Goal: Task Accomplishment & Management: Use online tool/utility

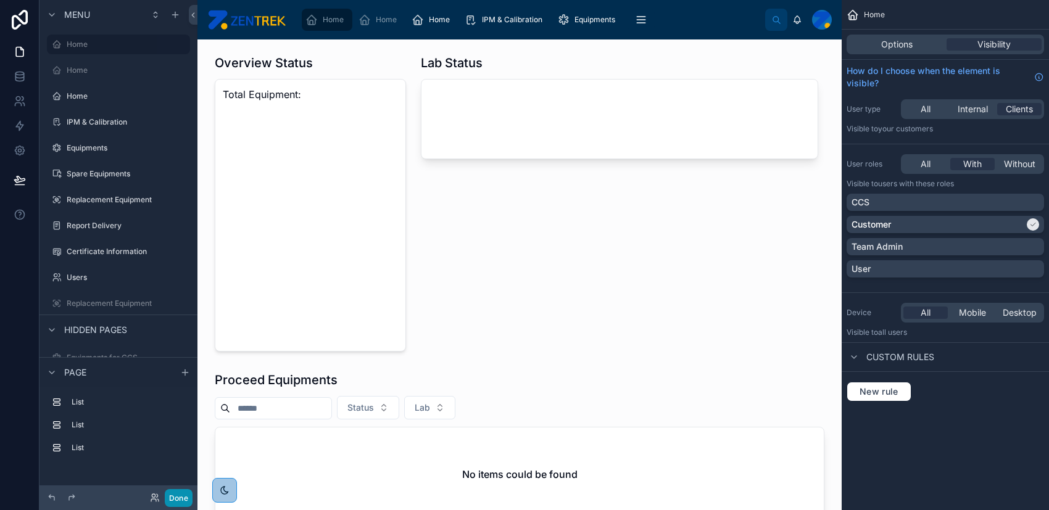
drag, startPoint x: 180, startPoint y: 494, endPoint x: 180, endPoint y: 479, distance: 14.8
click at [180, 495] on button "Done" at bounding box center [179, 498] width 28 height 18
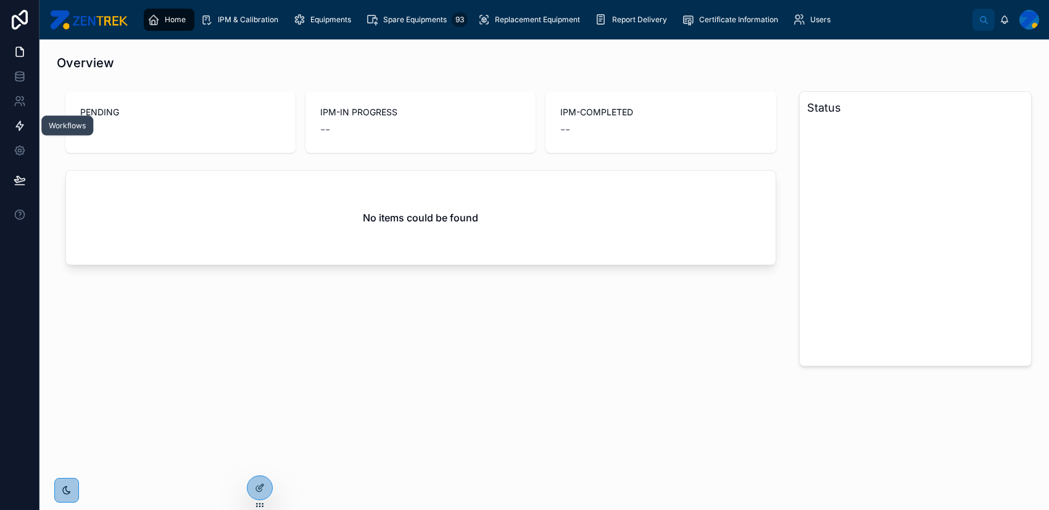
click at [12, 125] on link at bounding box center [19, 126] width 39 height 25
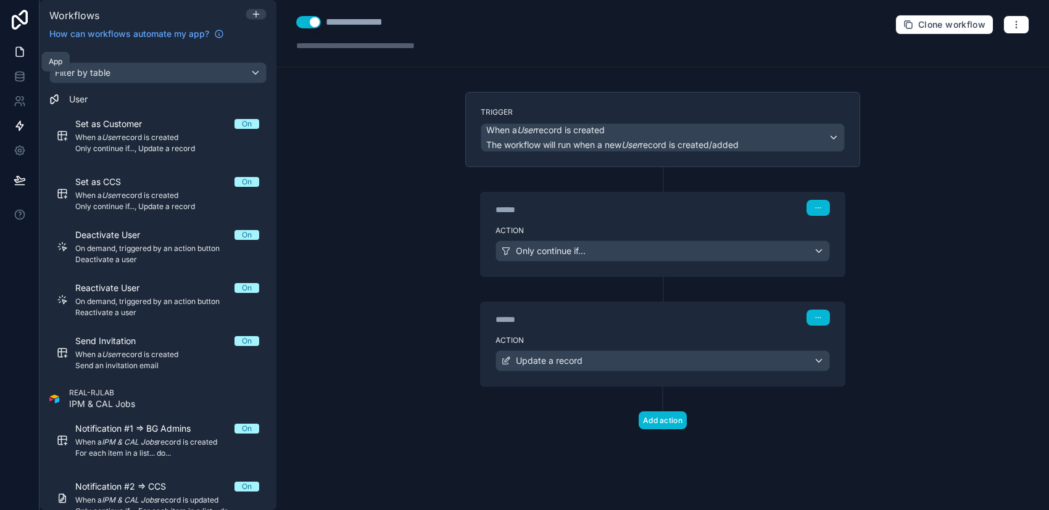
click at [18, 52] on icon at bounding box center [20, 52] width 12 height 12
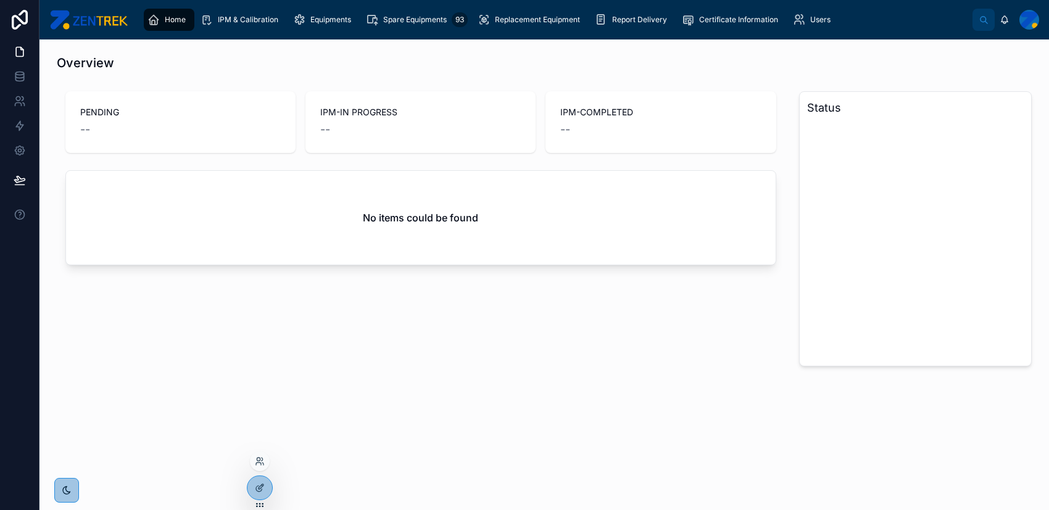
click at [260, 502] on icon at bounding box center [260, 505] width 10 height 10
click at [260, 494] on div at bounding box center [259, 487] width 25 height 23
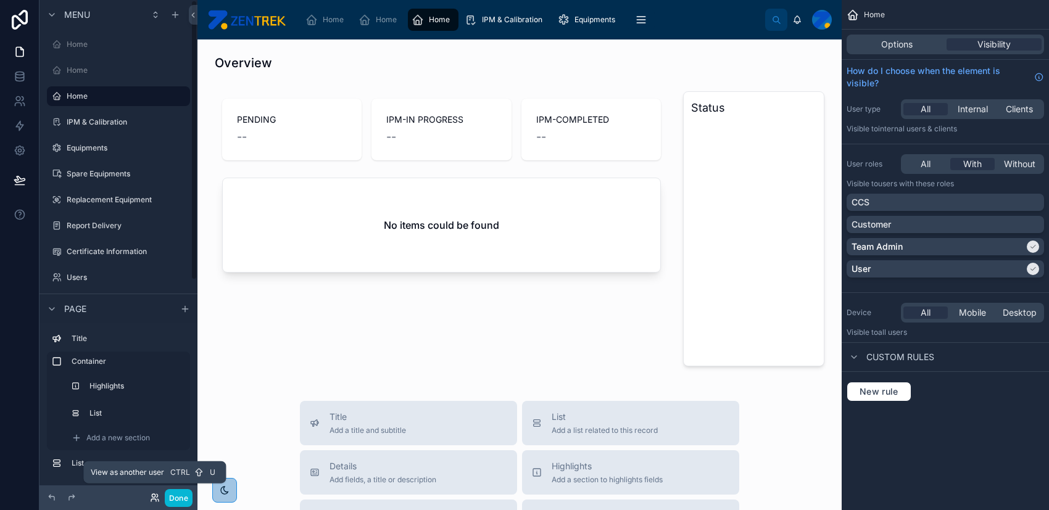
click at [151, 502] on icon at bounding box center [153, 500] width 5 height 2
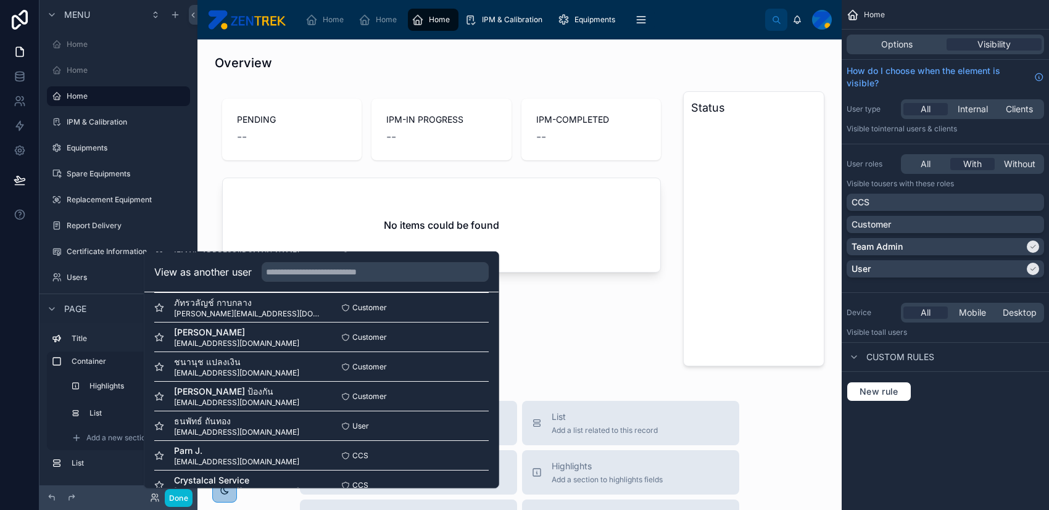
scroll to position [747, 0]
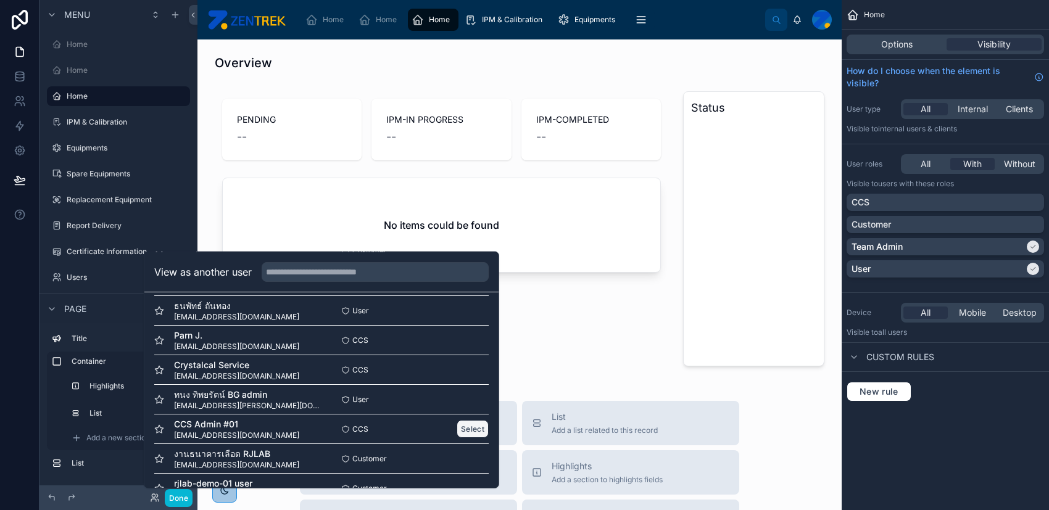
click at [457, 423] on button "Select" at bounding box center [473, 429] width 32 height 18
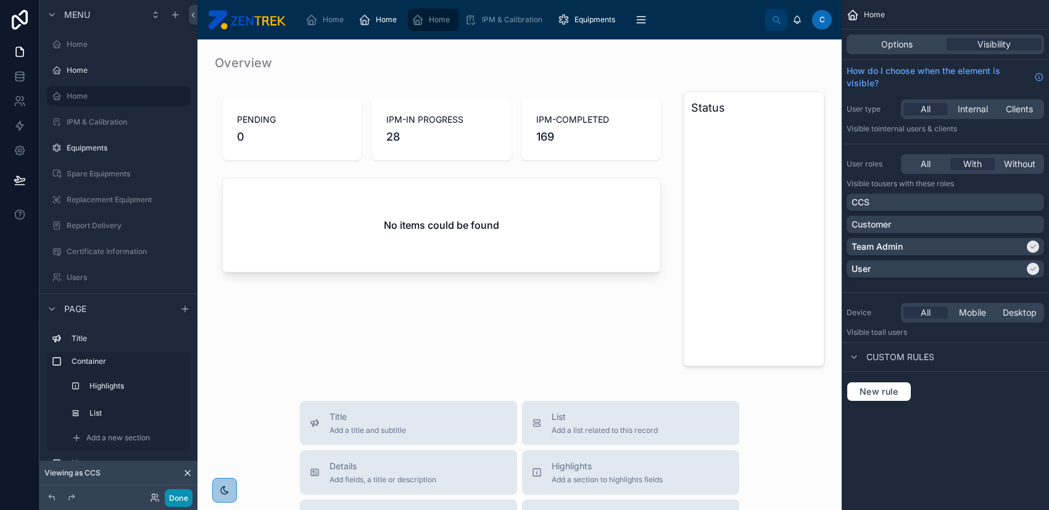
click at [173, 500] on button "Done" at bounding box center [179, 498] width 28 height 18
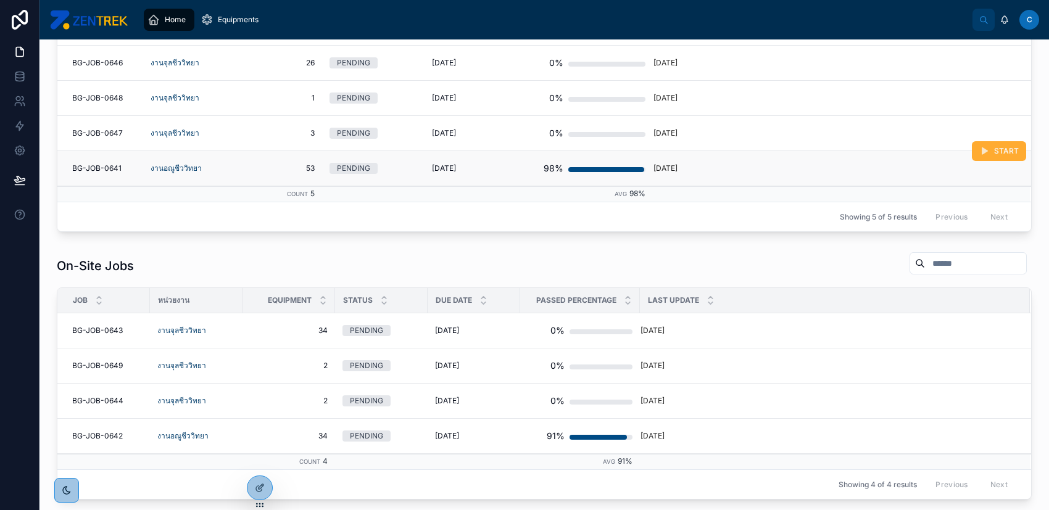
scroll to position [247, 0]
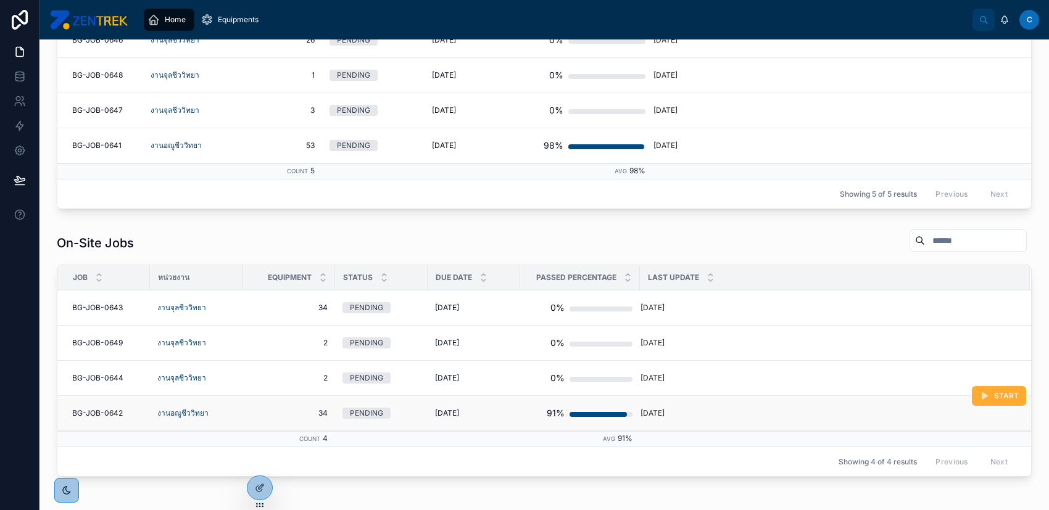
click at [496, 411] on div "9/10/2025 9/10/2025" at bounding box center [474, 413] width 78 height 10
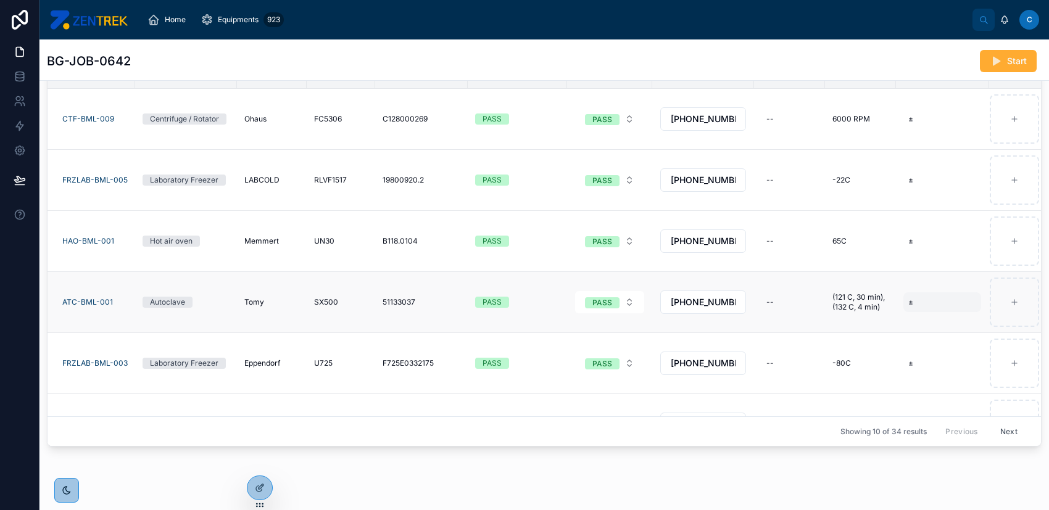
scroll to position [303, 0]
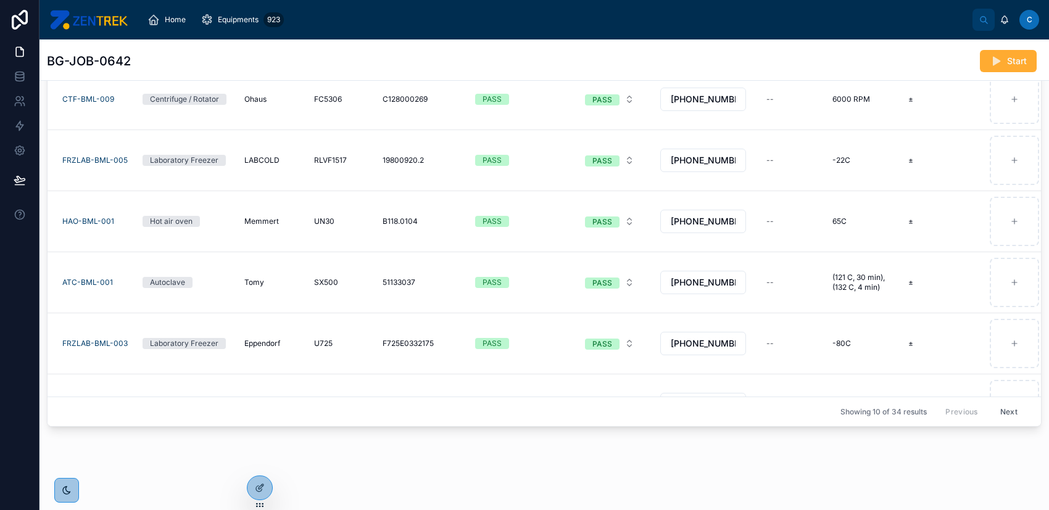
click at [995, 404] on button "Next" at bounding box center [1008, 411] width 35 height 19
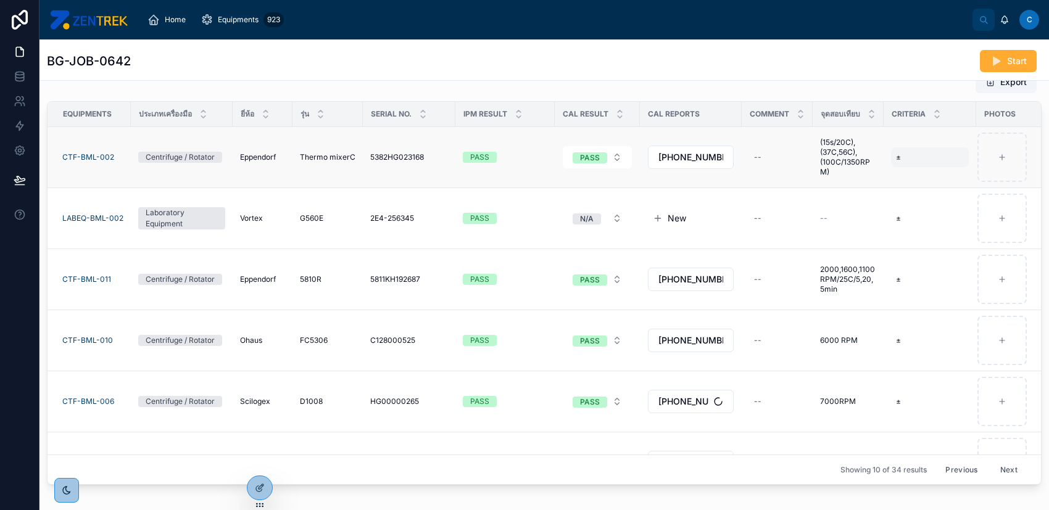
scroll to position [303, 0]
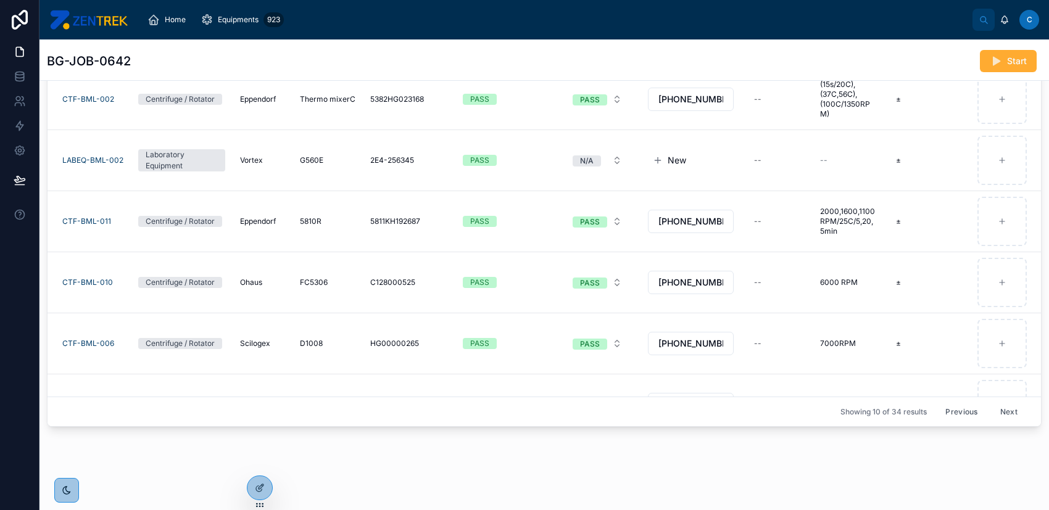
click at [991, 405] on button "Next" at bounding box center [1008, 411] width 35 height 19
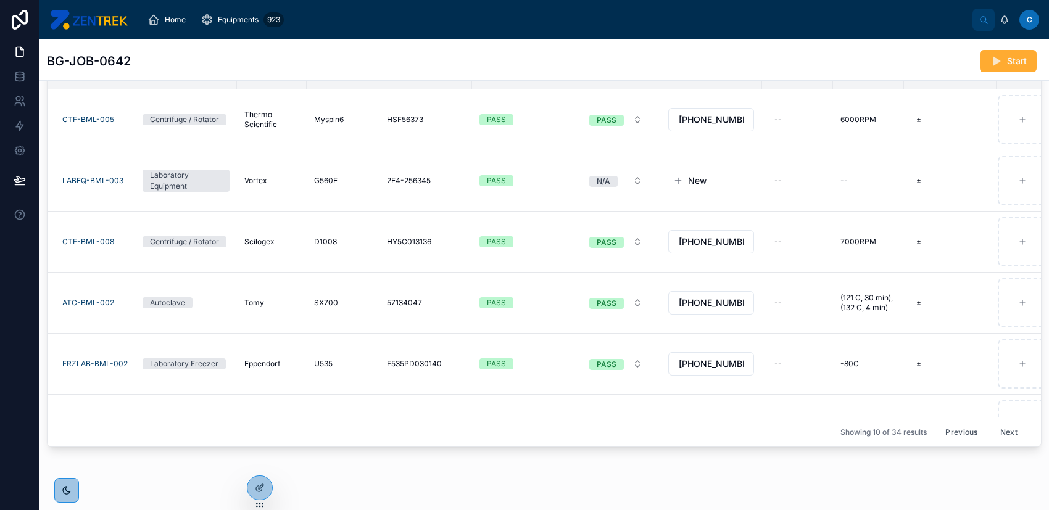
scroll to position [303, 0]
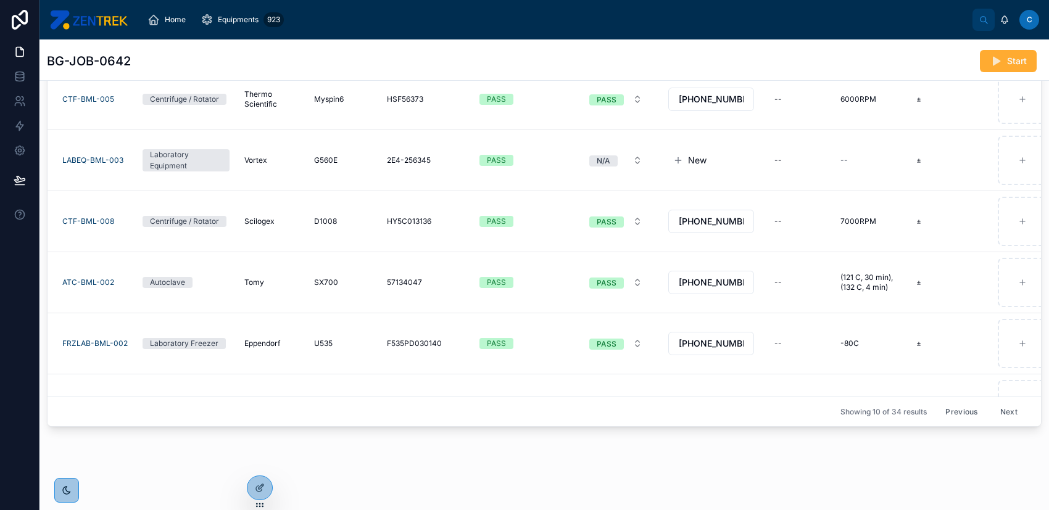
click at [991, 402] on button "Next" at bounding box center [1008, 411] width 35 height 19
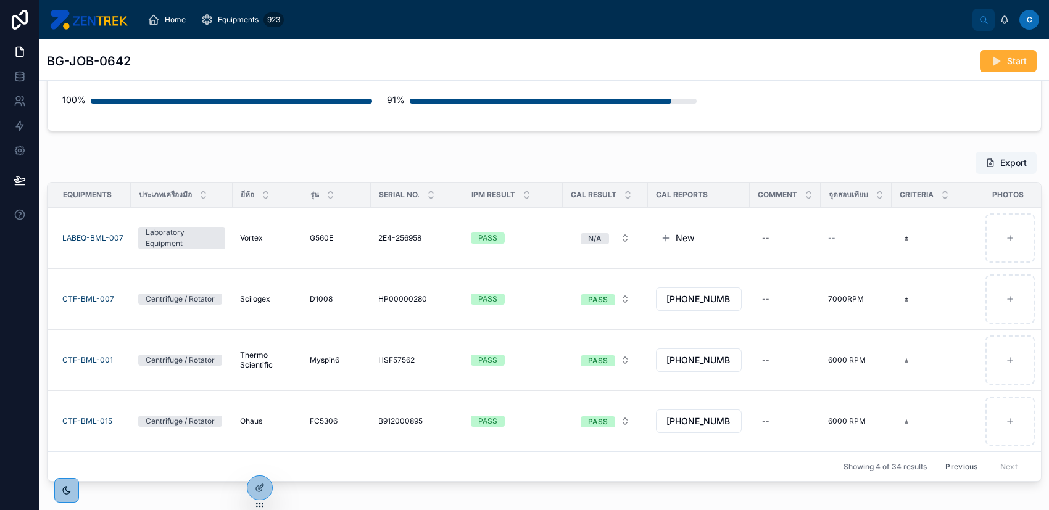
scroll to position [227, 0]
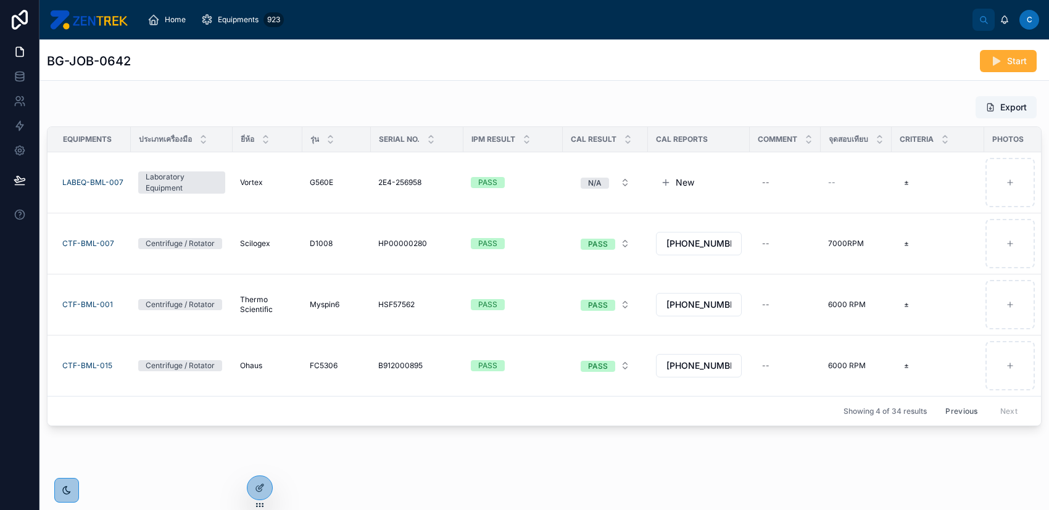
click at [998, 402] on div "Previous Next" at bounding box center [981, 411] width 89 height 19
click at [957, 402] on button "Previous" at bounding box center [961, 411] width 49 height 19
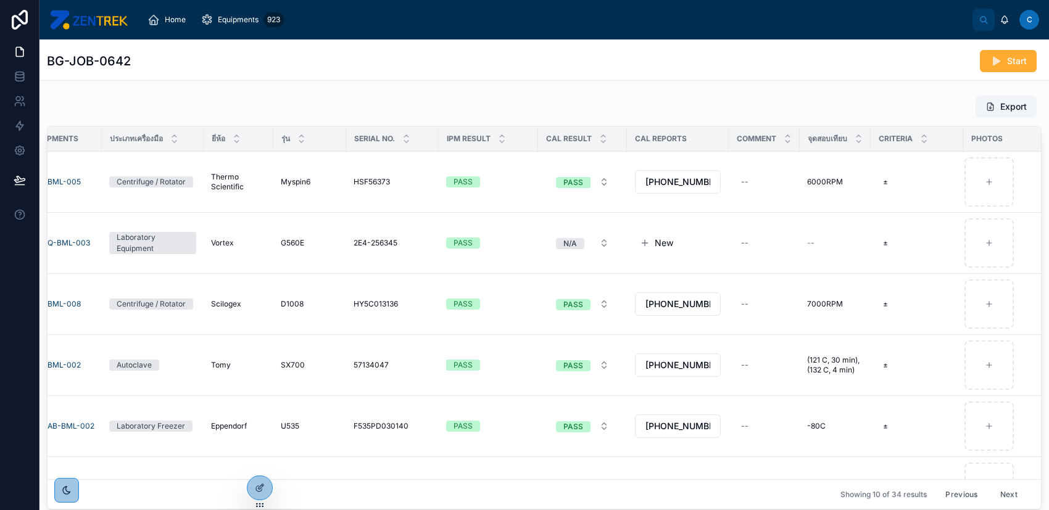
scroll to position [0, 57]
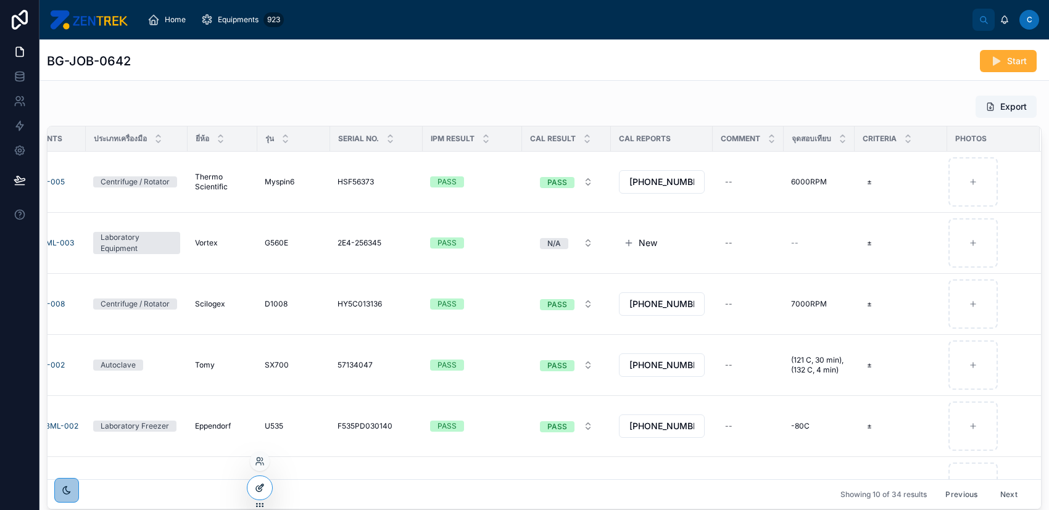
click at [260, 486] on icon at bounding box center [260, 488] width 10 height 10
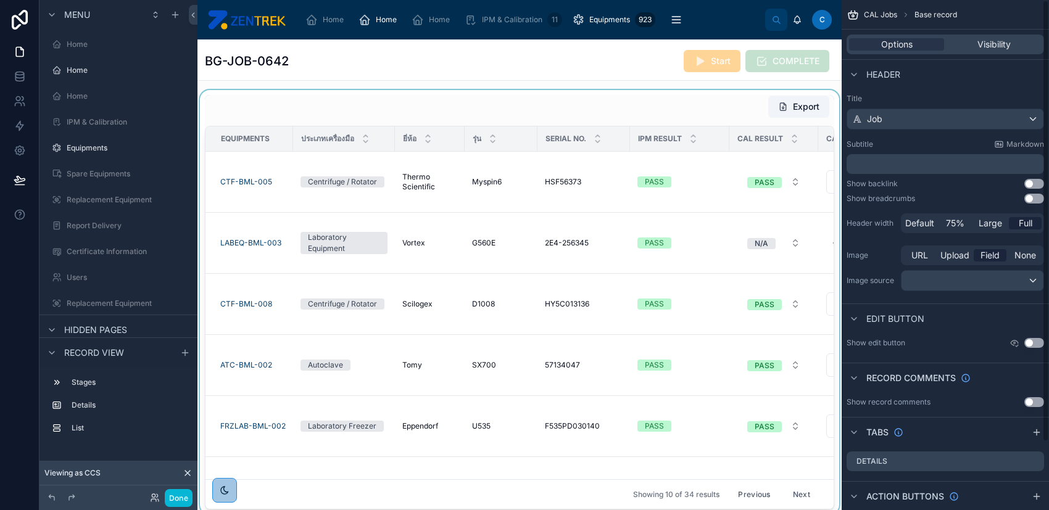
scroll to position [294, 0]
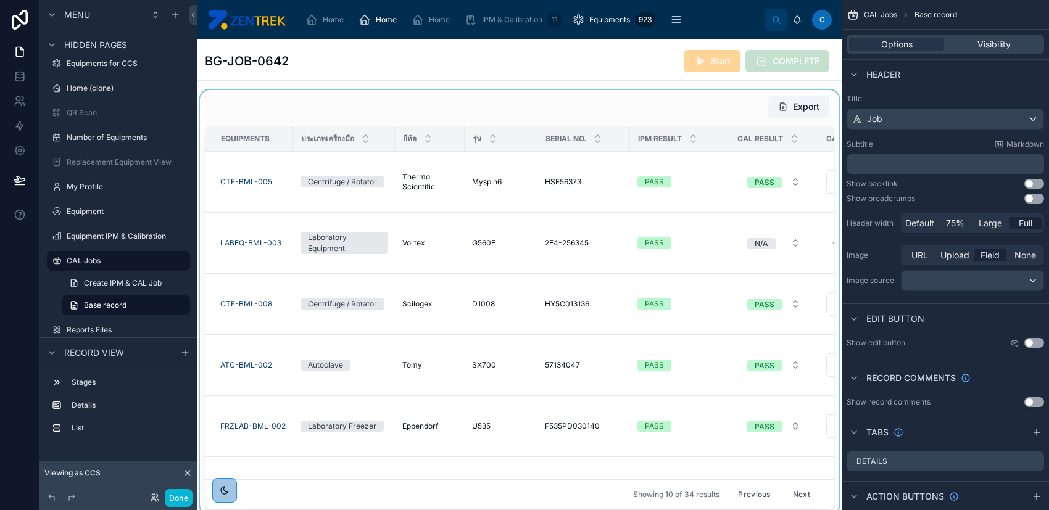
click at [537, 107] on div at bounding box center [519, 302] width 644 height 424
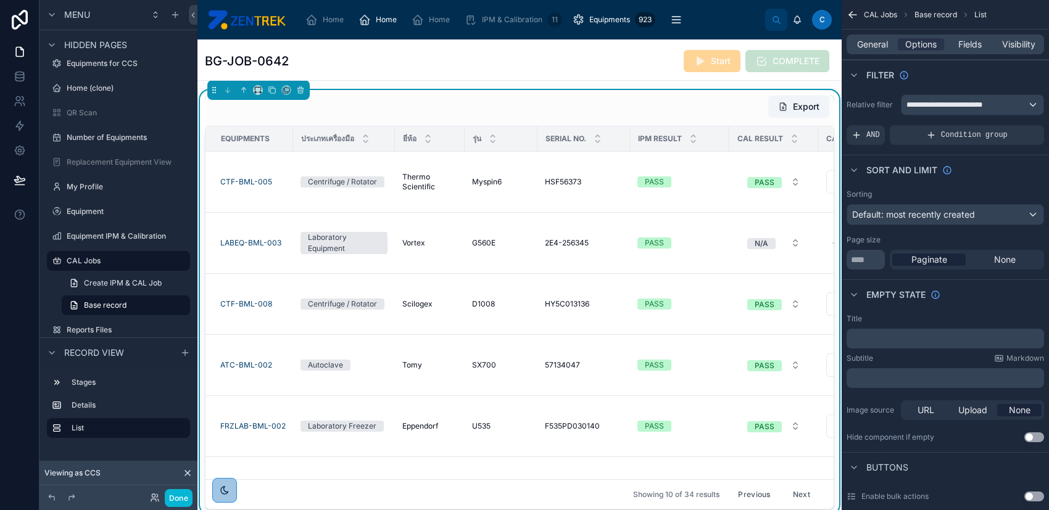
click at [537, 107] on div "Export" at bounding box center [519, 106] width 629 height 23
click at [974, 46] on span "Fields" at bounding box center [969, 44] width 23 height 12
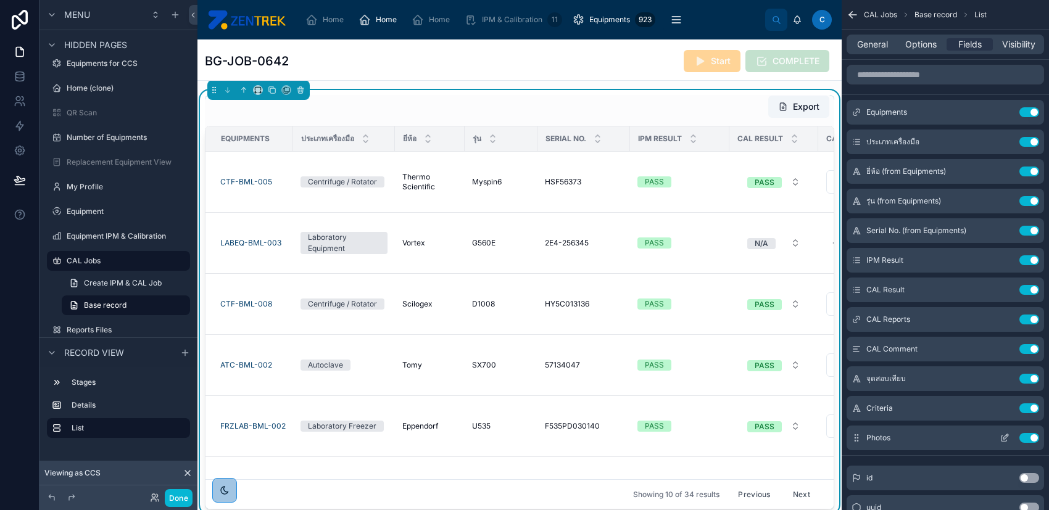
click at [1006, 436] on icon "scrollable content" at bounding box center [1005, 436] width 5 height 5
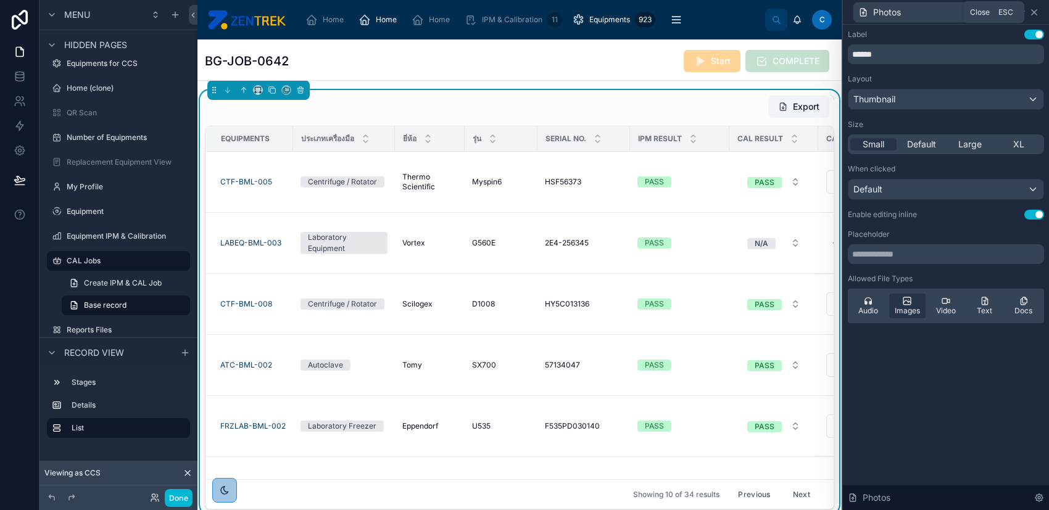
click at [1035, 11] on icon at bounding box center [1034, 12] width 10 height 10
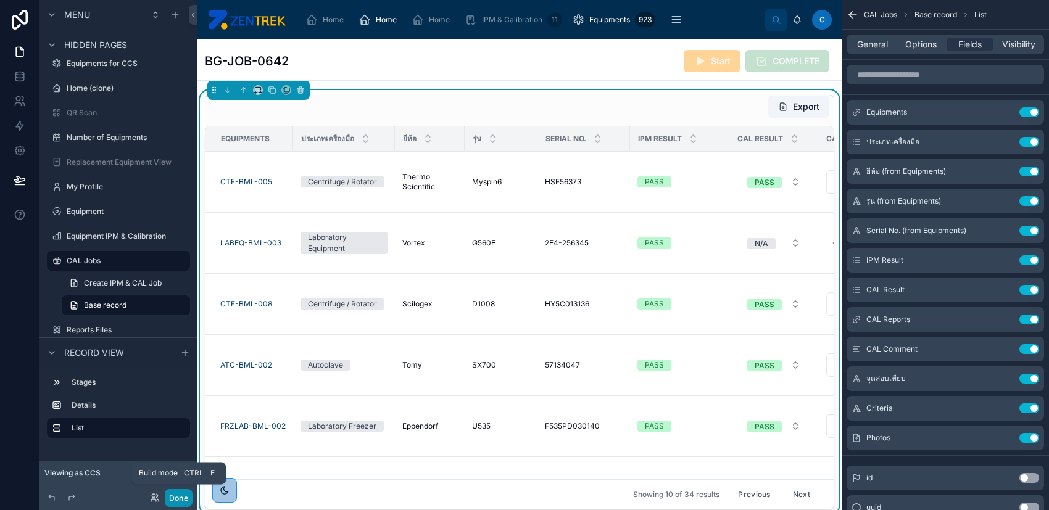
click at [172, 500] on button "Done" at bounding box center [179, 498] width 28 height 18
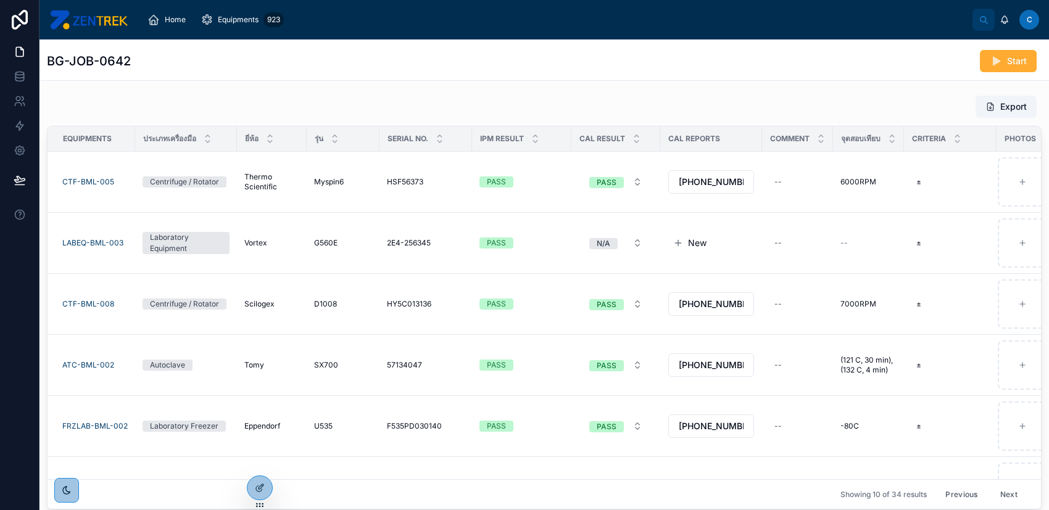
scroll to position [0, 57]
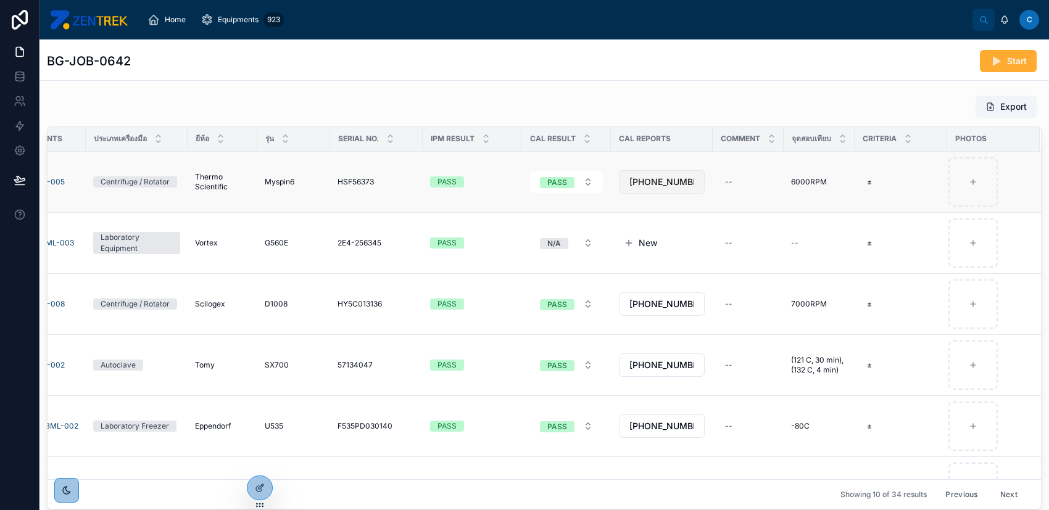
click at [639, 177] on span "25-1086-018" at bounding box center [661, 182] width 65 height 12
click at [642, 109] on div "Export" at bounding box center [544, 106] width 995 height 23
click at [724, 182] on div "--" at bounding box center [748, 182] width 56 height 20
click at [716, 112] on div "Export" at bounding box center [544, 106] width 995 height 23
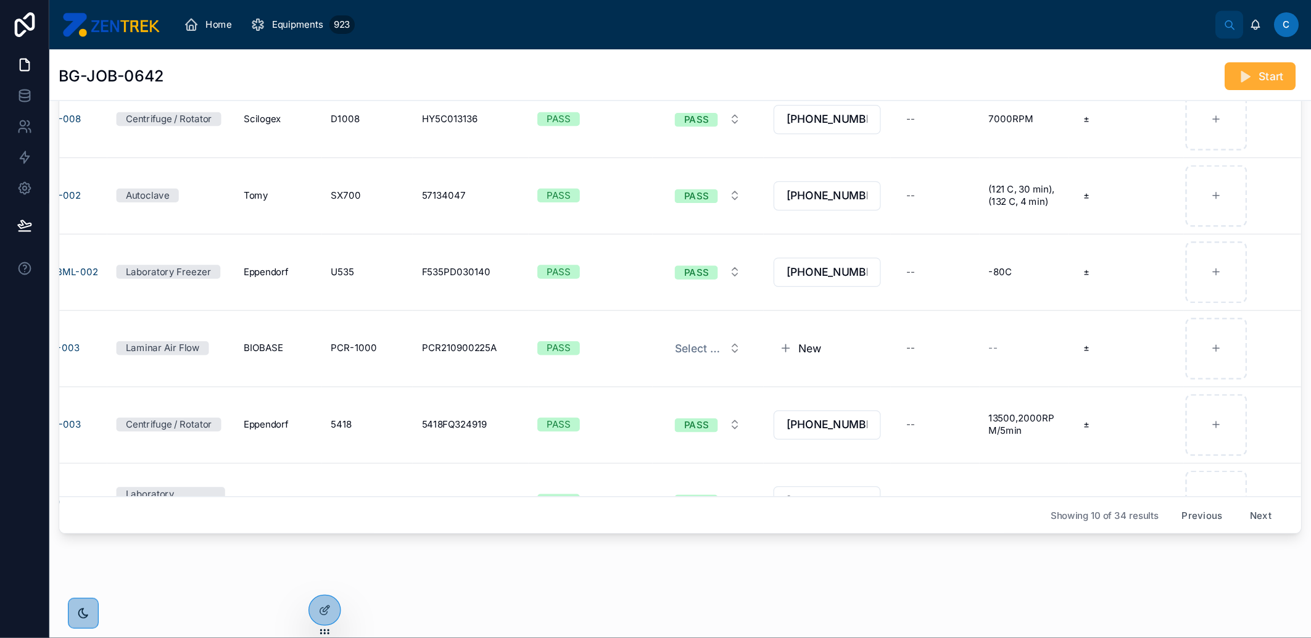
scroll to position [220, 0]
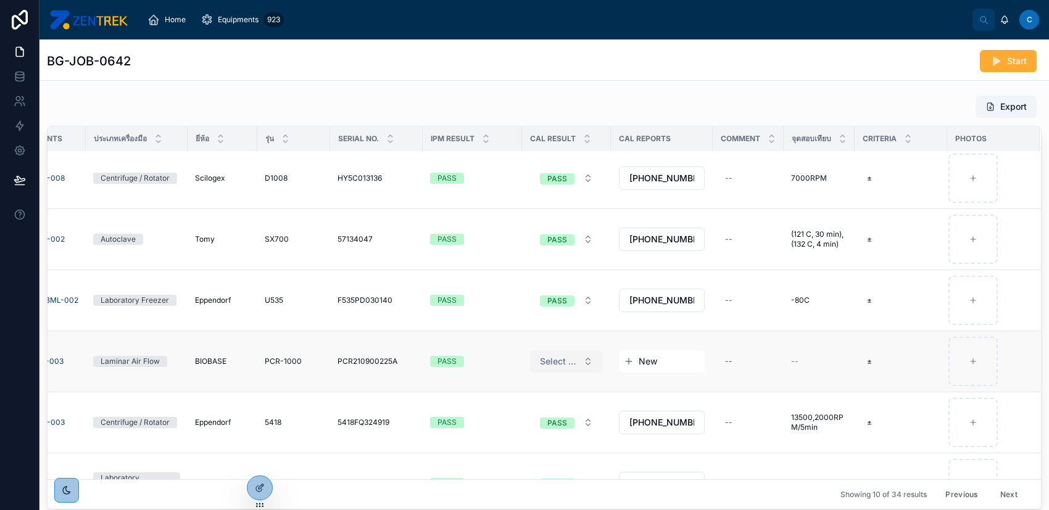
click at [544, 361] on span "Select a CAL Result" at bounding box center [559, 361] width 38 height 12
click at [507, 101] on div "Export" at bounding box center [544, 106] width 995 height 23
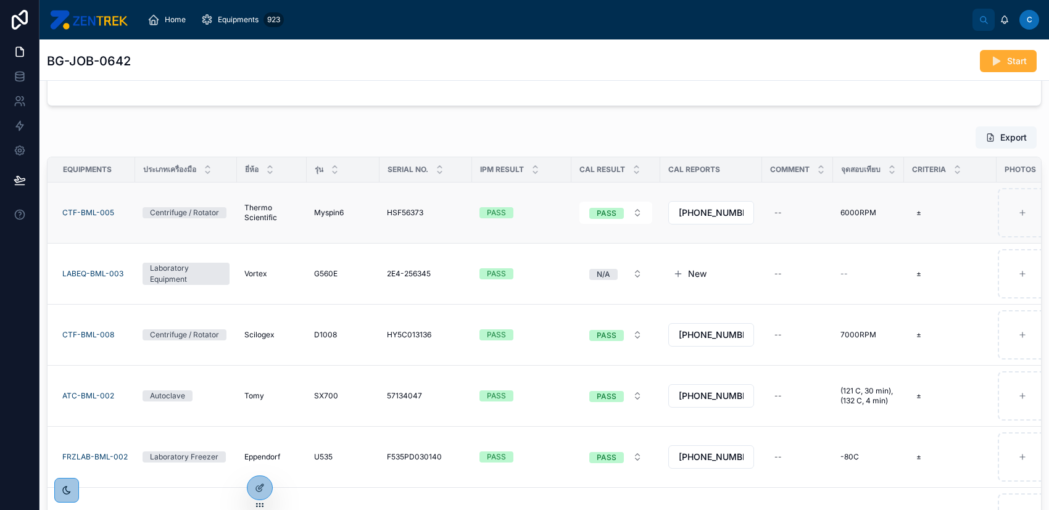
scroll to position [25, 0]
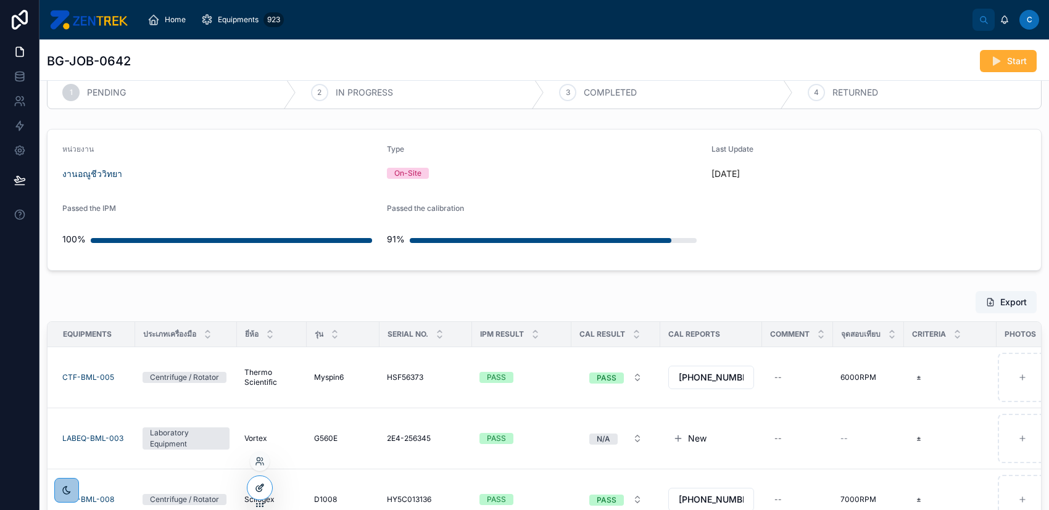
click at [260, 484] on icon at bounding box center [260, 488] width 10 height 10
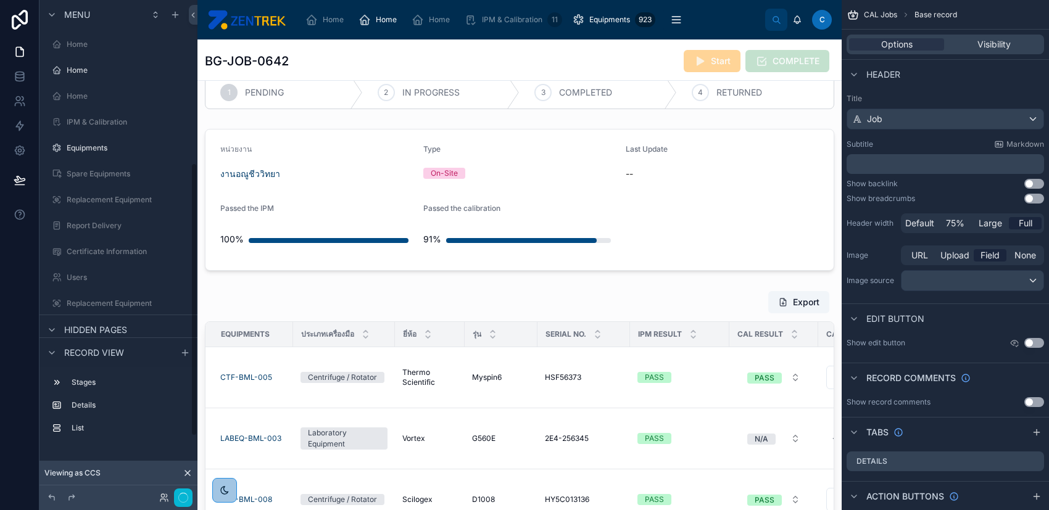
click at [515, 298] on div at bounding box center [519, 498] width 644 height 424
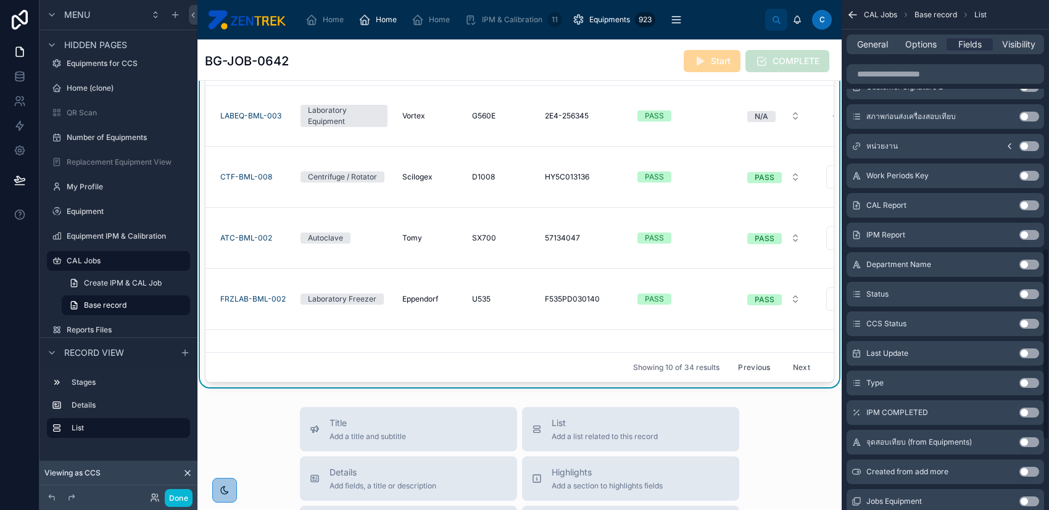
scroll to position [354, 0]
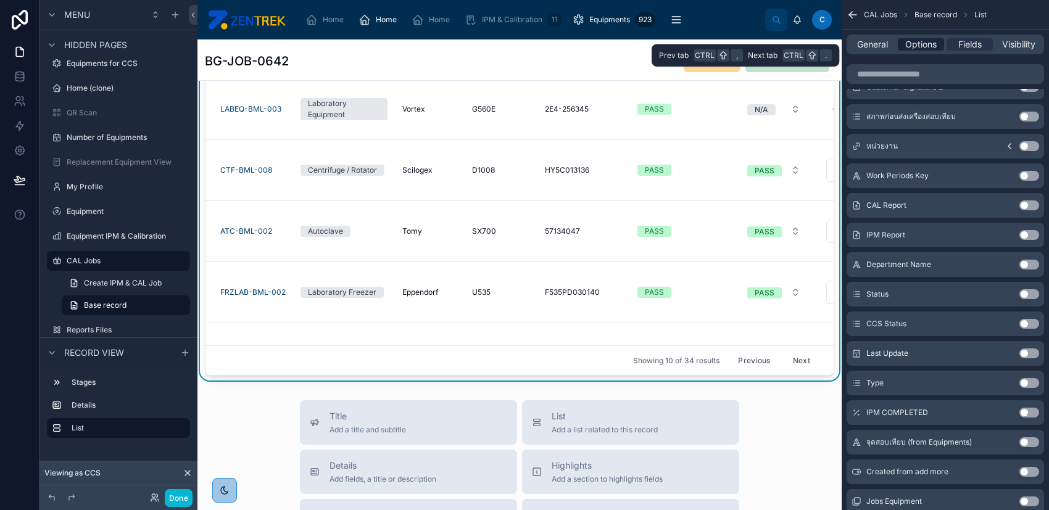
click at [923, 41] on span "Options" at bounding box center [920, 44] width 31 height 12
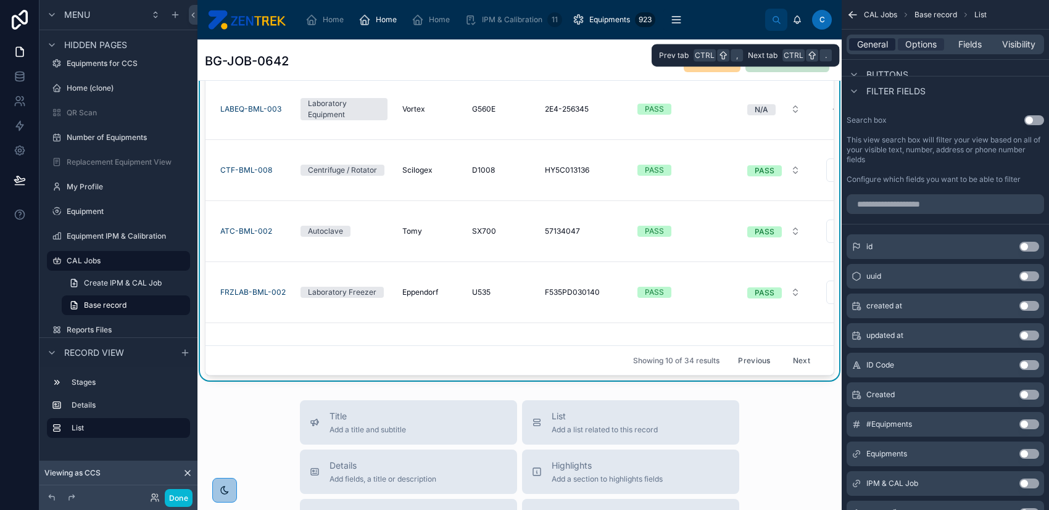
click at [882, 41] on span "General" at bounding box center [872, 44] width 31 height 12
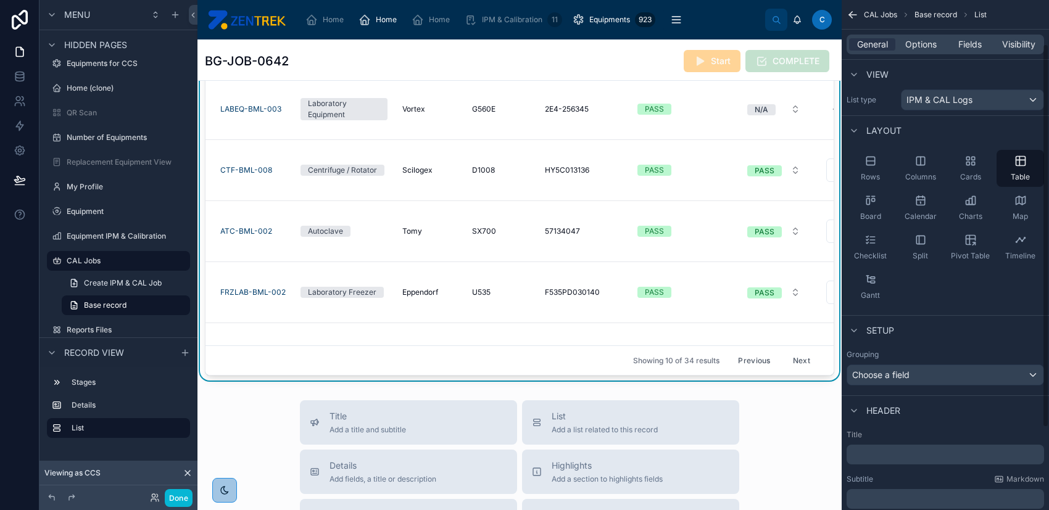
scroll to position [0, 0]
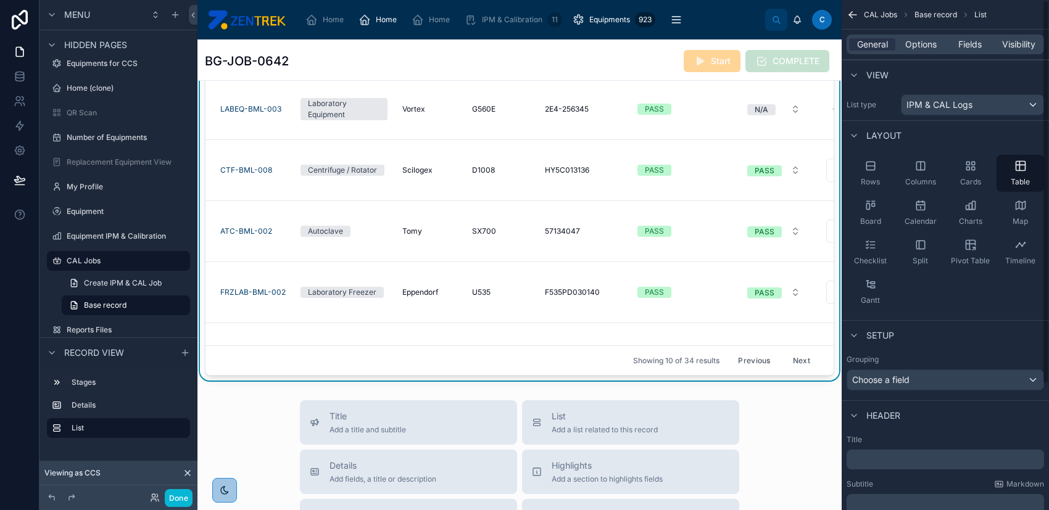
click at [916, 52] on div "General Options Fields Visibility" at bounding box center [944, 45] width 197 height 20
click at [916, 47] on span "Options" at bounding box center [920, 44] width 31 height 12
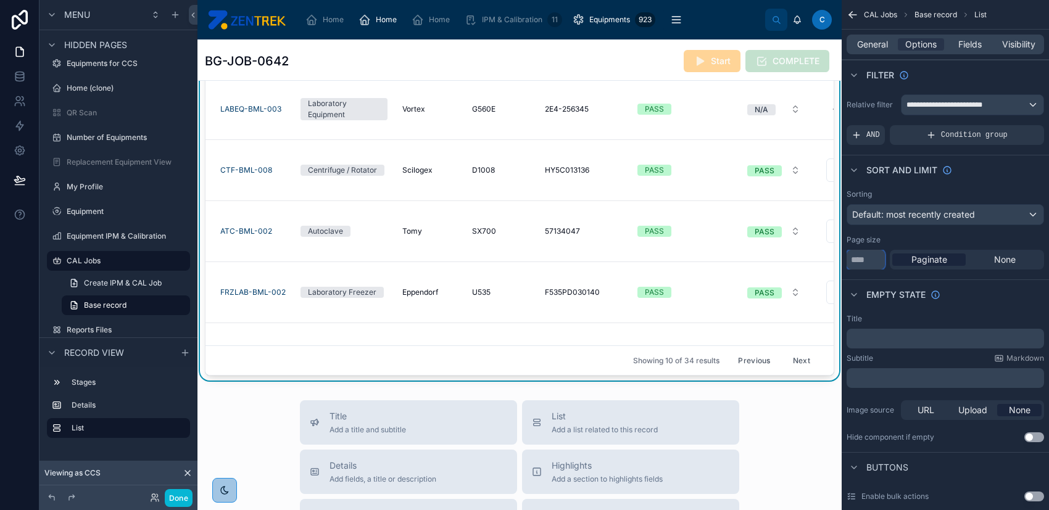
click at [859, 259] on input "**" at bounding box center [865, 260] width 38 height 20
type input "*"
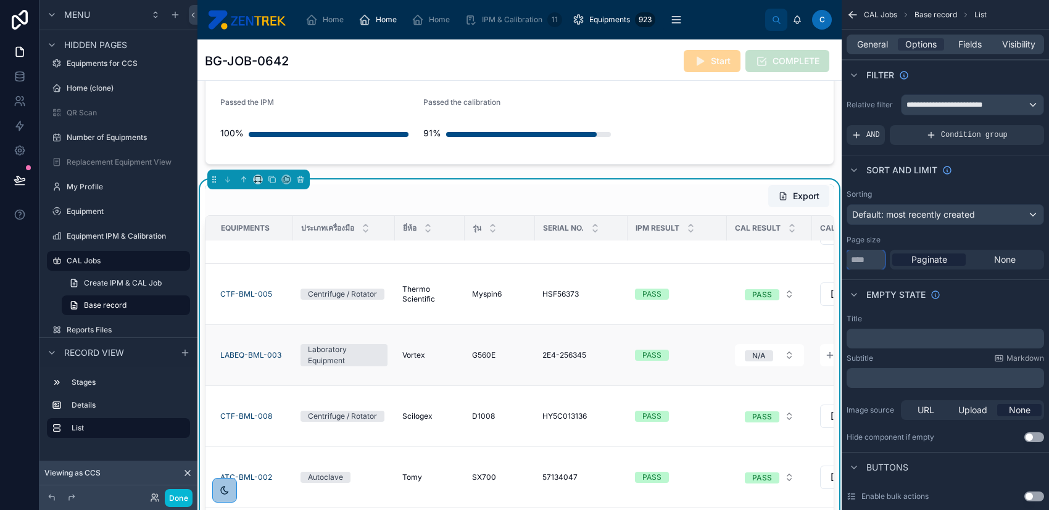
scroll to position [329, 0]
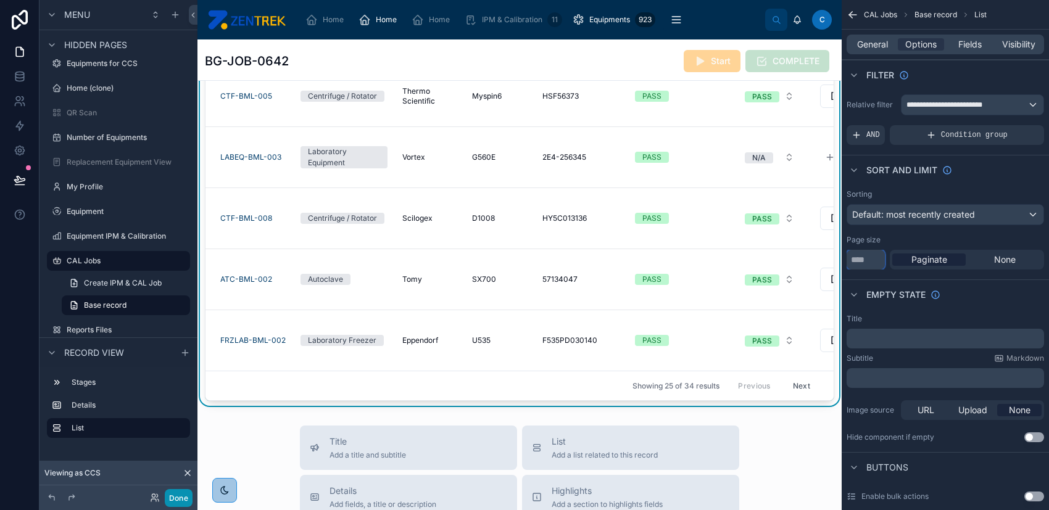
type input "**"
click at [180, 499] on button "Done" at bounding box center [179, 498] width 28 height 18
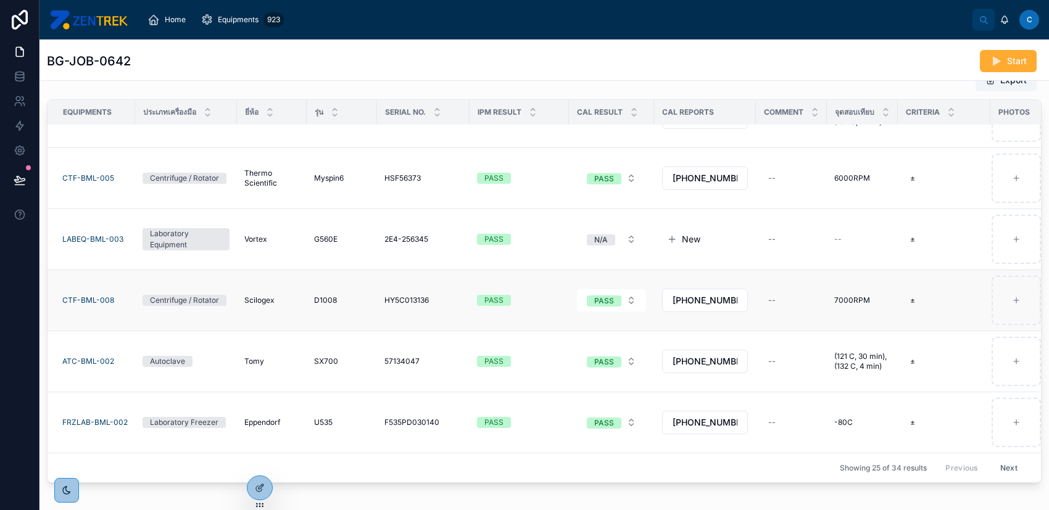
scroll to position [303, 0]
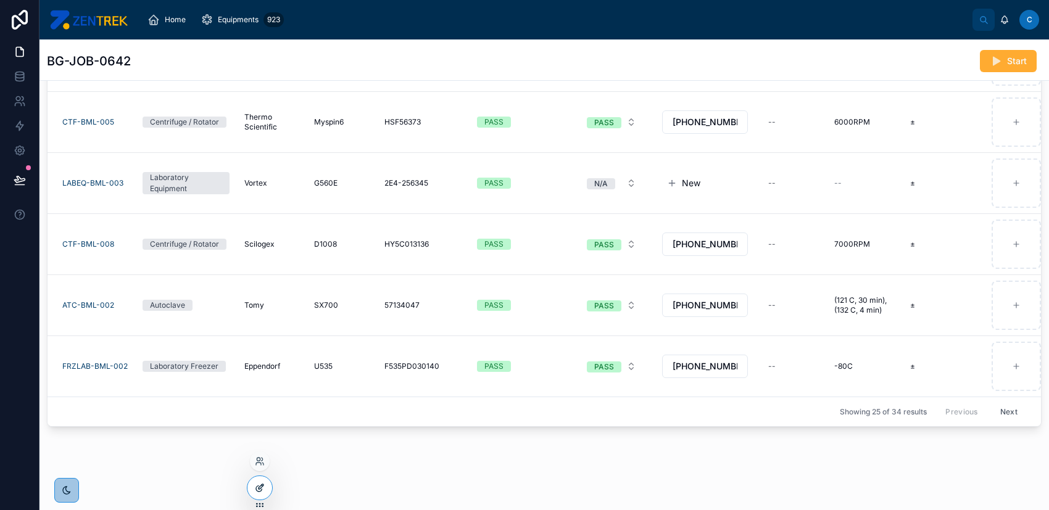
click at [251, 486] on div at bounding box center [259, 487] width 25 height 23
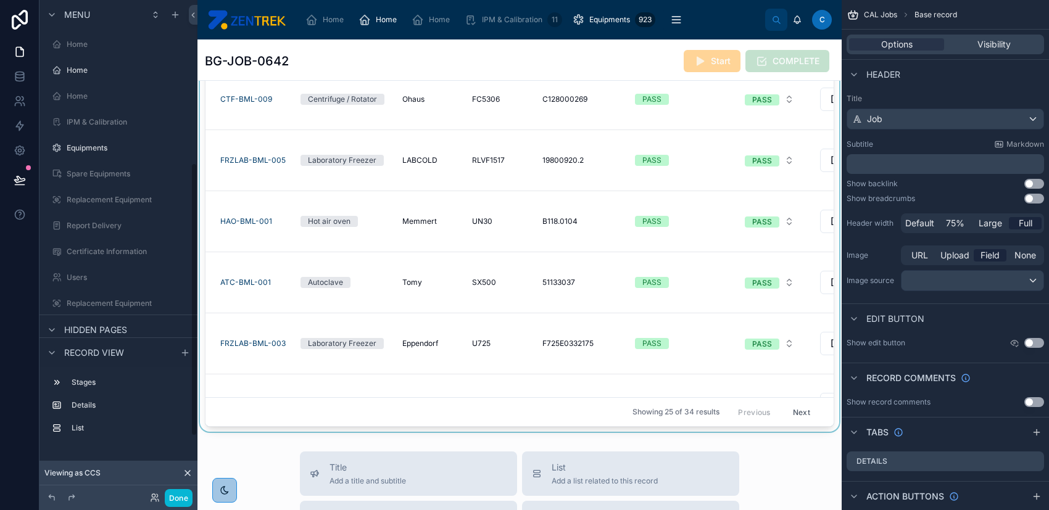
scroll to position [294, 0]
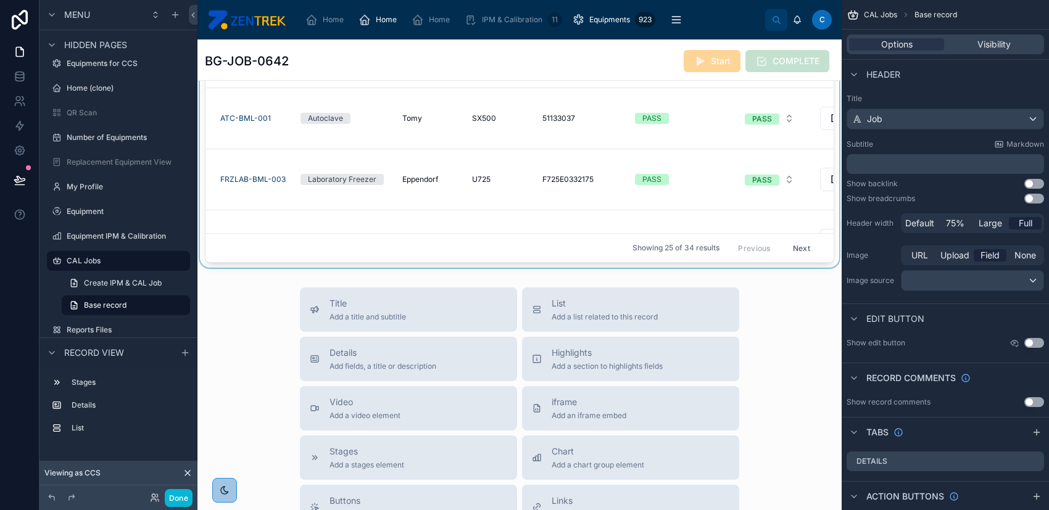
click at [266, 236] on div "Showing 25 of 34 results Previous Next" at bounding box center [519, 248] width 628 height 30
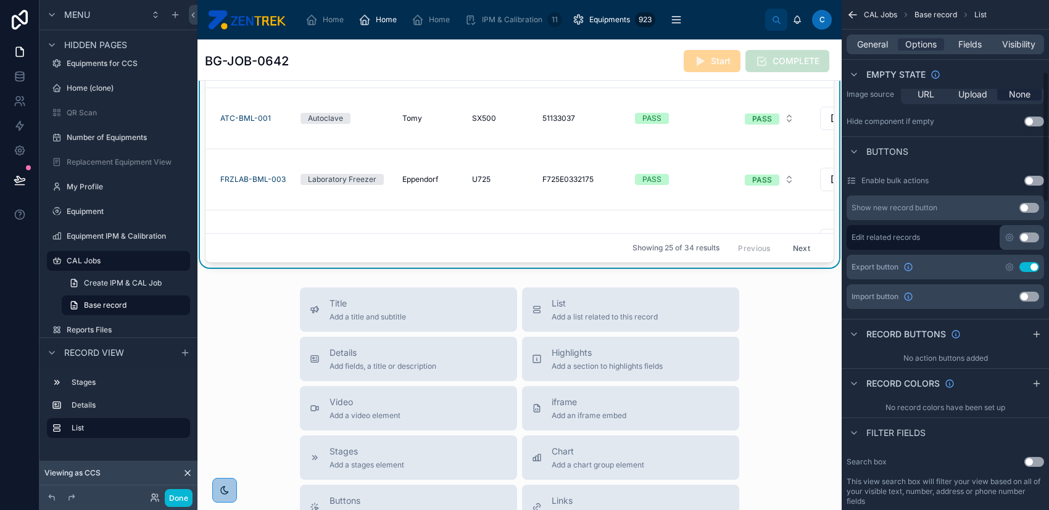
scroll to position [329, 0]
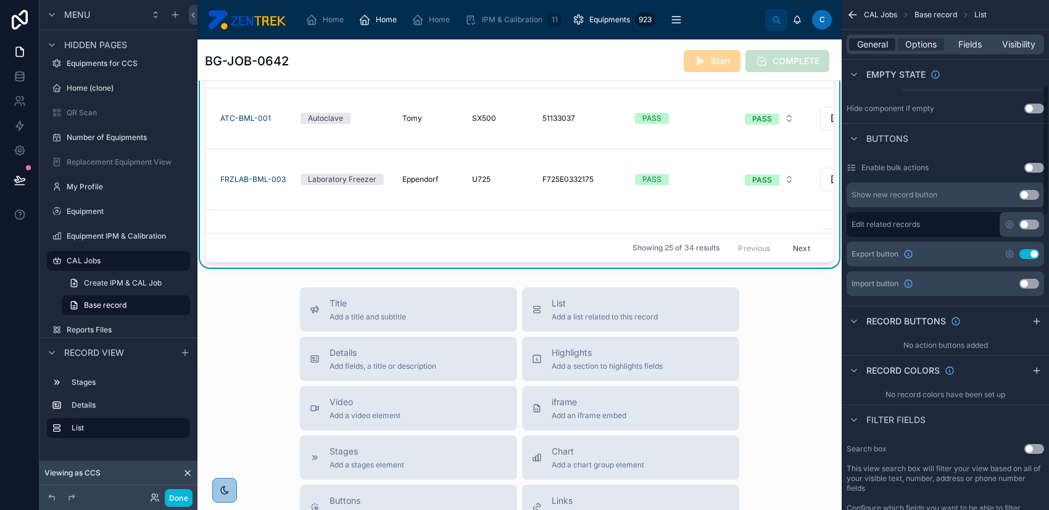
click at [864, 38] on span "General" at bounding box center [872, 44] width 31 height 12
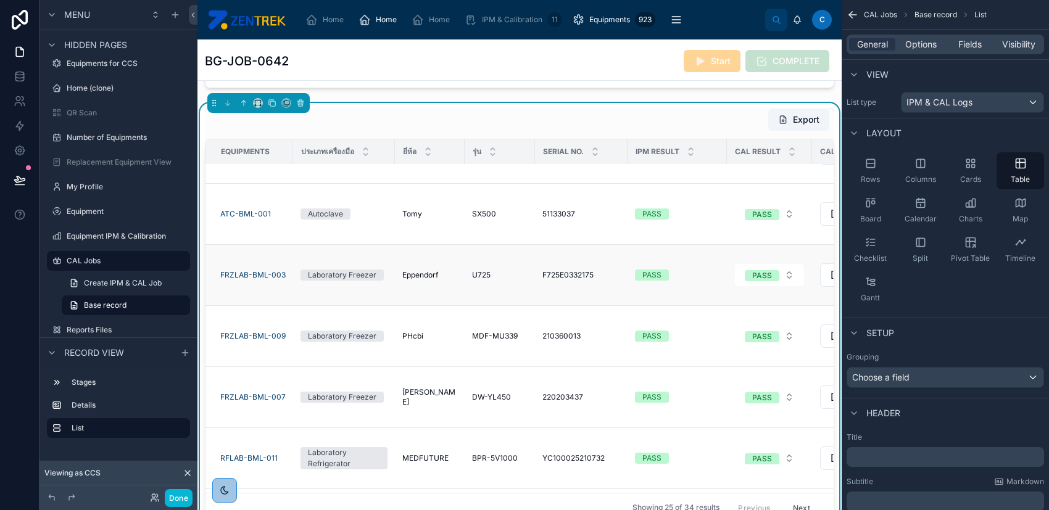
scroll to position [303, 0]
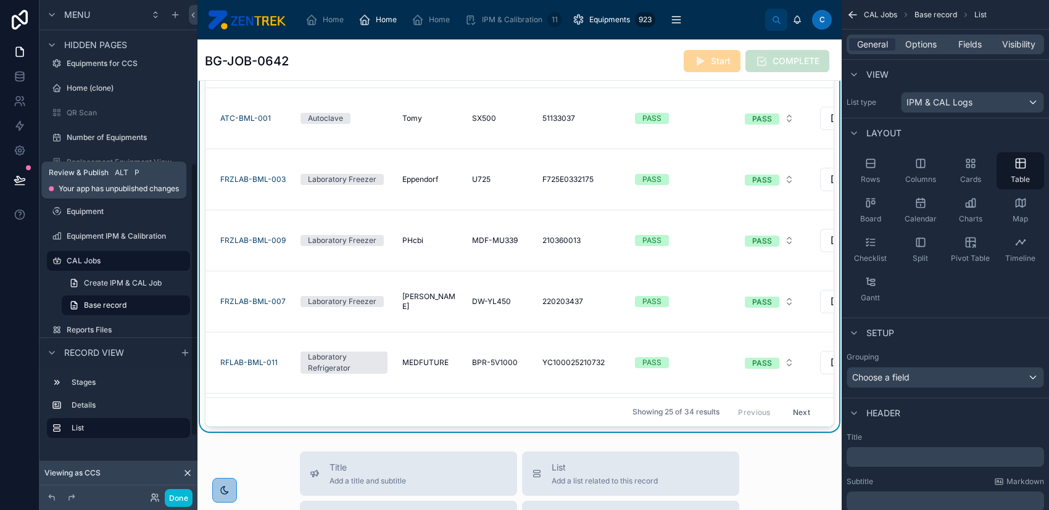
click at [24, 171] on button at bounding box center [19, 180] width 27 height 35
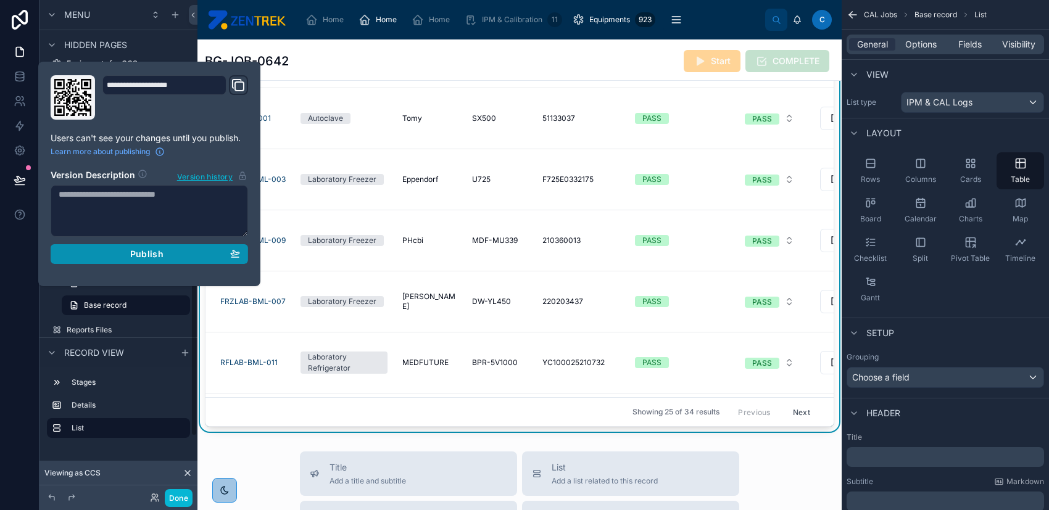
click at [155, 253] on span "Publish" at bounding box center [146, 254] width 33 height 11
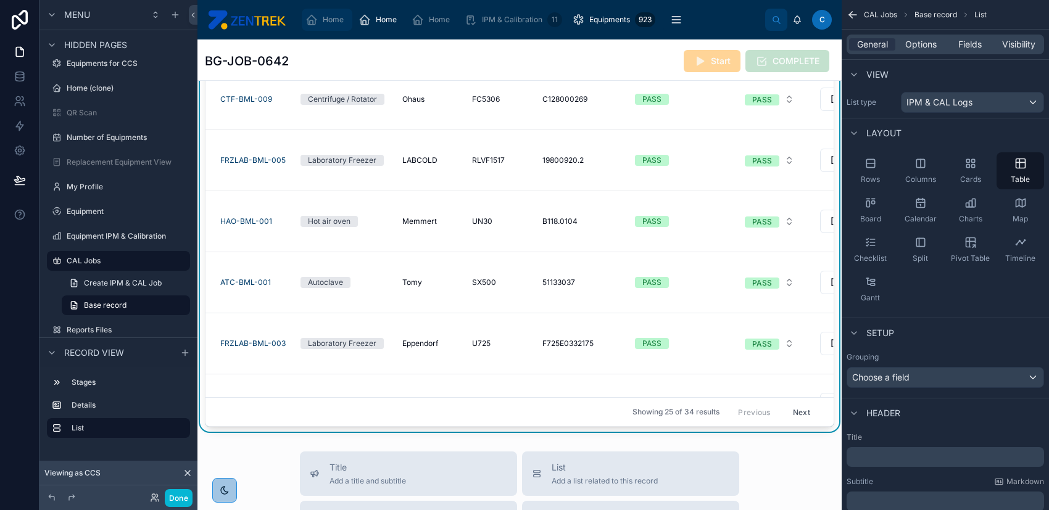
click at [339, 22] on span "Home" at bounding box center [333, 20] width 21 height 10
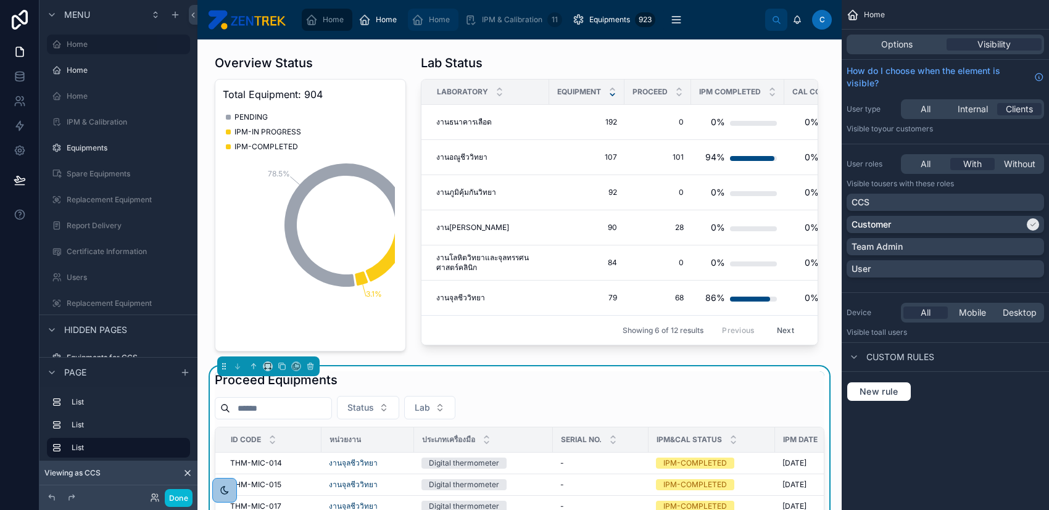
click at [432, 20] on span "Home" at bounding box center [439, 20] width 21 height 10
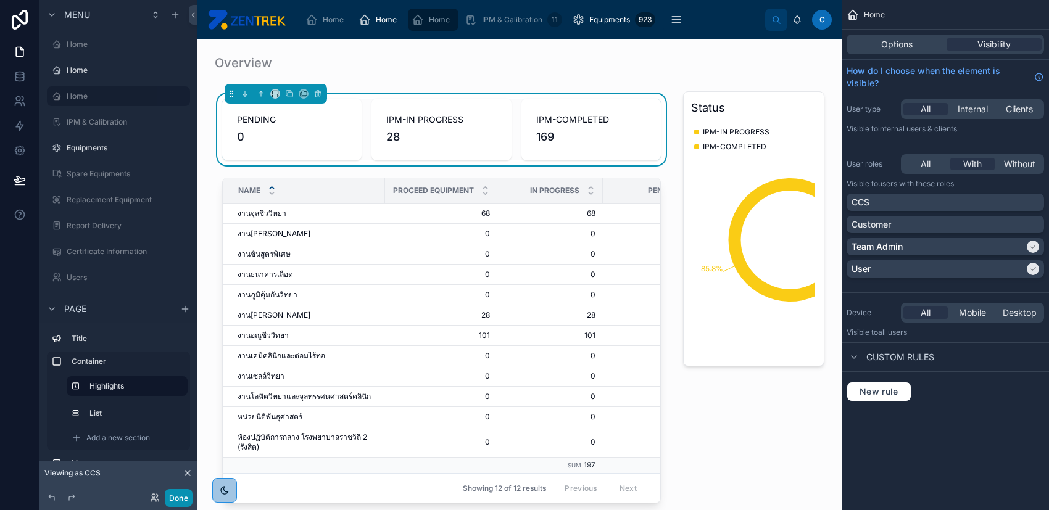
click at [170, 498] on button "Done" at bounding box center [179, 498] width 28 height 18
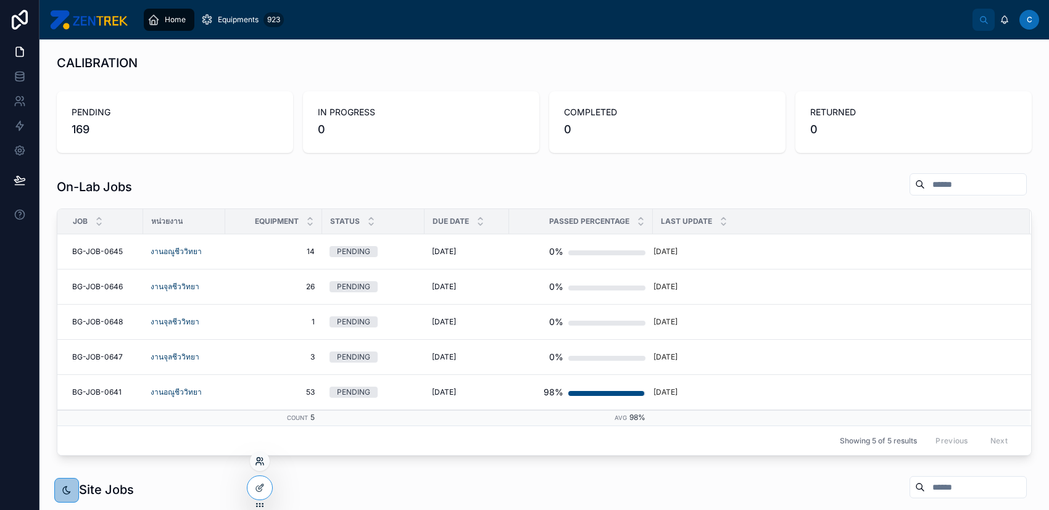
click at [260, 458] on icon at bounding box center [258, 459] width 3 height 3
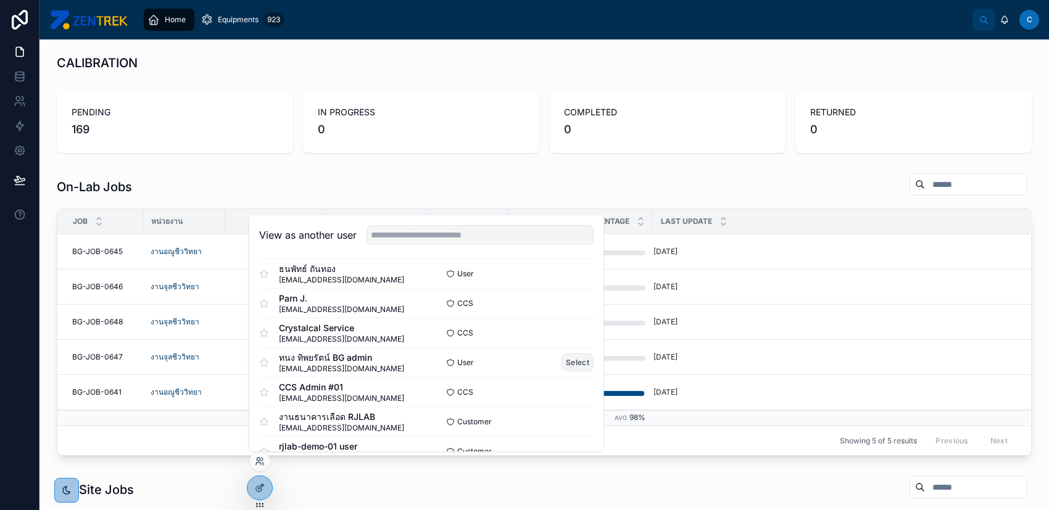
scroll to position [664, 0]
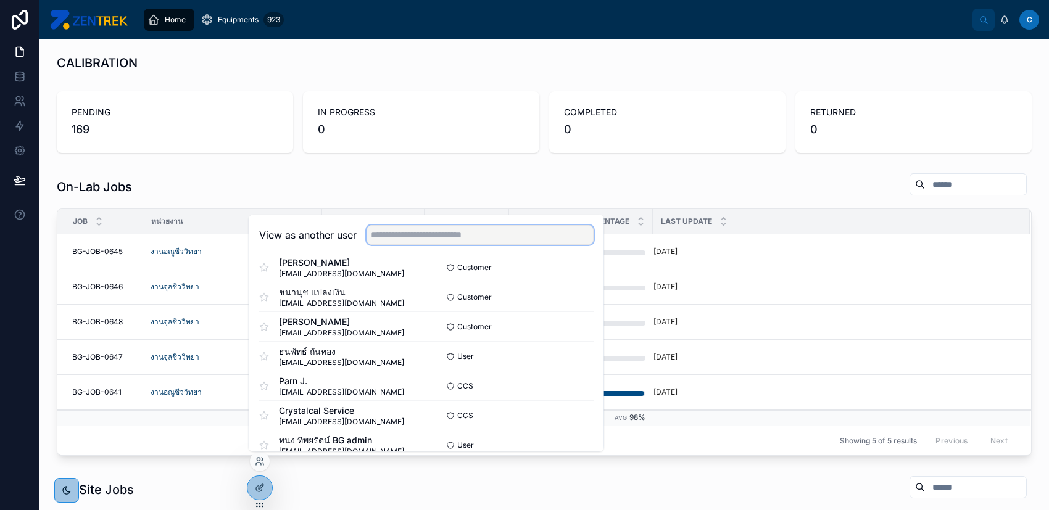
click at [507, 240] on input "text" at bounding box center [479, 235] width 227 height 20
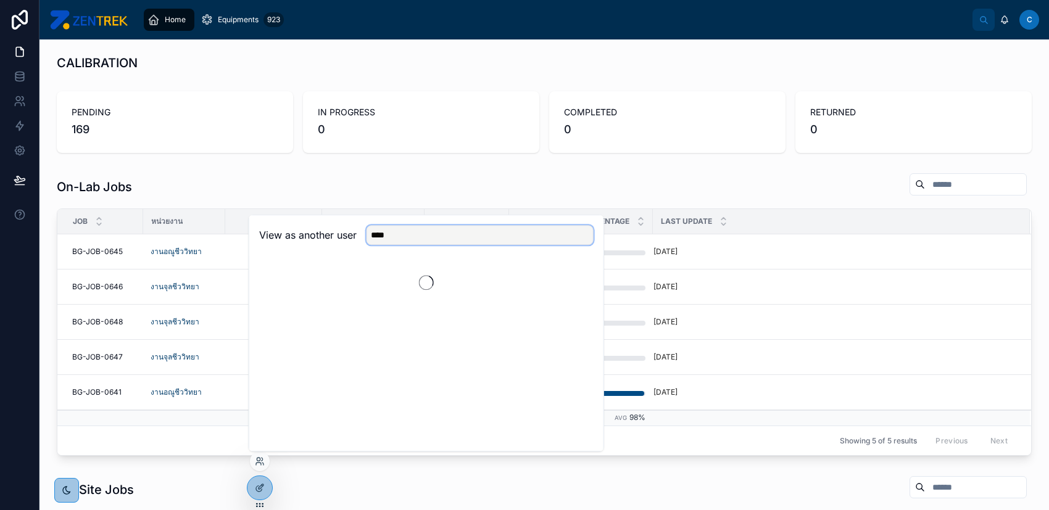
scroll to position [0, 0]
type input "****"
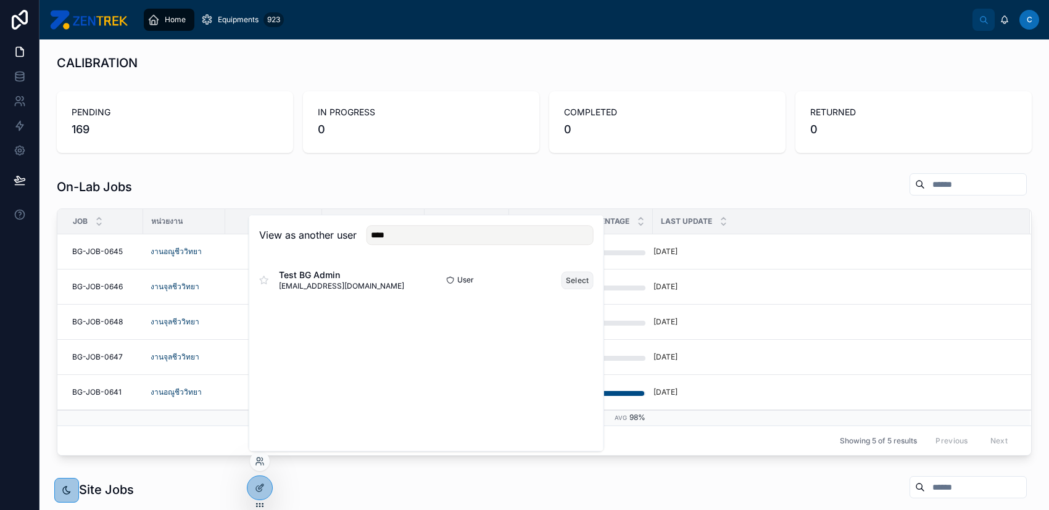
click at [571, 278] on button "Select" at bounding box center [577, 280] width 32 height 18
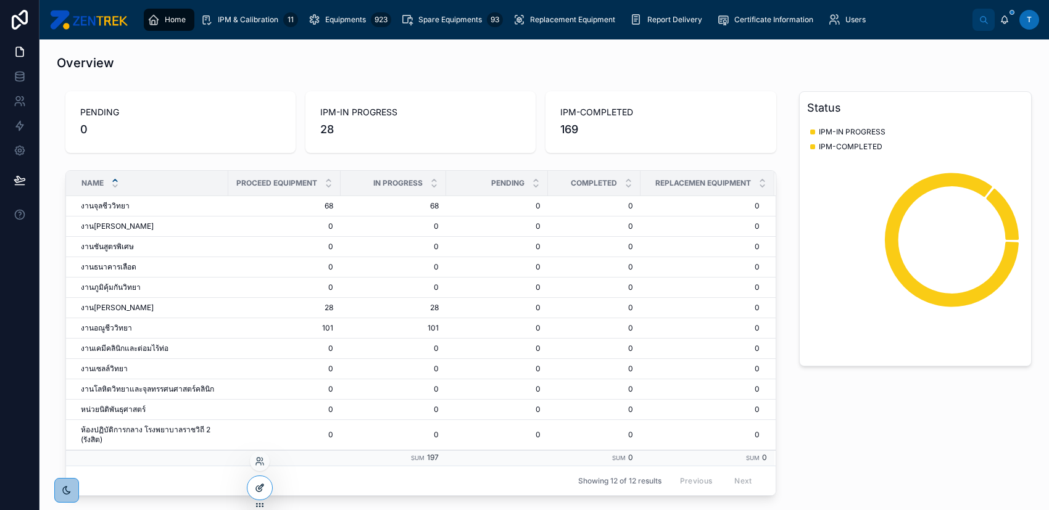
click at [259, 490] on icon at bounding box center [260, 488] width 10 height 10
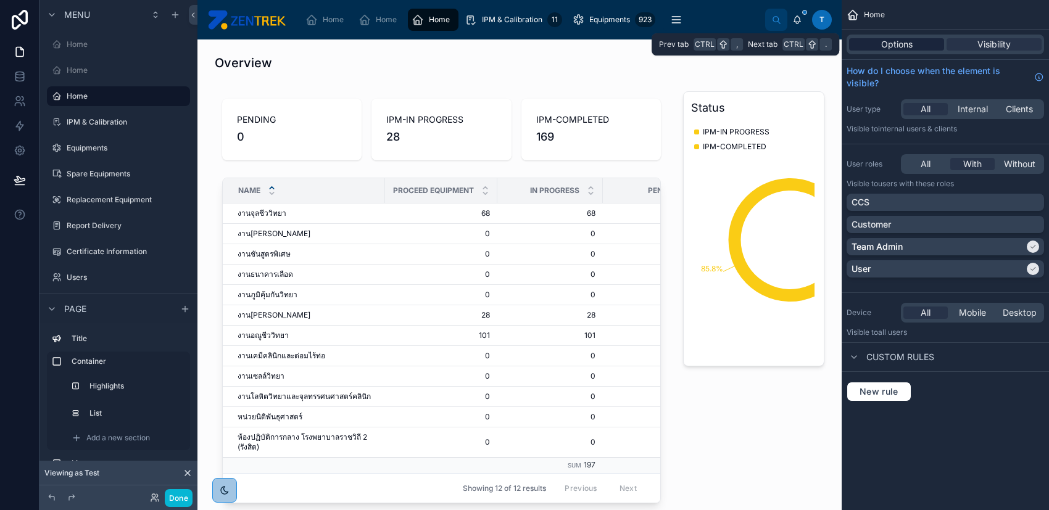
click at [911, 44] on span "Options" at bounding box center [896, 44] width 31 height 12
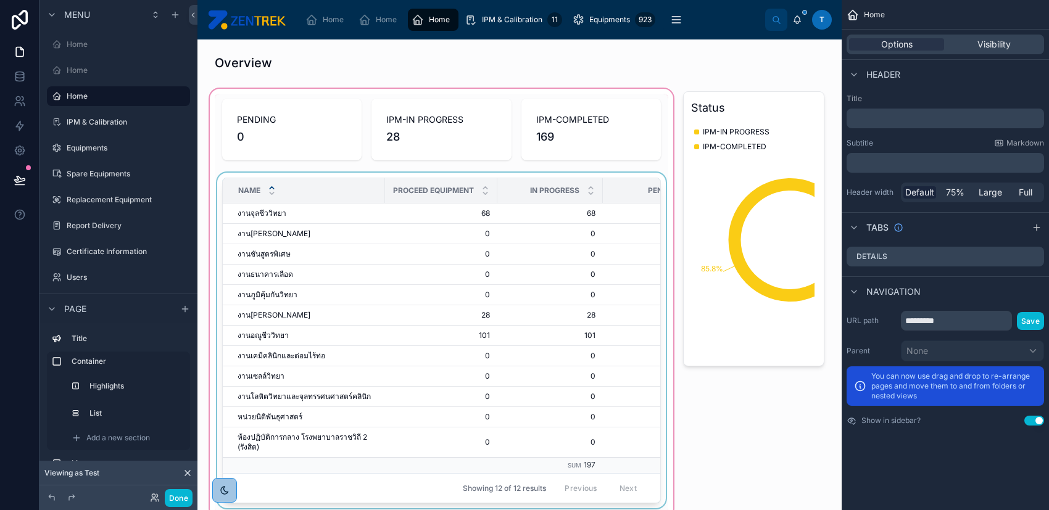
click at [447, 181] on div "PROCEED Equipment" at bounding box center [441, 190] width 111 height 23
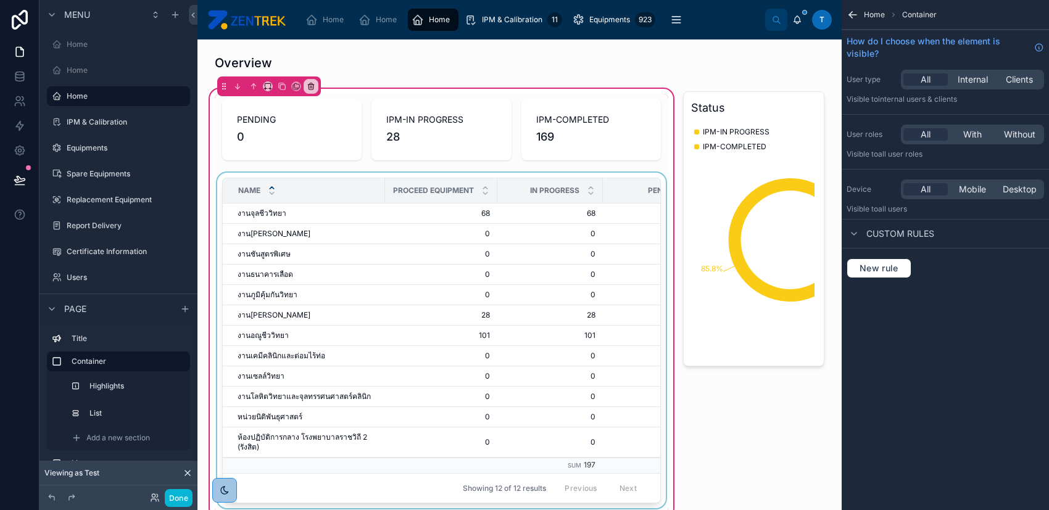
click at [507, 183] on div "IN PROGRESS" at bounding box center [550, 190] width 104 height 23
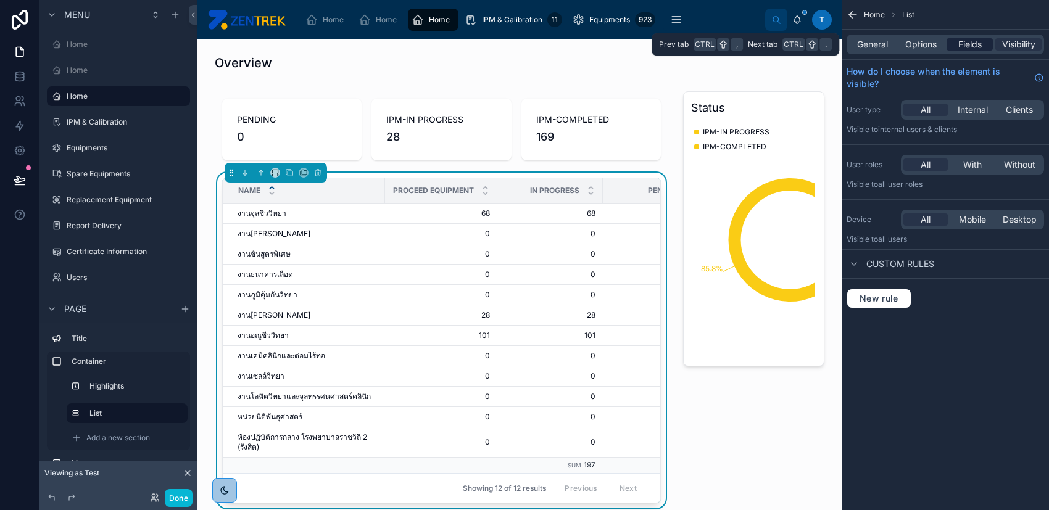
click at [960, 46] on span "Fields" at bounding box center [969, 44] width 23 height 12
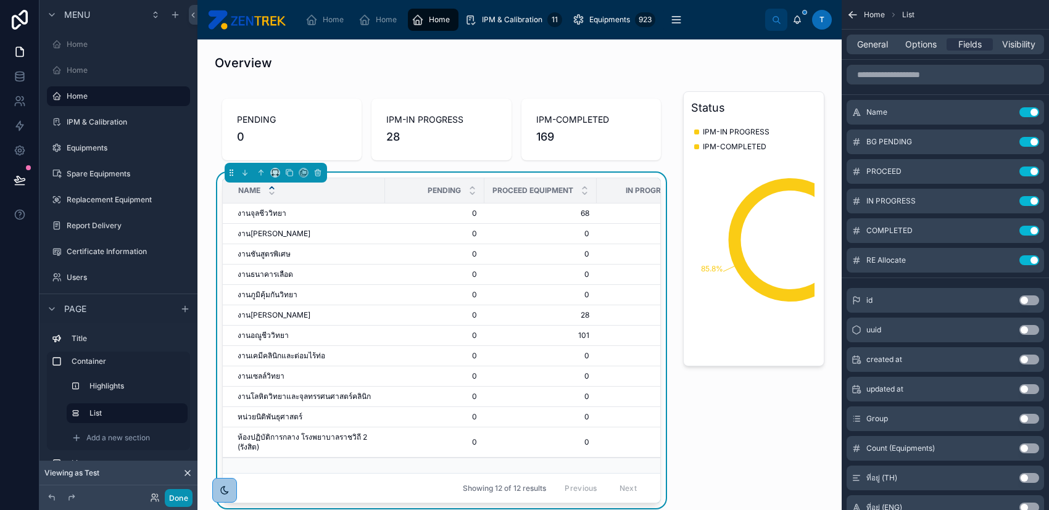
click at [185, 500] on button "Done" at bounding box center [179, 498] width 28 height 18
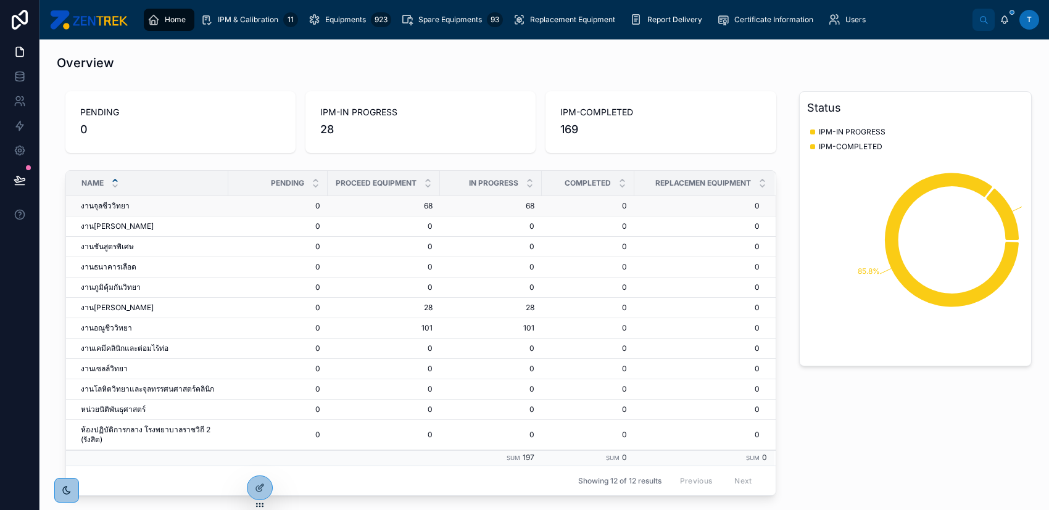
click at [118, 207] on span "งานจุลชีววิทยา" at bounding box center [105, 206] width 49 height 10
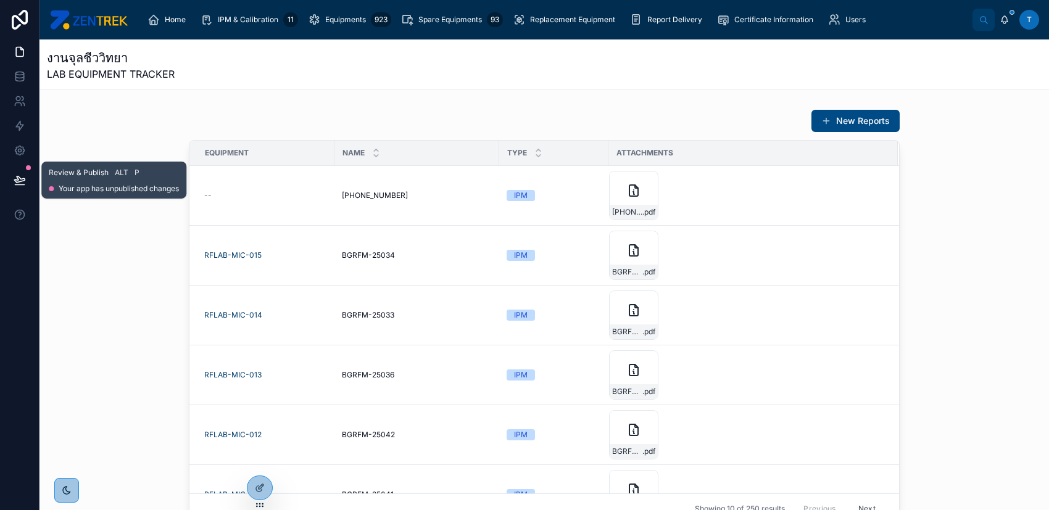
click at [23, 177] on icon at bounding box center [20, 180] width 12 height 12
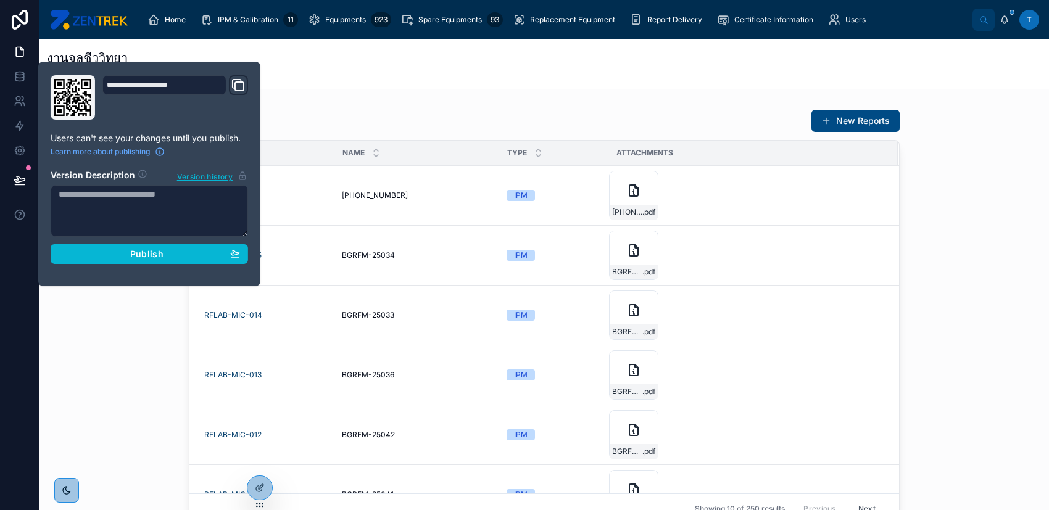
click at [415, 85] on div "งานจุลชีววิทยา LAB EQUIPMENT TRACKER" at bounding box center [544, 63] width 995 height 49
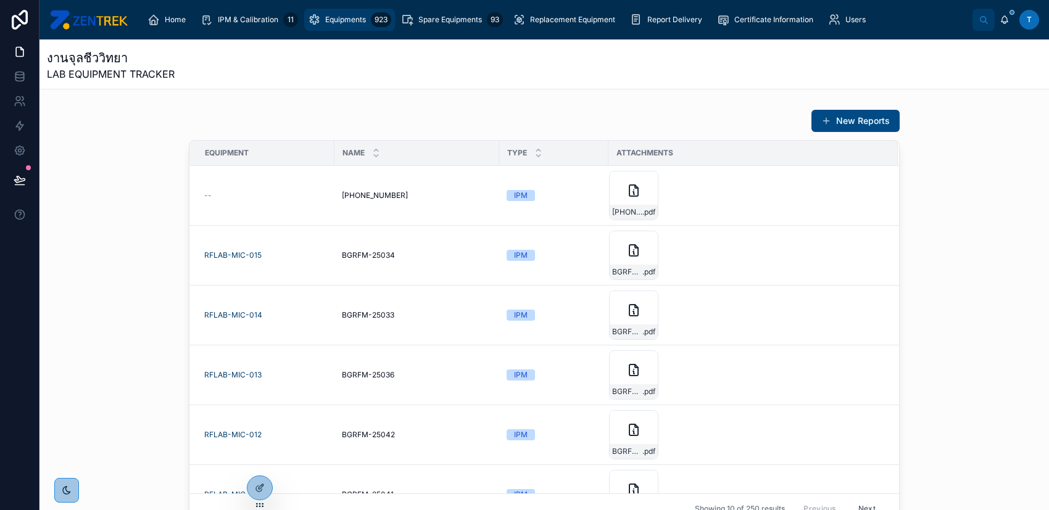
click at [315, 14] on icon "scrollable content" at bounding box center [314, 20] width 12 height 12
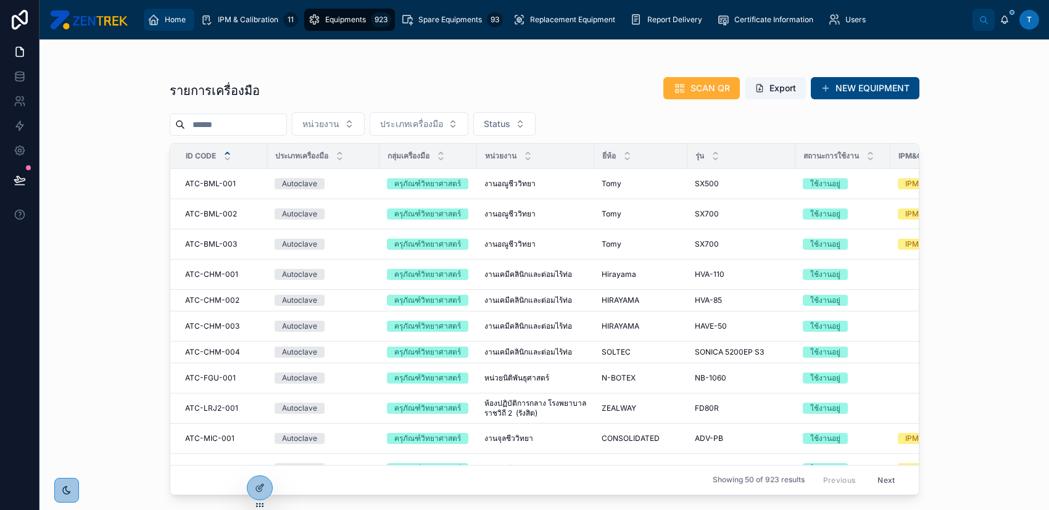
click at [166, 23] on span "Home" at bounding box center [175, 20] width 21 height 10
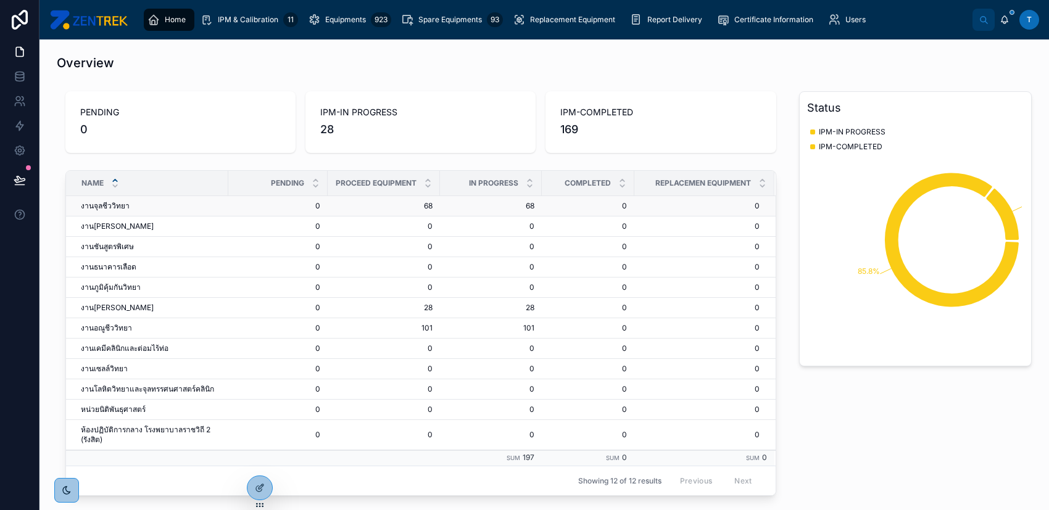
click at [158, 210] on div "งานจุลชีววิทยา งานจุลชีววิทยา" at bounding box center [151, 206] width 140 height 10
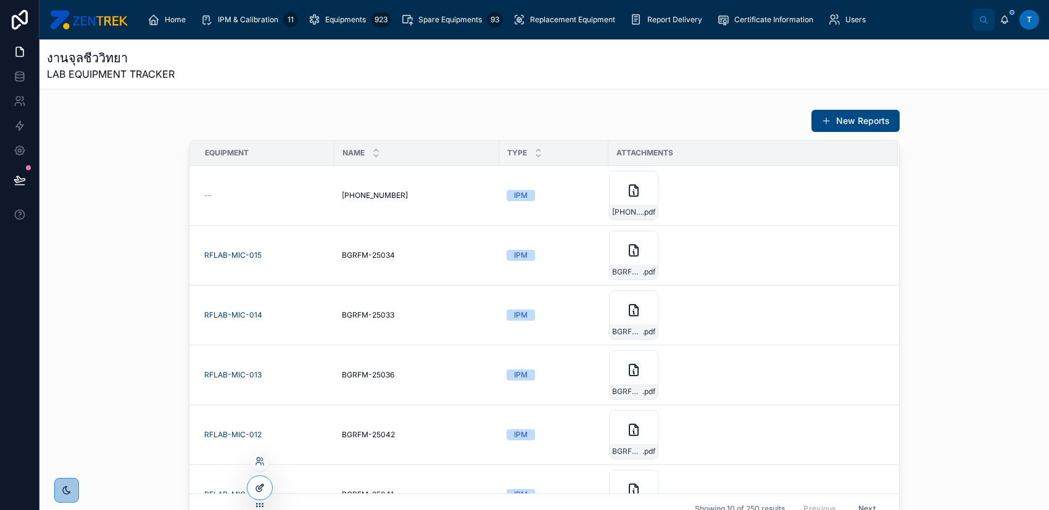
click at [268, 482] on div at bounding box center [259, 487] width 25 height 23
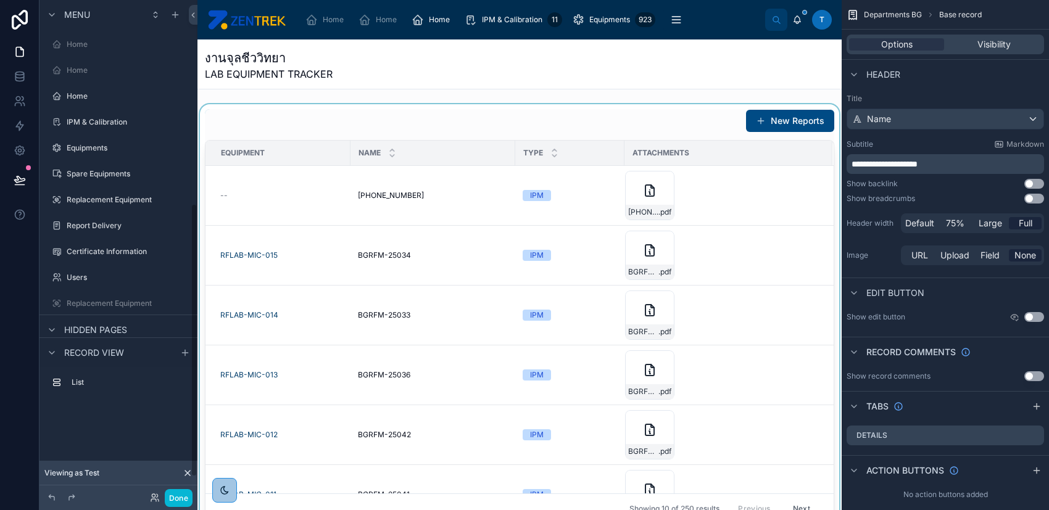
scroll to position [368, 0]
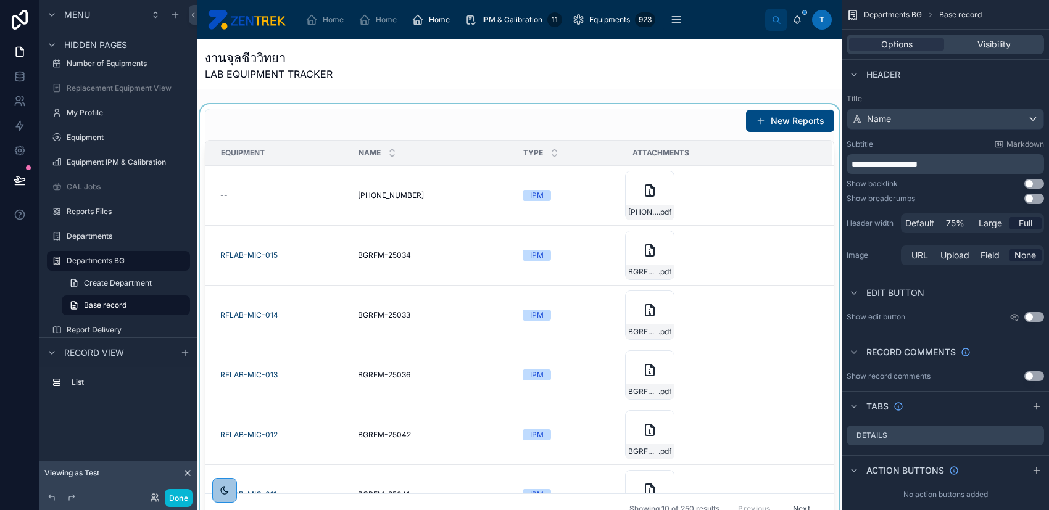
click at [346, 130] on div at bounding box center [519, 316] width 644 height 424
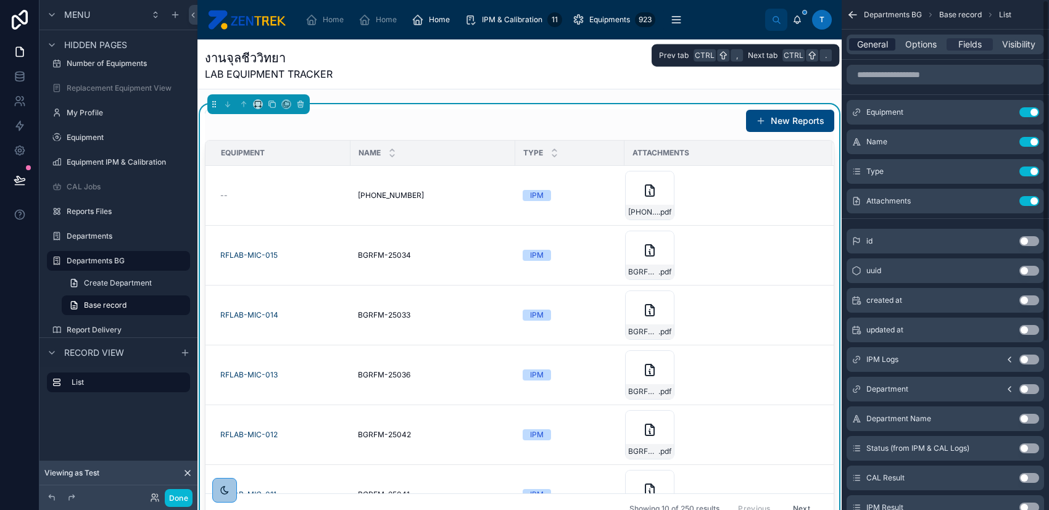
click at [885, 39] on span "General" at bounding box center [872, 44] width 31 height 12
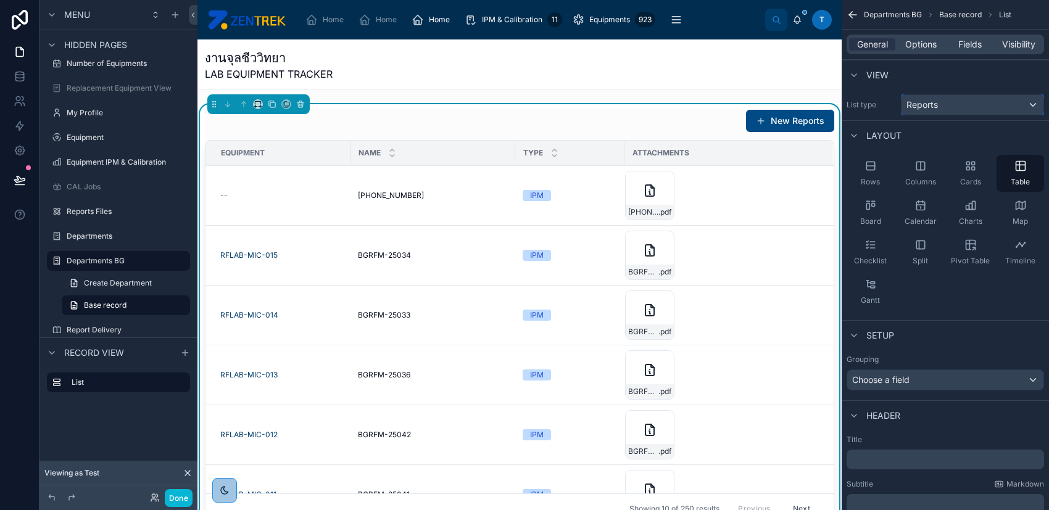
click at [945, 106] on div "Reports" at bounding box center [972, 105] width 142 height 20
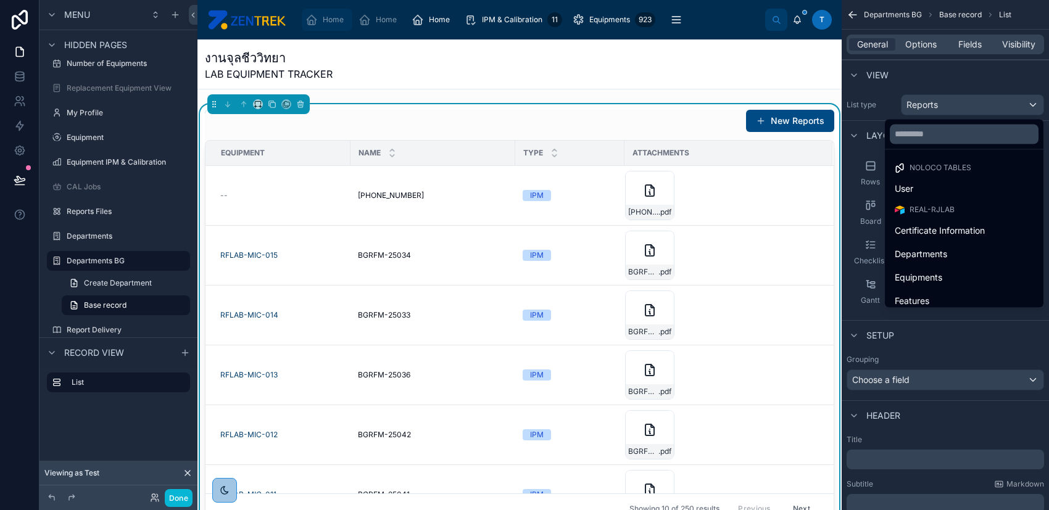
click at [313, 22] on icon "scrollable content" at bounding box center [311, 20] width 12 height 12
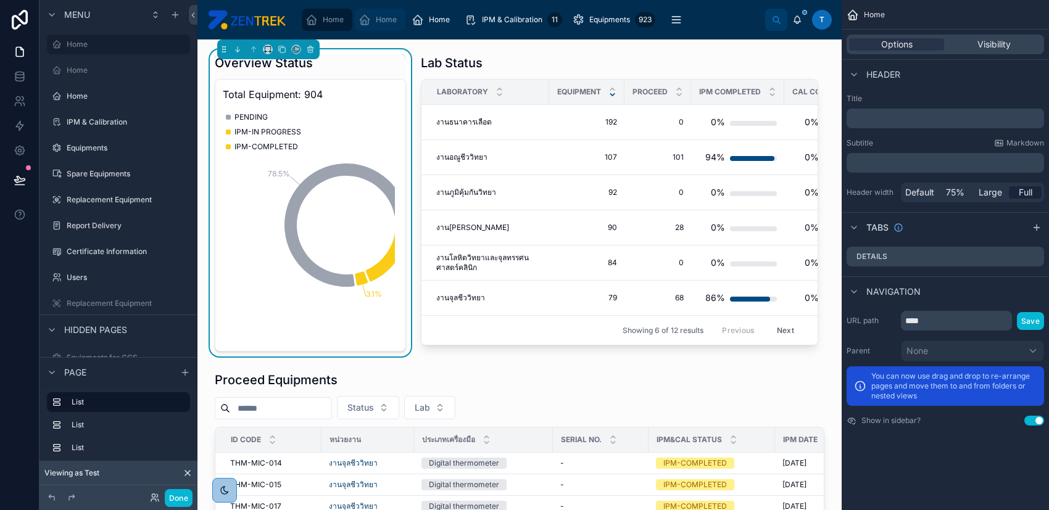
click at [389, 17] on span "Home" at bounding box center [386, 20] width 21 height 10
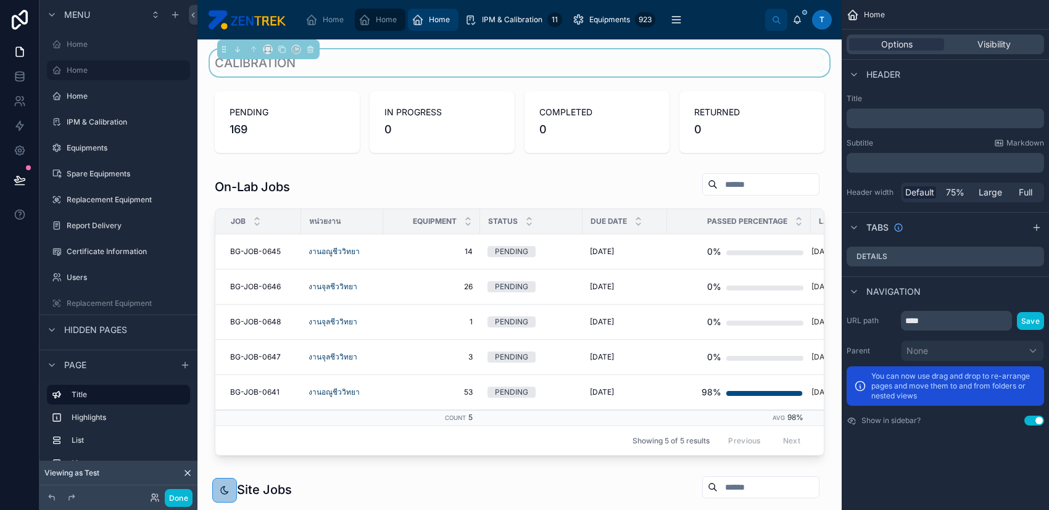
click at [421, 17] on icon "scrollable content" at bounding box center [418, 20] width 12 height 12
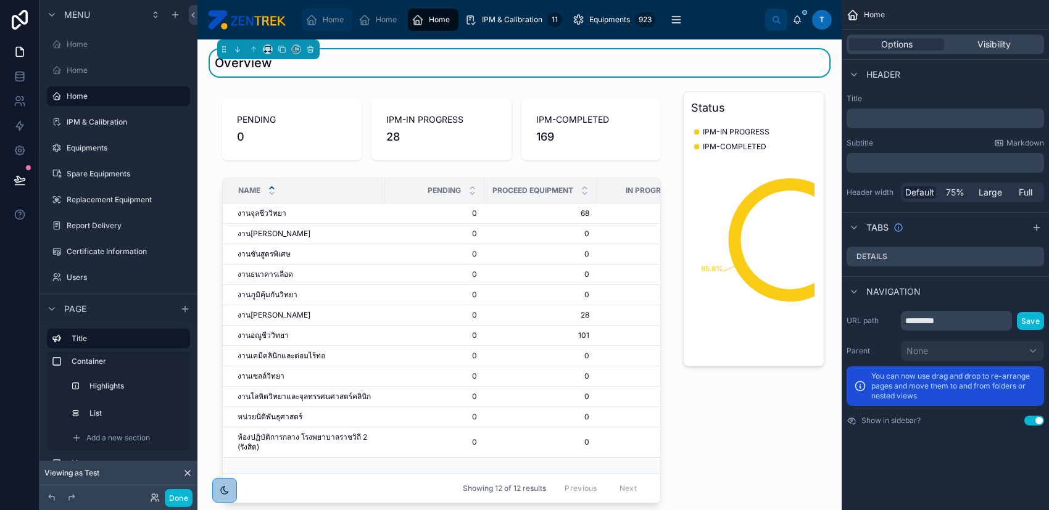
click at [319, 20] on div "Home" at bounding box center [326, 20] width 43 height 20
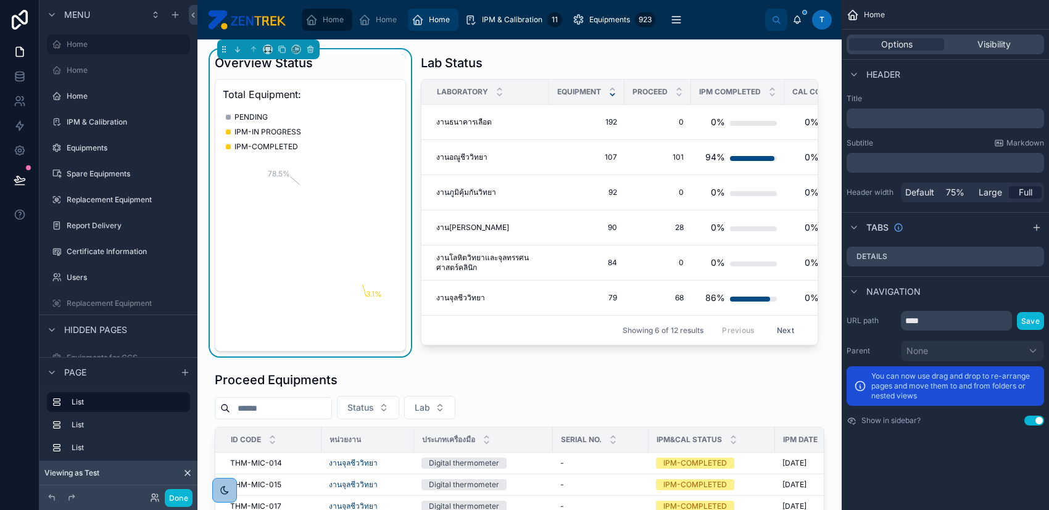
click at [405, 19] on div "Home" at bounding box center [380, 20] width 53 height 22
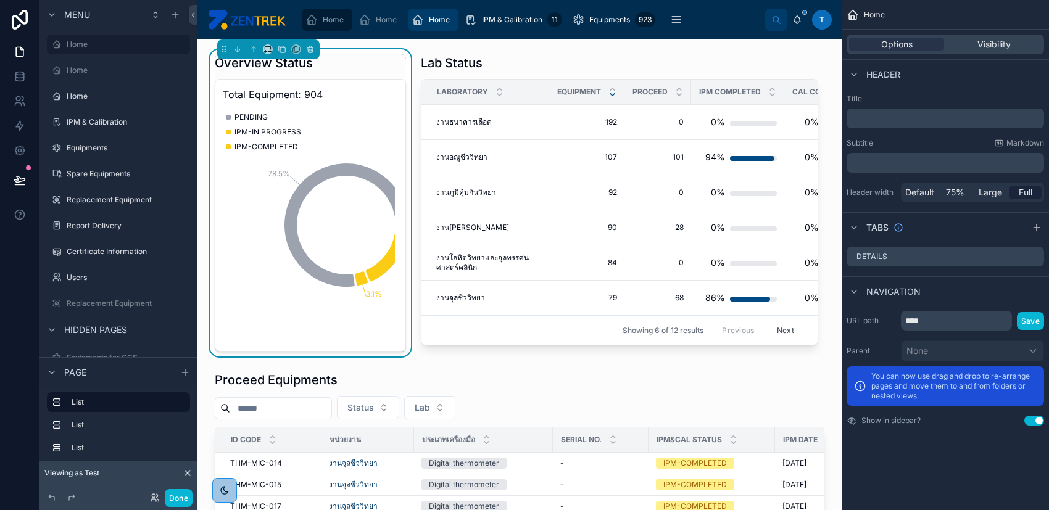
click at [429, 22] on span "Home" at bounding box center [439, 20] width 21 height 10
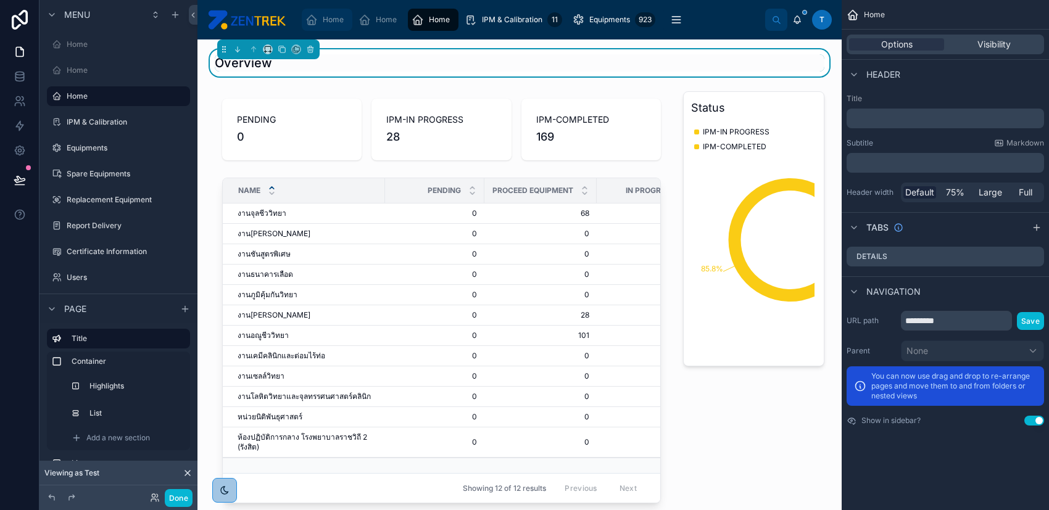
click at [340, 19] on span "Home" at bounding box center [333, 20] width 21 height 10
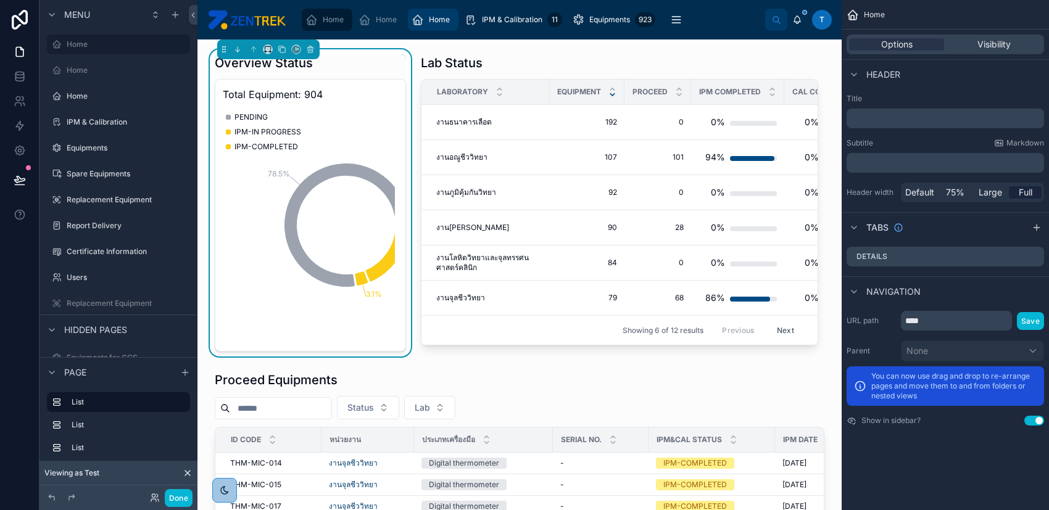
click at [437, 28] on div "Home" at bounding box center [433, 20] width 43 height 20
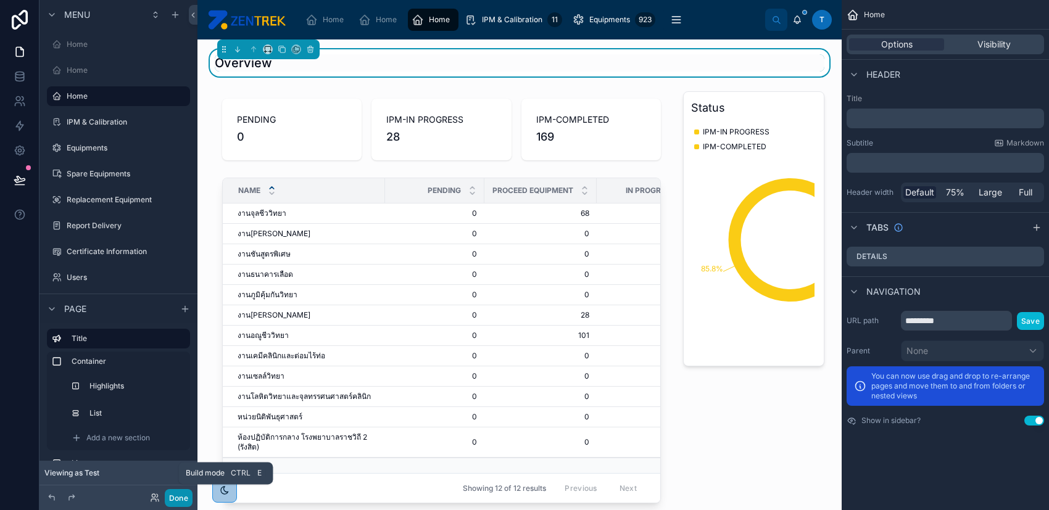
click at [180, 501] on button "Done" at bounding box center [179, 498] width 28 height 18
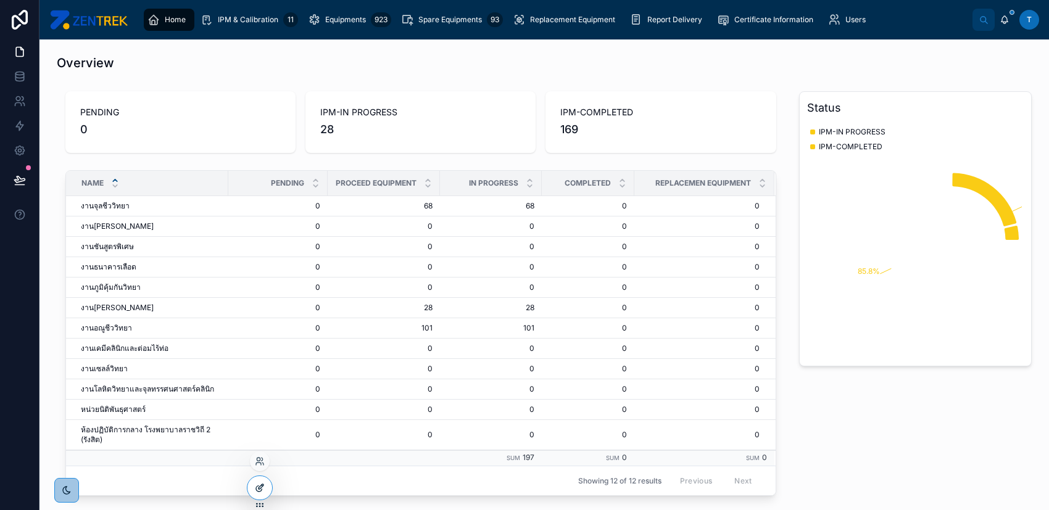
click at [261, 484] on icon at bounding box center [260, 488] width 10 height 10
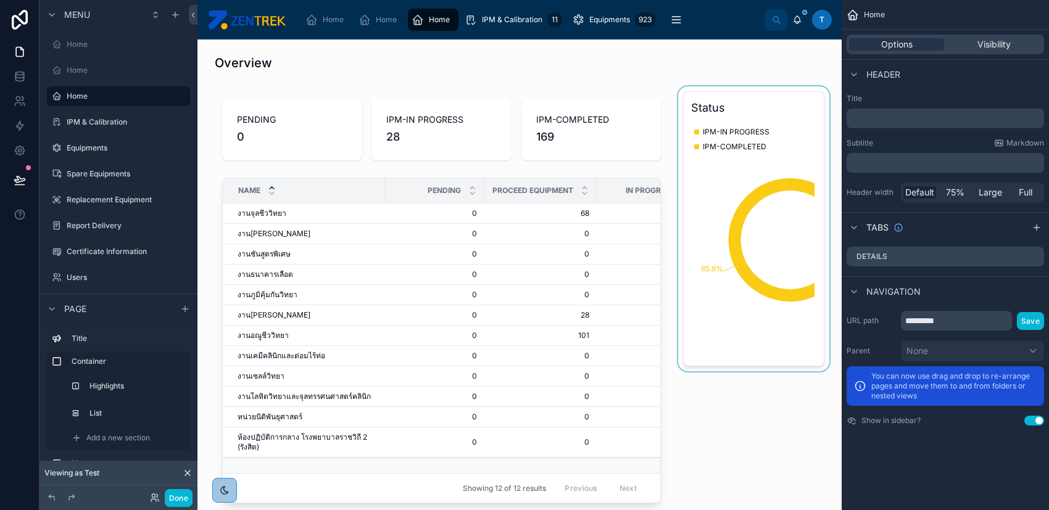
click at [813, 277] on div at bounding box center [754, 303] width 156 height 434
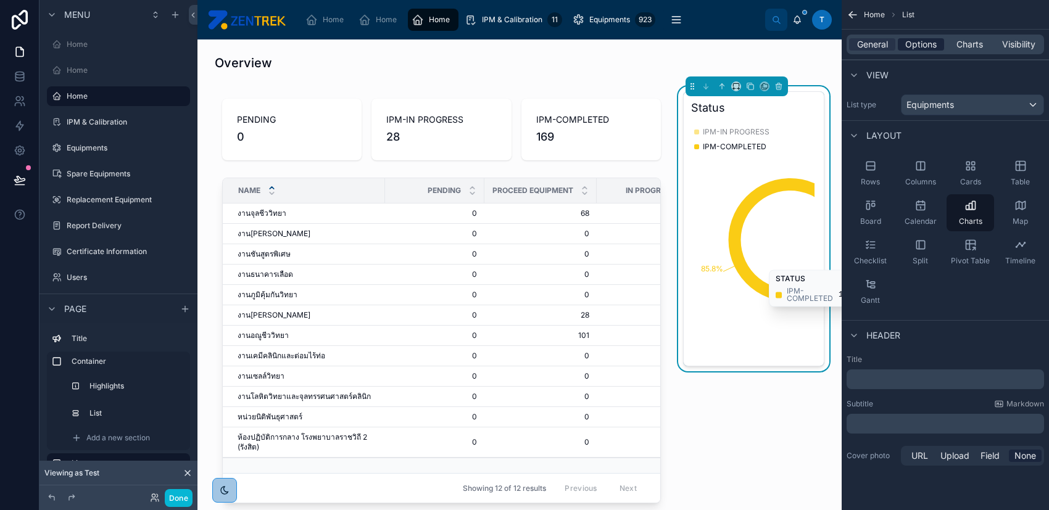
click at [920, 46] on span "Options" at bounding box center [920, 44] width 31 height 12
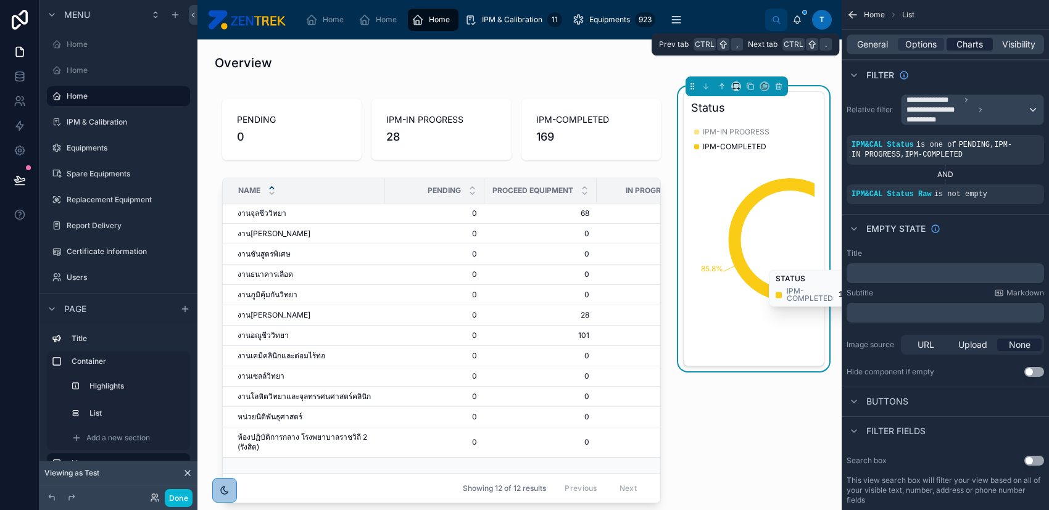
click at [957, 46] on span "Charts" at bounding box center [969, 44] width 27 height 12
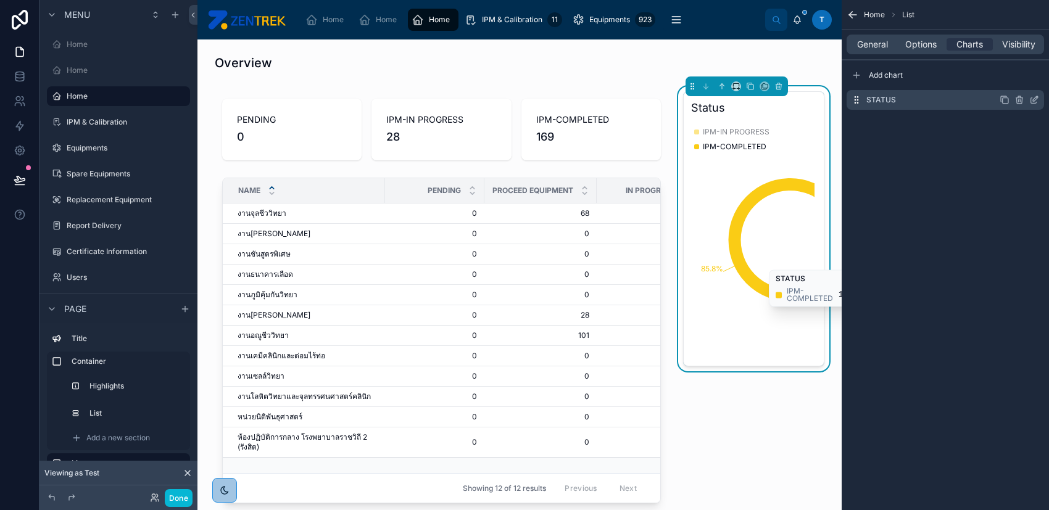
click at [1033, 102] on icon "scrollable content" at bounding box center [1034, 100] width 10 height 10
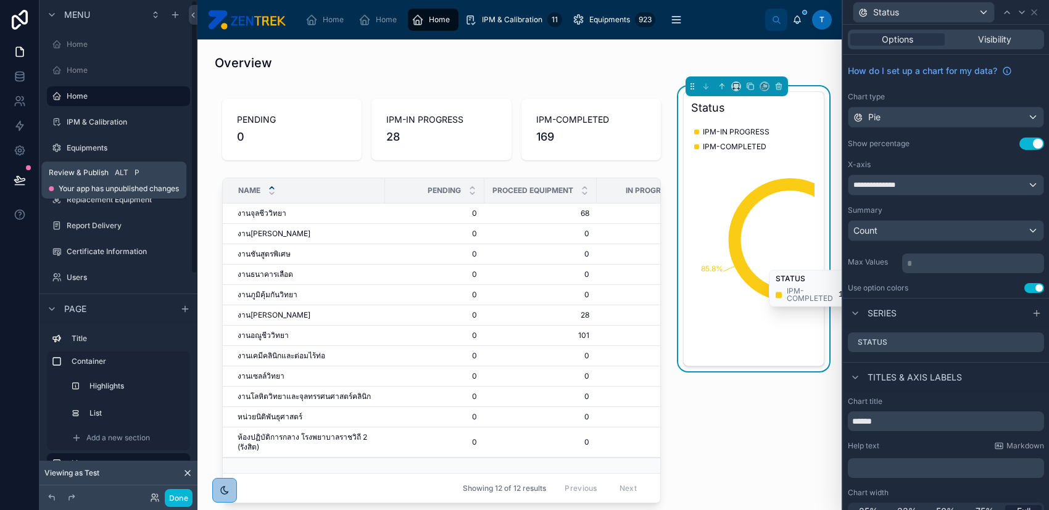
click at [17, 185] on icon at bounding box center [19, 185] width 9 height 0
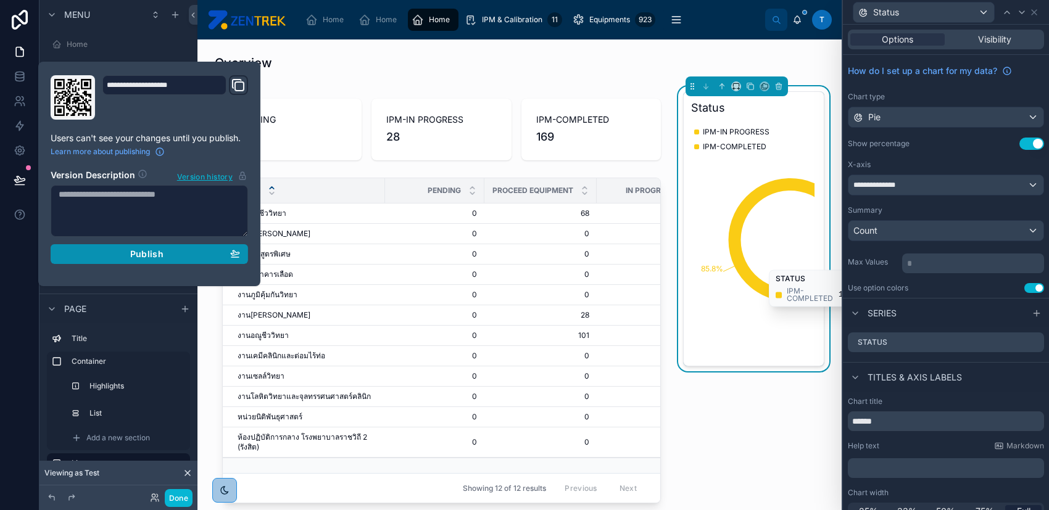
click at [185, 251] on div "Publish" at bounding box center [149, 254] width 181 height 11
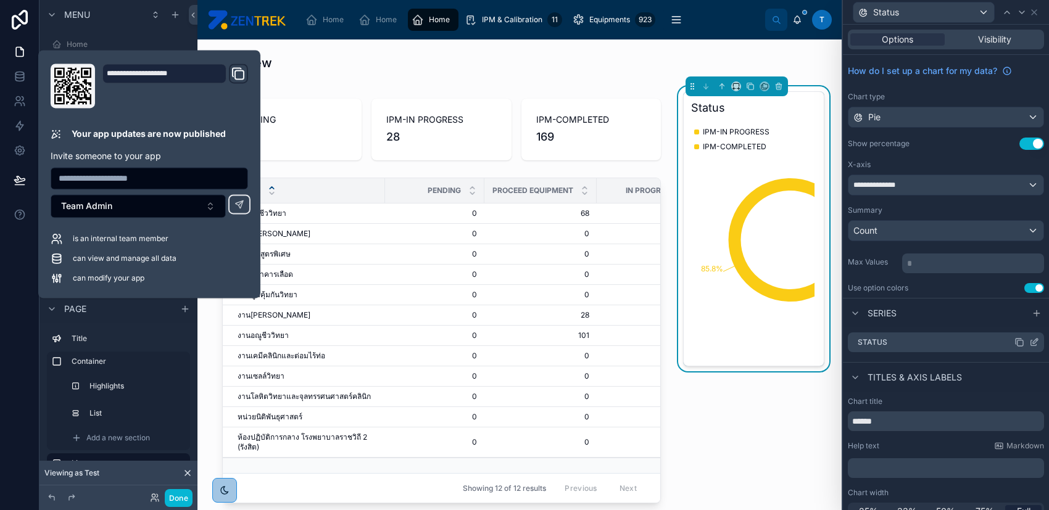
click at [1029, 341] on icon at bounding box center [1034, 342] width 10 height 10
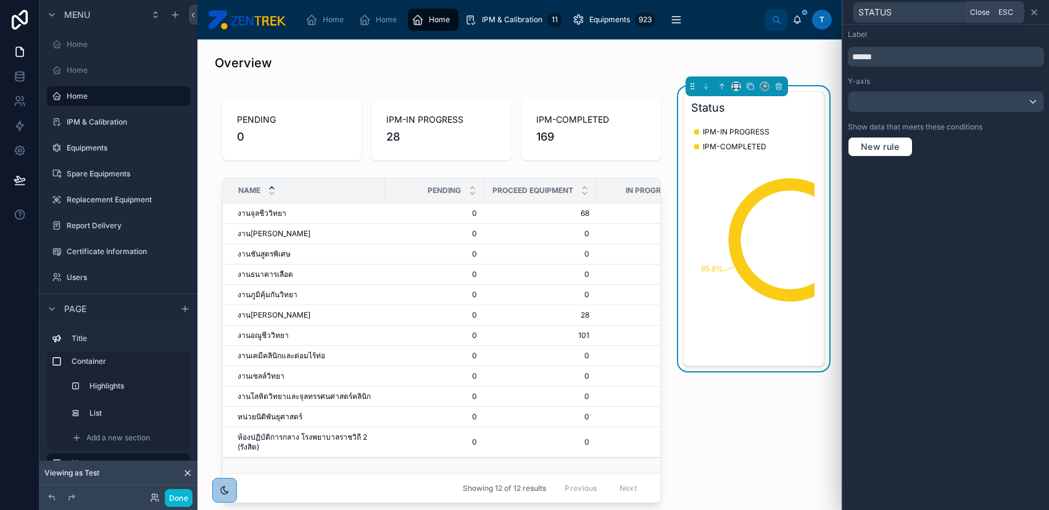
click at [1032, 17] on icon at bounding box center [1034, 12] width 10 height 10
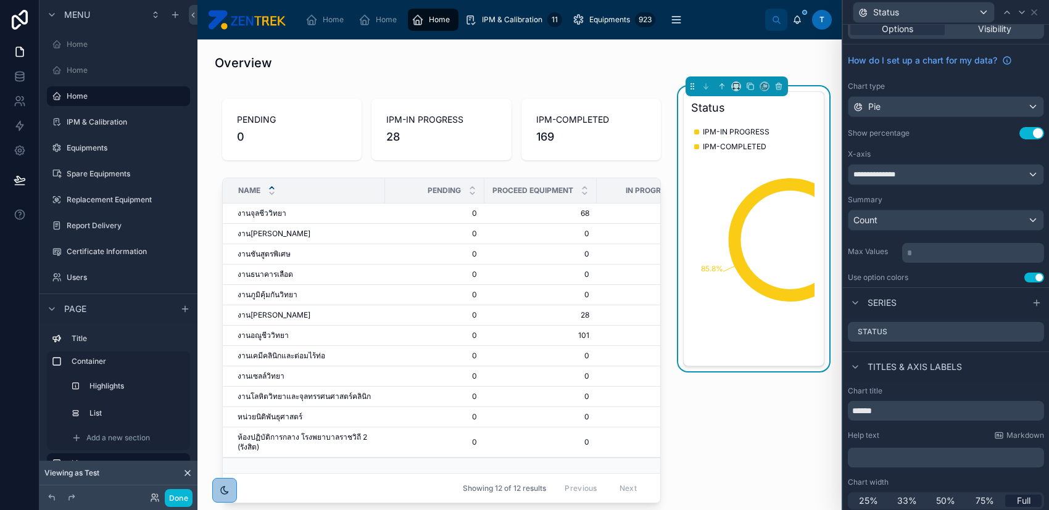
scroll to position [14, 0]
click at [1029, 328] on icon at bounding box center [1034, 329] width 10 height 10
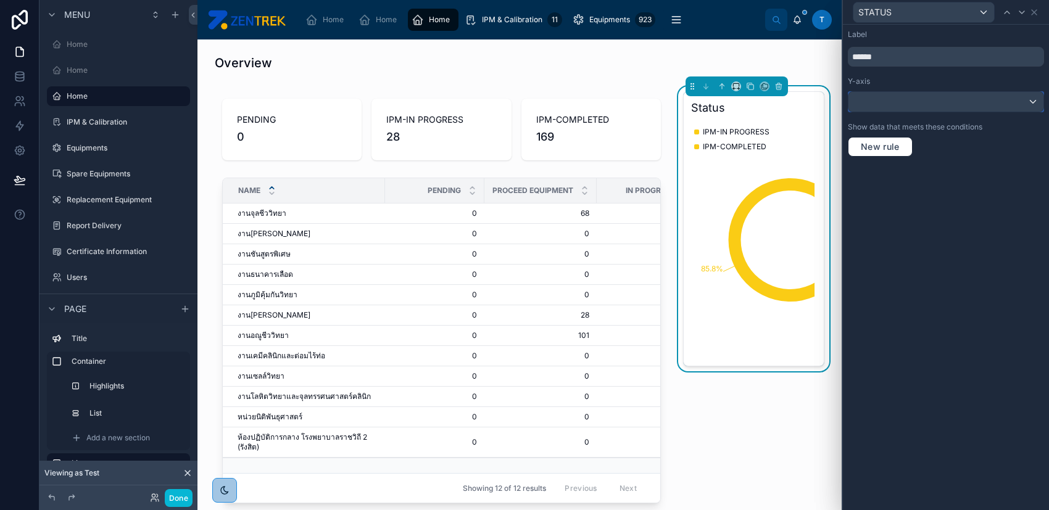
click at [907, 94] on div at bounding box center [945, 102] width 195 height 20
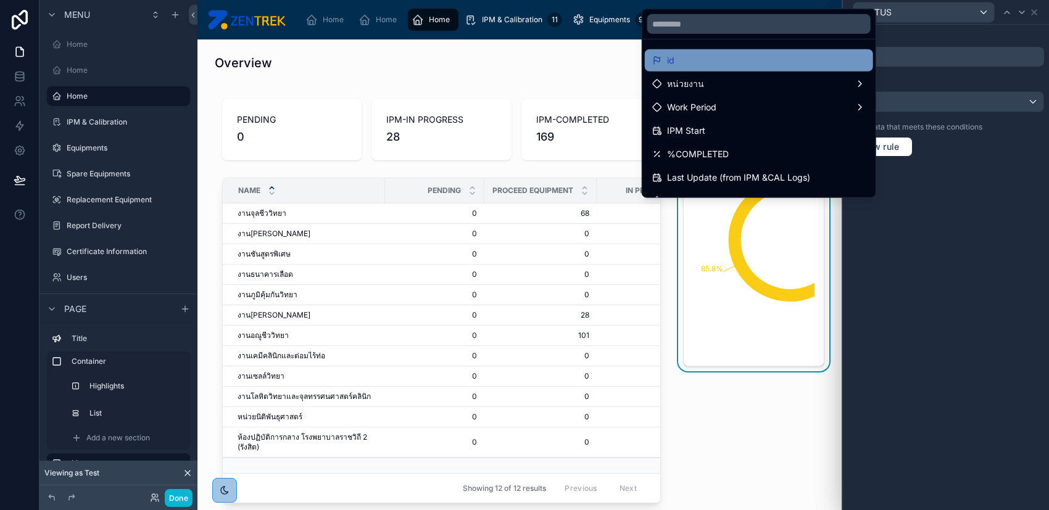
click at [781, 60] on div "id" at bounding box center [758, 60] width 213 height 15
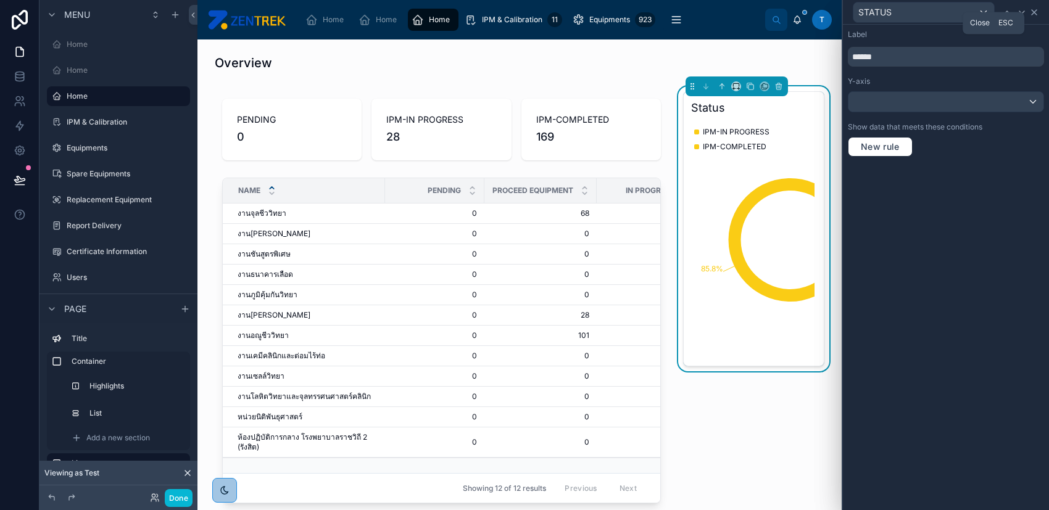
click at [1035, 12] on icon at bounding box center [1034, 12] width 10 height 10
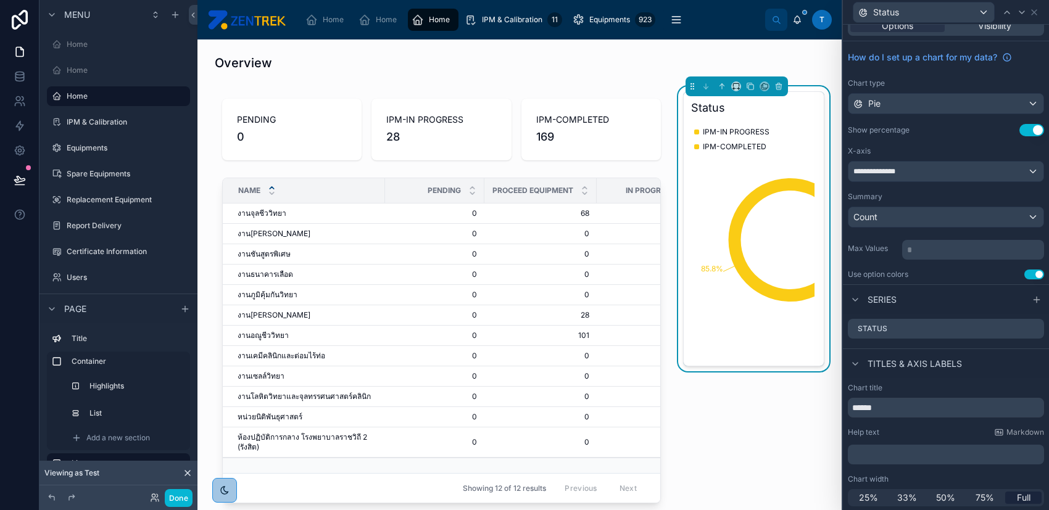
scroll to position [0, 0]
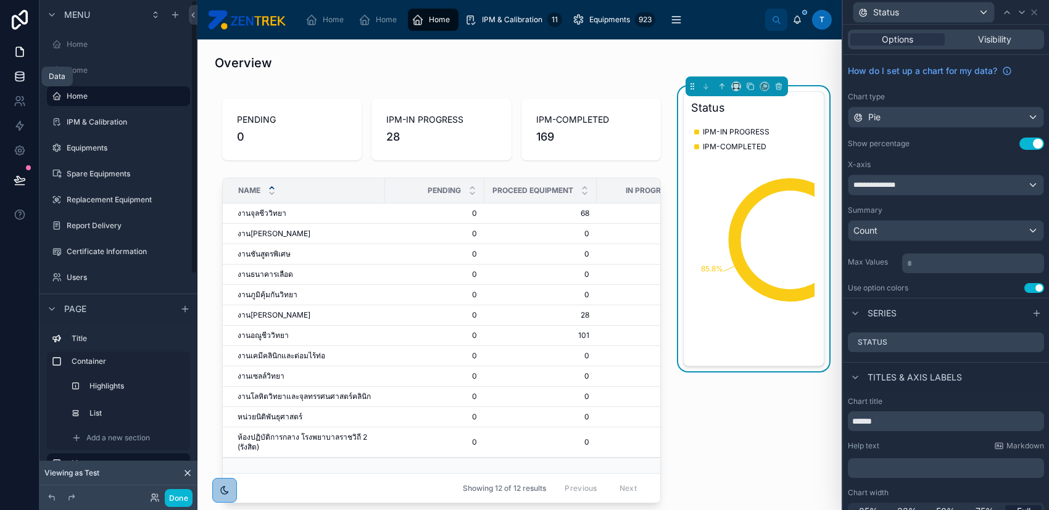
click at [21, 70] on icon at bounding box center [20, 76] width 12 height 12
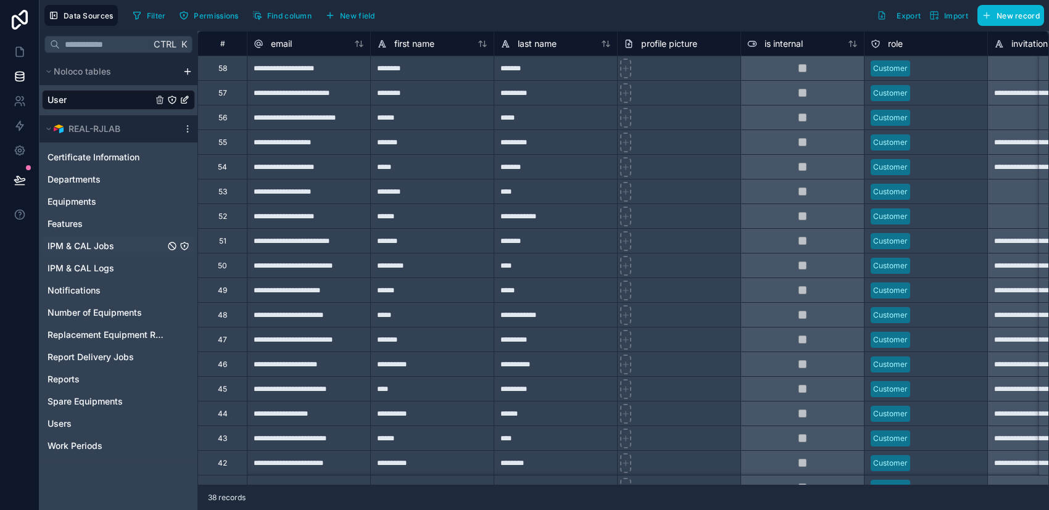
click at [123, 245] on link "IPM & CAL Jobs" at bounding box center [106, 246] width 117 height 12
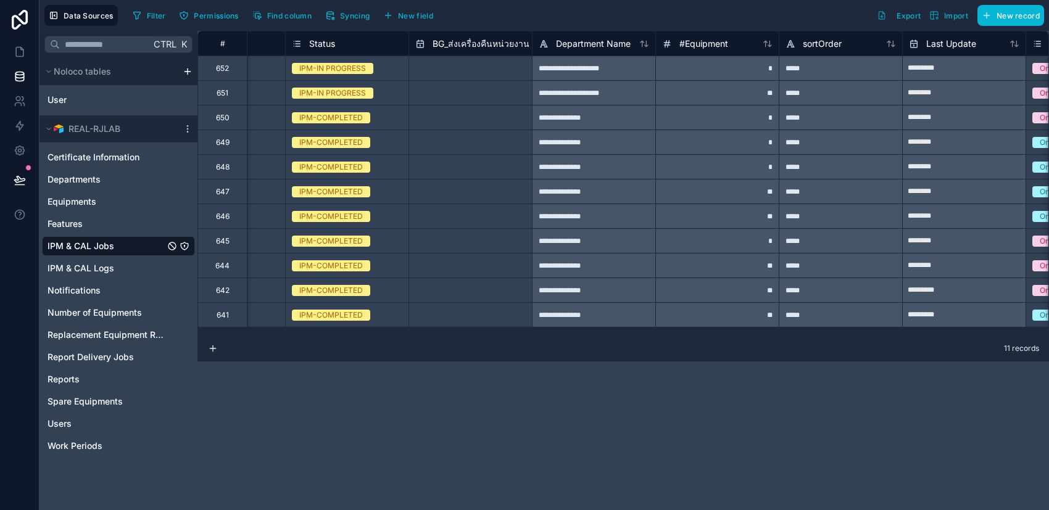
scroll to position [0, 2728]
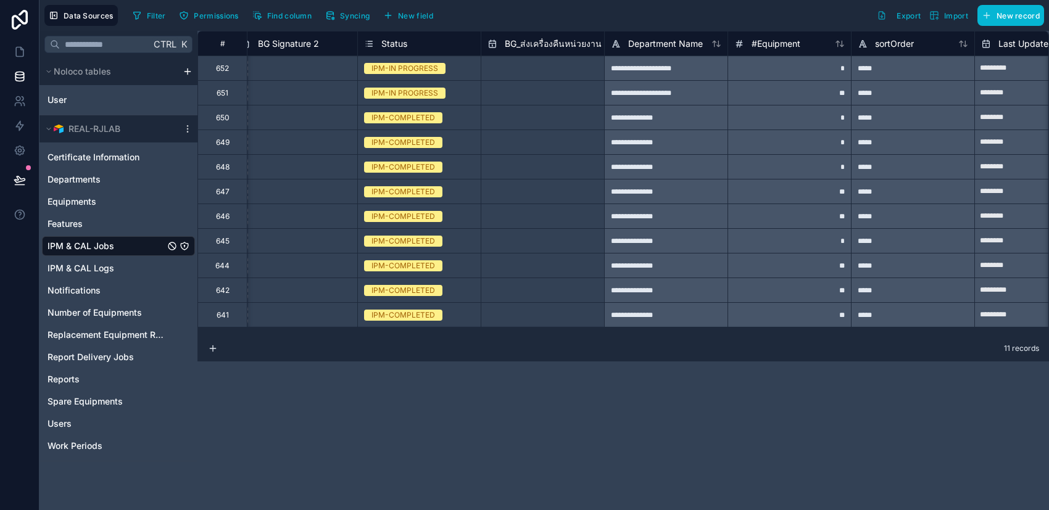
click at [467, 45] on div "Status" at bounding box center [419, 43] width 110 height 15
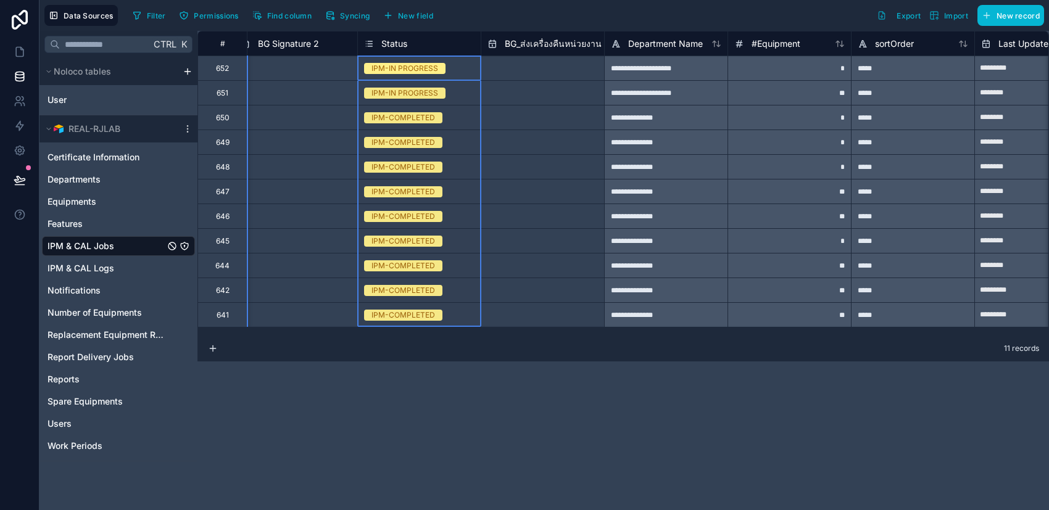
click at [428, 64] on div "IPM-IN PROGRESS" at bounding box center [404, 68] width 67 height 11
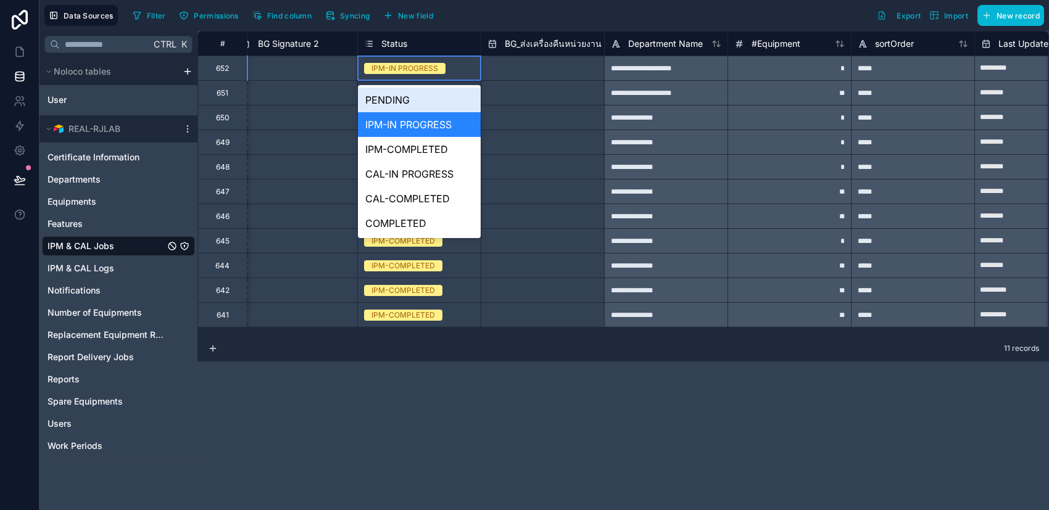
click at [490, 7] on div "Filter Permissions Find column Syncing New field Export Import New record" at bounding box center [586, 15] width 916 height 21
click at [339, 18] on button "Syncing" at bounding box center [347, 15] width 53 height 19
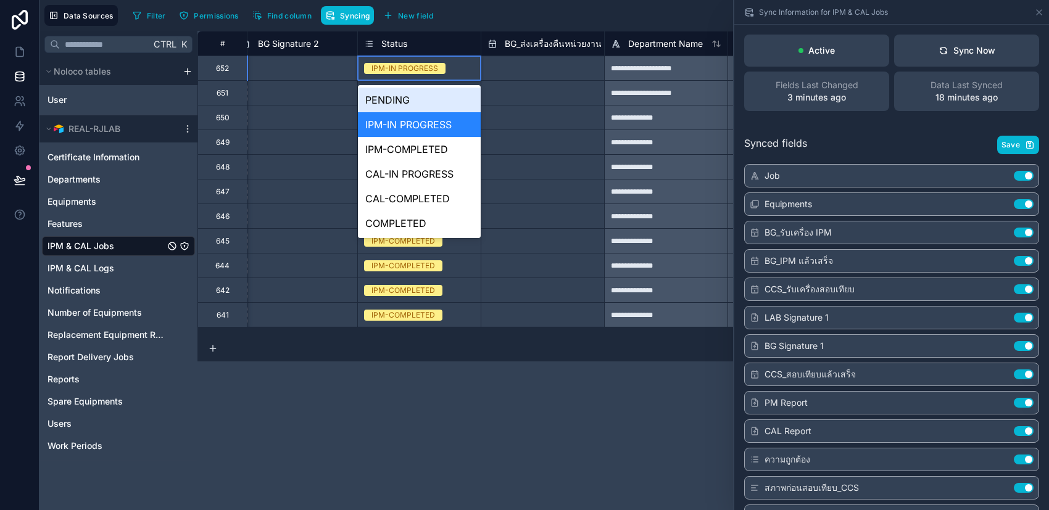
click at [927, 139] on div "Synced fields Save" at bounding box center [891, 145] width 295 height 19
click at [938, 54] on icon at bounding box center [943, 51] width 10 height 10
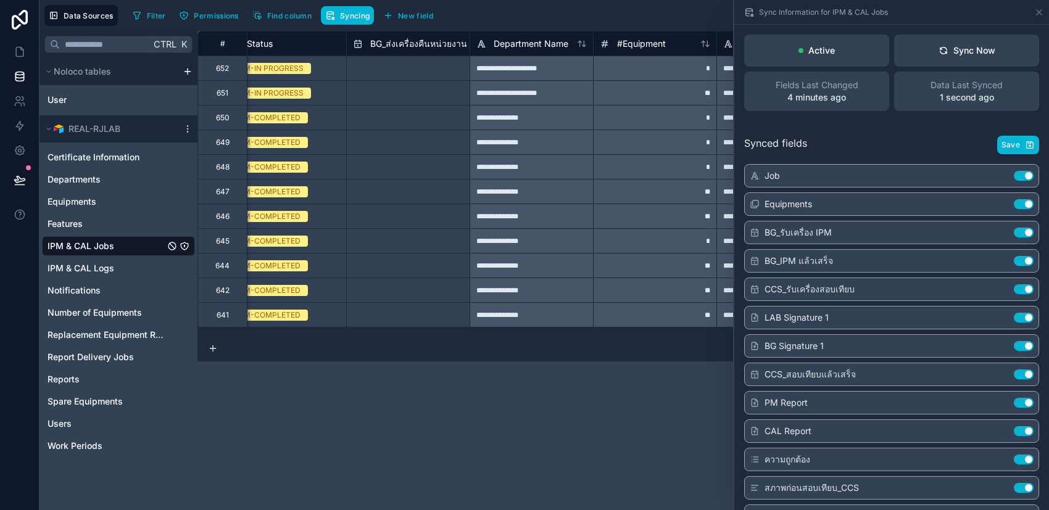
scroll to position [0, 2723]
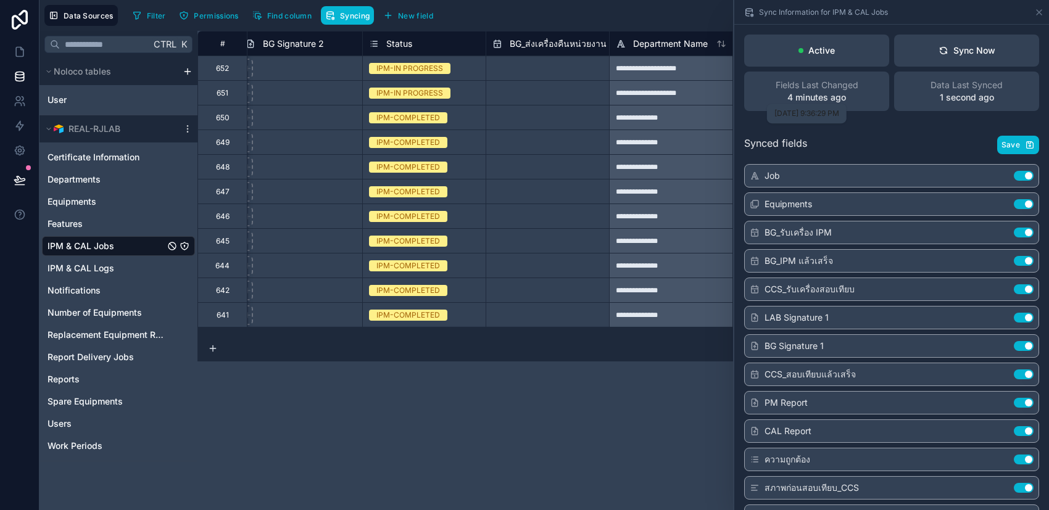
click at [835, 94] on p "4 minutes ago" at bounding box center [816, 97] width 59 height 12
click at [96, 270] on span "IPM & CAL Logs" at bounding box center [81, 268] width 67 height 12
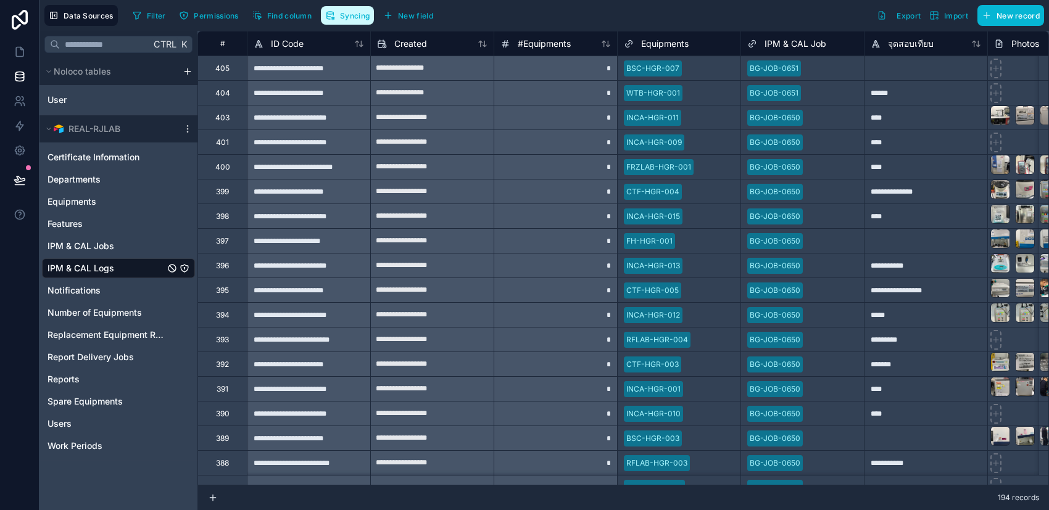
click at [332, 18] on icon "button" at bounding box center [332, 18] width 1 height 1
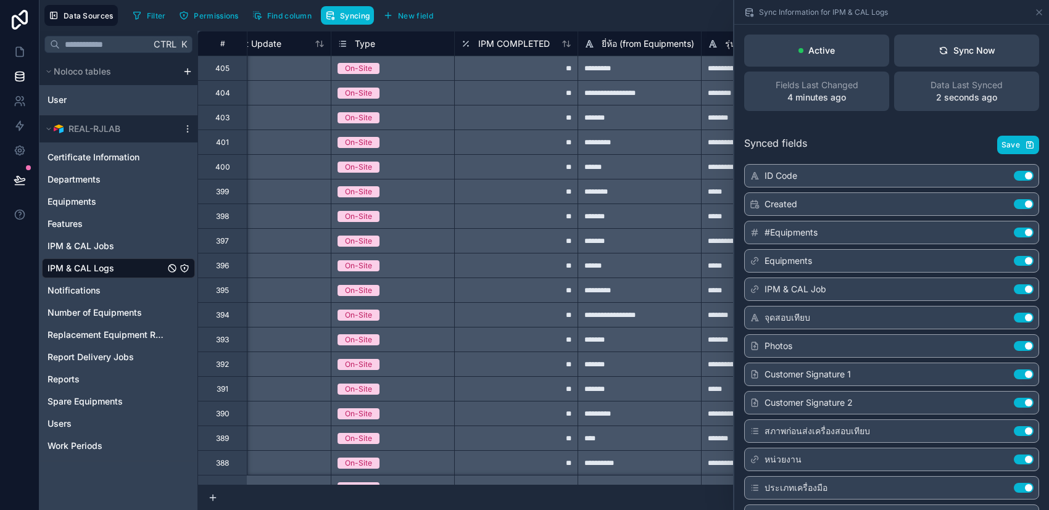
scroll to position [0, 2026]
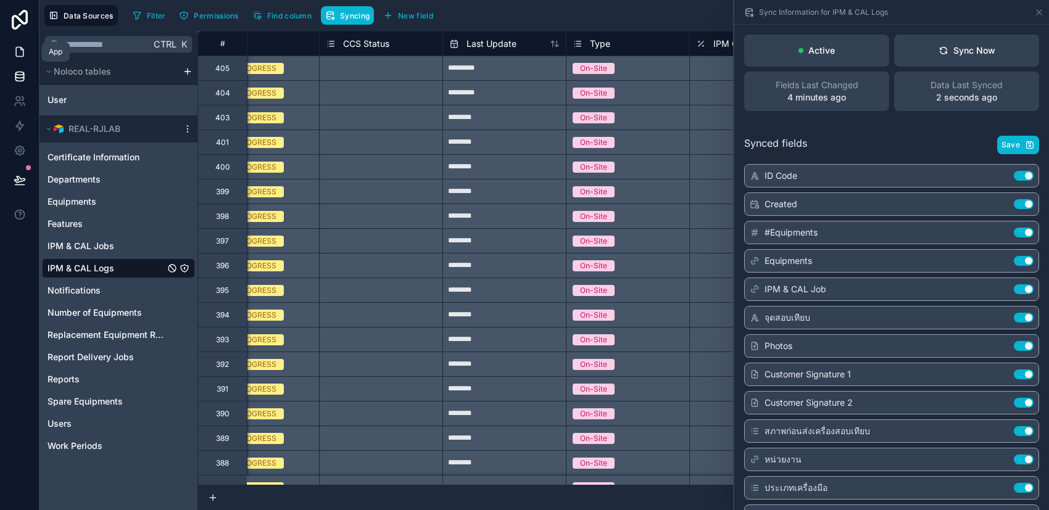
click at [16, 48] on icon at bounding box center [19, 52] width 7 height 9
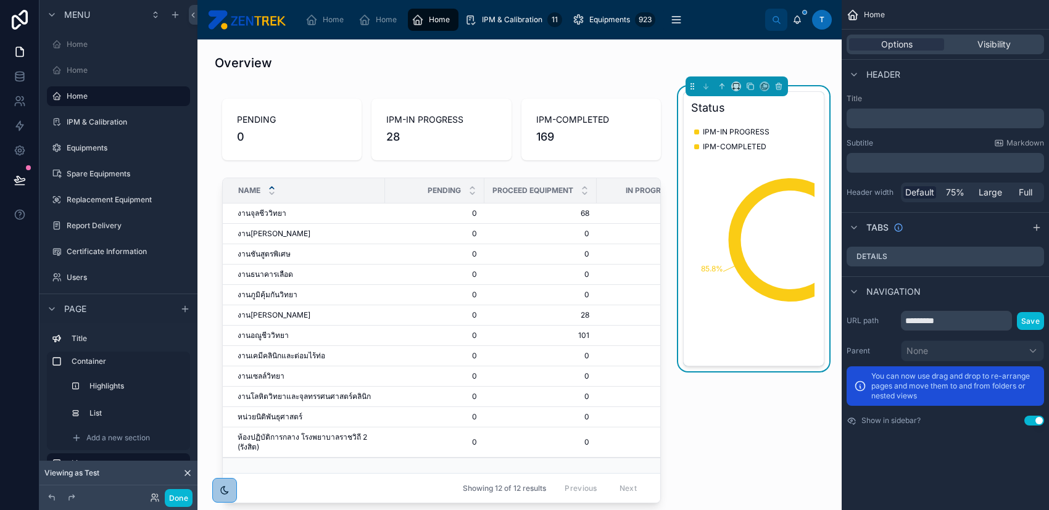
click at [694, 228] on div "IPM-IN PROGRESS IPM-COMPLETED" at bounding box center [731, 243] width 75 height 237
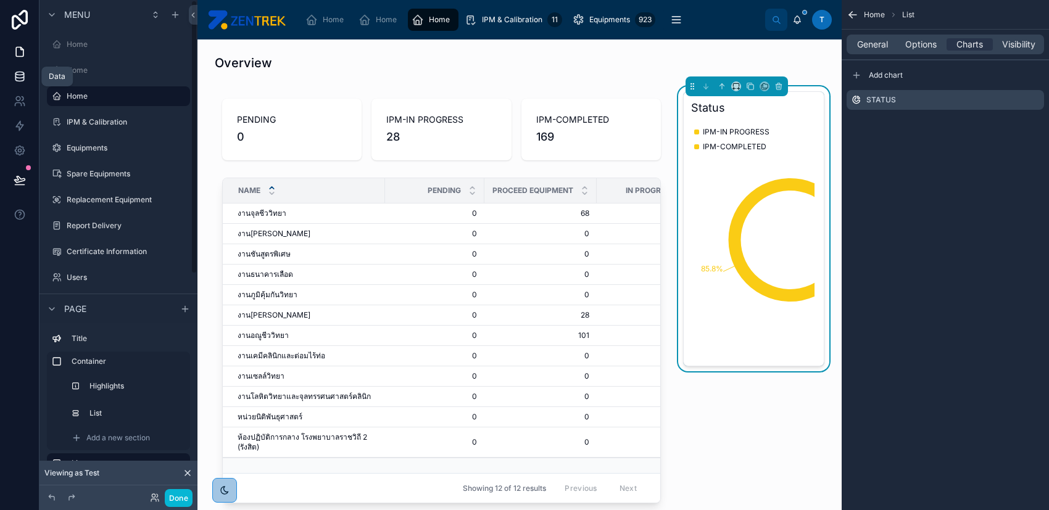
click at [22, 77] on icon at bounding box center [19, 75] width 8 height 5
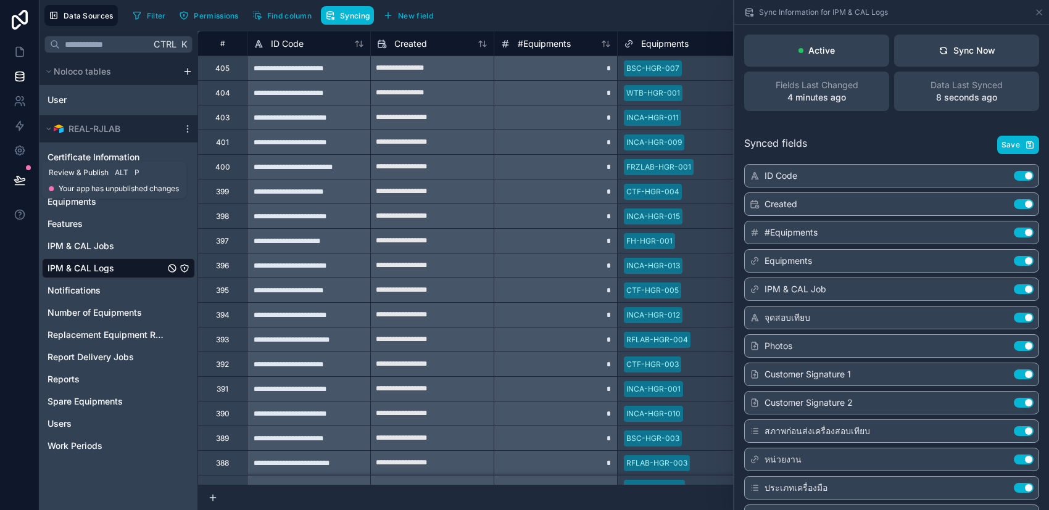
click at [14, 178] on icon at bounding box center [20, 180] width 12 height 12
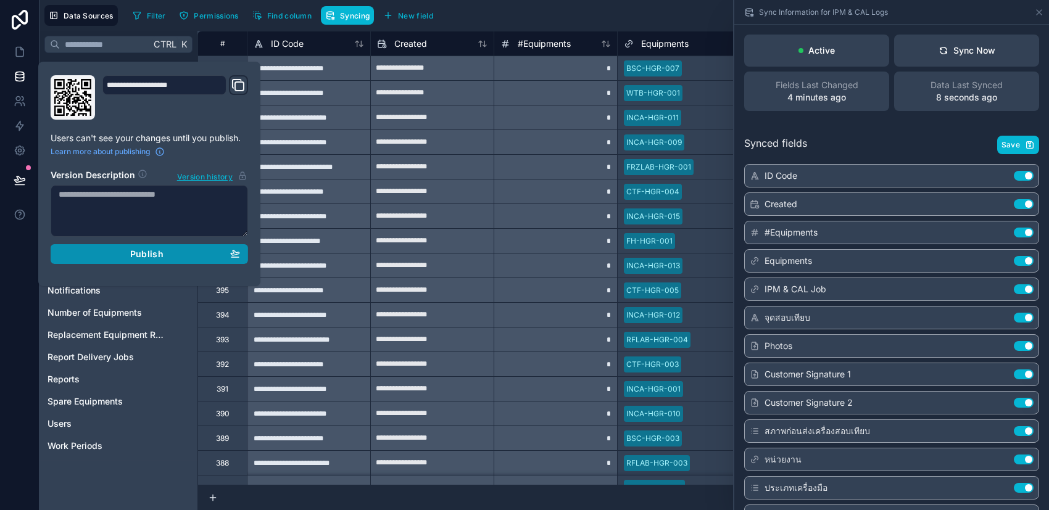
click at [191, 249] on div "Publish" at bounding box center [149, 254] width 181 height 11
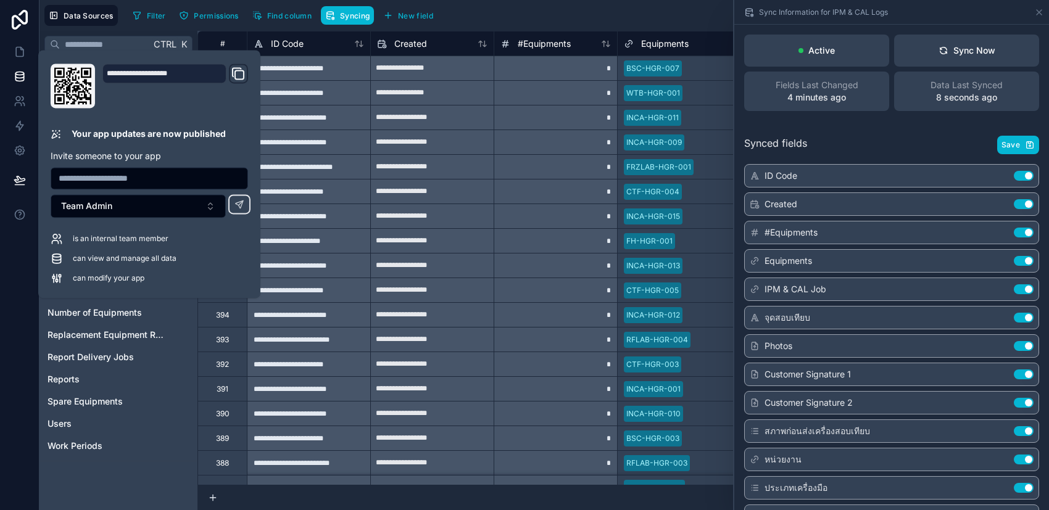
drag, startPoint x: 422, startPoint y: 485, endPoint x: 372, endPoint y: 444, distance: 64.5
click at [422, 486] on div "**********" at bounding box center [622, 270] width 851 height 479
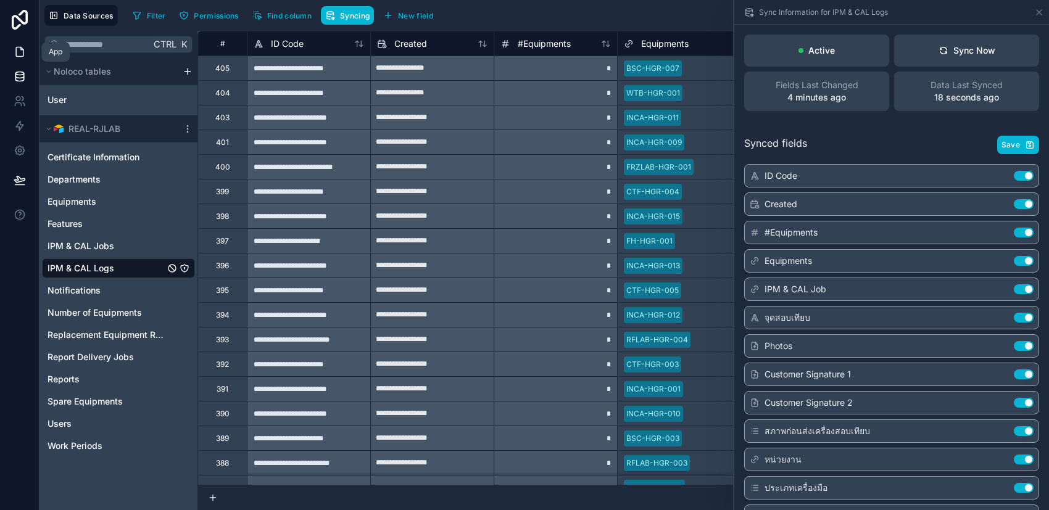
click at [19, 56] on icon at bounding box center [19, 52] width 7 height 9
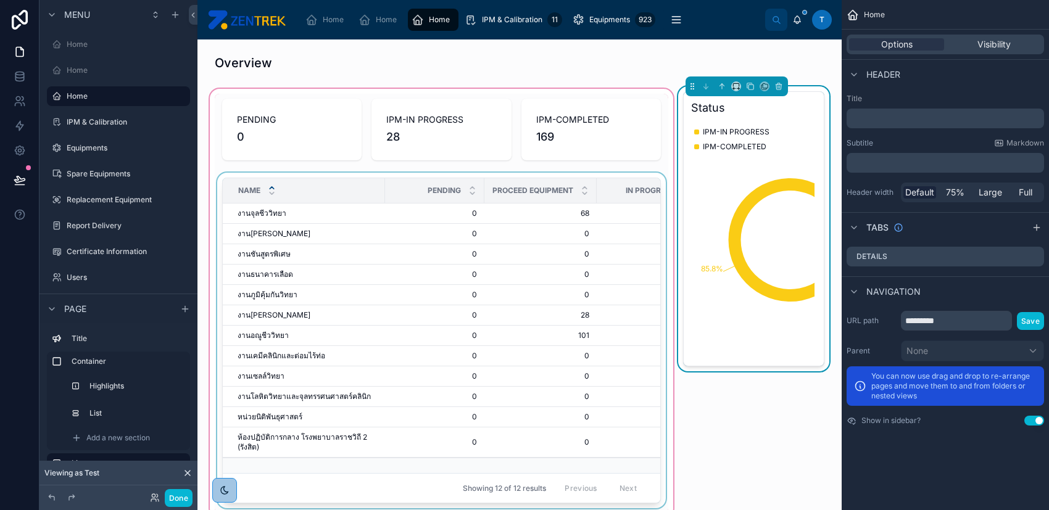
click at [350, 182] on div "Name" at bounding box center [303, 190] width 161 height 23
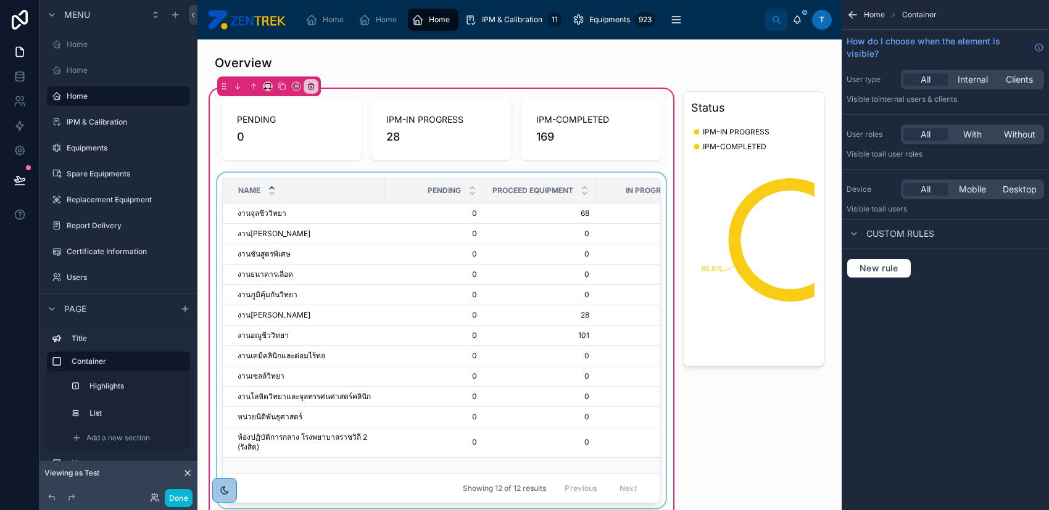
click at [276, 188] on div "Name" at bounding box center [303, 190] width 161 height 23
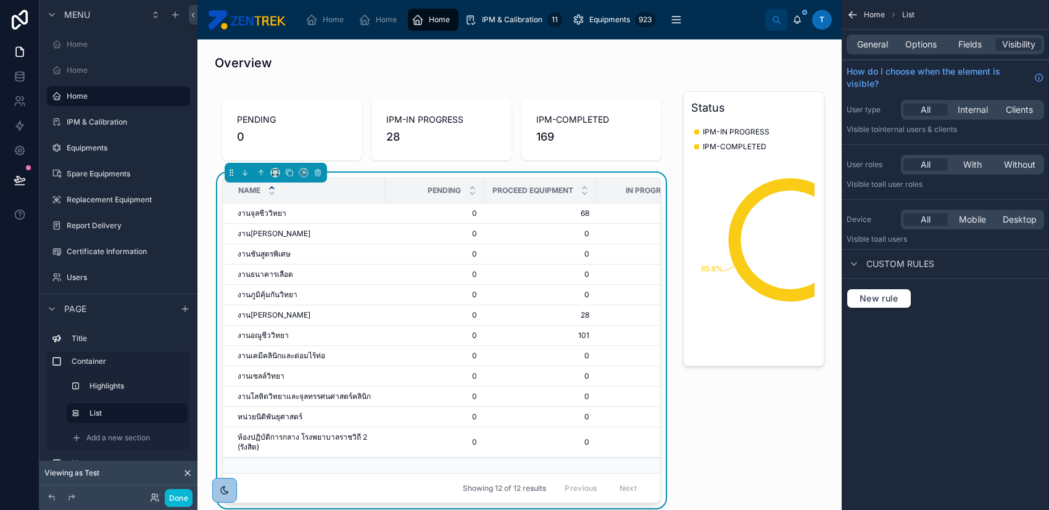
click at [917, 51] on div "General Options Fields Visibility" at bounding box center [944, 45] width 197 height 20
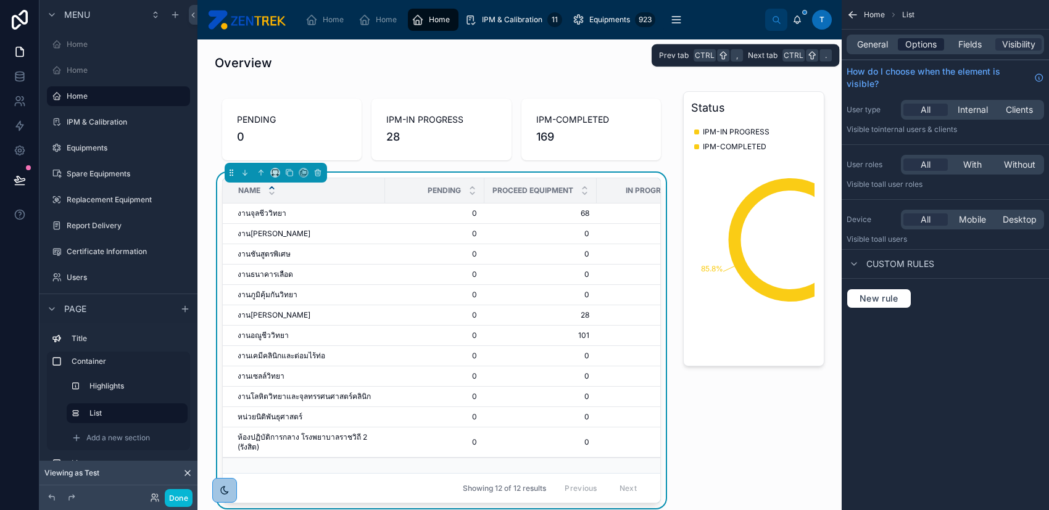
click at [918, 46] on span "Options" at bounding box center [920, 44] width 31 height 12
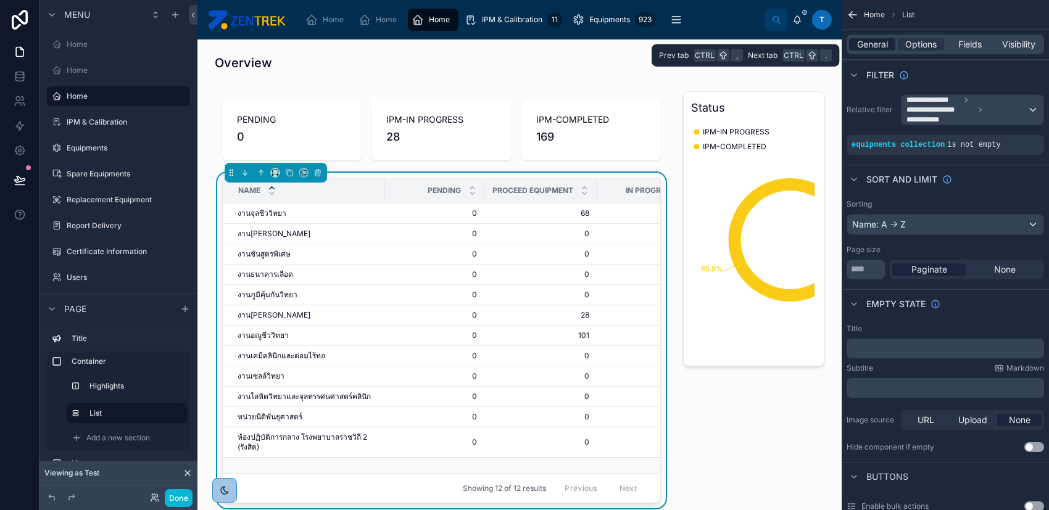
click at [880, 40] on span "General" at bounding box center [872, 44] width 31 height 12
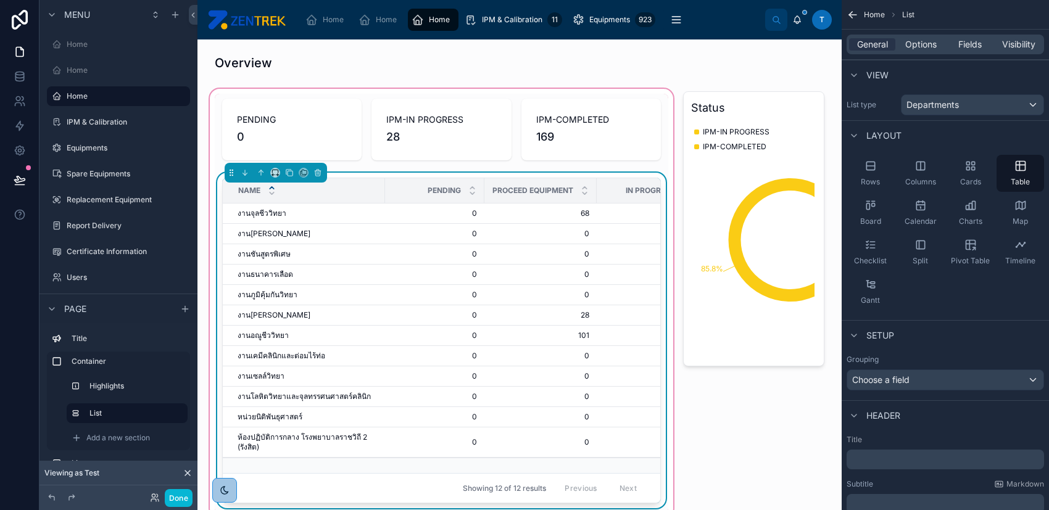
click at [601, 175] on div "Name PENDING PROCEED Equipment IN PROGRESS COMPLETED REPLACEMEN EQUIPMENT งานจุ…" at bounding box center [441, 343] width 453 height 341
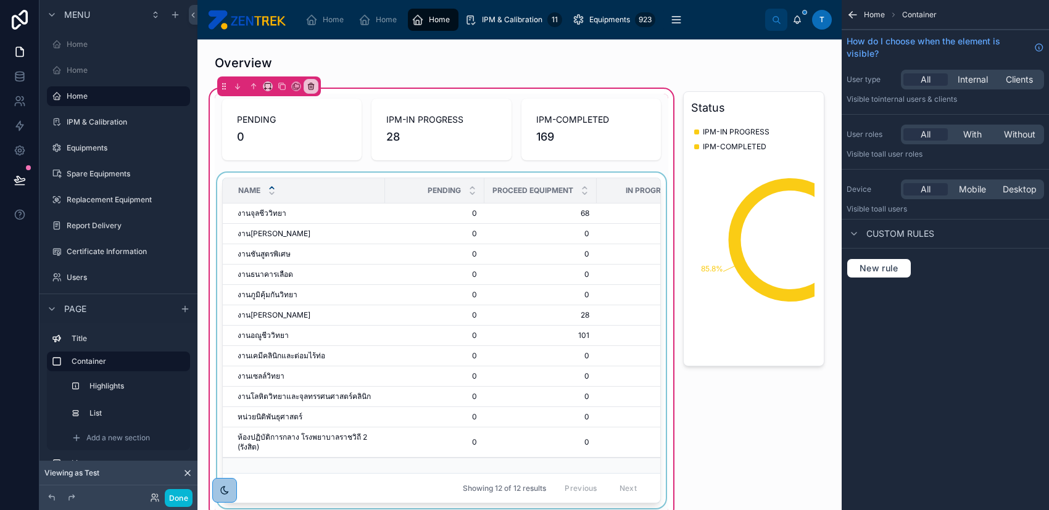
click at [523, 181] on div "PROCEED Equipment" at bounding box center [540, 190] width 111 height 23
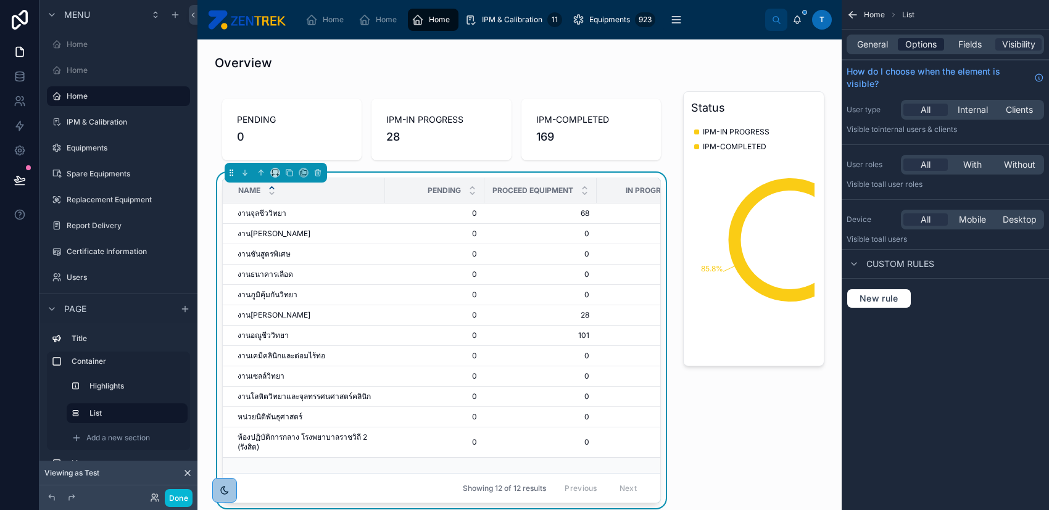
click at [915, 46] on span "Options" at bounding box center [920, 44] width 31 height 12
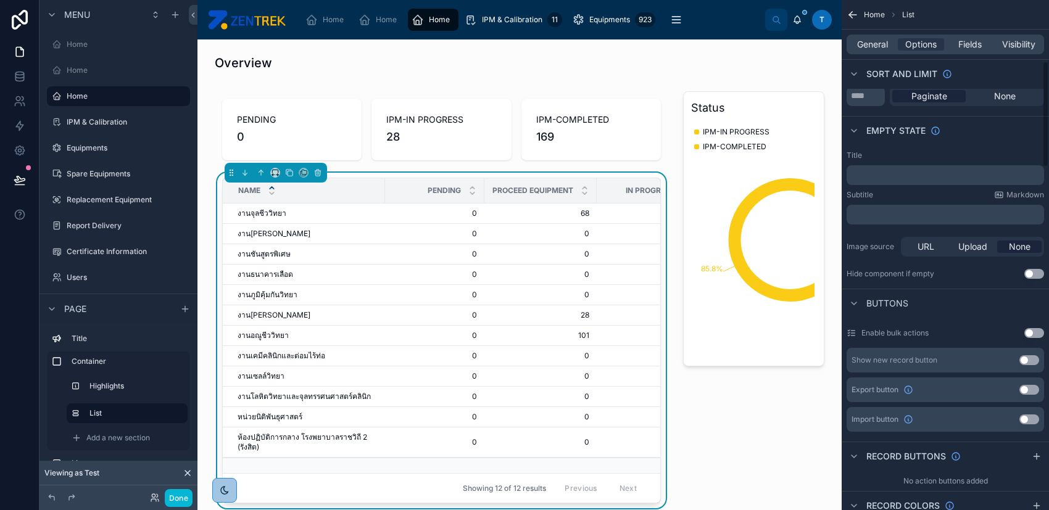
scroll to position [329, 0]
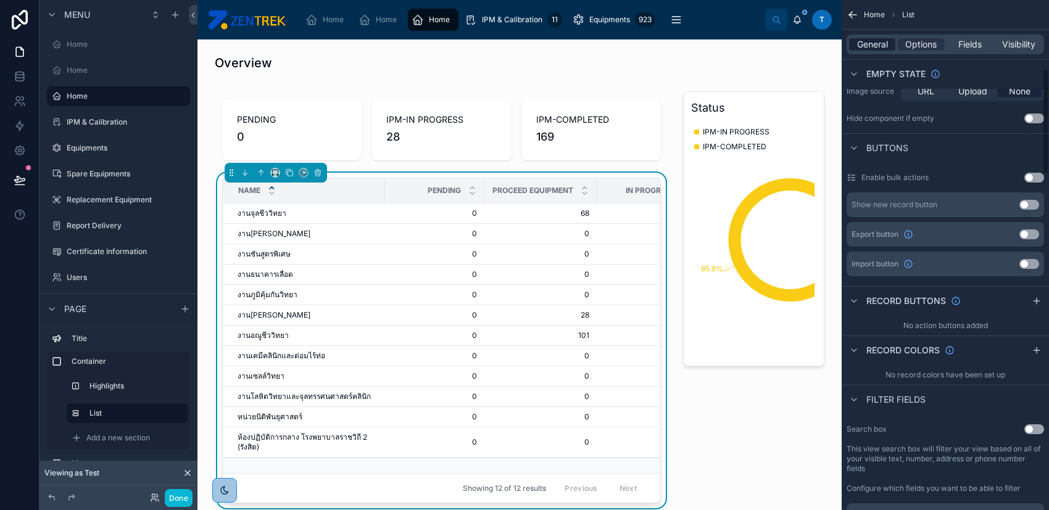
click at [883, 43] on span "General" at bounding box center [872, 44] width 31 height 12
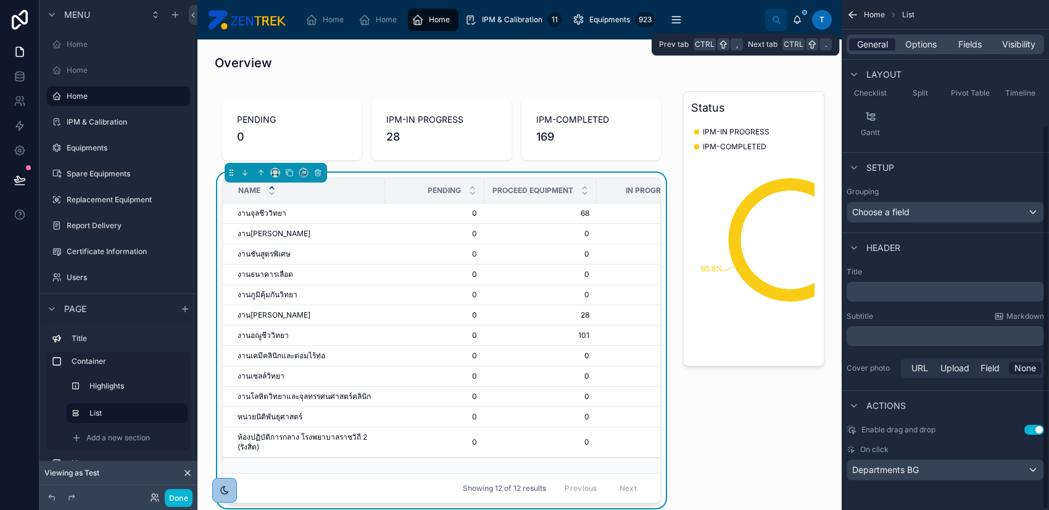
scroll to position [167, 0]
click at [997, 479] on div "Departments BG" at bounding box center [945, 472] width 196 height 20
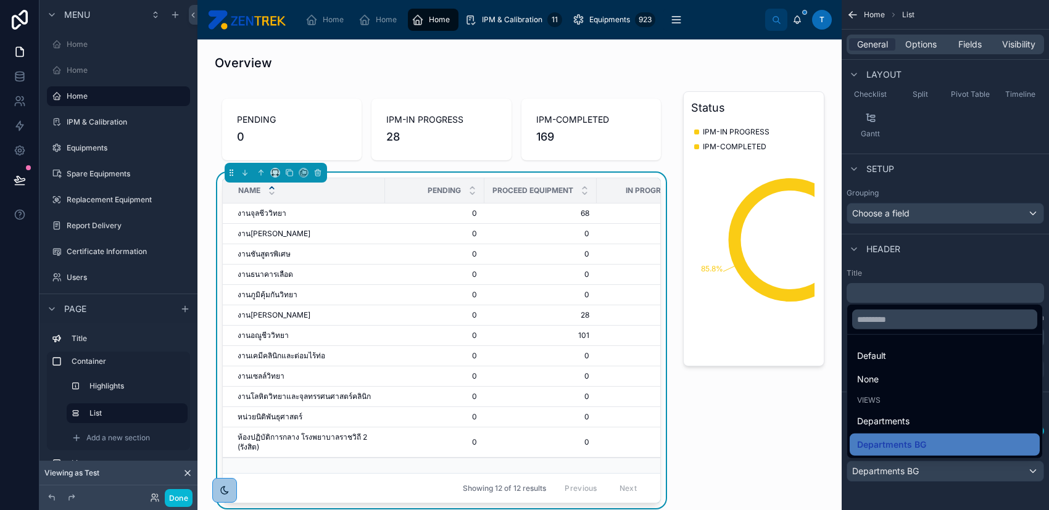
click at [977, 492] on div "scrollable content" at bounding box center [524, 255] width 1049 height 510
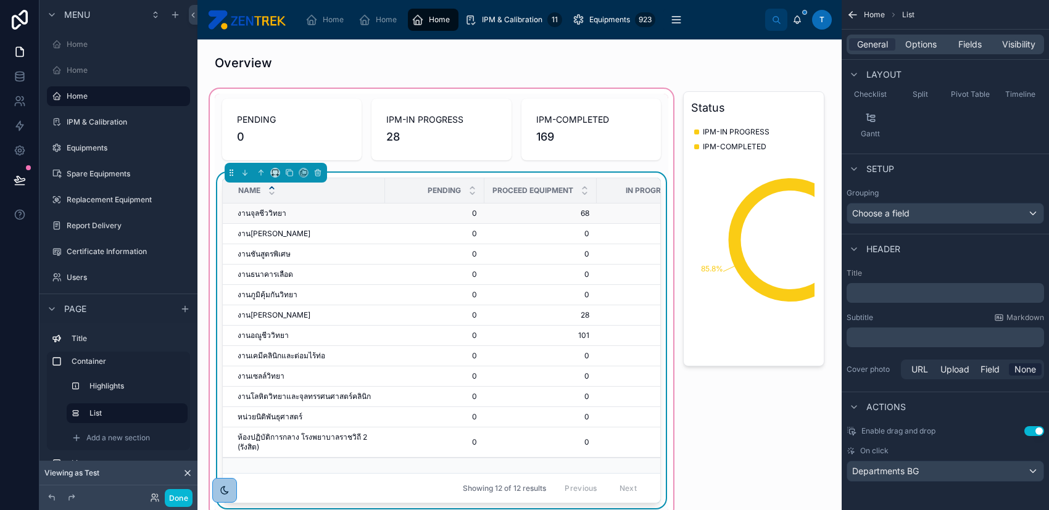
click at [289, 214] on div "งานจุลชีววิทยา งานจุลชีววิทยา" at bounding box center [308, 214] width 140 height 10
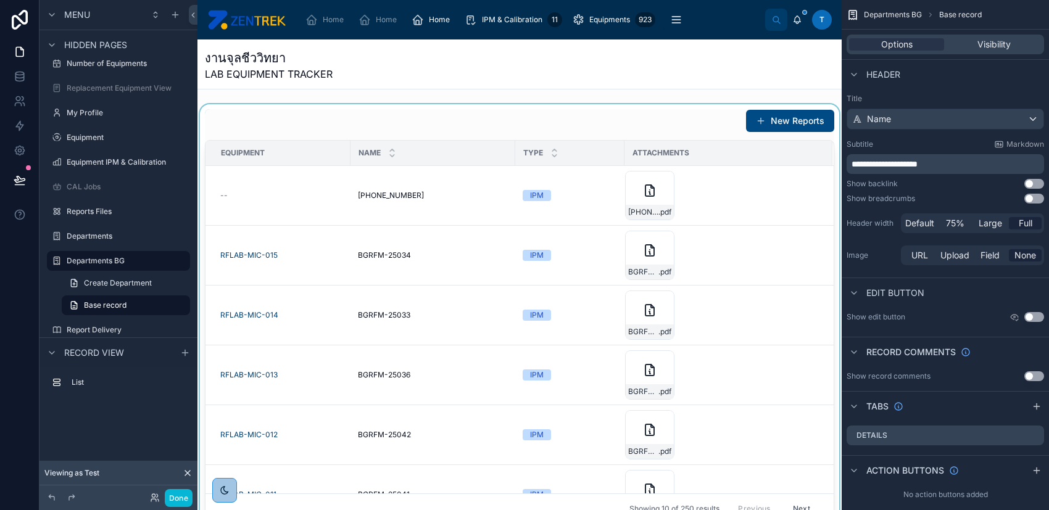
click at [390, 136] on div at bounding box center [519, 316] width 644 height 424
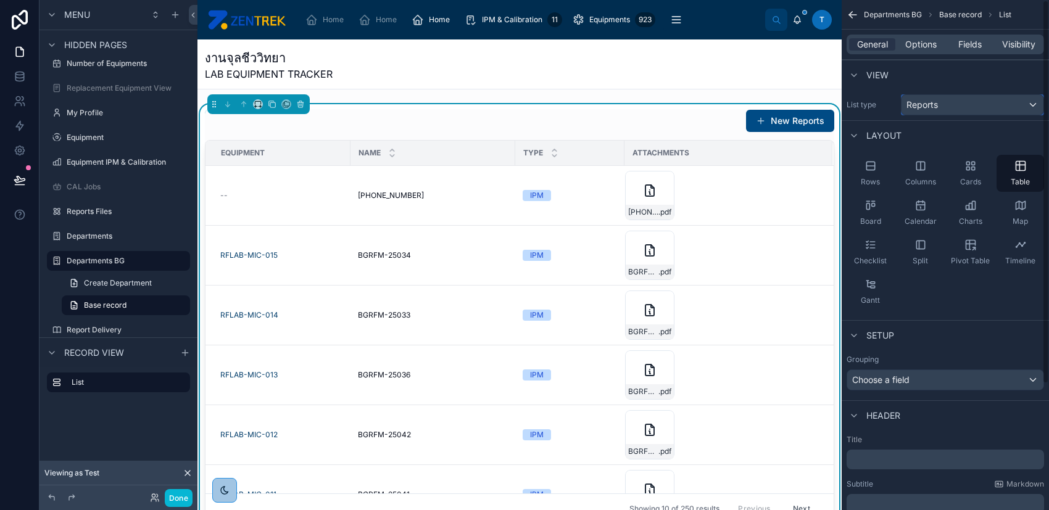
click at [979, 106] on div "Reports" at bounding box center [972, 105] width 142 height 20
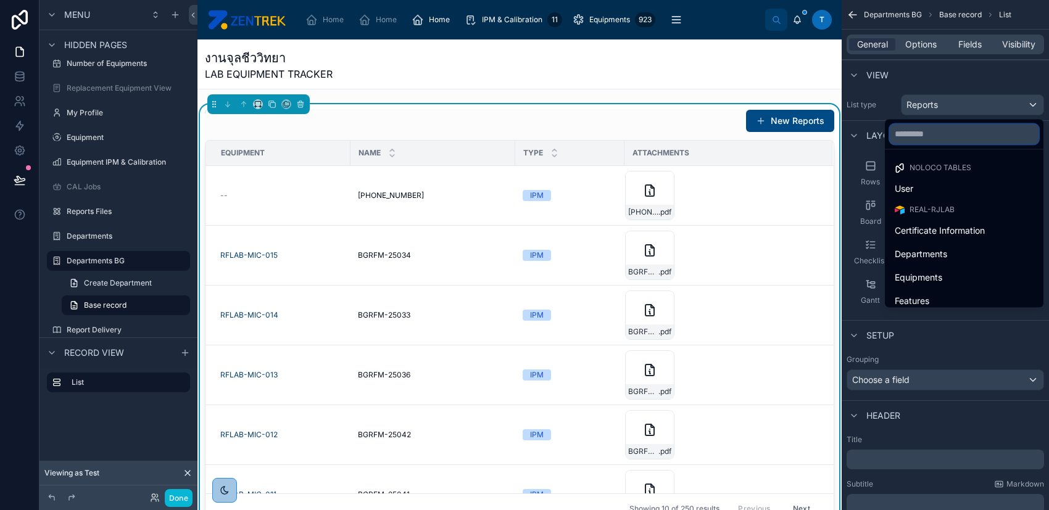
click at [972, 136] on input "text" at bounding box center [964, 134] width 149 height 20
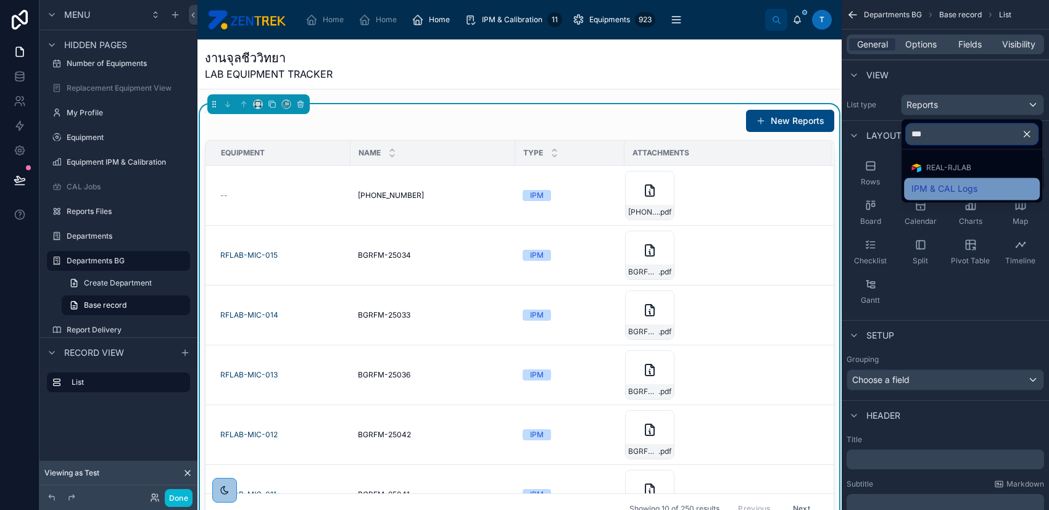
type input "***"
click at [972, 181] on span "IPM & CAL Logs" at bounding box center [944, 188] width 66 height 15
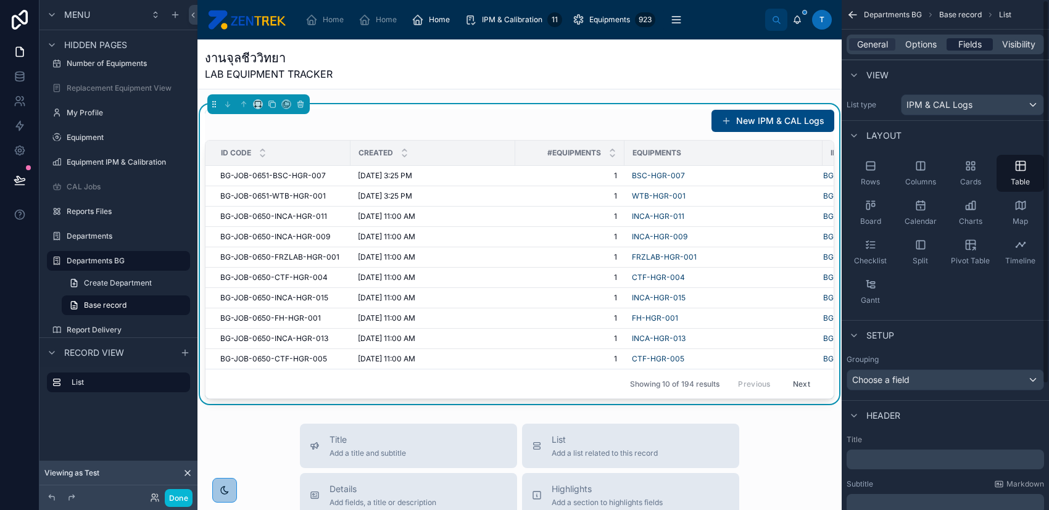
click at [966, 46] on span "Fields" at bounding box center [969, 44] width 23 height 12
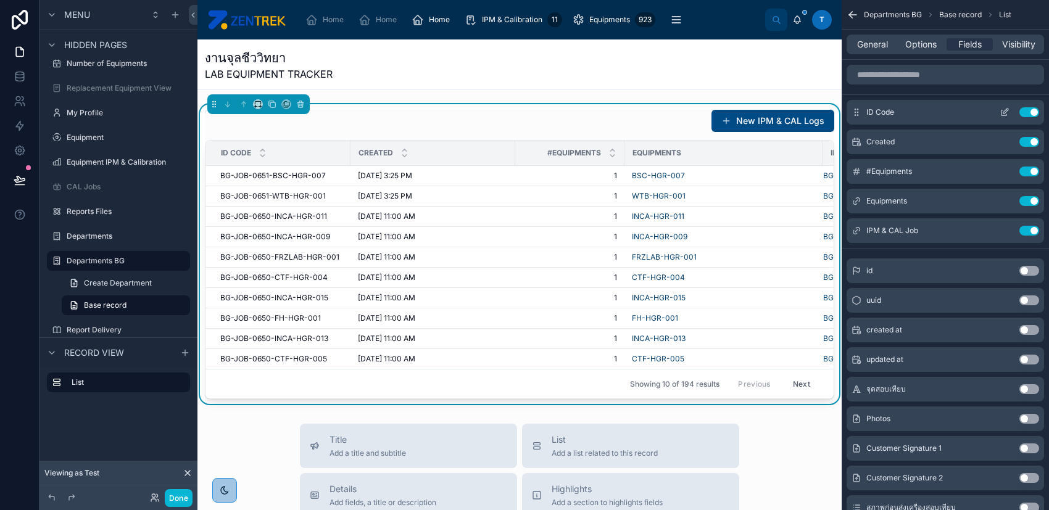
click at [1025, 109] on button "Use setting" at bounding box center [1029, 112] width 20 height 10
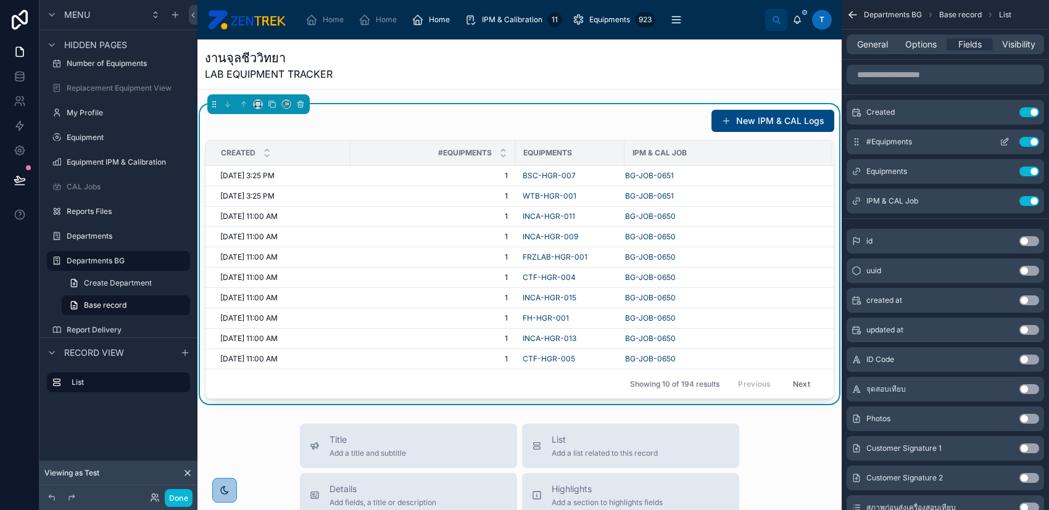
click at [1030, 137] on button "Use setting" at bounding box center [1029, 142] width 20 height 10
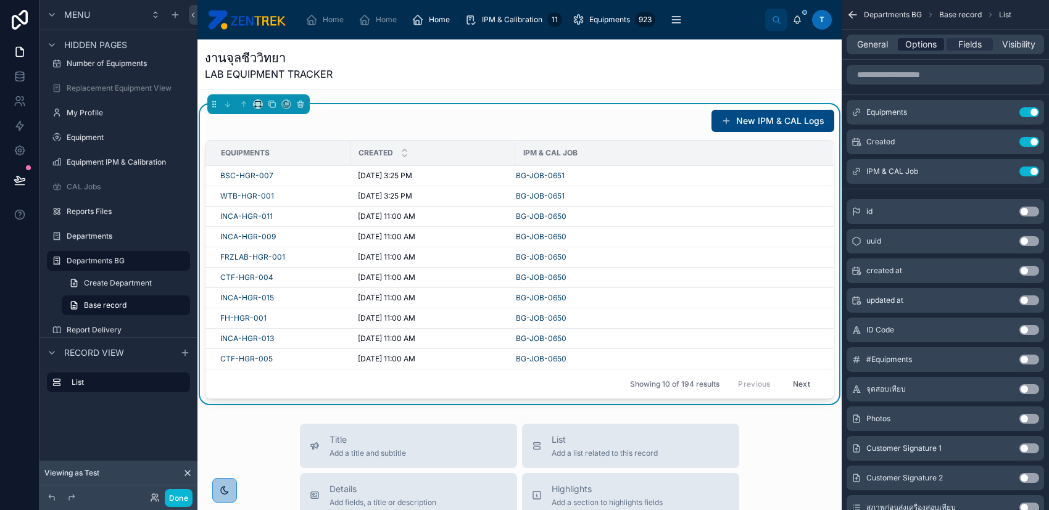
click at [923, 48] on span "Options" at bounding box center [920, 44] width 31 height 12
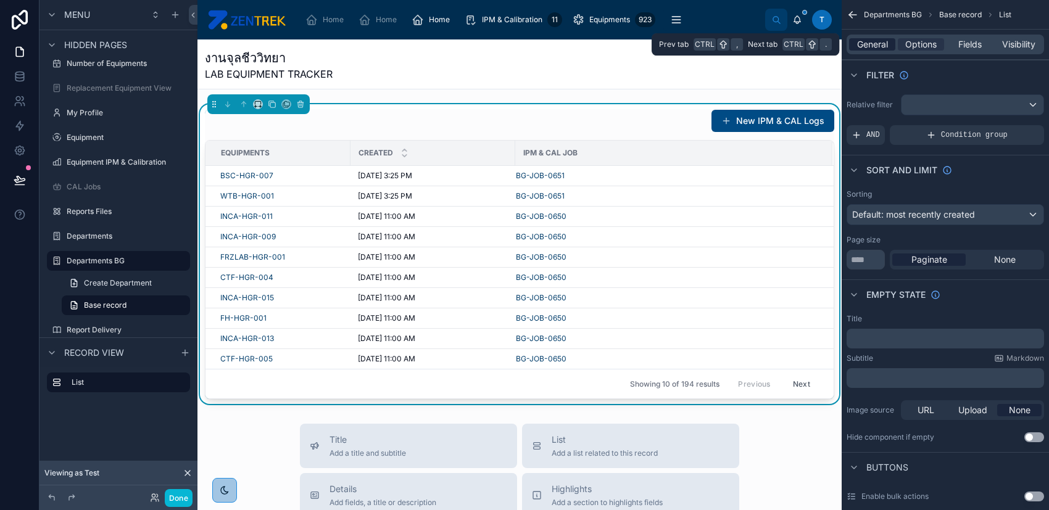
click at [883, 43] on span "General" at bounding box center [872, 44] width 31 height 12
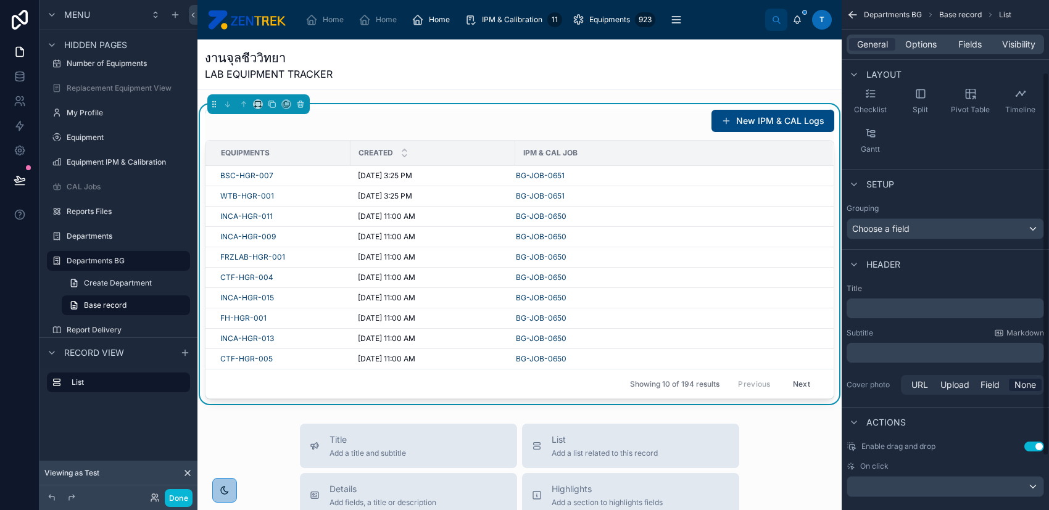
scroll to position [167, 0]
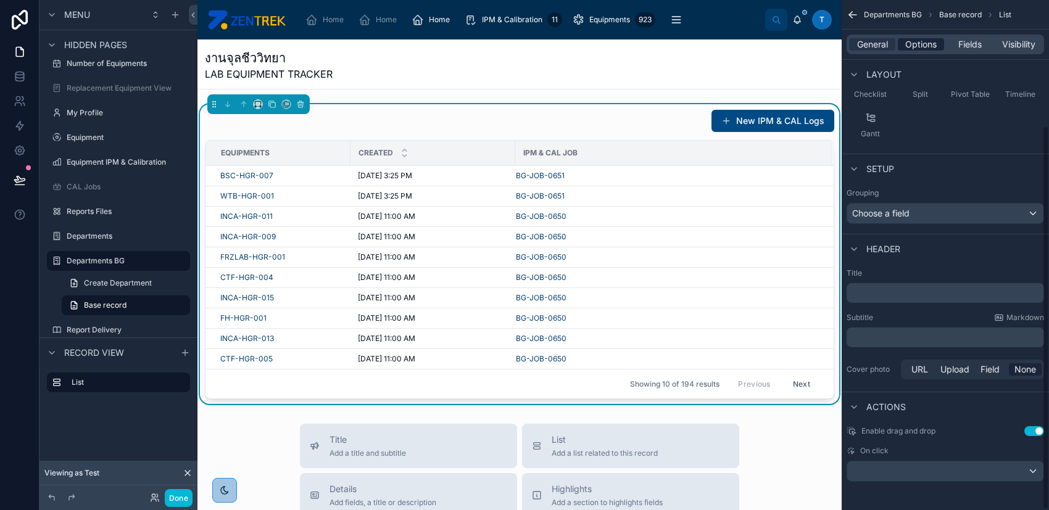
click at [932, 46] on span "Options" at bounding box center [920, 44] width 31 height 12
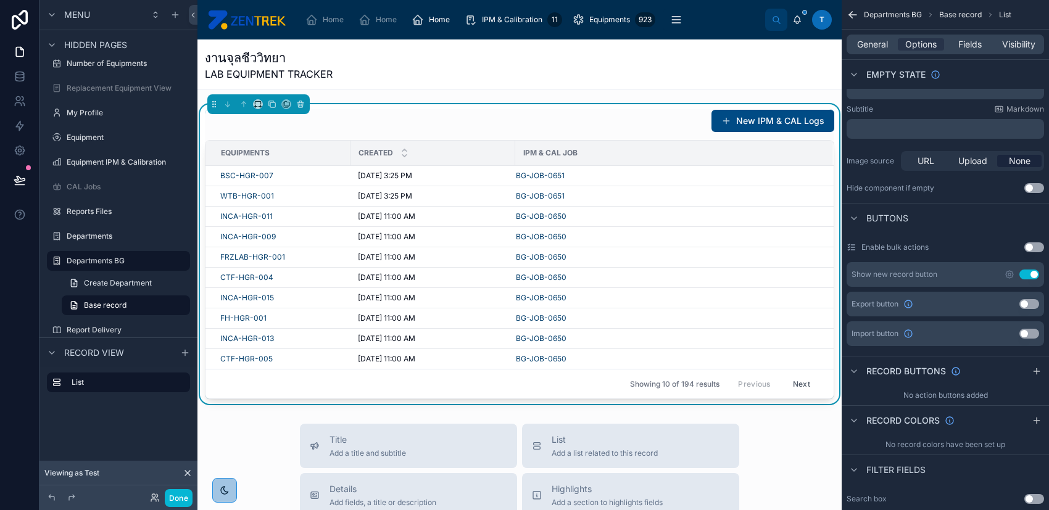
scroll to position [85, 0]
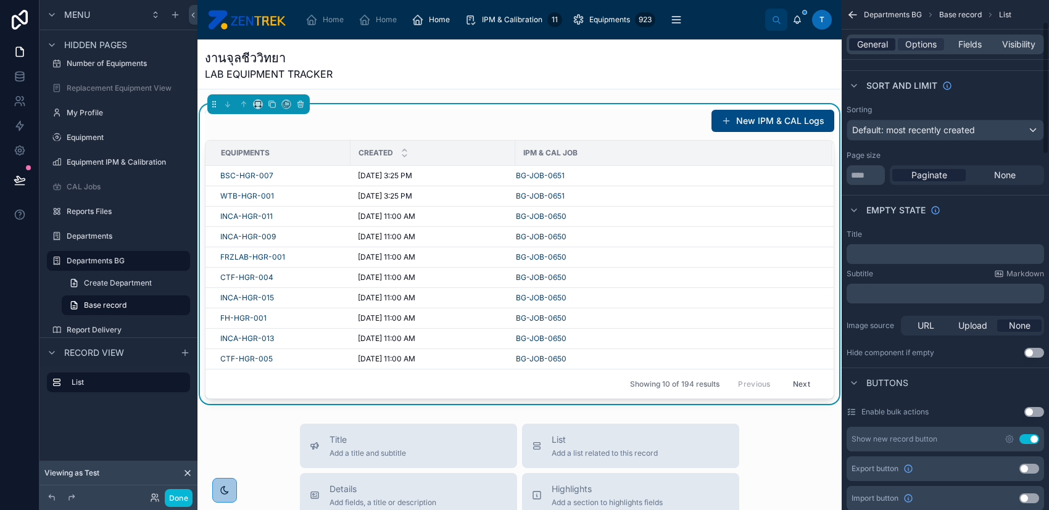
click at [881, 47] on span "General" at bounding box center [872, 44] width 31 height 12
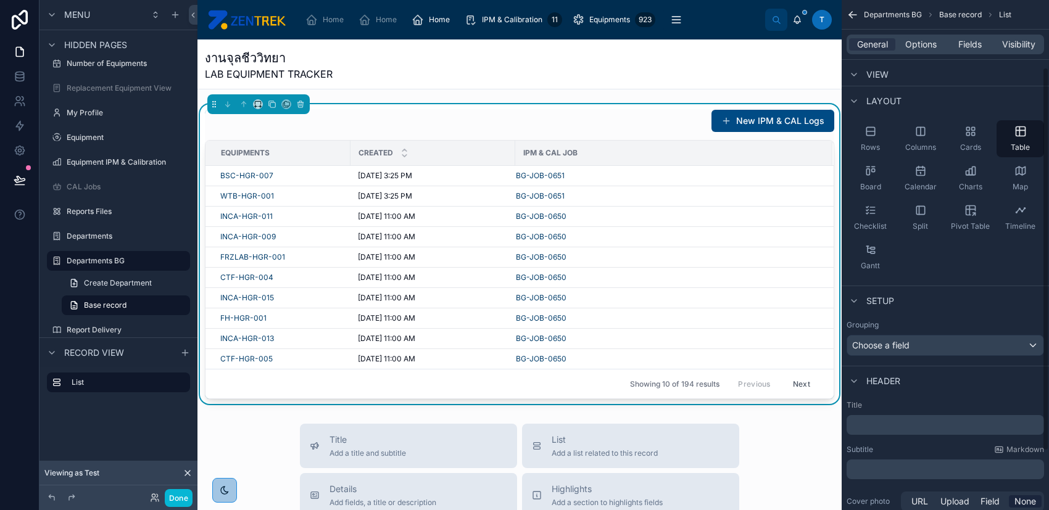
scroll to position [0, 0]
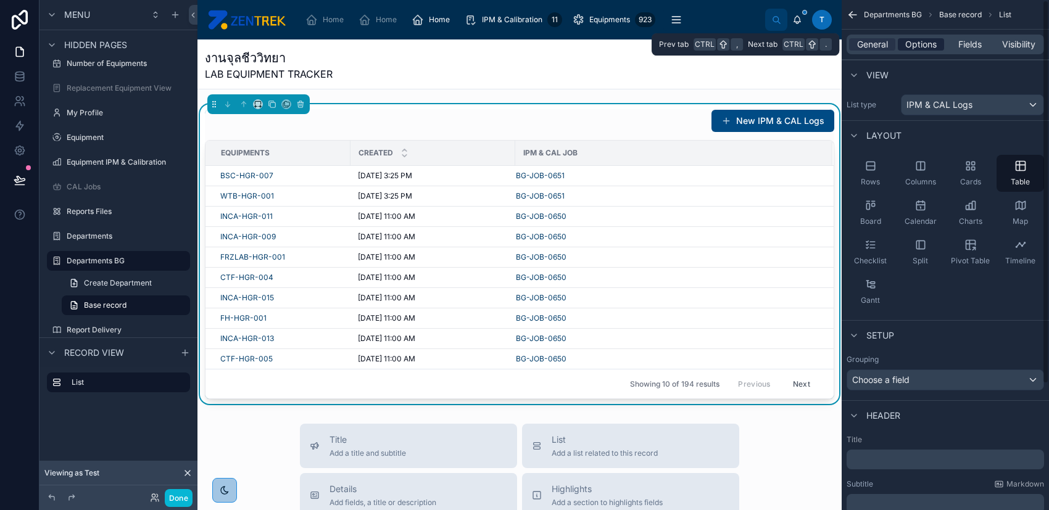
click at [933, 40] on span "Options" at bounding box center [920, 44] width 31 height 12
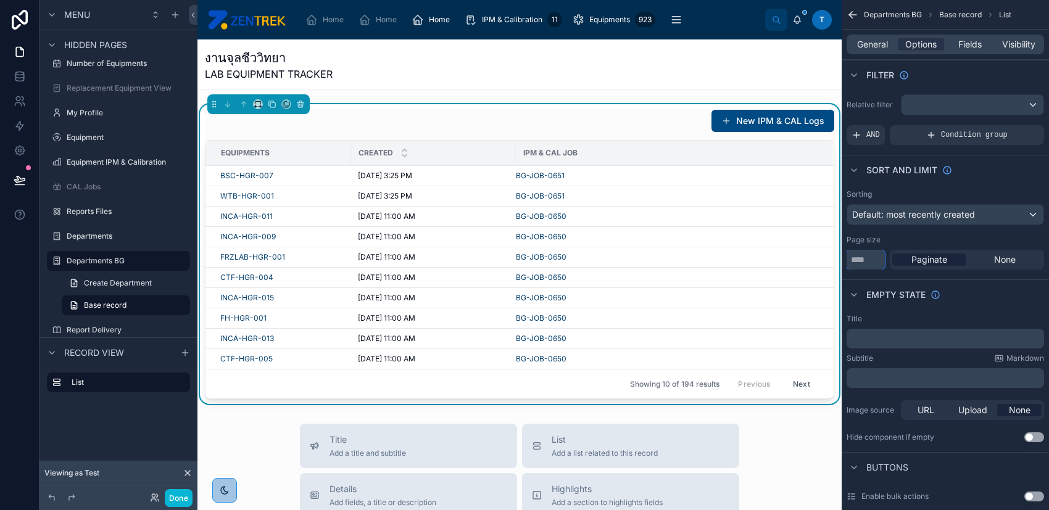
click at [863, 259] on input "**" at bounding box center [865, 260] width 38 height 20
type input "*"
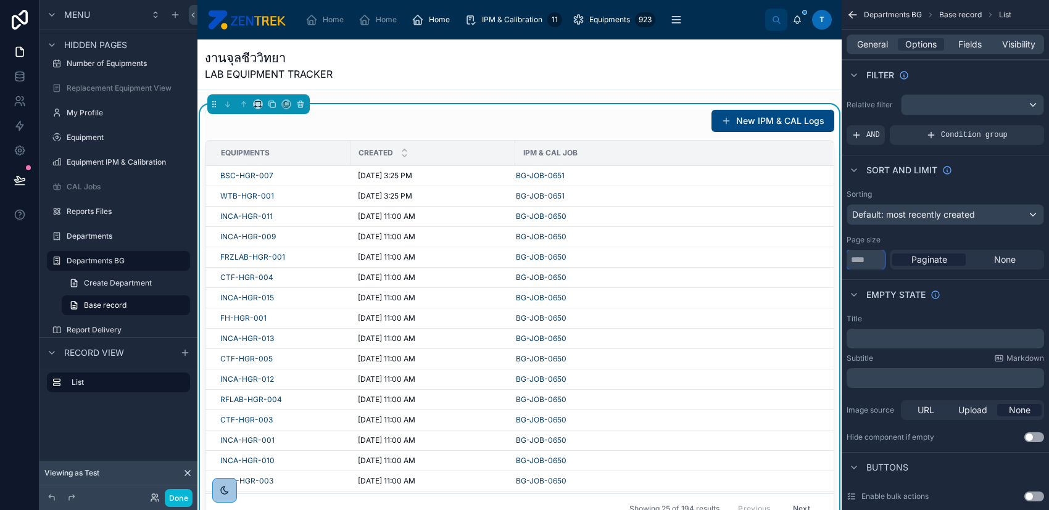
type input "**"
click at [910, 215] on span "Default: most recently created" at bounding box center [913, 214] width 123 height 10
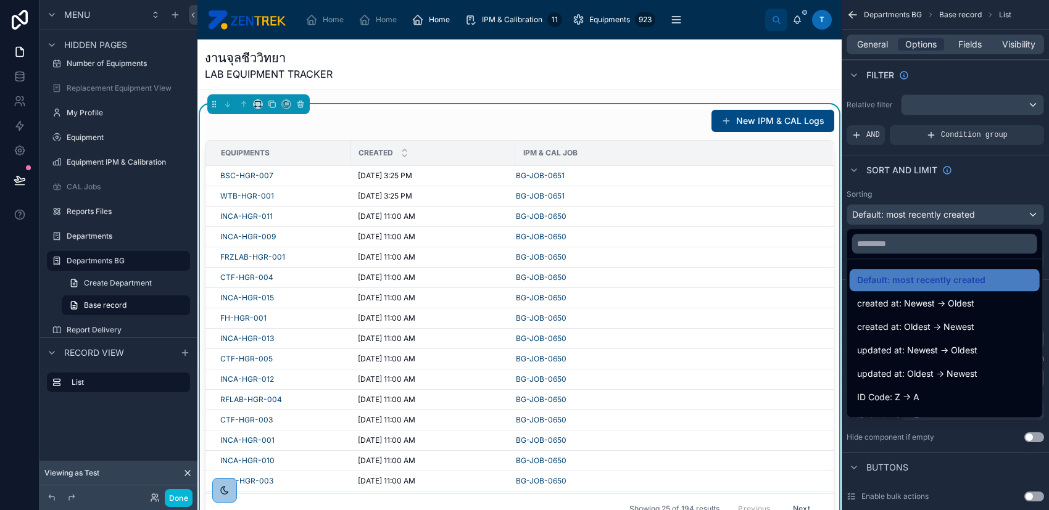
click at [940, 183] on div "scrollable content" at bounding box center [524, 255] width 1049 height 510
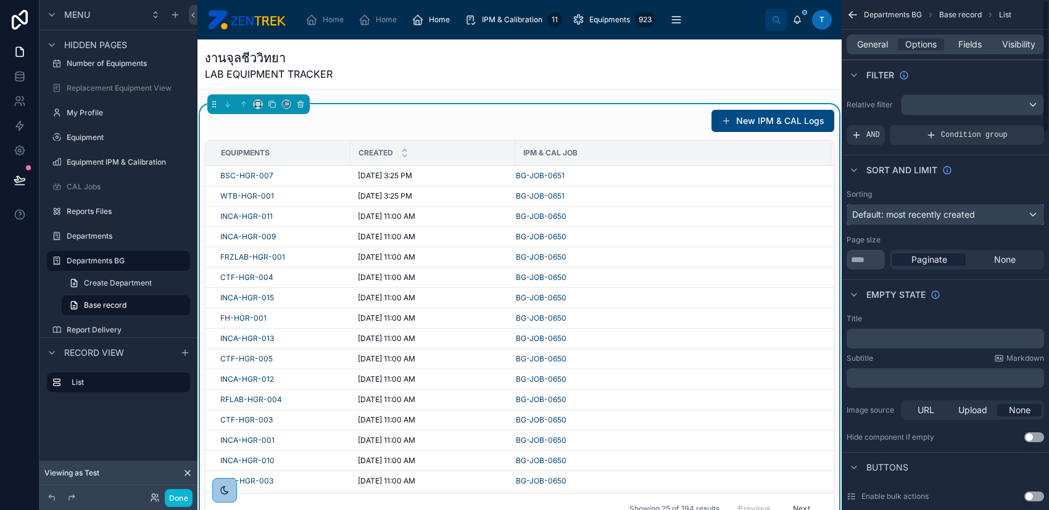
click at [940, 207] on div "Default: most recently created" at bounding box center [945, 215] width 196 height 20
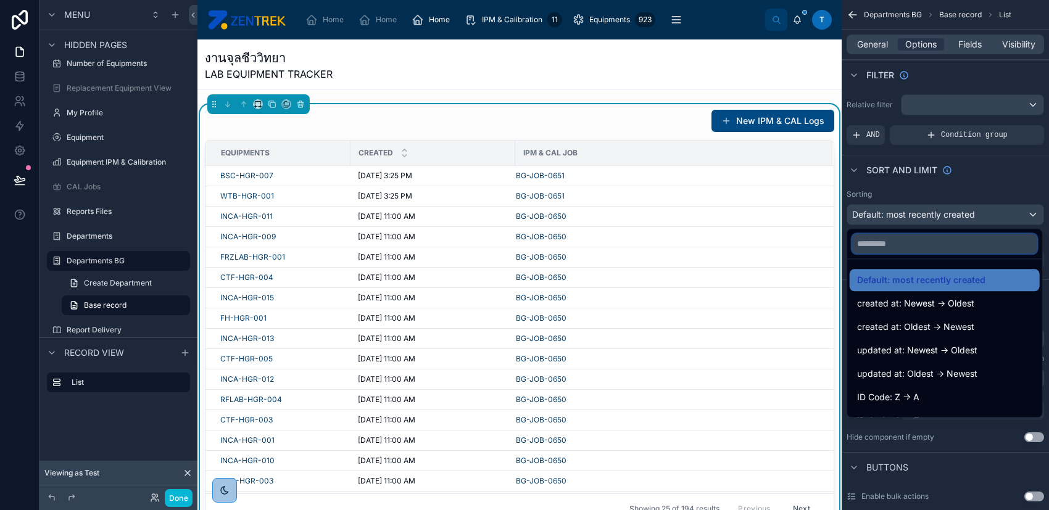
click at [938, 247] on input "text" at bounding box center [944, 244] width 185 height 20
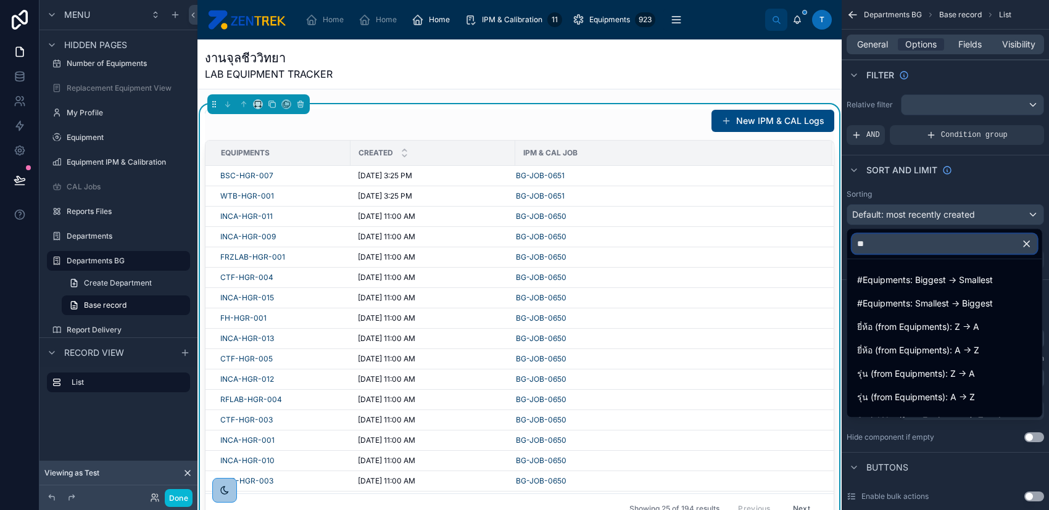
type input "*"
type input "**"
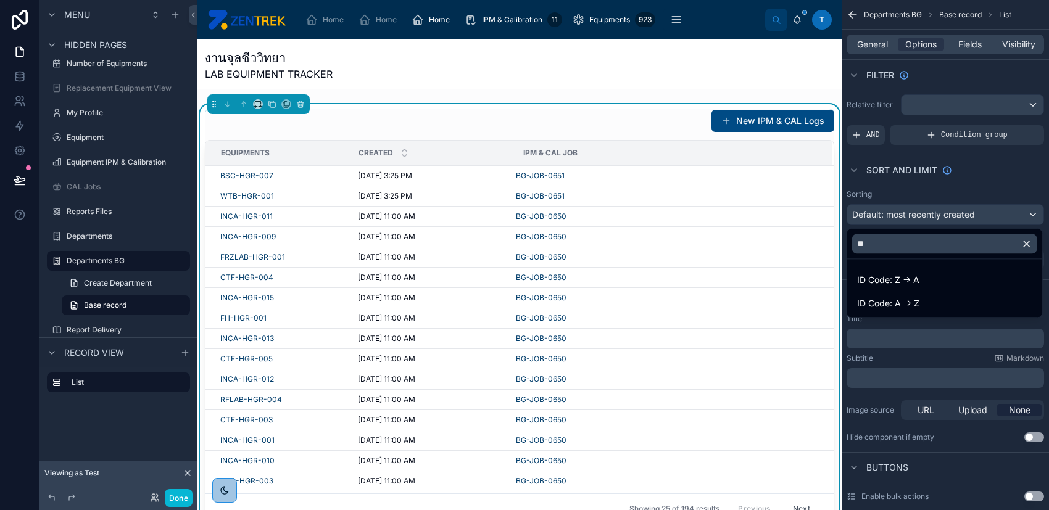
click at [956, 306] on div "ID Code: A -> Z" at bounding box center [944, 303] width 175 height 15
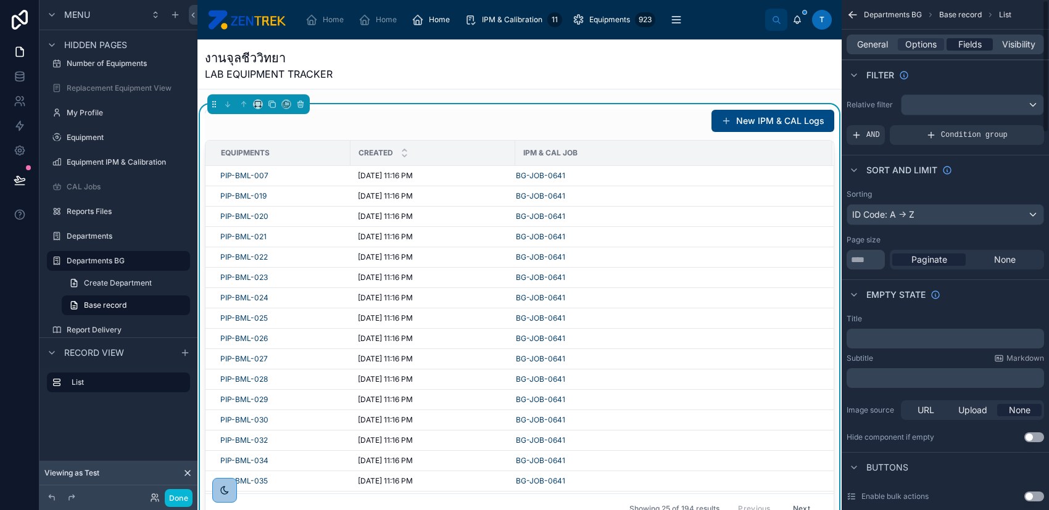
click at [972, 46] on span "Fields" at bounding box center [969, 44] width 23 height 12
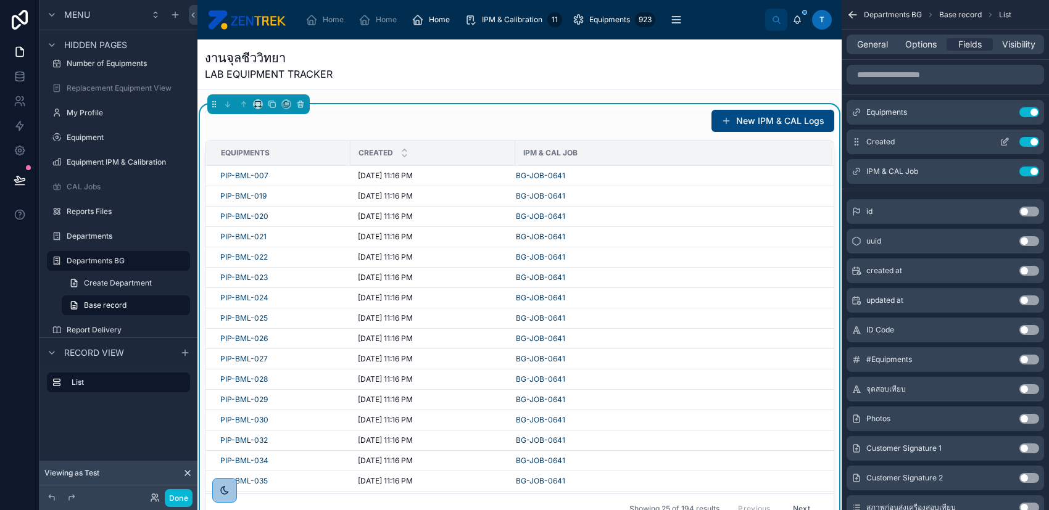
click at [1024, 141] on button "Use setting" at bounding box center [1029, 142] width 20 height 10
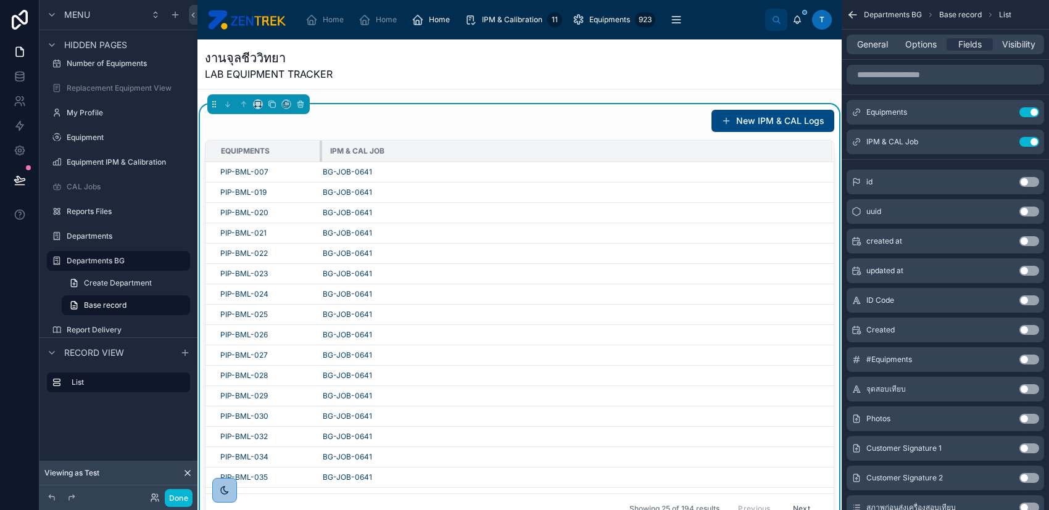
drag, startPoint x: 348, startPoint y: 147, endPoint x: 320, endPoint y: 147, distance: 28.4
click at [320, 147] on div at bounding box center [322, 151] width 5 height 21
click at [959, 76] on input "scrollable content" at bounding box center [944, 75] width 197 height 20
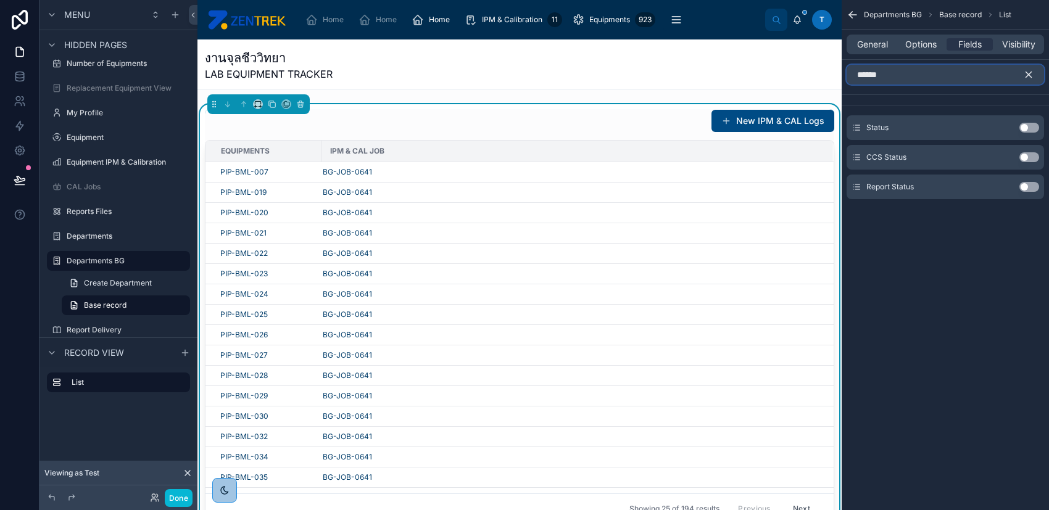
type input "******"
click at [1031, 126] on button "Use setting" at bounding box center [1029, 128] width 20 height 10
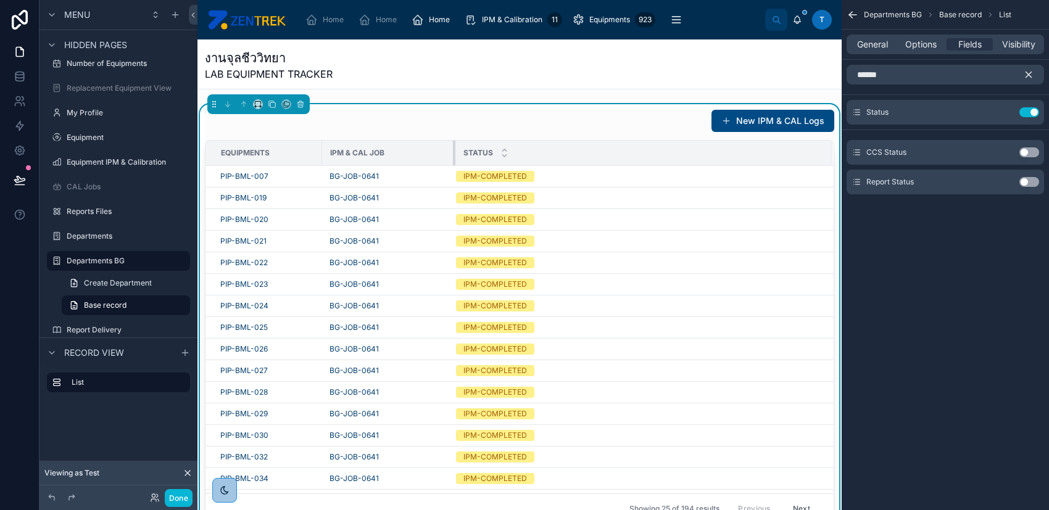
drag, startPoint x: 484, startPoint y: 152, endPoint x: 453, endPoint y: 152, distance: 30.9
click at [453, 153] on div at bounding box center [455, 153] width 5 height 25
click at [1026, 73] on icon "scrollable content" at bounding box center [1028, 74] width 11 height 11
click at [958, 72] on input "******" at bounding box center [944, 75] width 197 height 20
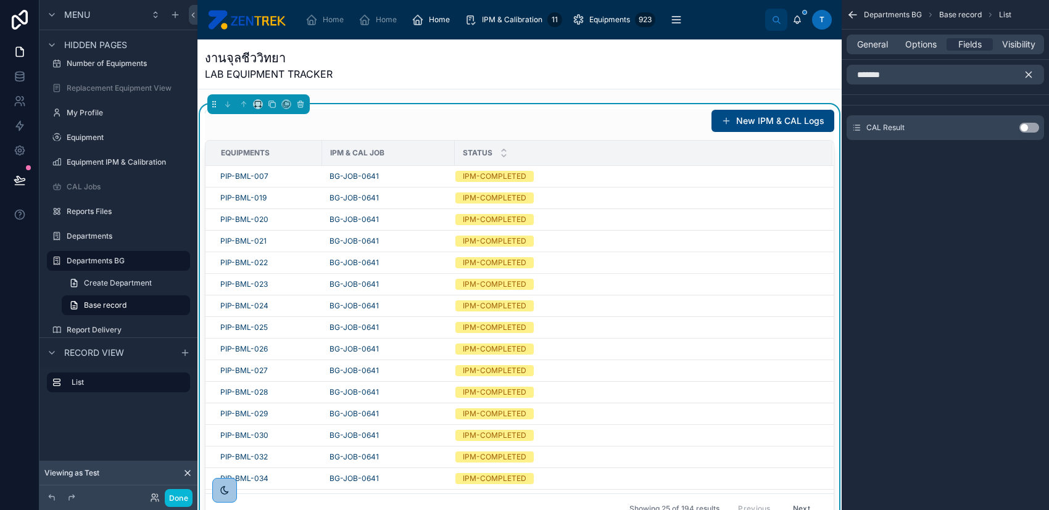
click at [1025, 126] on button "Use setting" at bounding box center [1029, 128] width 20 height 10
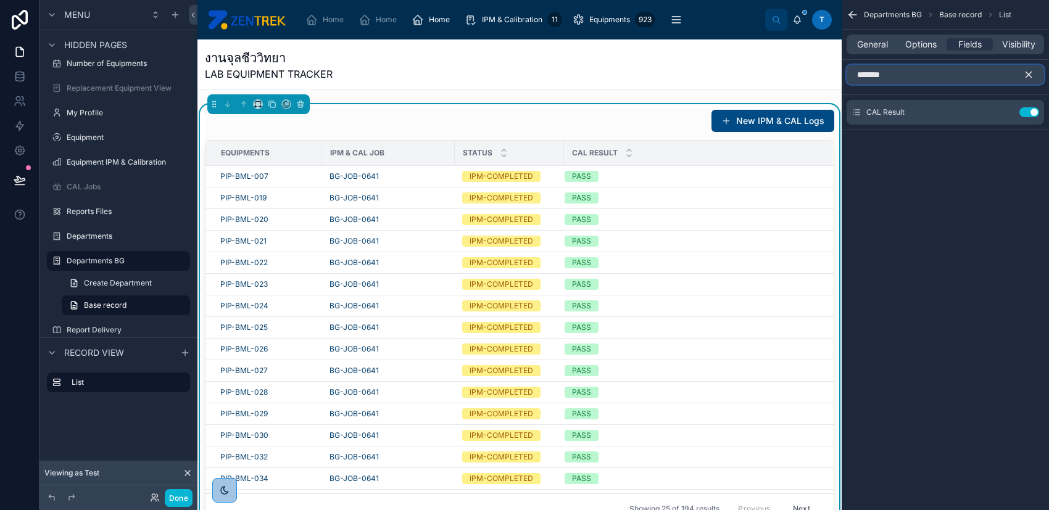
click at [983, 73] on input "*******" at bounding box center [944, 75] width 197 height 20
click at [979, 73] on input "*******" at bounding box center [944, 75] width 197 height 20
type input "****"
click at [1030, 157] on div "IPM Result Use setting" at bounding box center [944, 152] width 197 height 25
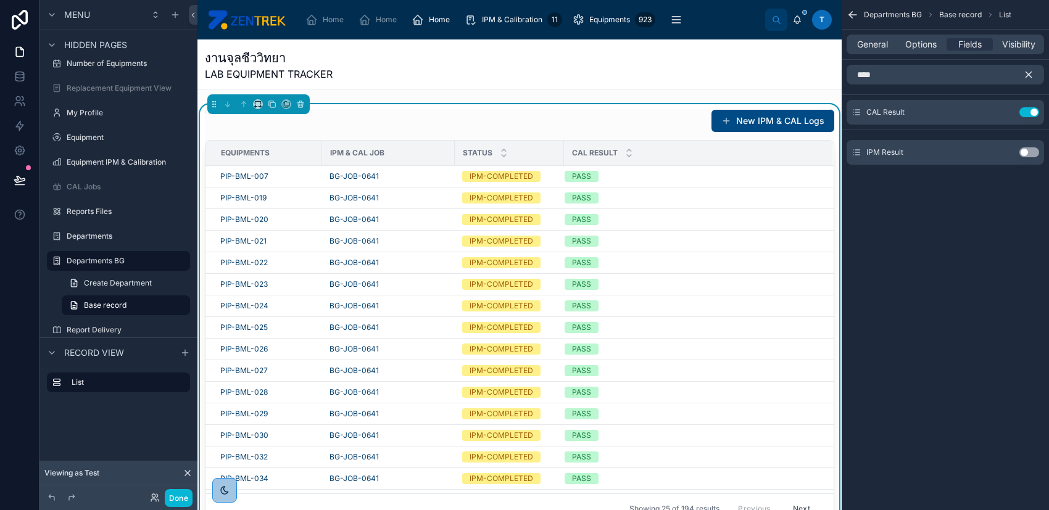
click at [1028, 149] on button "Use setting" at bounding box center [1029, 152] width 20 height 10
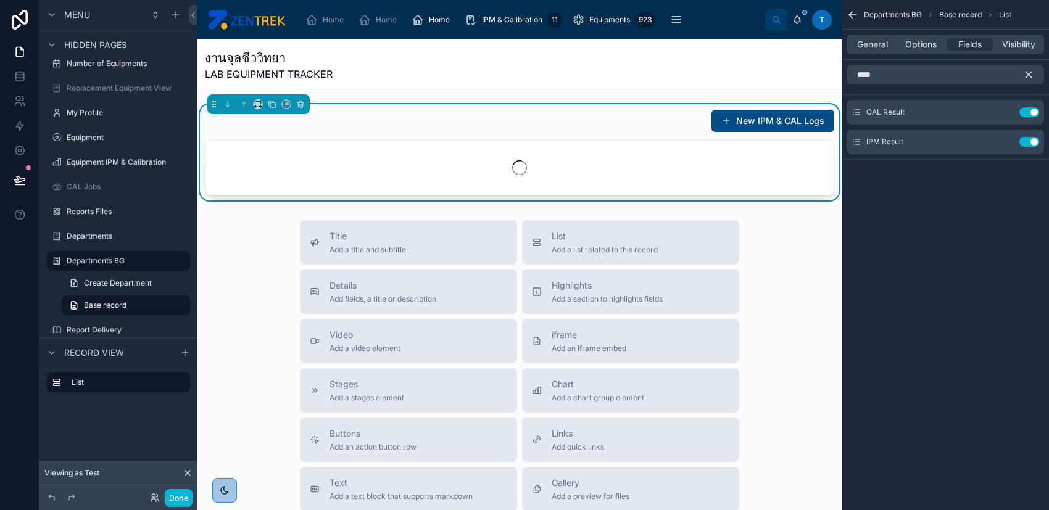
click at [1024, 72] on icon "scrollable content" at bounding box center [1028, 74] width 11 height 11
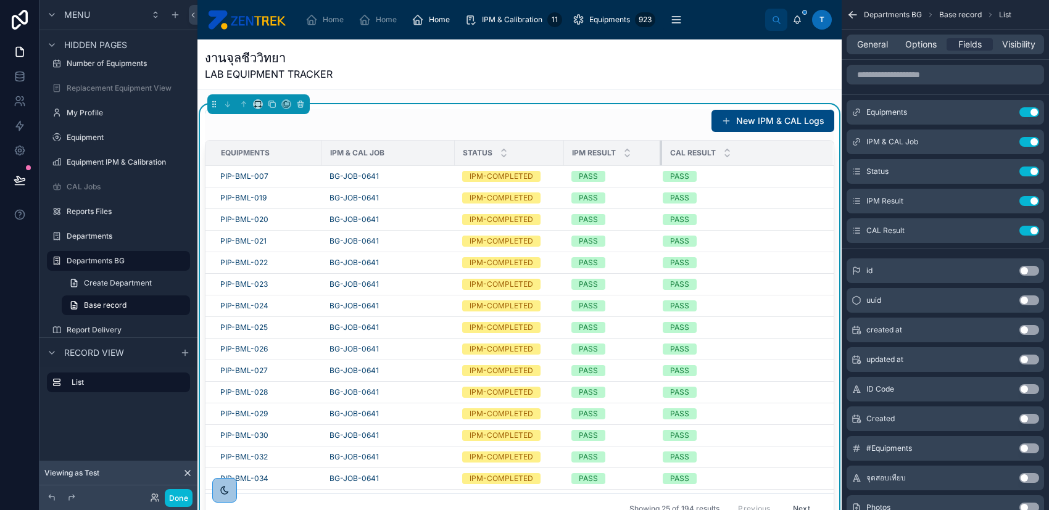
drag, startPoint x: 759, startPoint y: 154, endPoint x: 659, endPoint y: 151, distance: 100.0
click at [660, 151] on div at bounding box center [662, 153] width 5 height 25
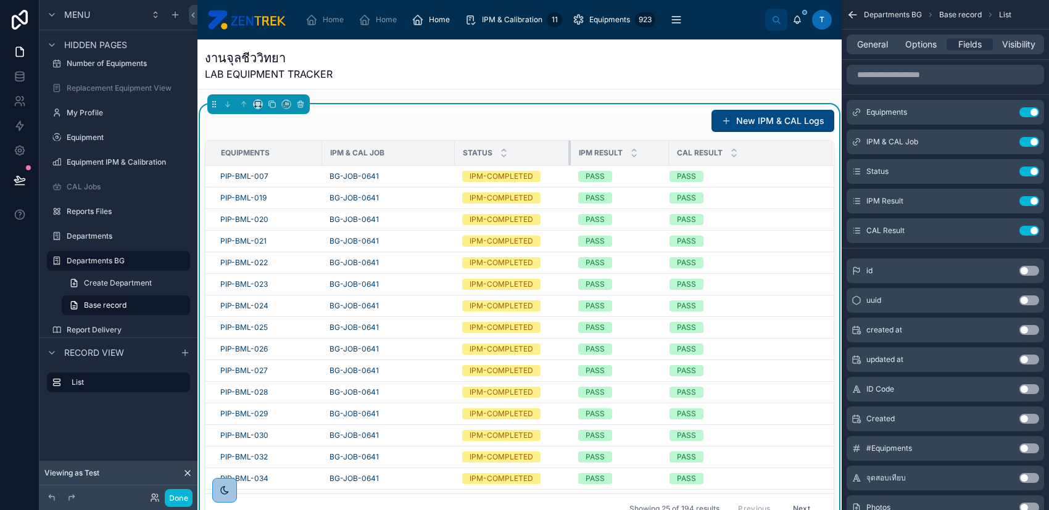
drag, startPoint x: 561, startPoint y: 151, endPoint x: 568, endPoint y: 152, distance: 6.9
click at [568, 152] on div at bounding box center [570, 153] width 5 height 25
click at [993, 73] on input "scrollable content" at bounding box center [944, 75] width 197 height 20
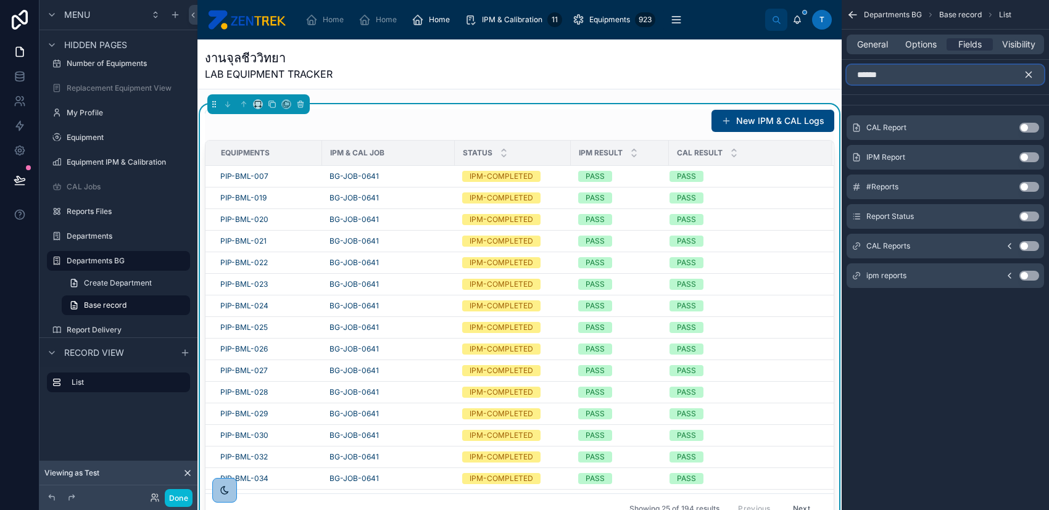
type input "******"
click at [1030, 158] on button "Use setting" at bounding box center [1029, 157] width 20 height 10
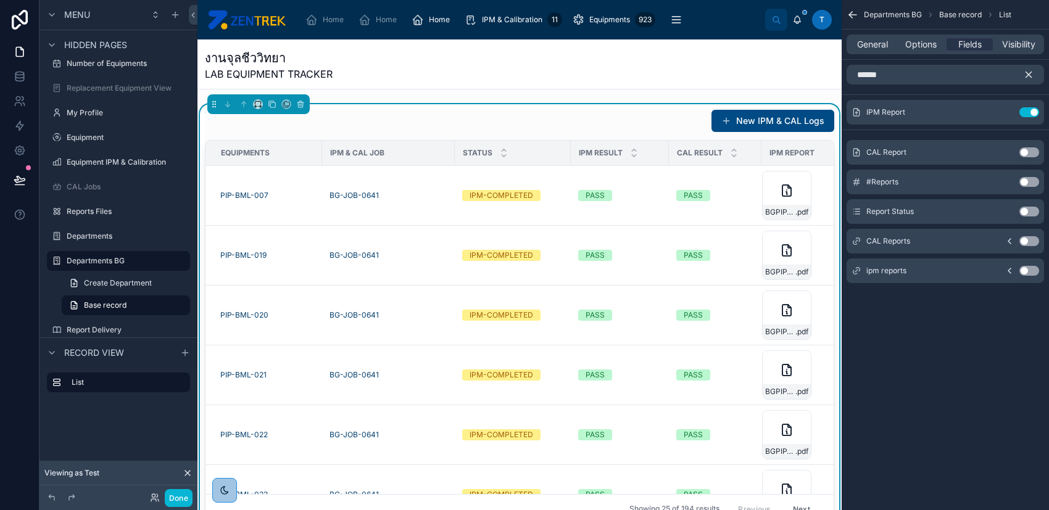
click at [1030, 152] on button "Use setting" at bounding box center [1029, 152] width 20 height 10
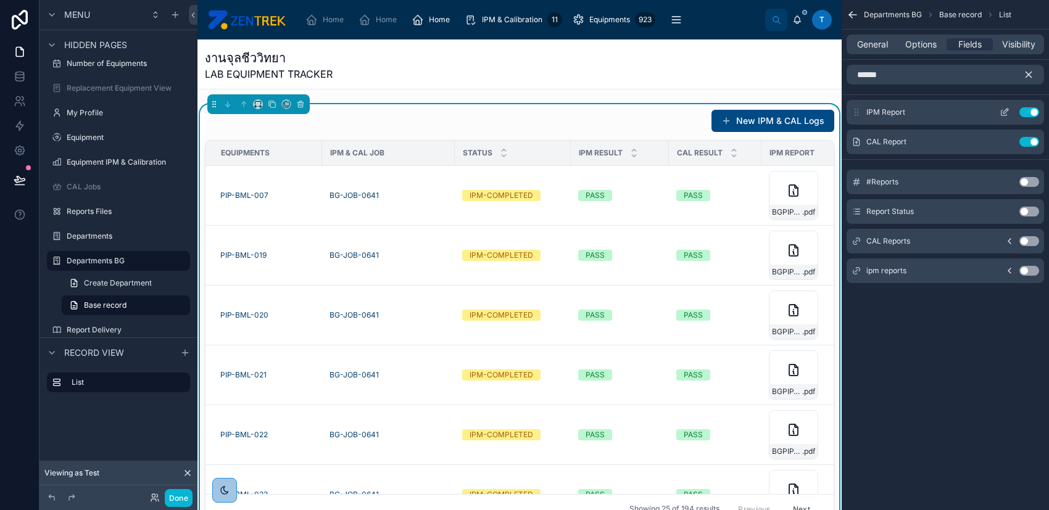
click at [1003, 114] on icon "scrollable content" at bounding box center [1005, 112] width 10 height 10
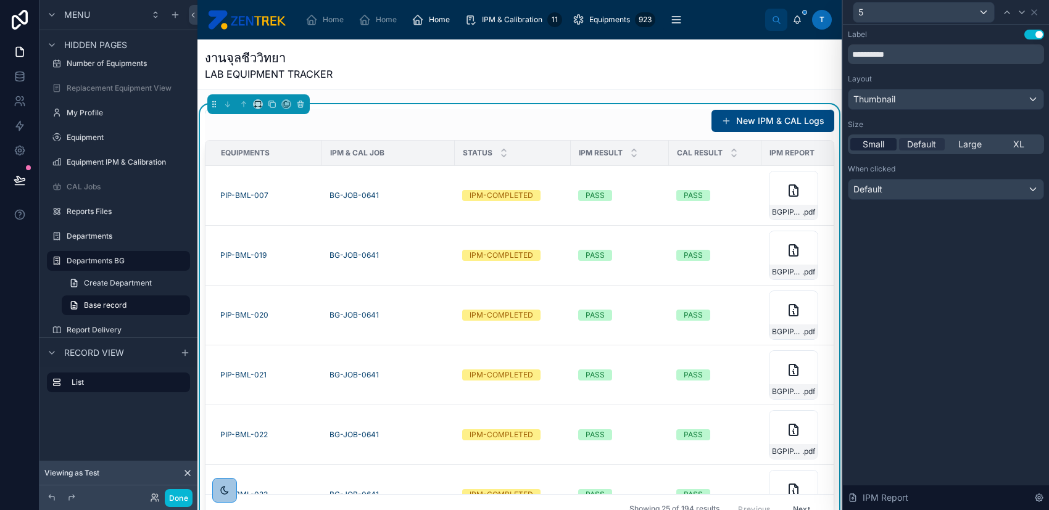
click at [885, 141] on div "Small" at bounding box center [873, 144] width 46 height 12
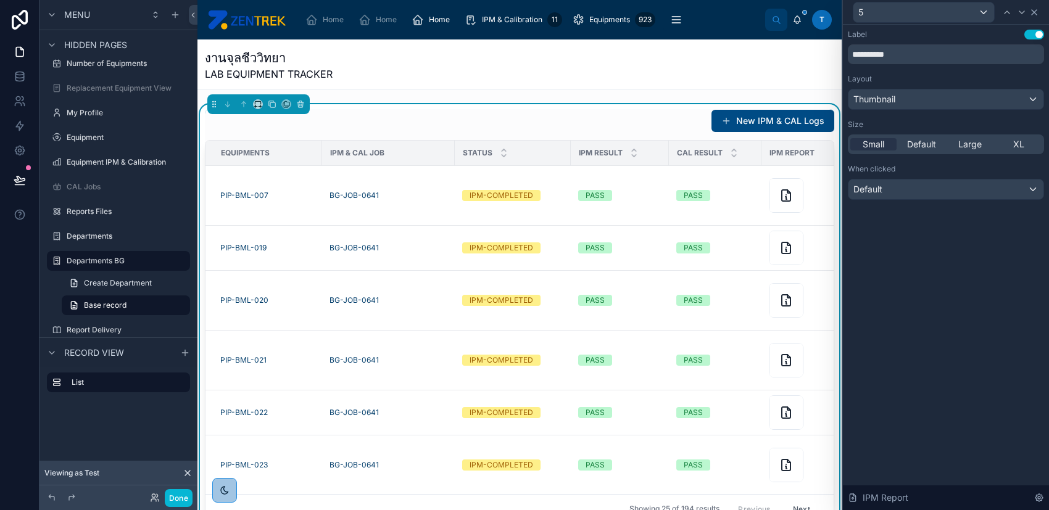
click at [1038, 12] on icon at bounding box center [1034, 12] width 10 height 10
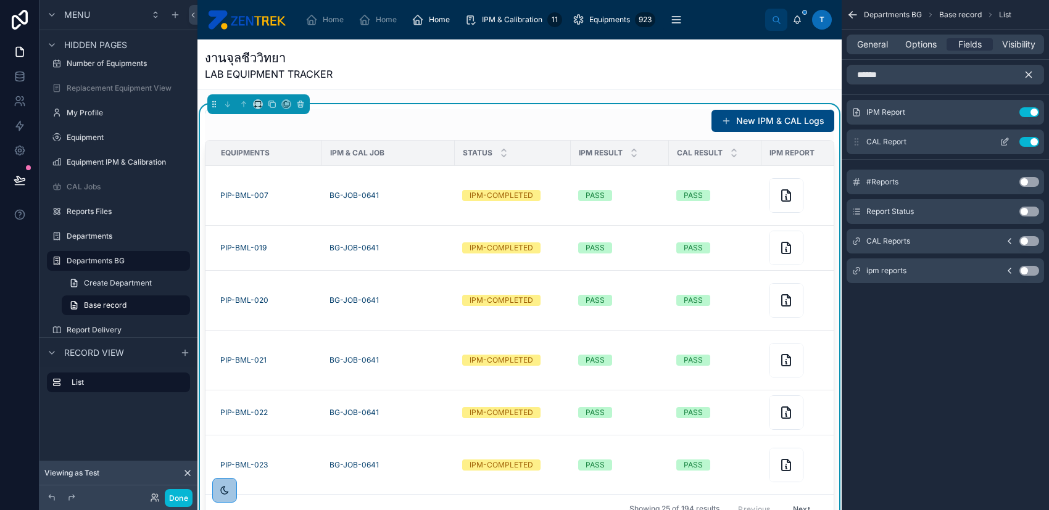
click at [1006, 143] on icon "scrollable content" at bounding box center [1004, 143] width 6 height 6
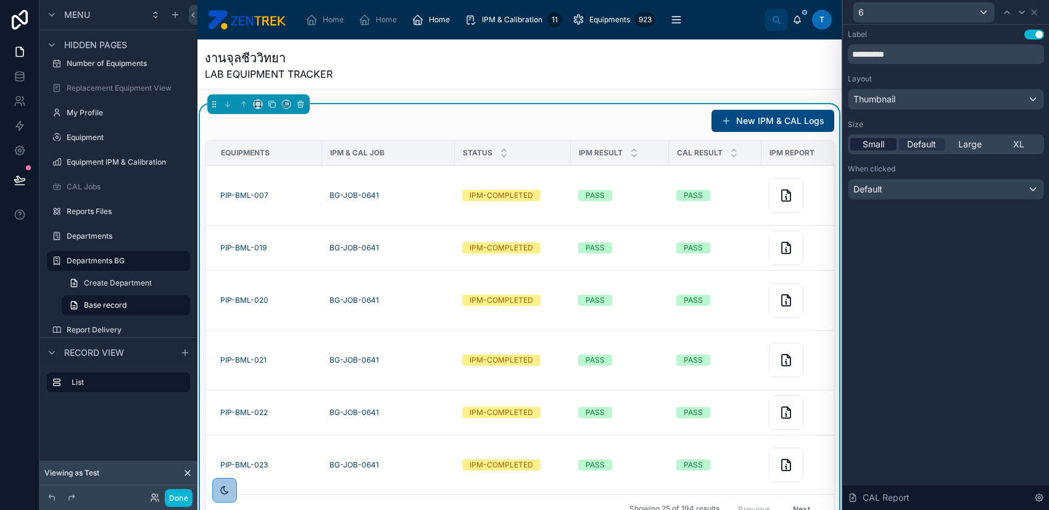
click at [871, 146] on span "Small" at bounding box center [874, 144] width 22 height 12
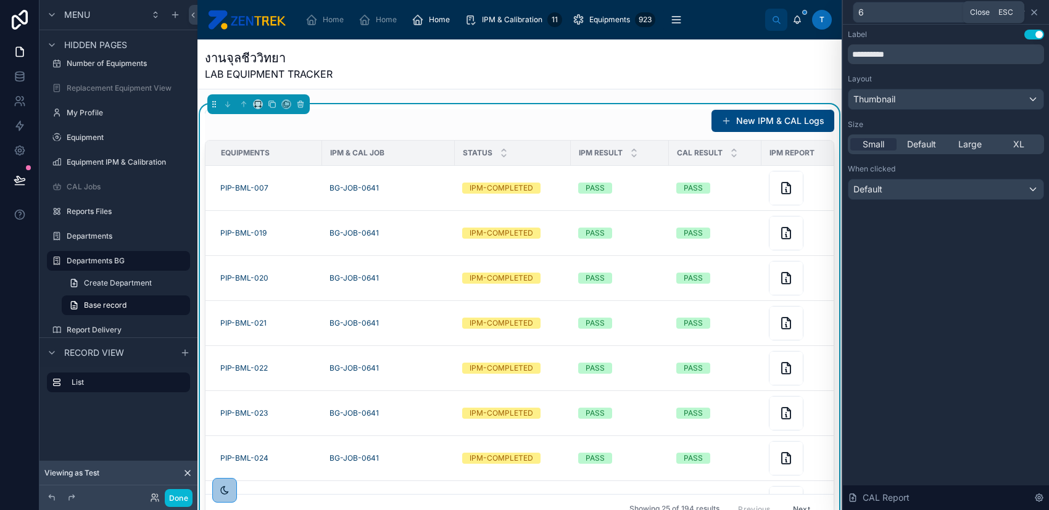
click at [1033, 11] on icon at bounding box center [1034, 12] width 5 height 5
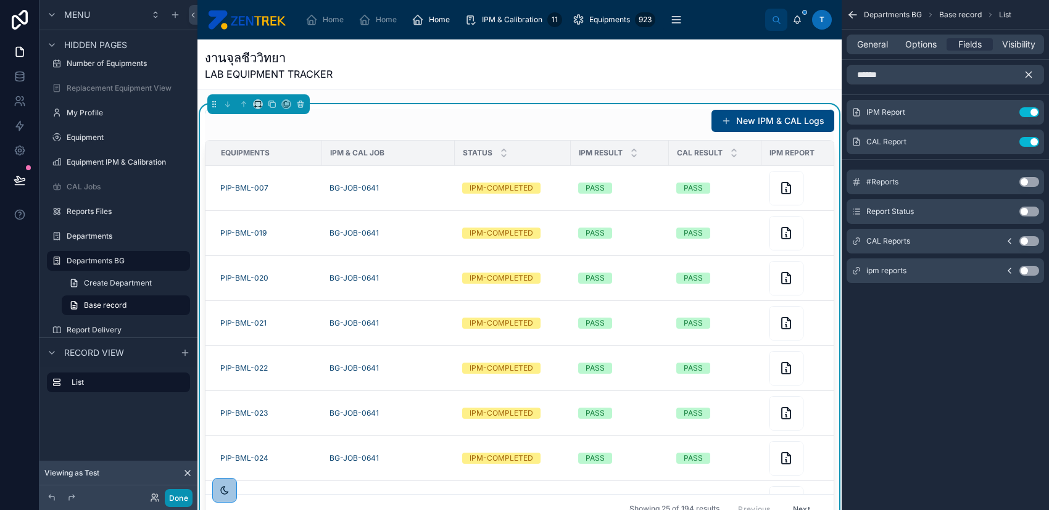
click at [169, 497] on button "Done" at bounding box center [179, 498] width 28 height 18
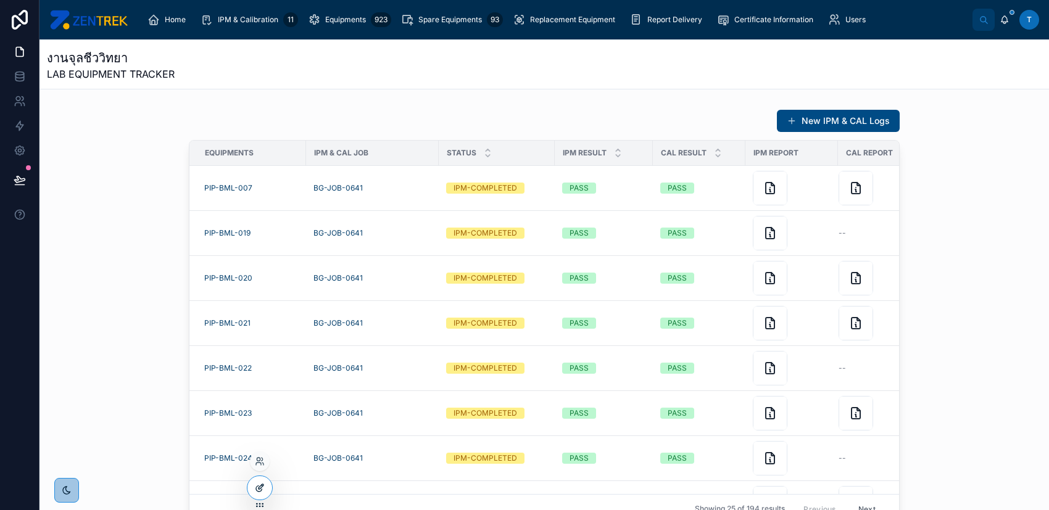
click at [256, 489] on icon at bounding box center [259, 489] width 6 height 6
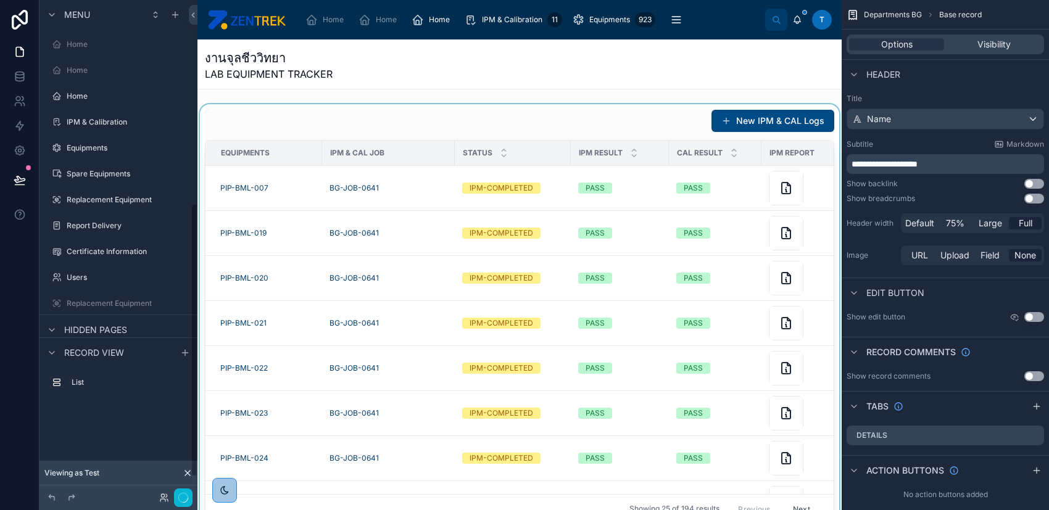
scroll to position [368, 0]
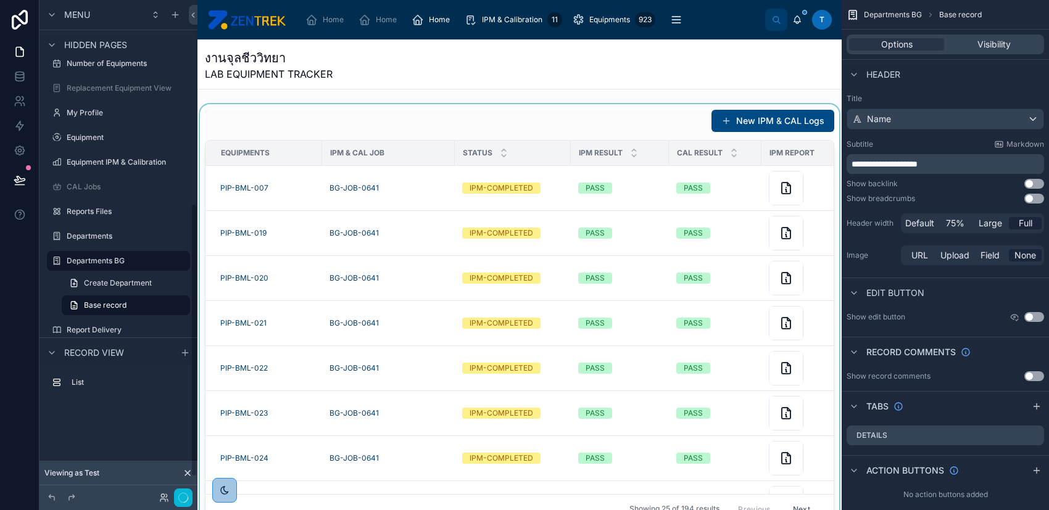
click at [498, 124] on div at bounding box center [519, 316] width 644 height 424
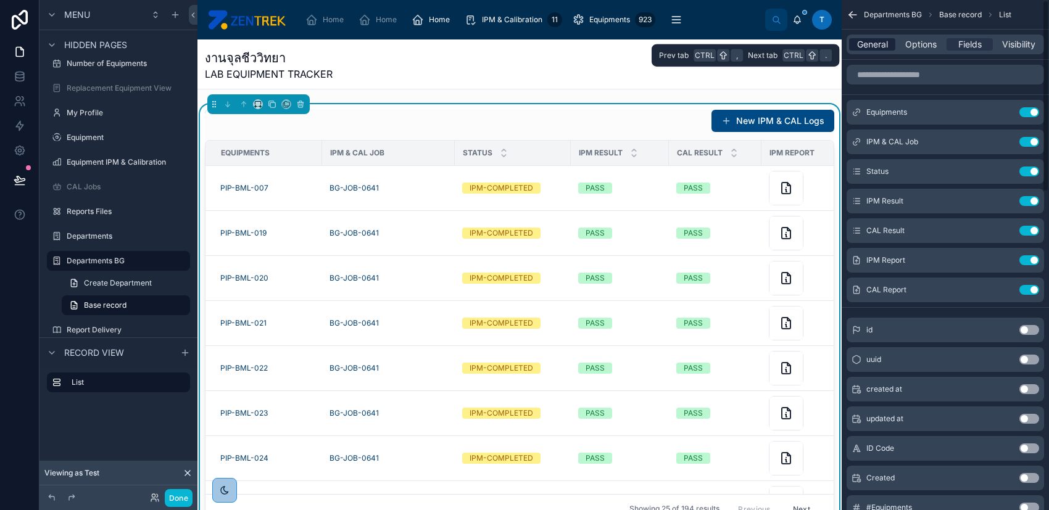
click at [883, 48] on span "General" at bounding box center [872, 44] width 31 height 12
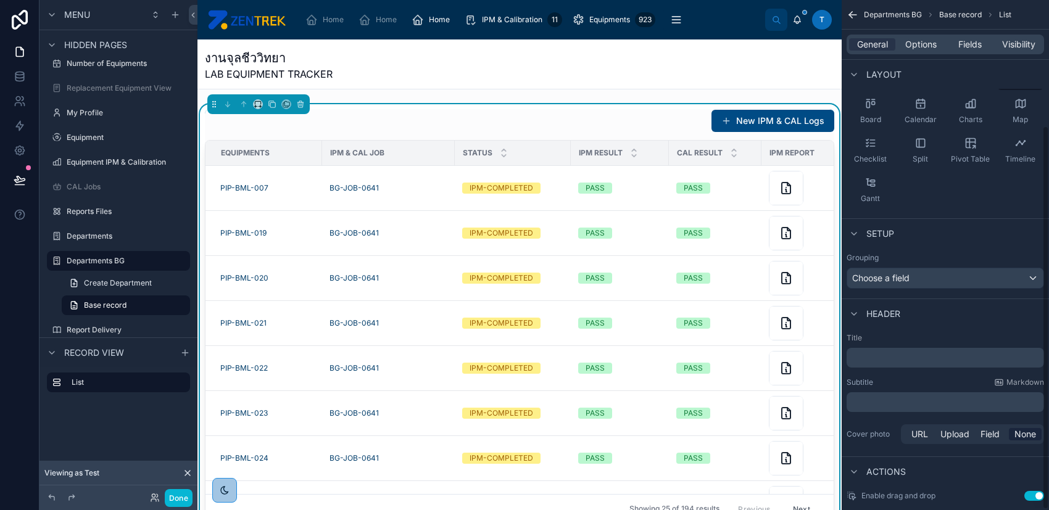
scroll to position [167, 0]
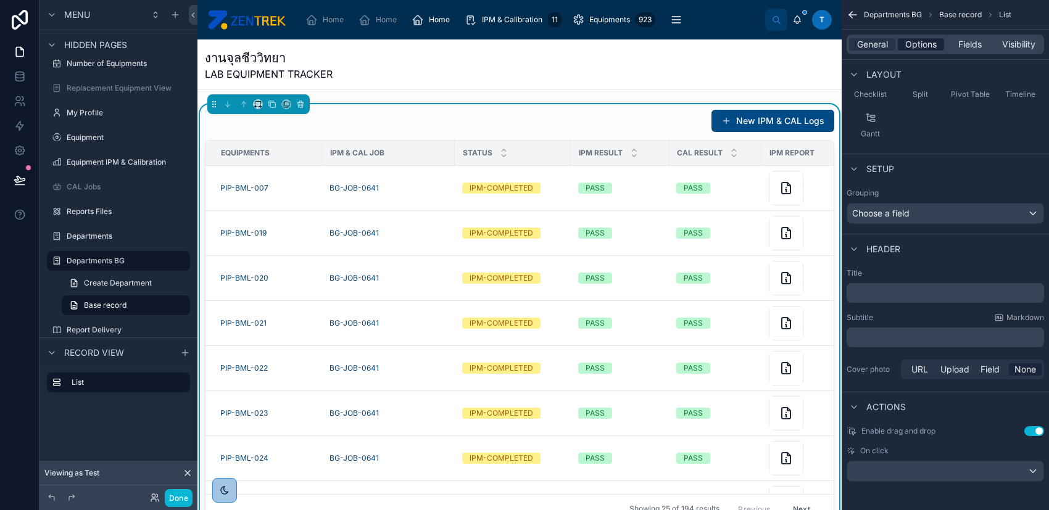
click at [916, 49] on span "Options" at bounding box center [920, 44] width 31 height 12
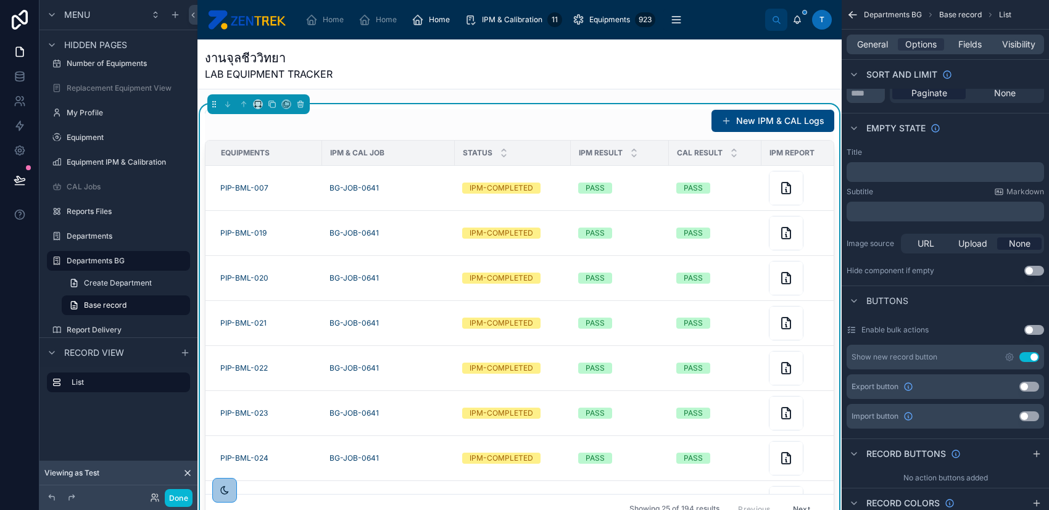
click at [1030, 352] on button "Use setting" at bounding box center [1029, 357] width 20 height 10
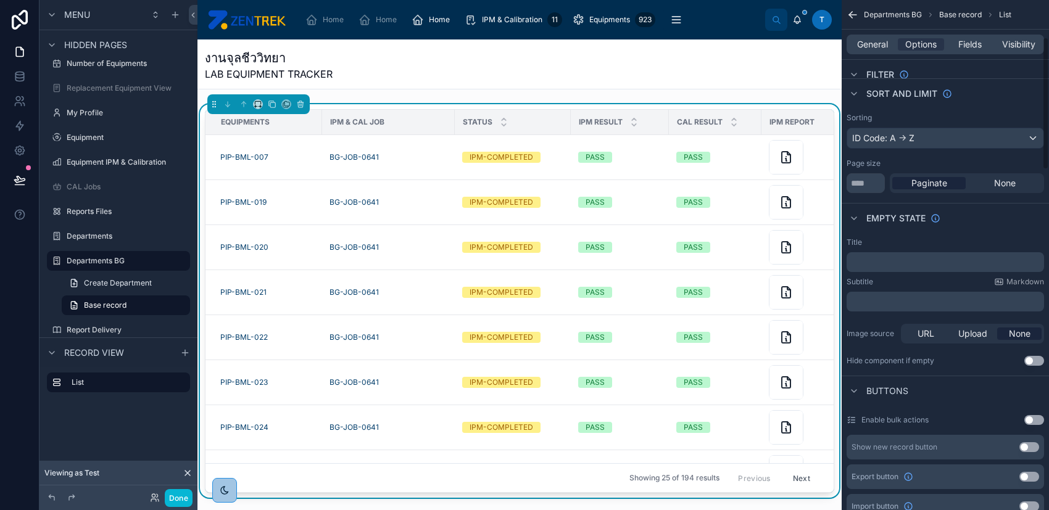
scroll to position [2, 0]
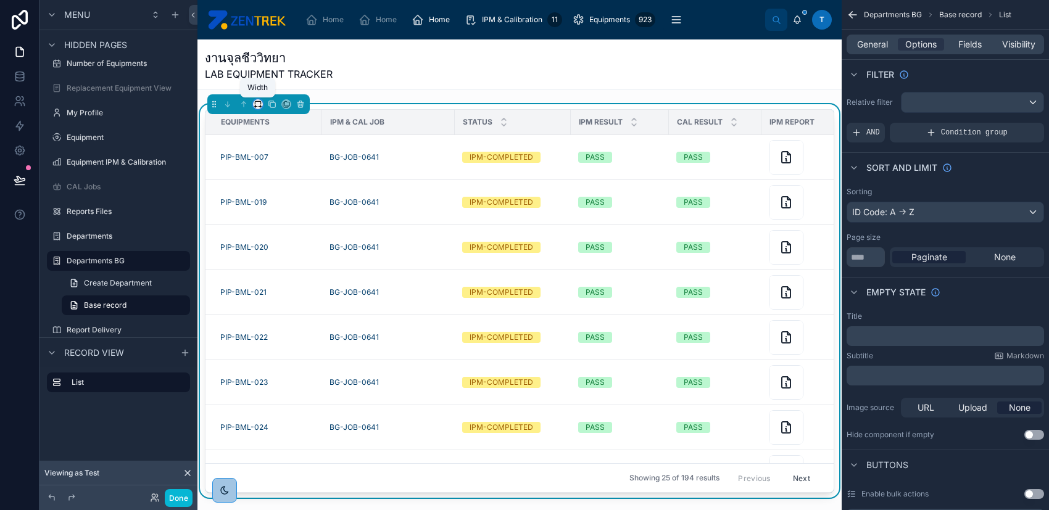
click at [256, 104] on icon at bounding box center [258, 104] width 9 height 9
click at [282, 258] on div "Full width" at bounding box center [282, 268] width 53 height 22
click at [188, 492] on button "Done" at bounding box center [179, 498] width 28 height 18
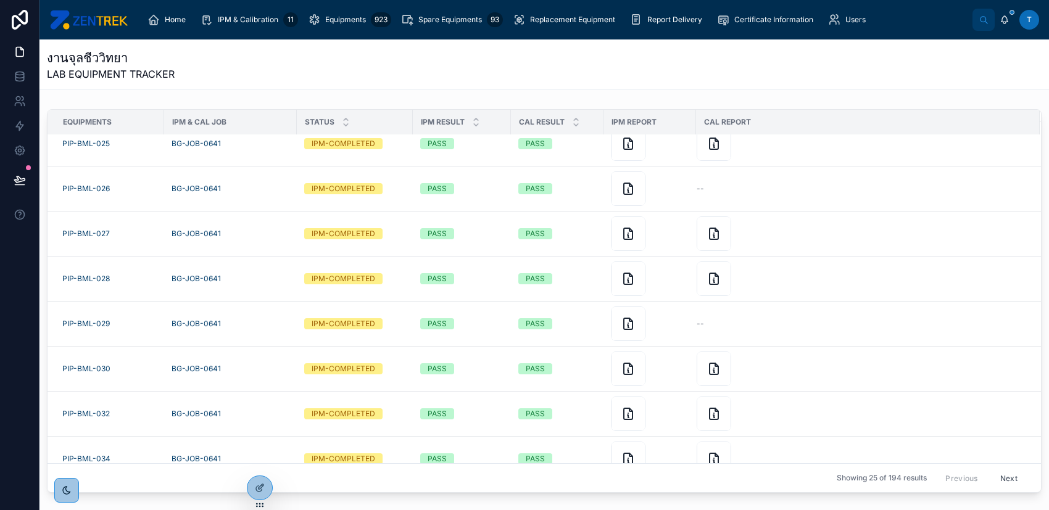
scroll to position [0, 0]
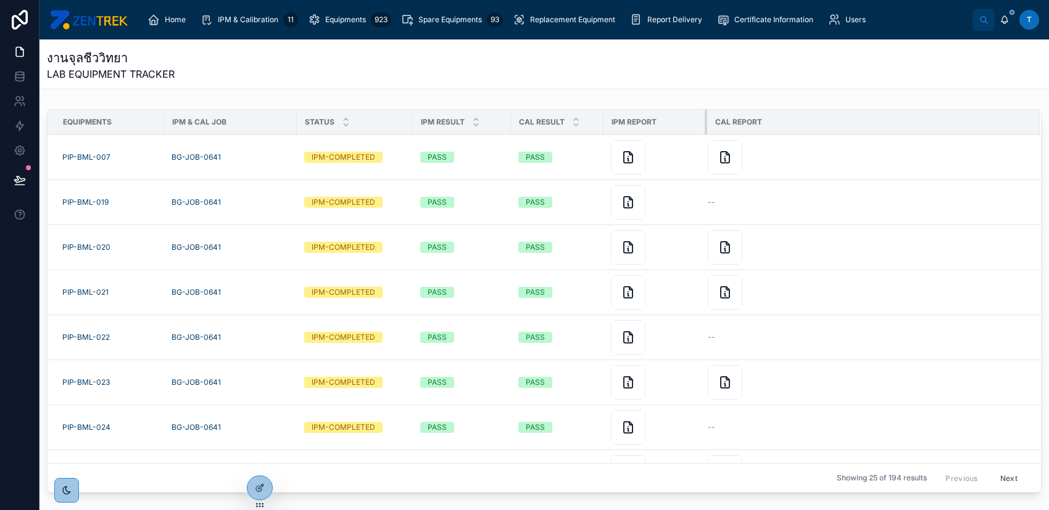
drag, startPoint x: 693, startPoint y: 120, endPoint x: 705, endPoint y: 120, distance: 12.4
click at [705, 120] on div at bounding box center [707, 122] width 5 height 25
drag, startPoint x: 600, startPoint y: 121, endPoint x: 610, endPoint y: 120, distance: 9.9
click at [610, 120] on div at bounding box center [610, 122] width 5 height 25
click at [717, 122] on div at bounding box center [718, 122] width 5 height 25
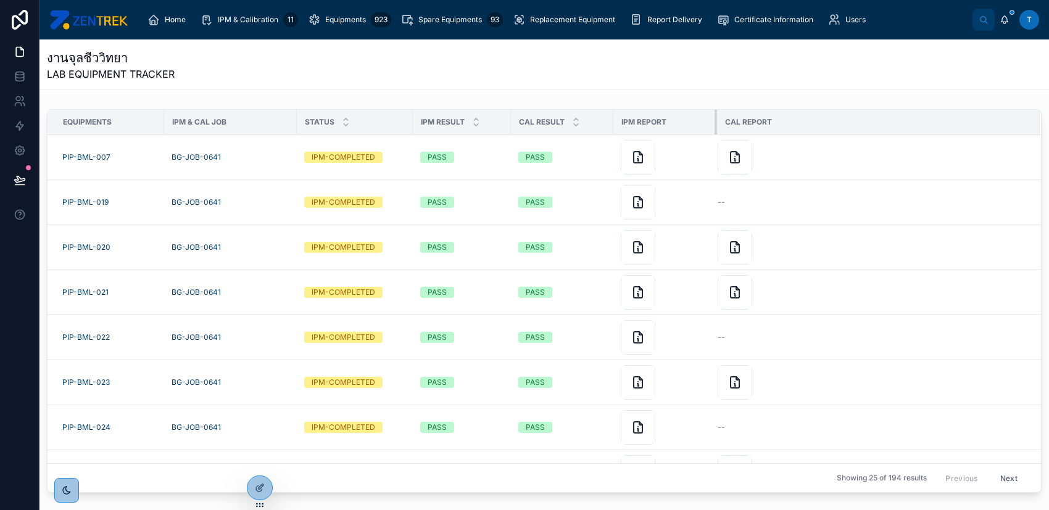
drag, startPoint x: 716, startPoint y: 117, endPoint x: 708, endPoint y: 118, distance: 7.5
click at [714, 119] on div at bounding box center [716, 122] width 5 height 25
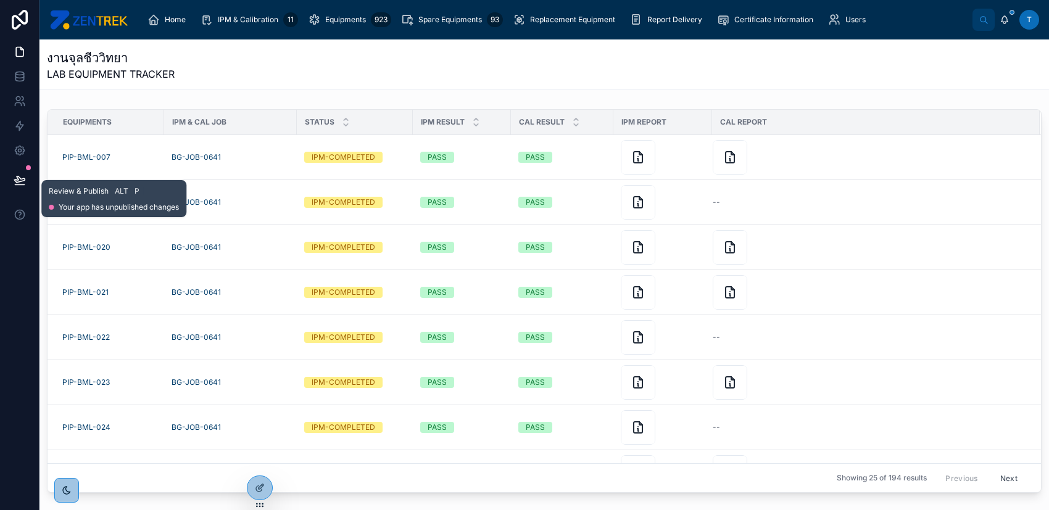
click at [9, 180] on button at bounding box center [19, 180] width 27 height 35
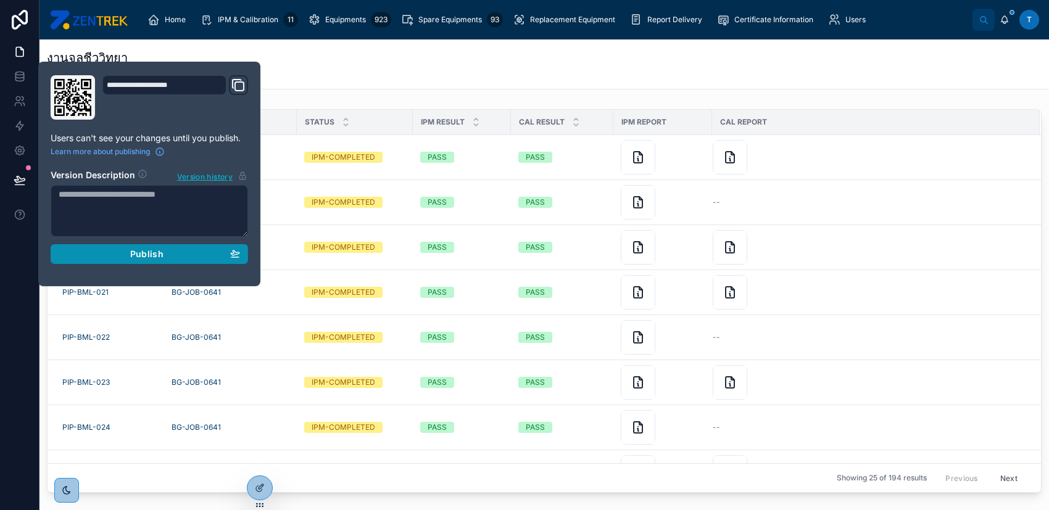
click at [80, 246] on button "Publish" at bounding box center [149, 254] width 197 height 20
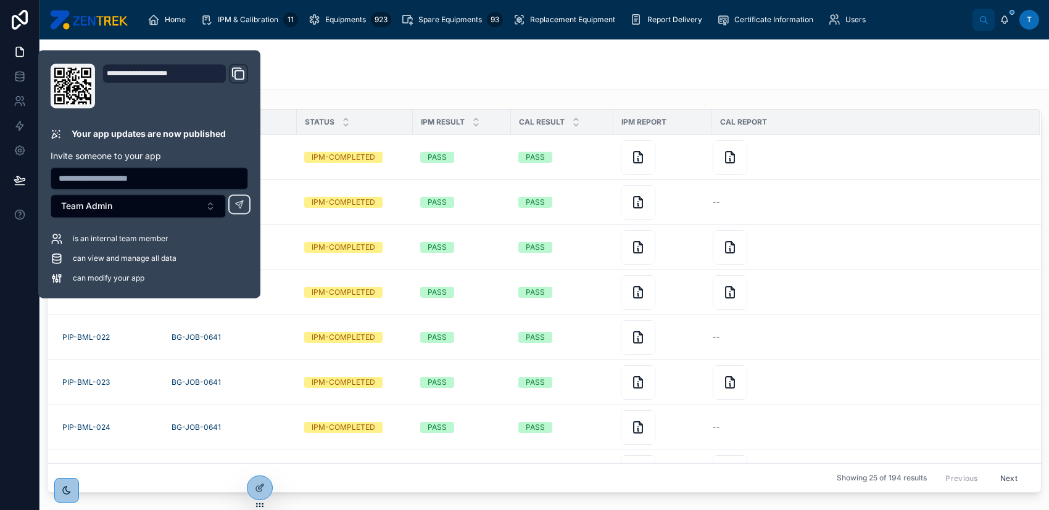
click at [395, 83] on div "งานจุลชีววิทยา LAB EQUIPMENT TRACKER" at bounding box center [544, 63] width 995 height 49
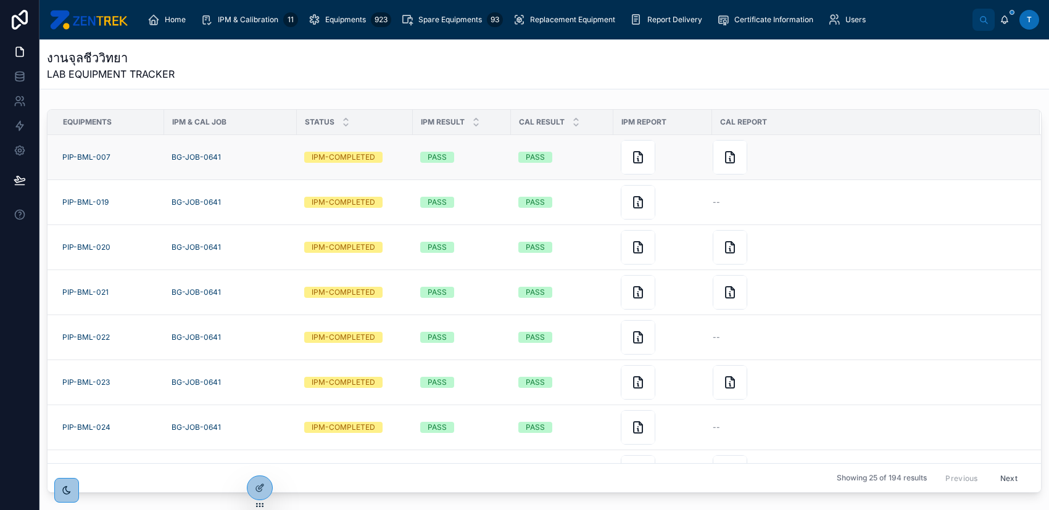
click at [958, 160] on div at bounding box center [869, 157] width 312 height 35
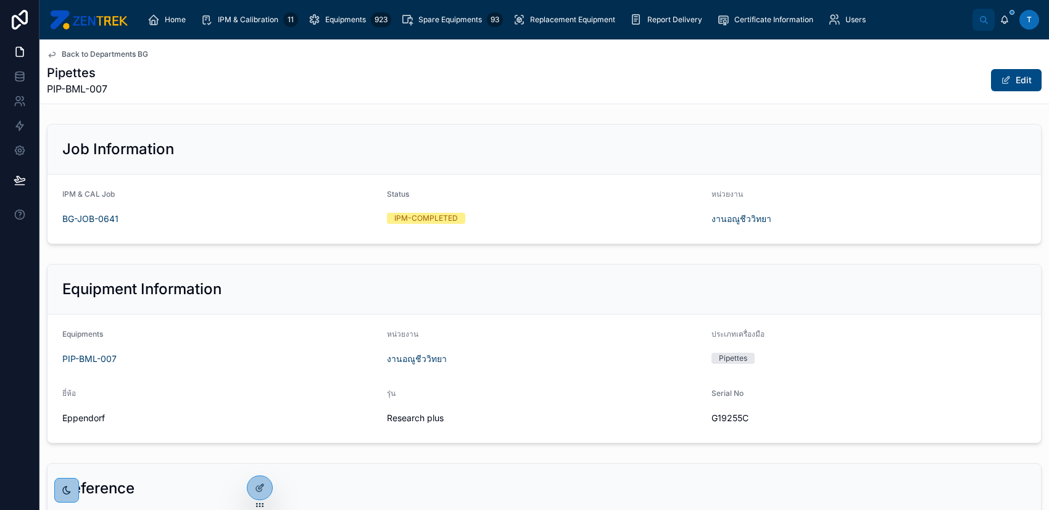
click at [113, 49] on span "Back to Departments BG" at bounding box center [105, 54] width 86 height 10
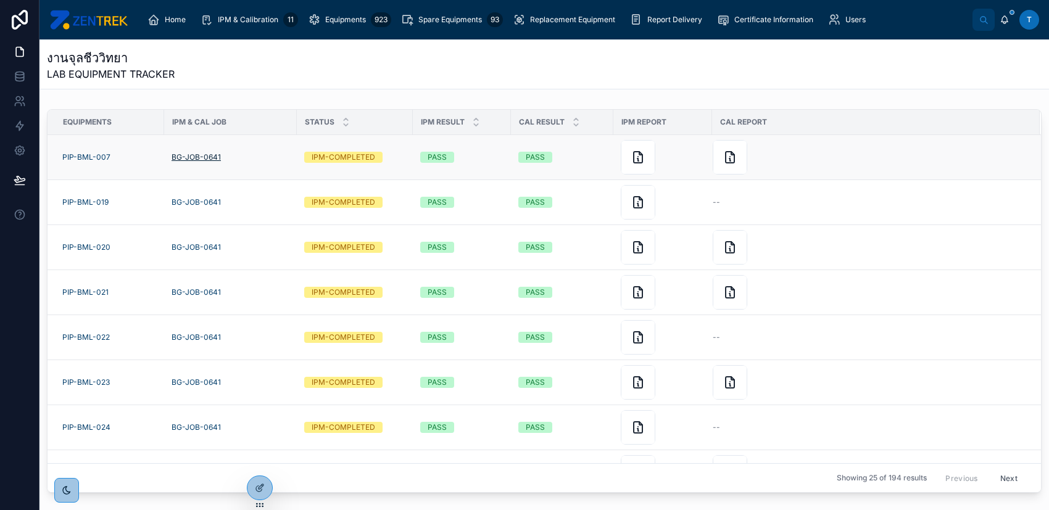
click at [218, 158] on span "BG-JOB-0641" at bounding box center [196, 157] width 49 height 10
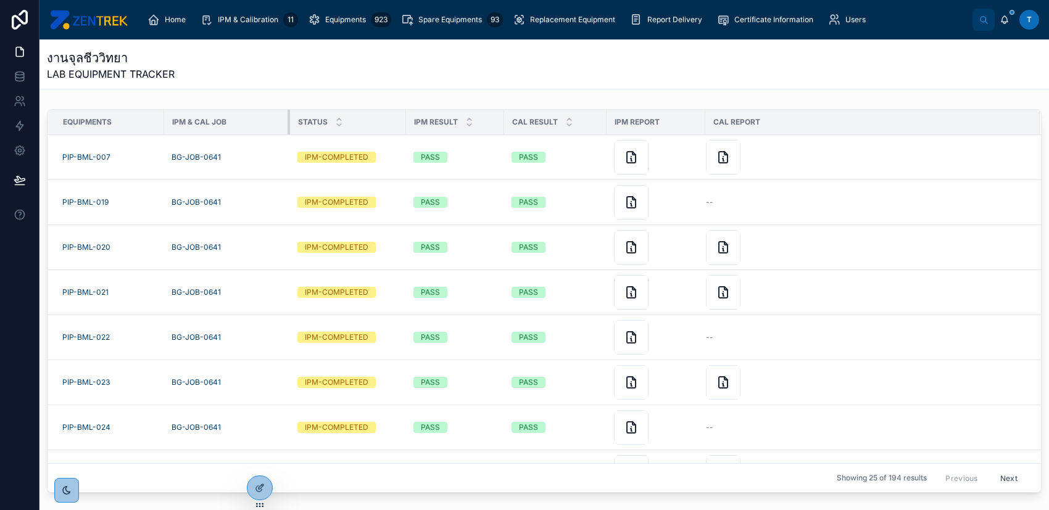
drag, startPoint x: 295, startPoint y: 118, endPoint x: 287, endPoint y: 118, distance: 8.0
click at [288, 118] on div at bounding box center [290, 122] width 5 height 25
click at [260, 497] on div at bounding box center [259, 487] width 25 height 23
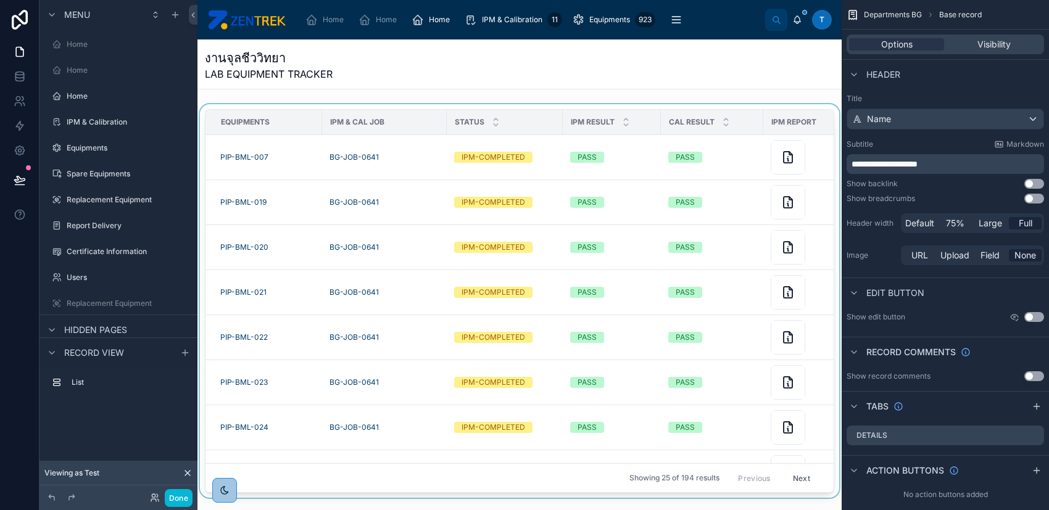
scroll to position [368, 0]
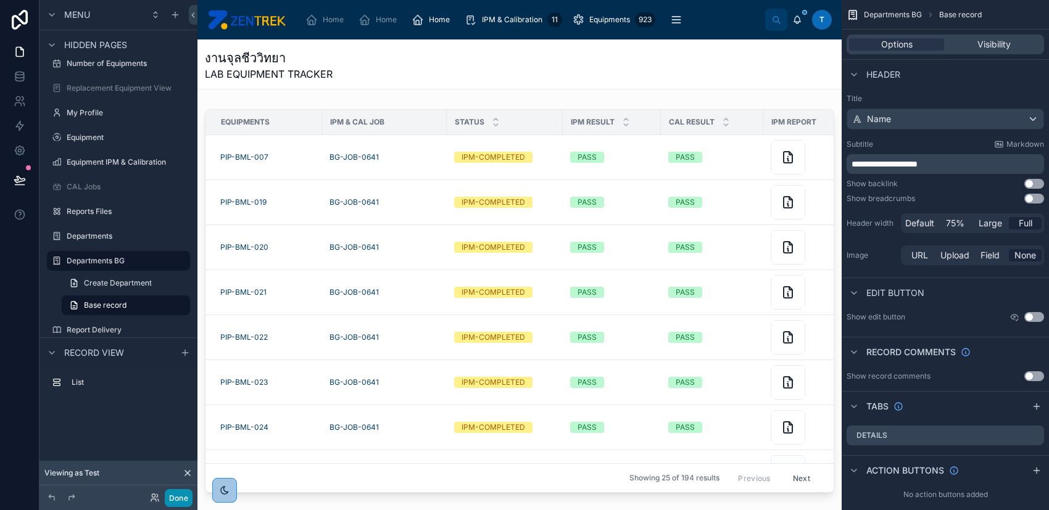
click at [175, 501] on button "Done" at bounding box center [179, 498] width 28 height 18
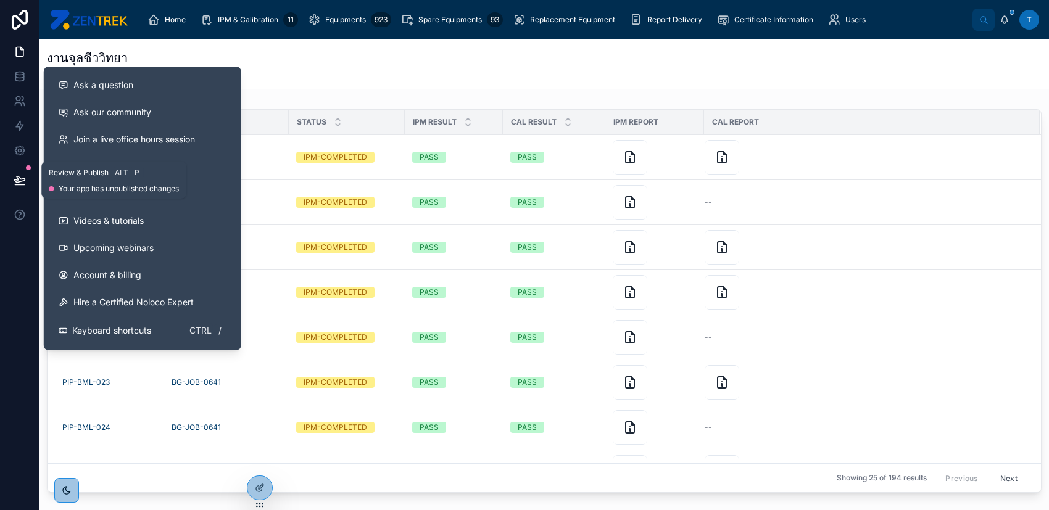
click at [20, 183] on icon at bounding box center [20, 180] width 12 height 12
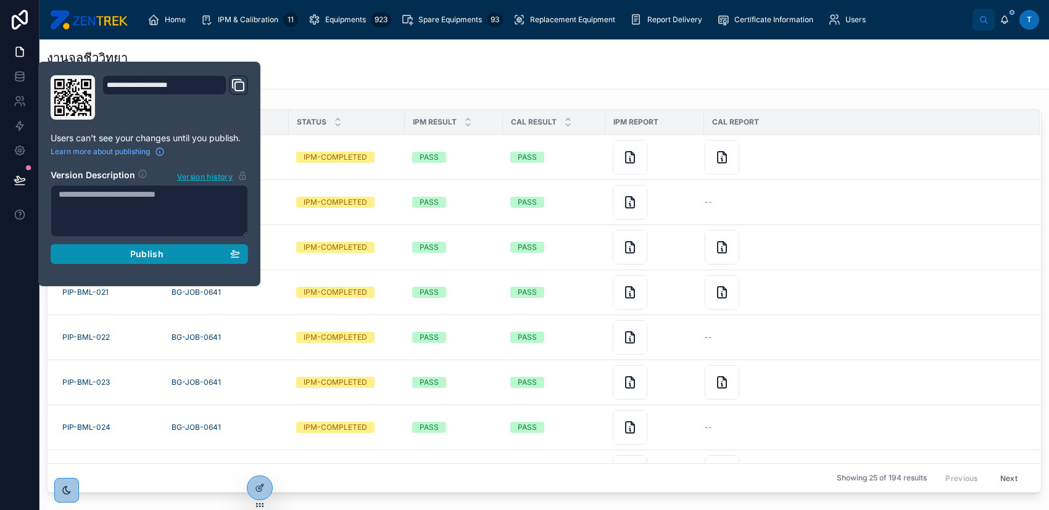
click at [104, 252] on div "Publish" at bounding box center [149, 254] width 181 height 11
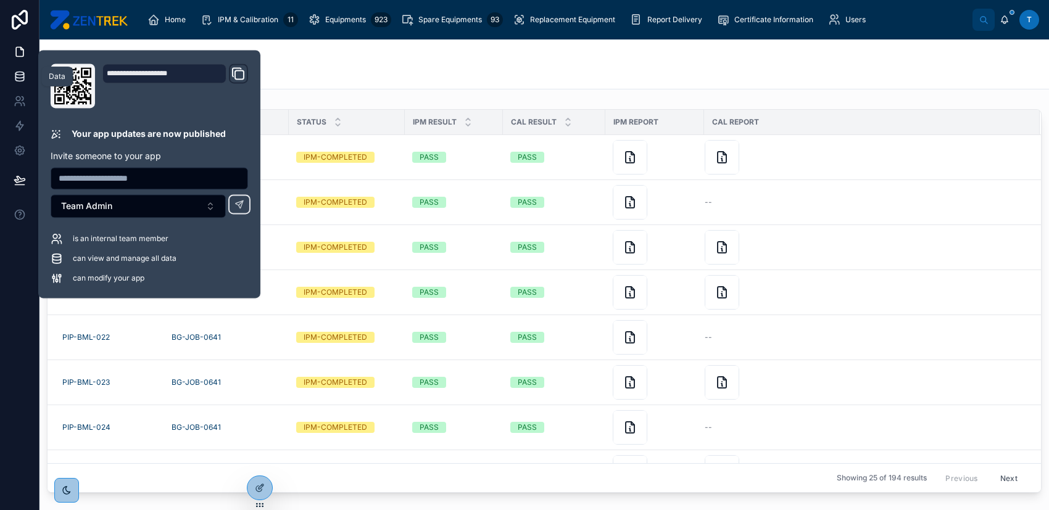
click at [17, 81] on icon at bounding box center [20, 76] width 12 height 12
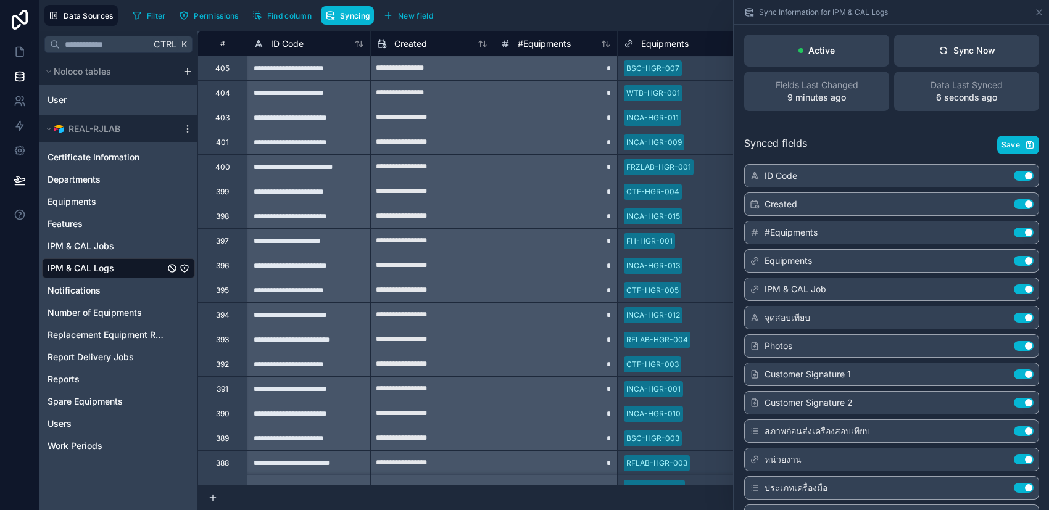
scroll to position [82, 0]
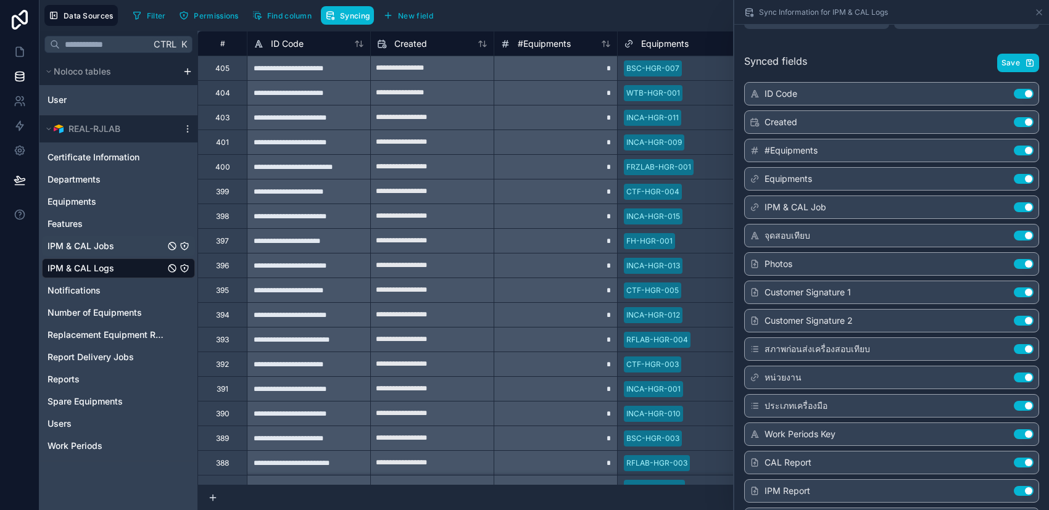
click at [122, 247] on link "IPM & CAL Jobs" at bounding box center [106, 246] width 117 height 12
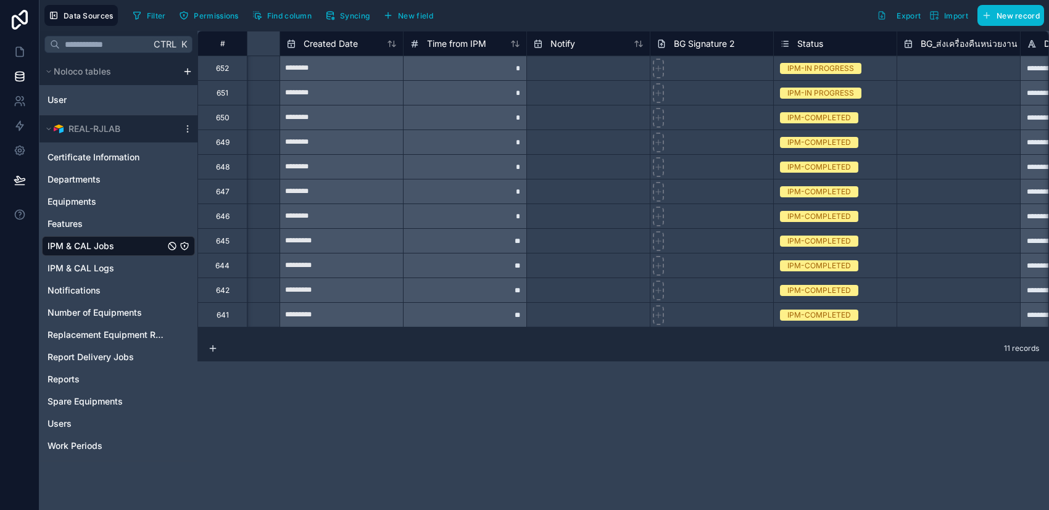
scroll to position [0, 2530]
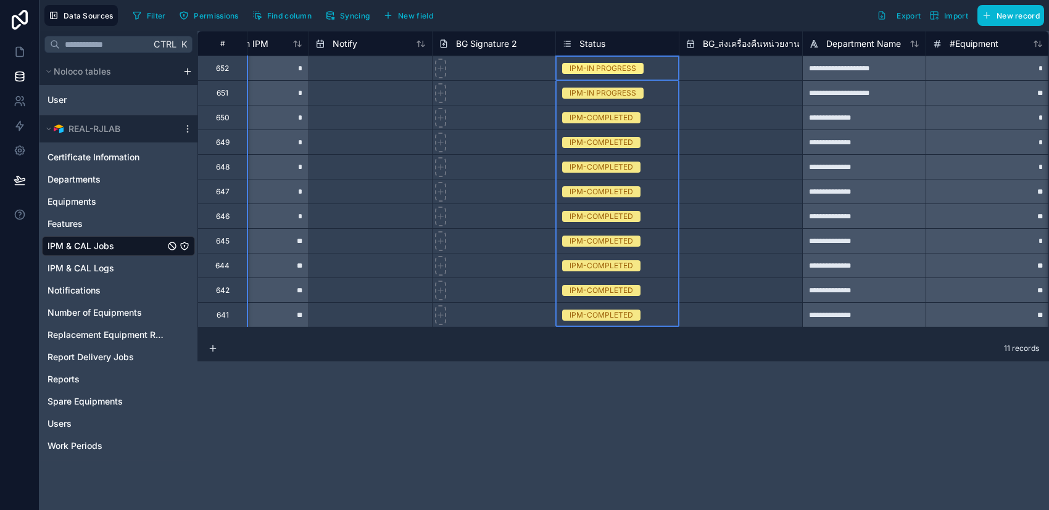
click at [652, 41] on div "Status" at bounding box center [617, 43] width 110 height 15
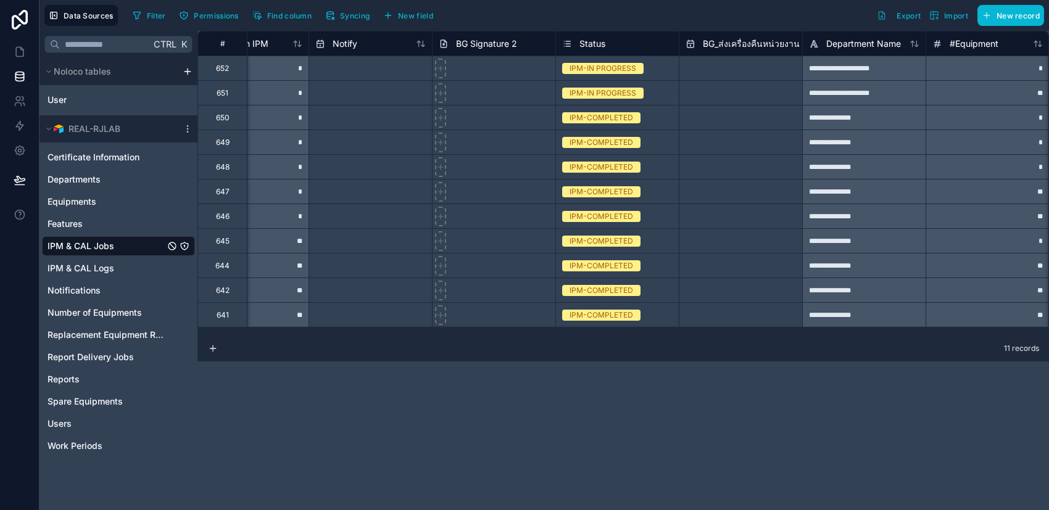
drag, startPoint x: 146, startPoint y: 247, endPoint x: 133, endPoint y: 246, distance: 13.0
click at [133, 246] on link "IPM & CAL Jobs" at bounding box center [106, 246] width 117 height 12
click at [262, 15] on button "Find column" at bounding box center [282, 15] width 68 height 19
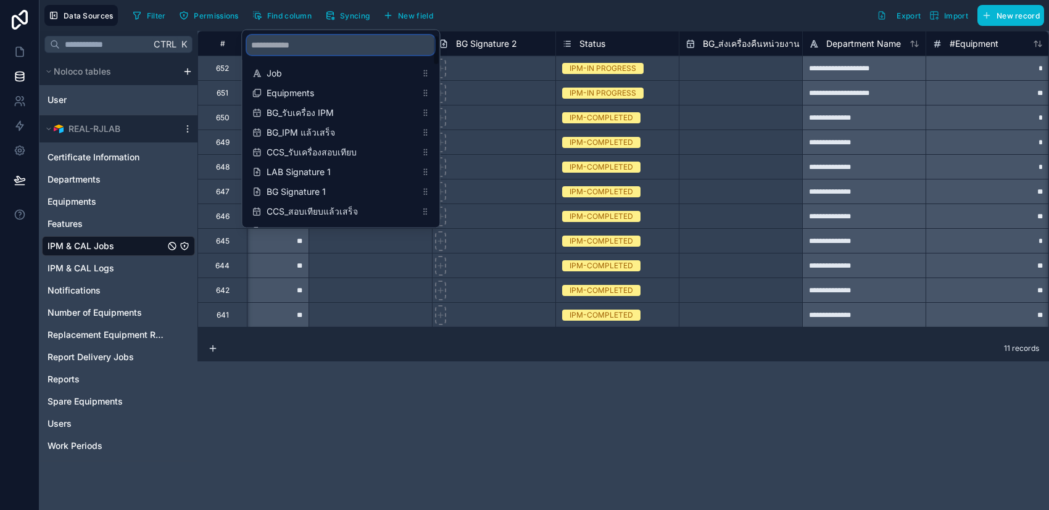
click at [300, 45] on input "scrollable content" at bounding box center [341, 45] width 188 height 20
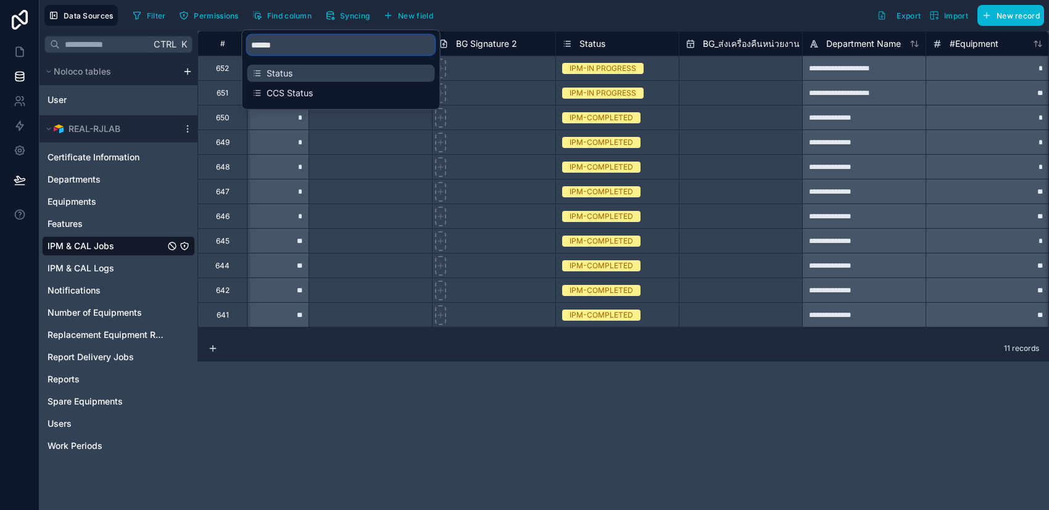
type input "******"
click at [312, 70] on span "Status" at bounding box center [341, 73] width 149 height 12
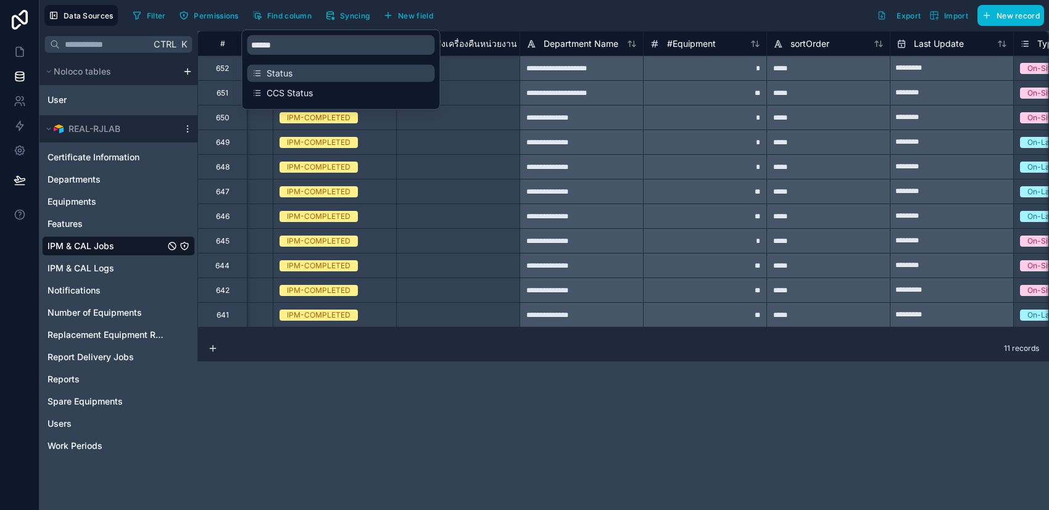
scroll to position [0, 2838]
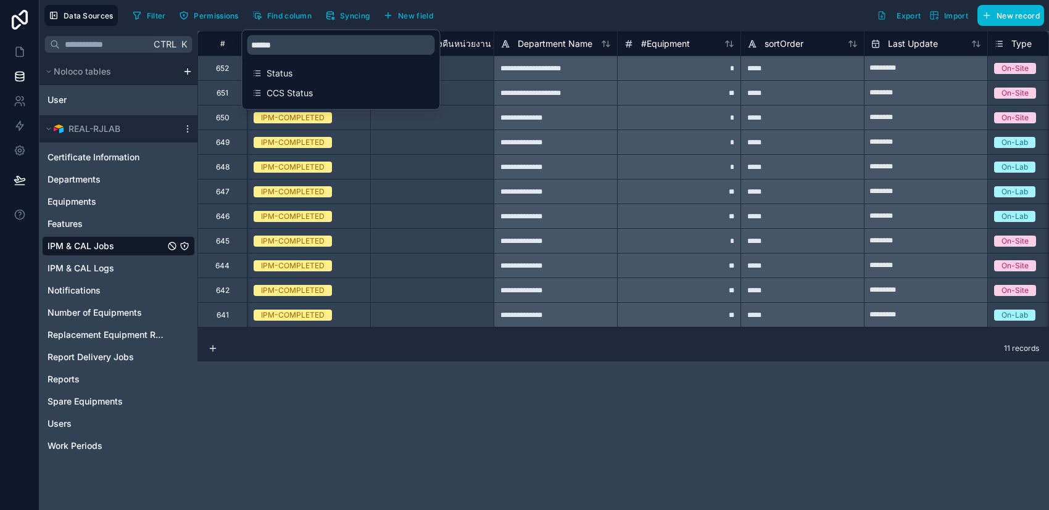
click at [495, 435] on div "**********" at bounding box center [622, 270] width 851 height 479
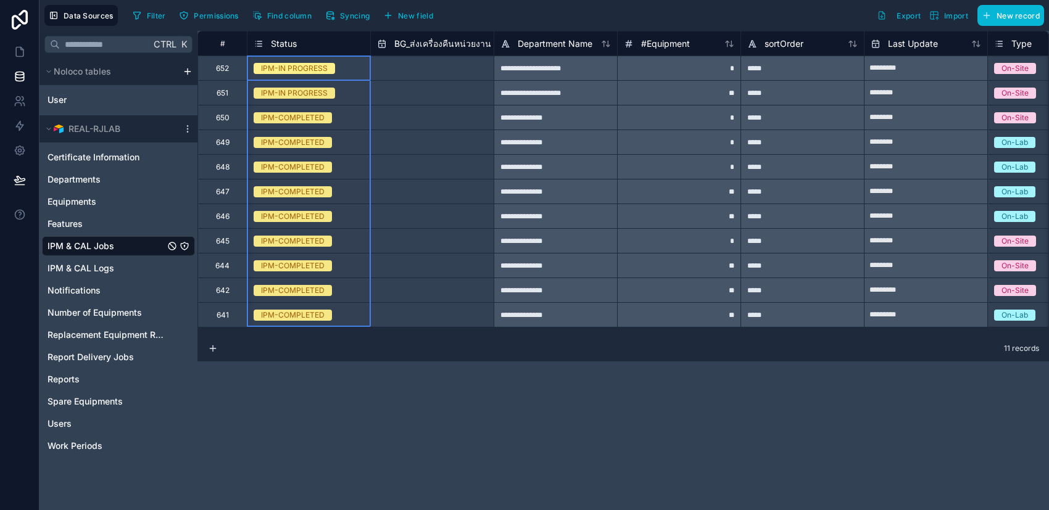
click at [358, 48] on div "Status" at bounding box center [309, 43] width 110 height 15
click at [355, 46] on div "Status" at bounding box center [309, 43] width 110 height 15
click at [344, 19] on span "Syncing" at bounding box center [355, 15] width 30 height 9
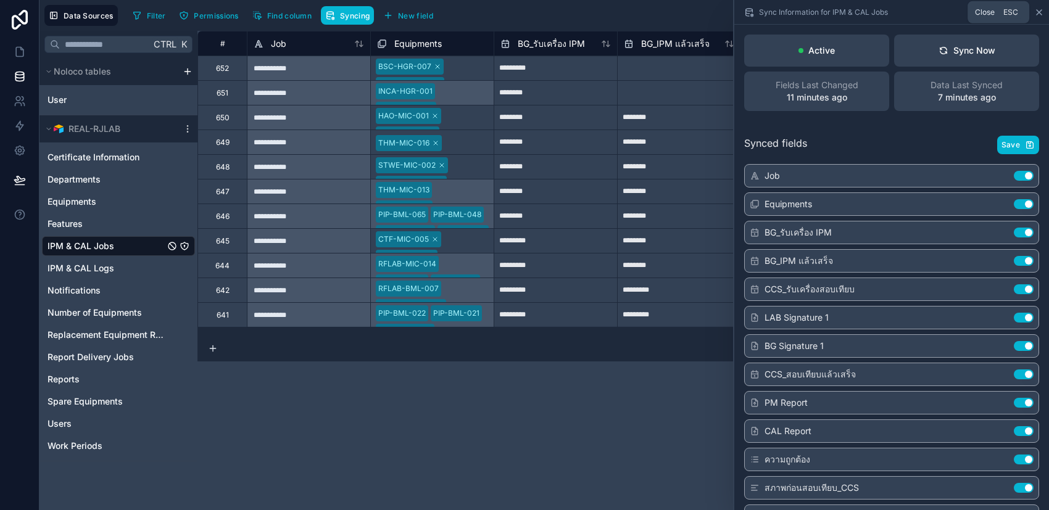
click at [1039, 13] on icon at bounding box center [1039, 12] width 10 height 10
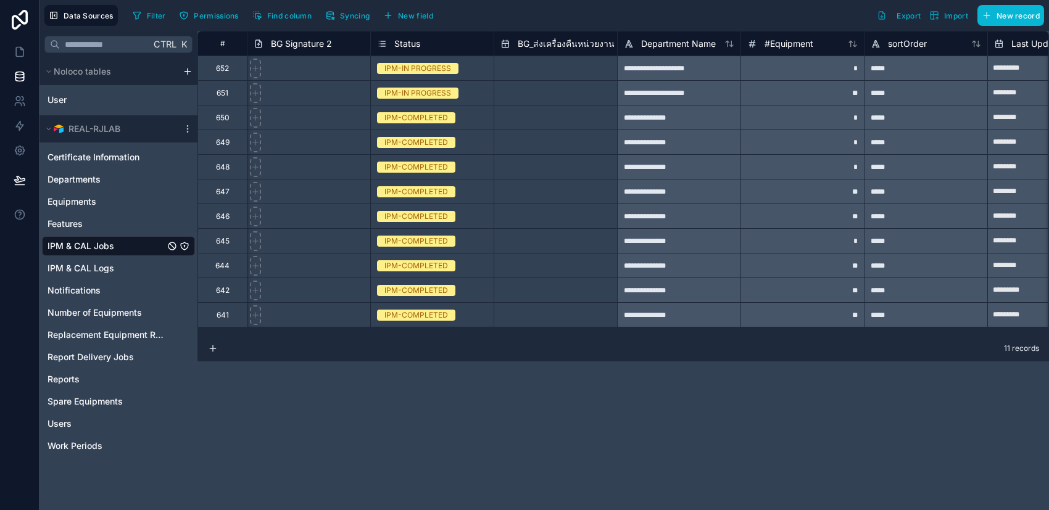
scroll to position [0, 2719]
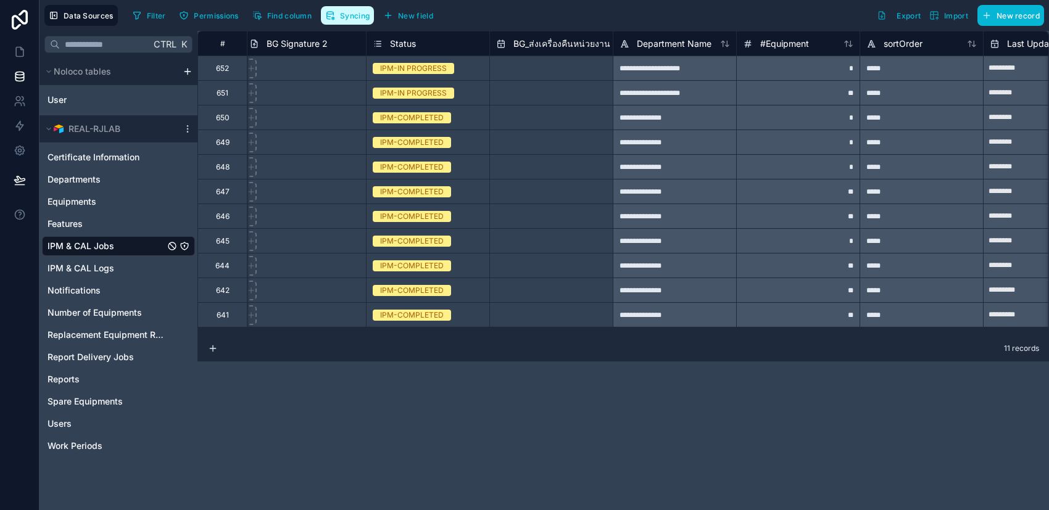
click at [358, 19] on span "Syncing" at bounding box center [355, 15] width 30 height 9
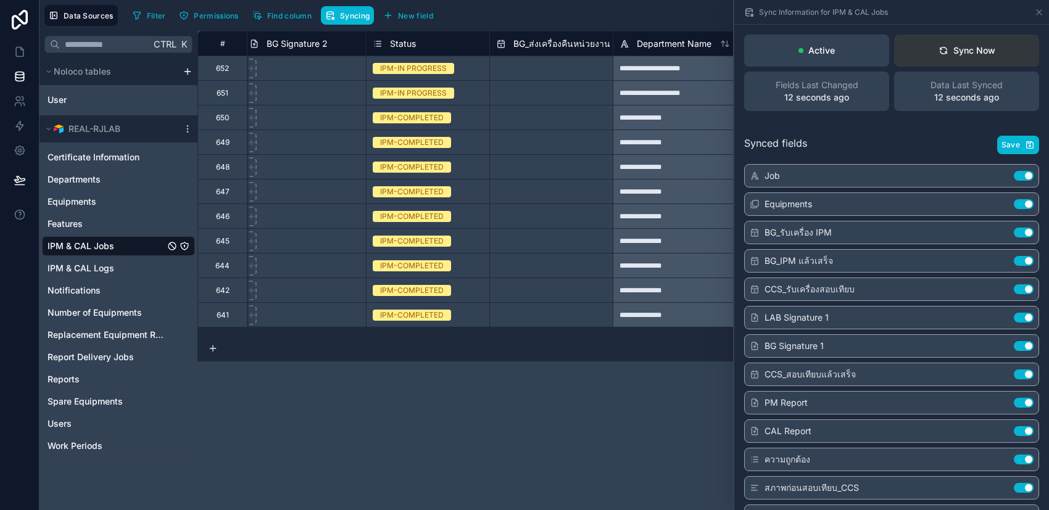
click at [948, 51] on div "Sync Now" at bounding box center [966, 50] width 57 height 12
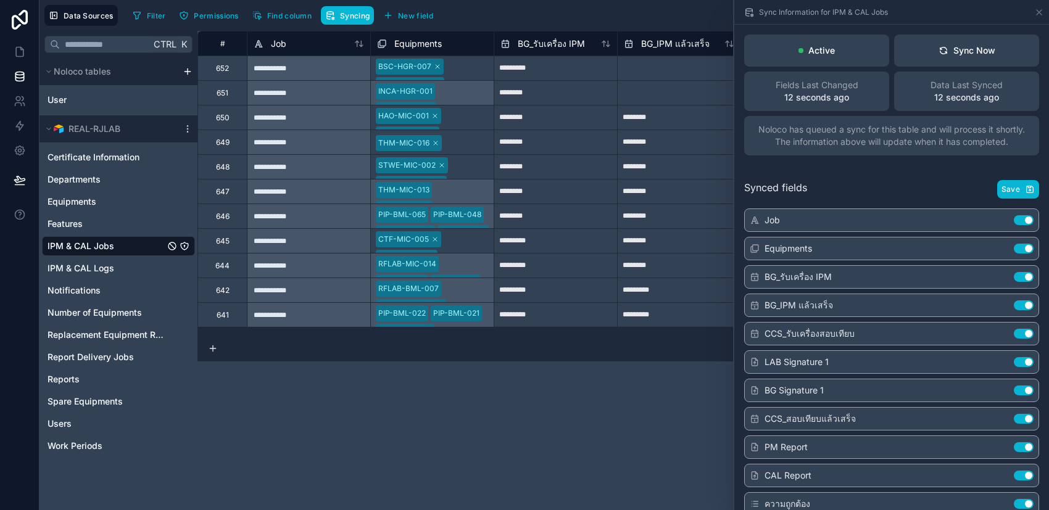
click at [433, 417] on div "**********" at bounding box center [622, 270] width 851 height 479
click at [1039, 15] on icon at bounding box center [1039, 12] width 10 height 10
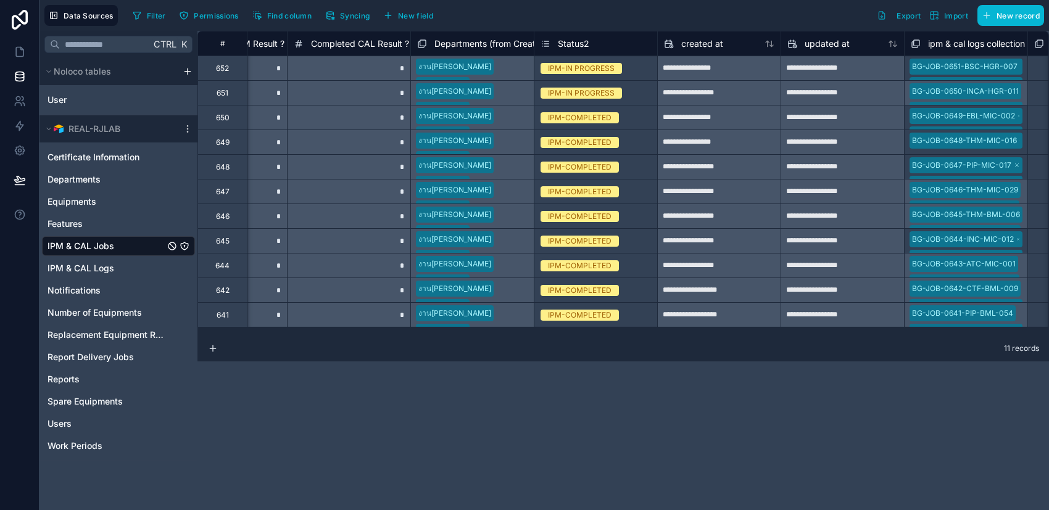
scroll to position [0, 6347]
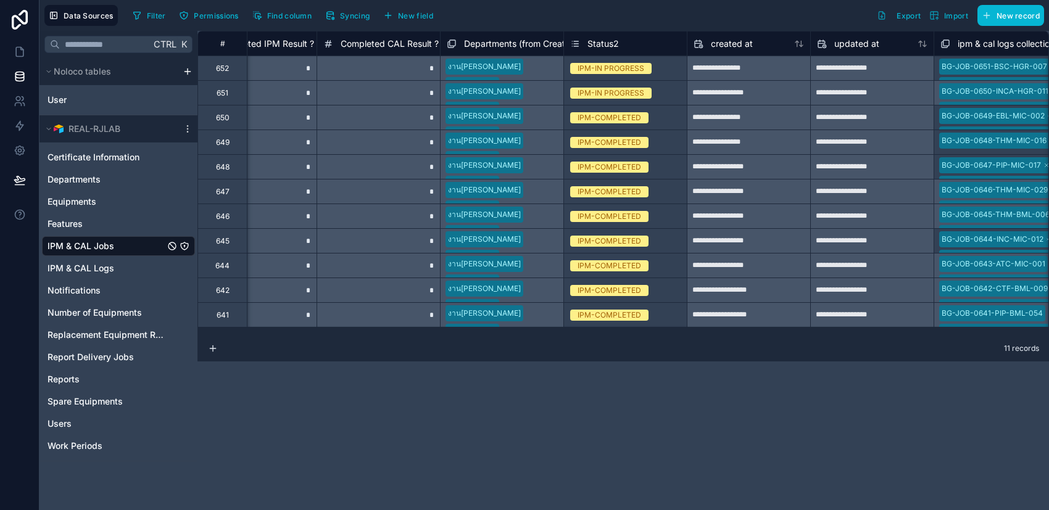
click at [661, 72] on div "IPM-IN PROGRESS" at bounding box center [625, 69] width 123 height 14
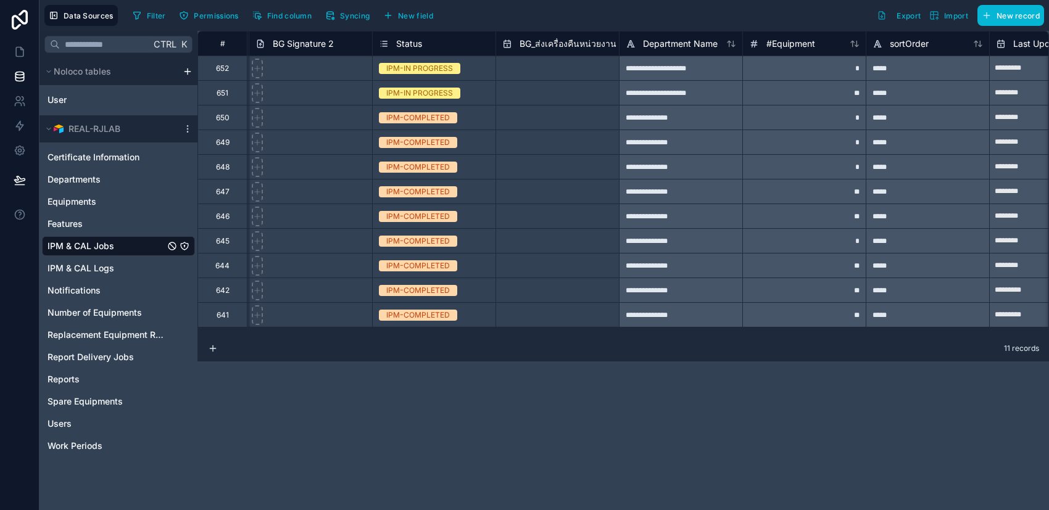
scroll to position [0, 2704]
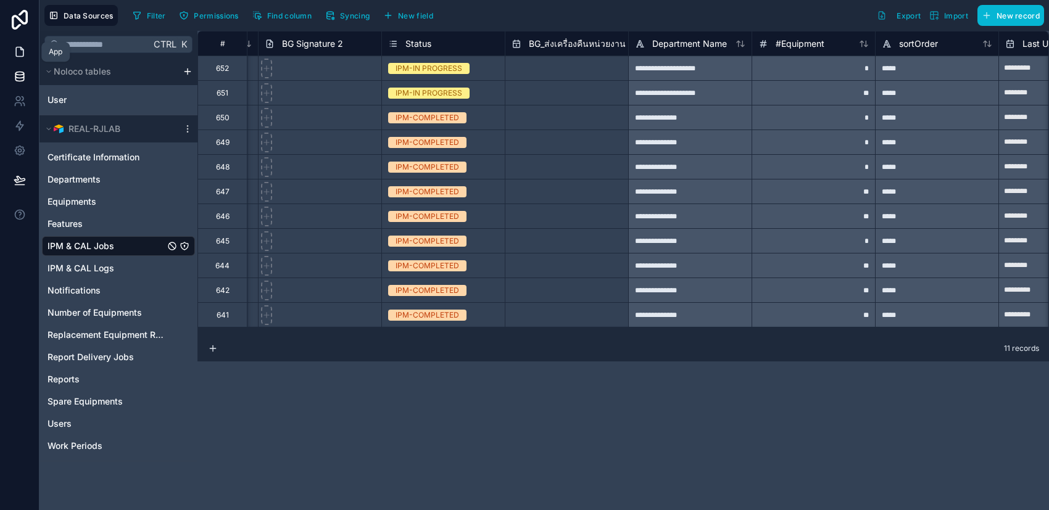
click at [28, 50] on link at bounding box center [19, 51] width 39 height 25
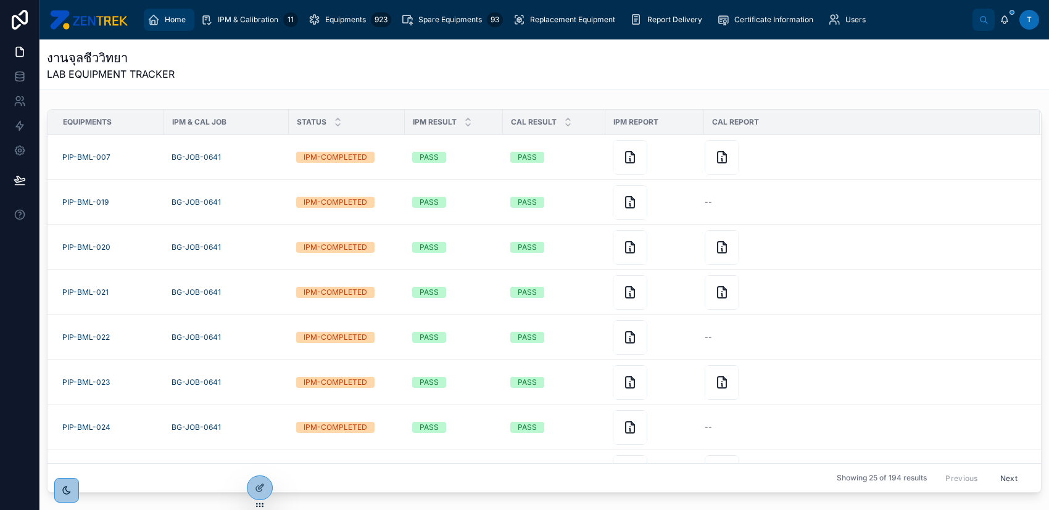
click at [180, 20] on span "Home" at bounding box center [175, 20] width 21 height 10
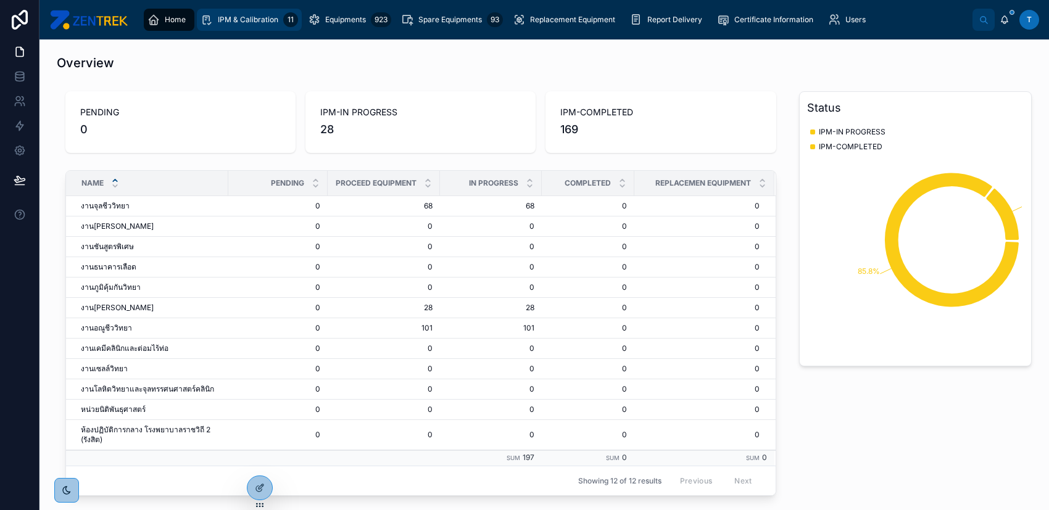
click at [223, 22] on span "IPM & Calibration" at bounding box center [248, 20] width 60 height 10
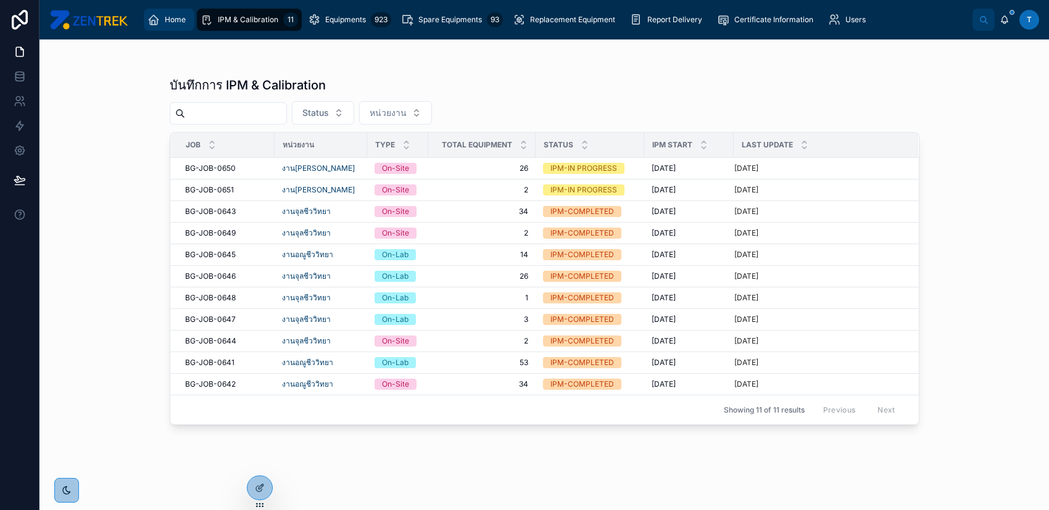
click at [176, 22] on span "Home" at bounding box center [175, 20] width 21 height 10
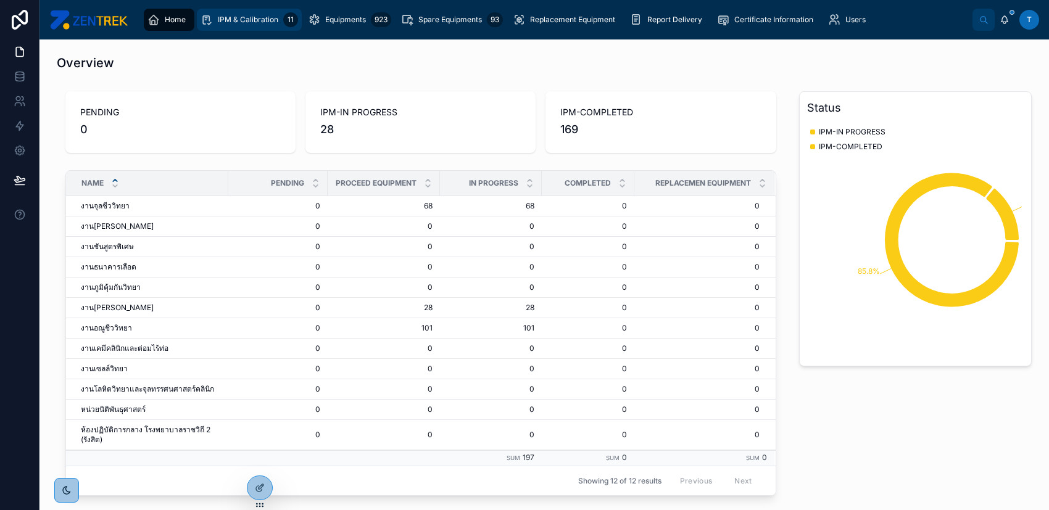
click at [218, 20] on span "IPM & Calibration" at bounding box center [248, 20] width 60 height 10
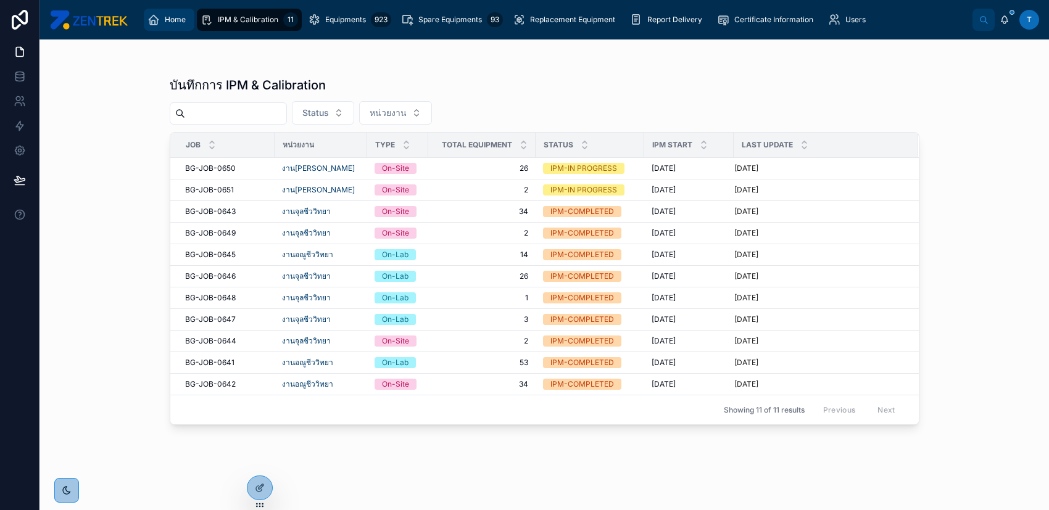
click at [183, 20] on span "Home" at bounding box center [175, 20] width 21 height 10
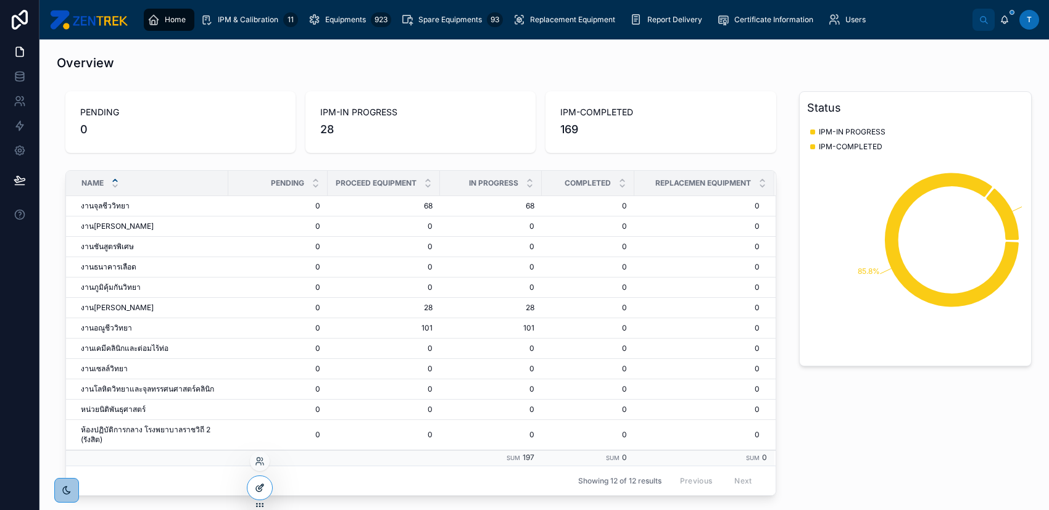
click at [255, 483] on icon at bounding box center [260, 488] width 10 height 10
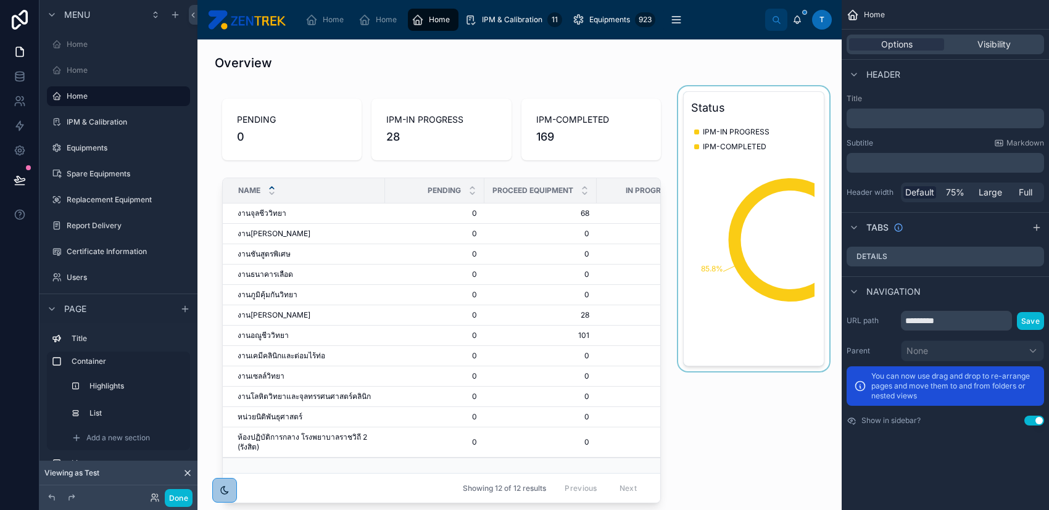
click at [765, 283] on div at bounding box center [754, 303] width 156 height 434
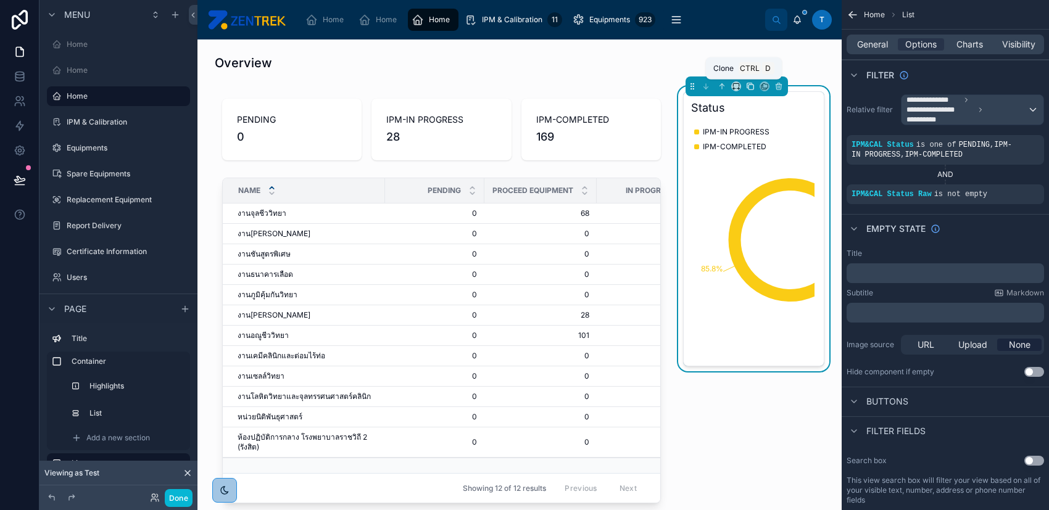
click at [746, 88] on icon at bounding box center [750, 86] width 9 height 9
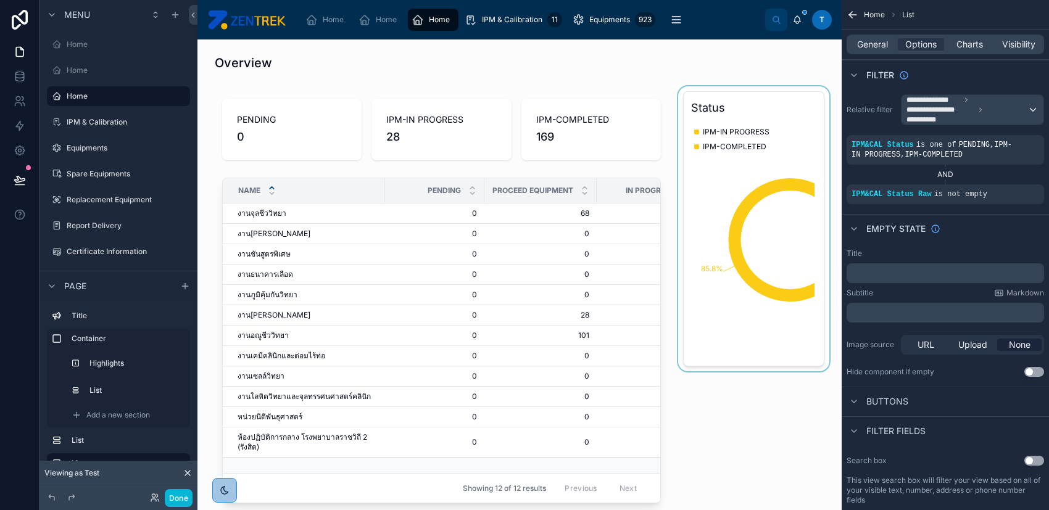
scroll to position [329, 0]
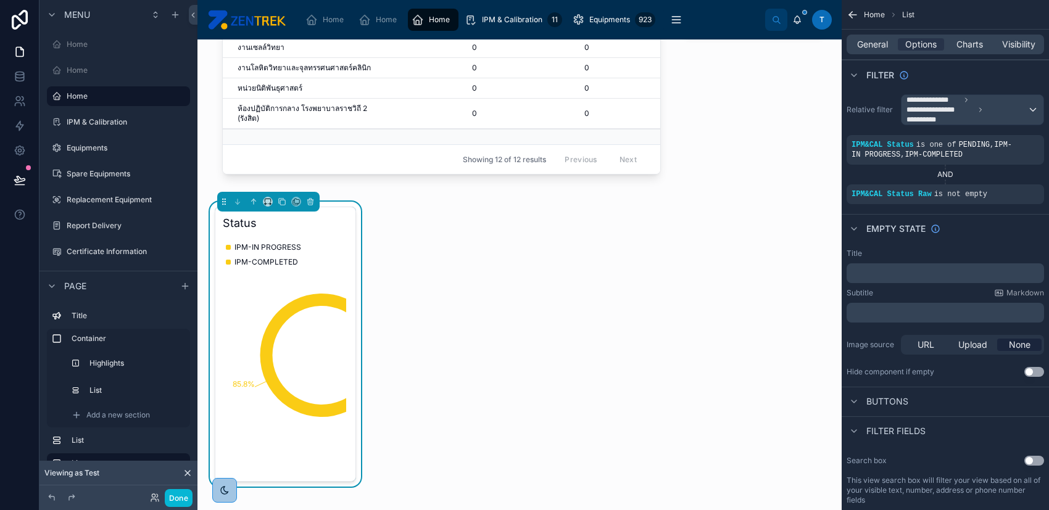
click at [324, 325] on icon "14.2% 85.8%" at bounding box center [284, 355] width 123 height 237
click at [968, 45] on span "Charts" at bounding box center [969, 44] width 27 height 12
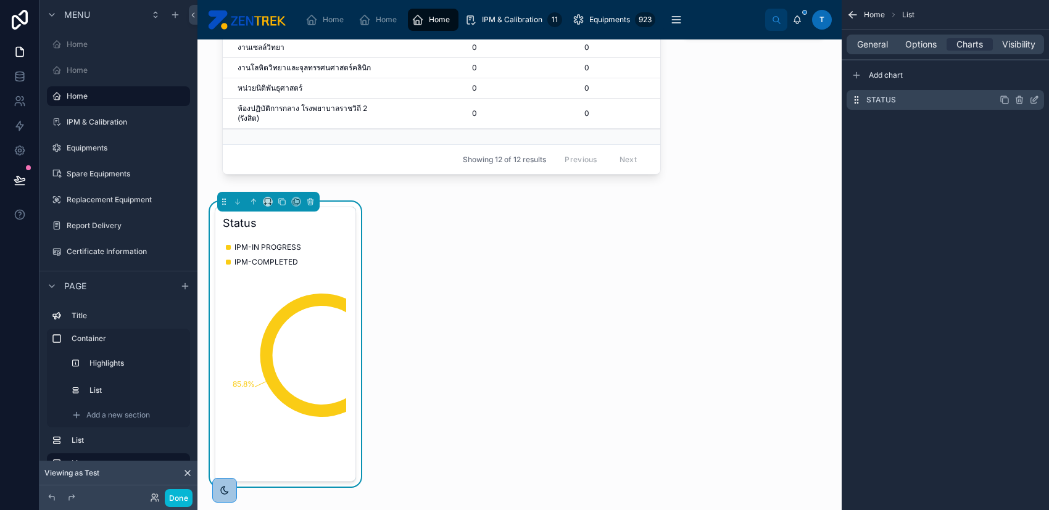
click at [1018, 98] on icon "scrollable content" at bounding box center [1019, 98] width 7 height 0
click at [1014, 82] on icon at bounding box center [1014, 81] width 0 height 2
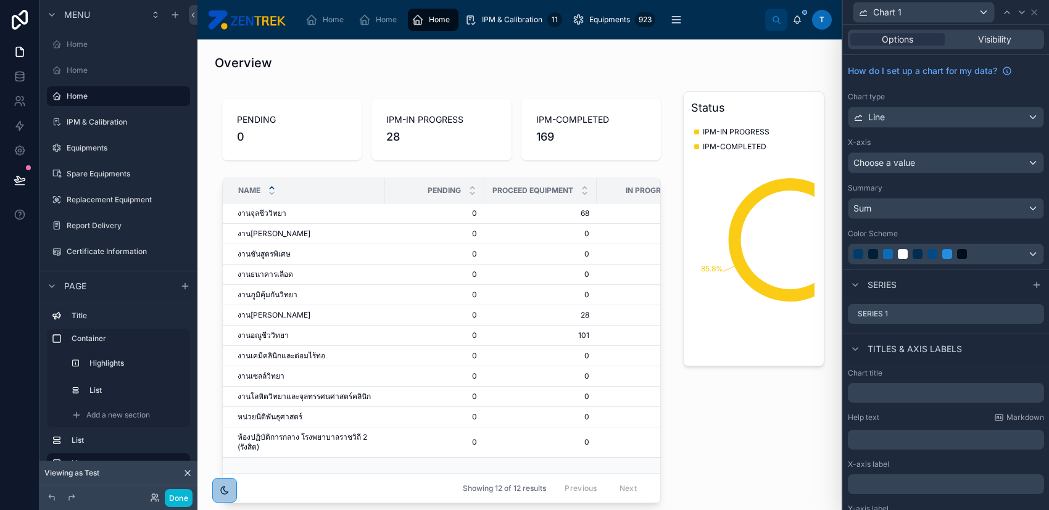
scroll to position [329, 0]
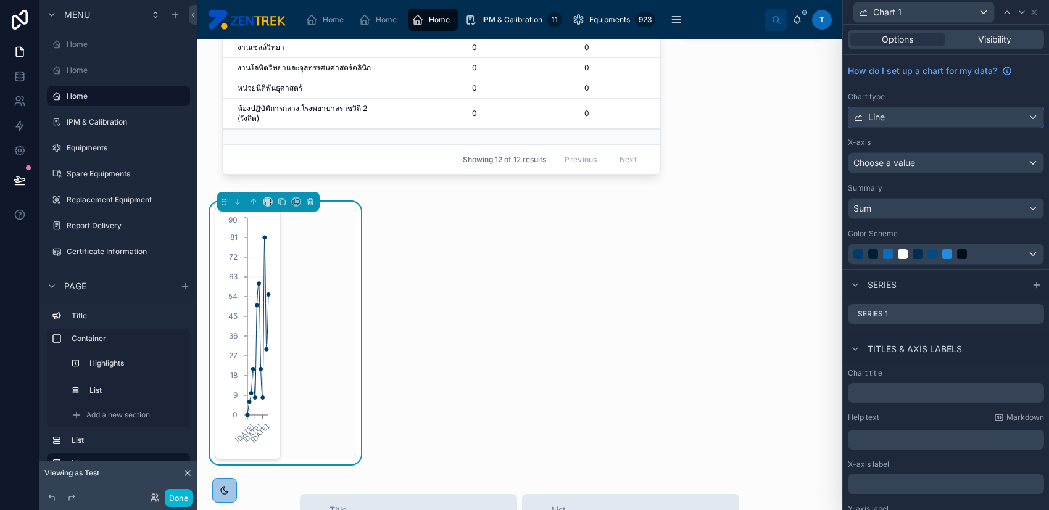
click at [942, 116] on div "Line" at bounding box center [945, 117] width 195 height 20
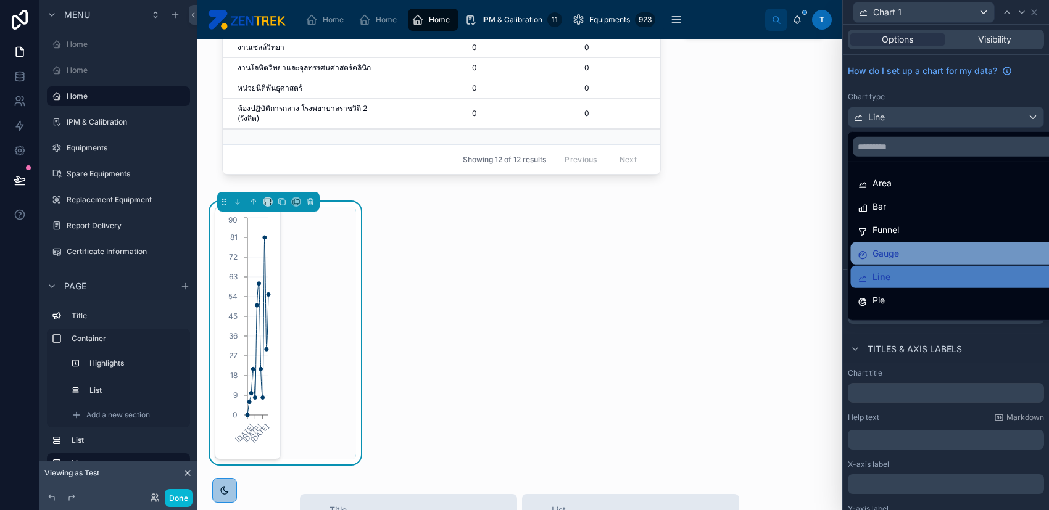
click at [919, 253] on div "Gauge" at bounding box center [955, 253] width 194 height 15
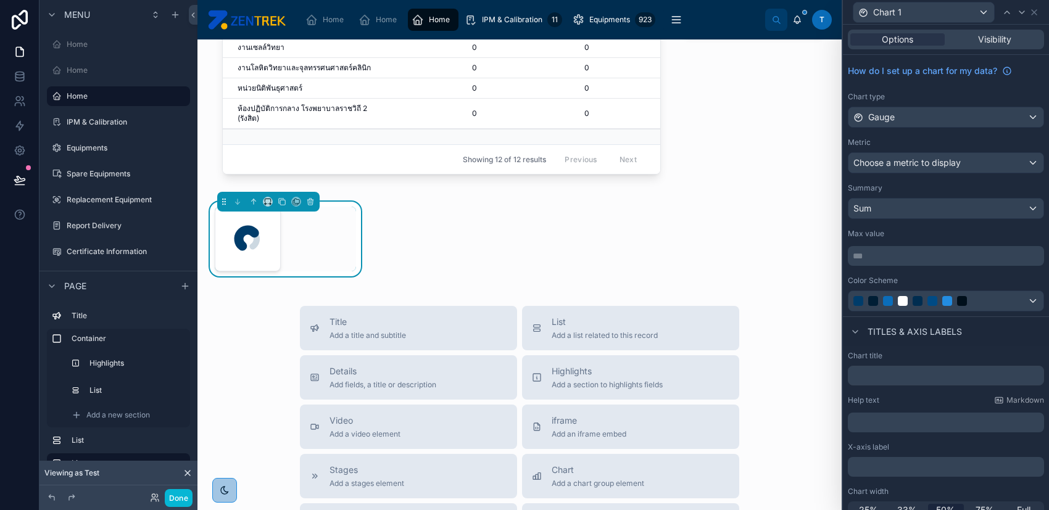
click at [887, 102] on div "Chart type Gauge" at bounding box center [946, 110] width 196 height 36
click at [891, 113] on span "Gauge" at bounding box center [881, 117] width 27 height 12
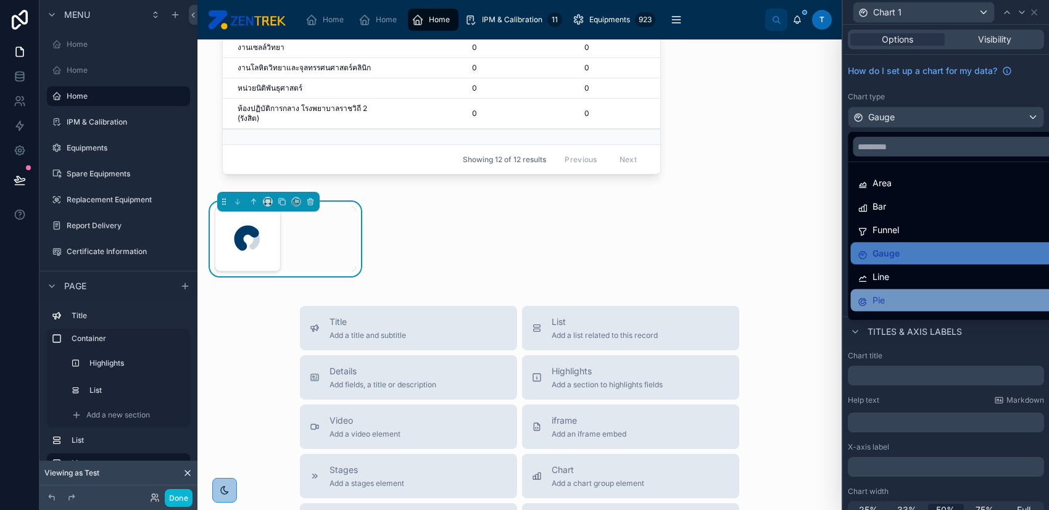
click at [911, 298] on div "Pie" at bounding box center [955, 300] width 194 height 15
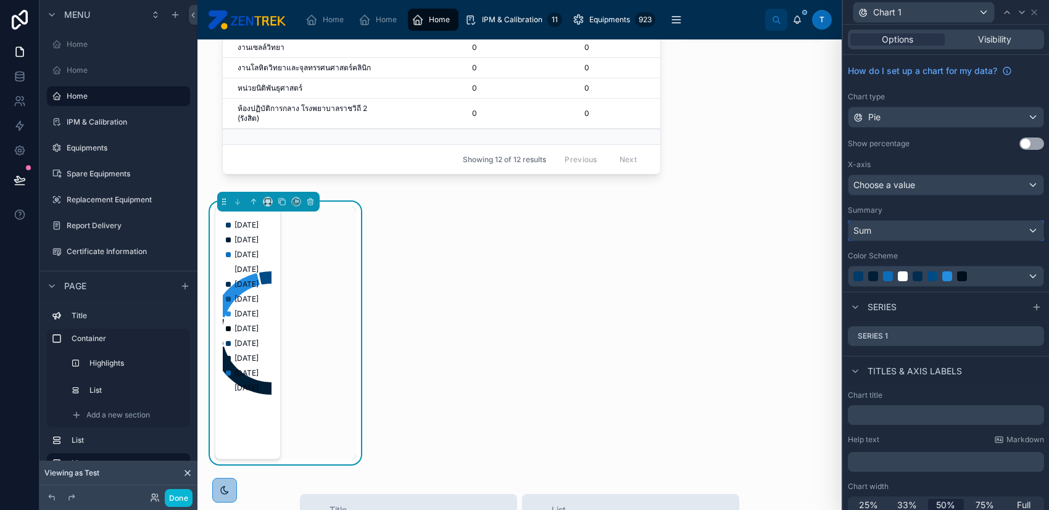
click at [915, 230] on div "Sum" at bounding box center [945, 231] width 195 height 20
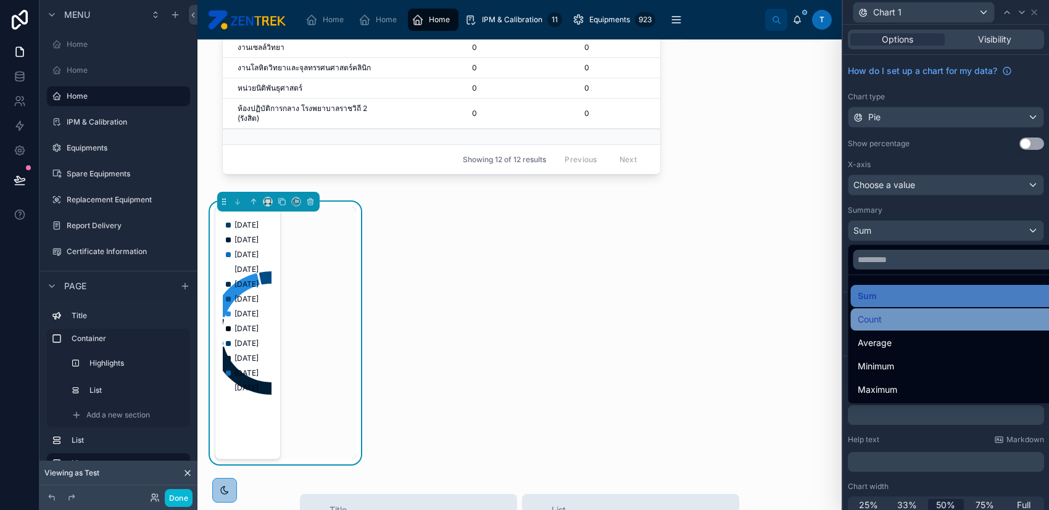
click at [901, 320] on div "Count" at bounding box center [955, 319] width 194 height 15
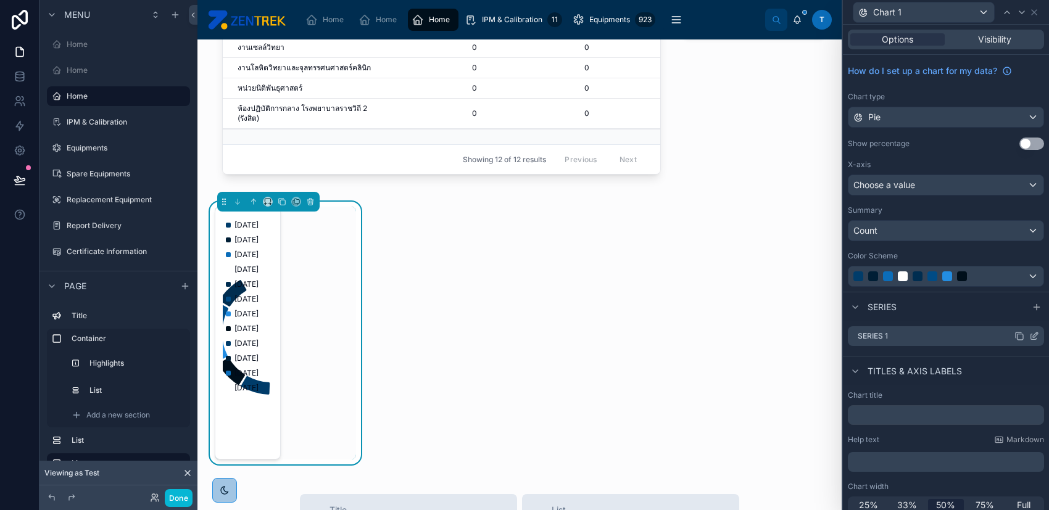
click at [1029, 334] on icon at bounding box center [1034, 336] width 10 height 10
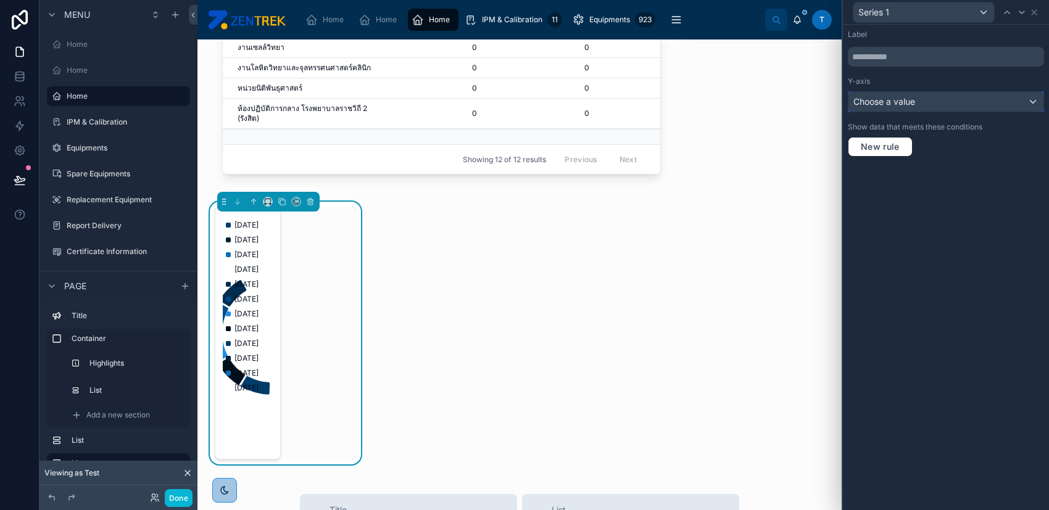
click at [933, 98] on div "Choose a value" at bounding box center [945, 102] width 195 height 20
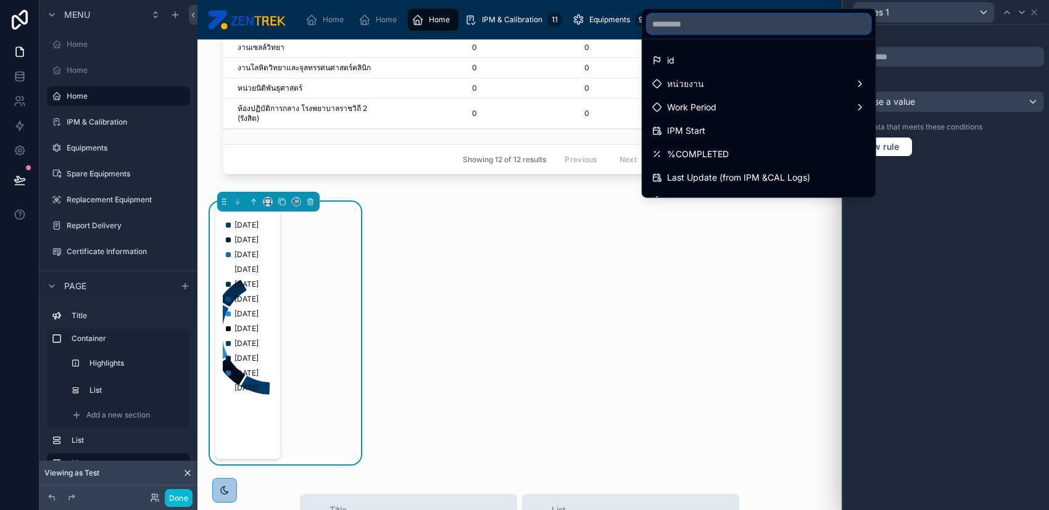
click at [734, 25] on input "text" at bounding box center [758, 24] width 223 height 20
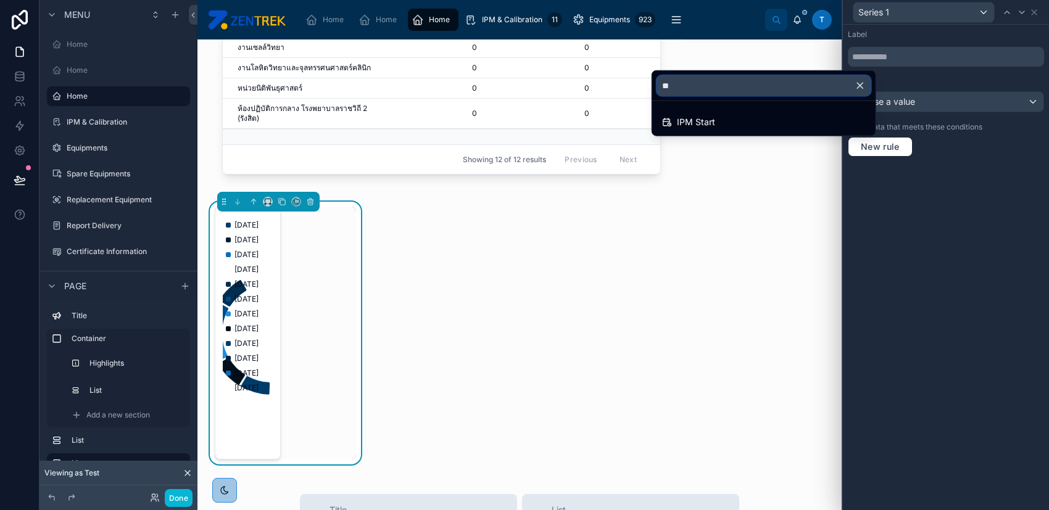
type input "*"
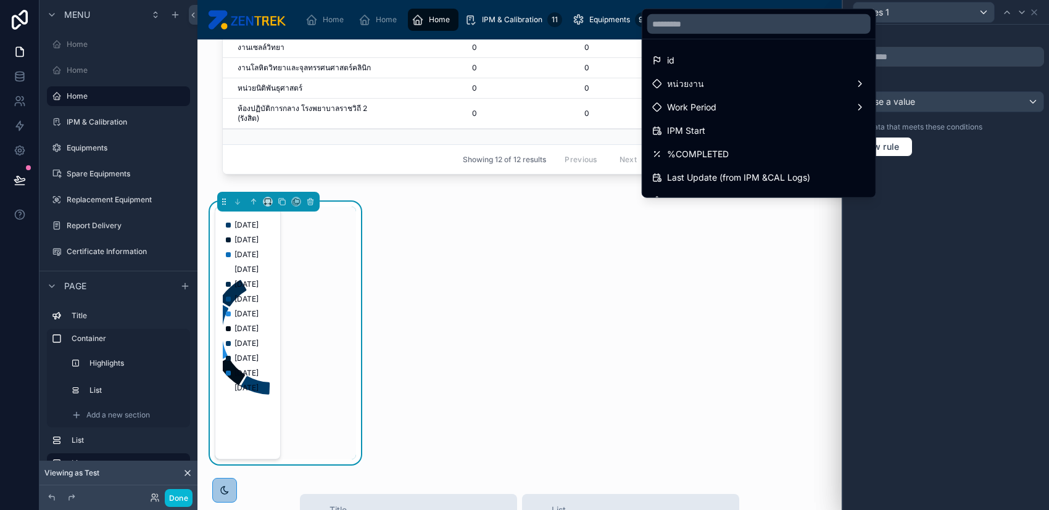
click at [1038, 12] on div at bounding box center [946, 255] width 206 height 510
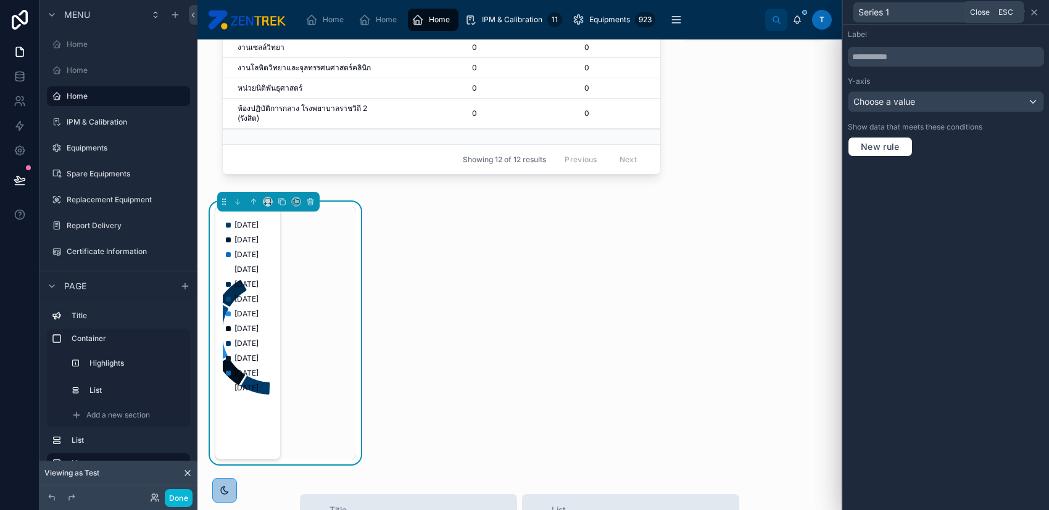
click at [1035, 11] on icon at bounding box center [1034, 12] width 10 height 10
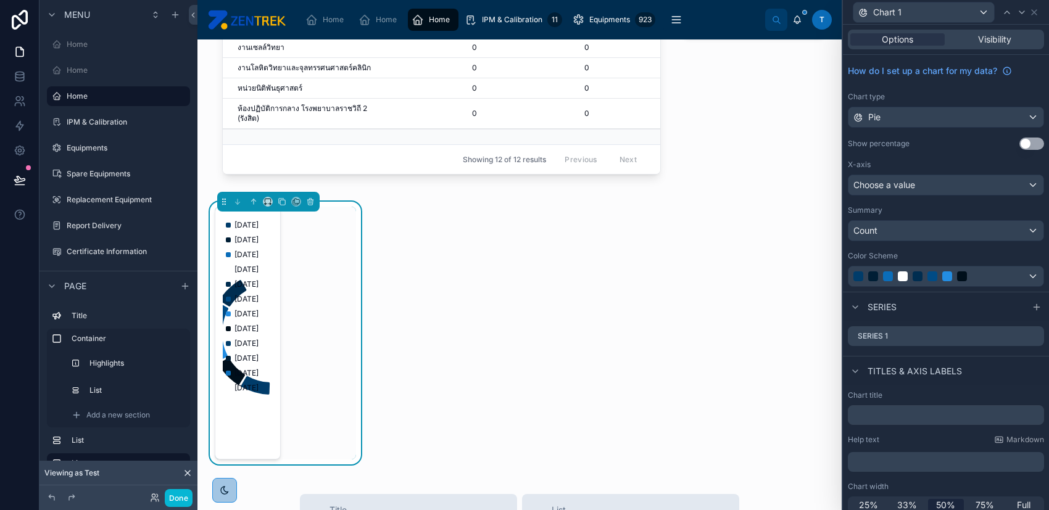
click at [1021, 140] on button "Use setting" at bounding box center [1031, 144] width 25 height 12
click at [1033, 335] on icon at bounding box center [1035, 335] width 5 height 5
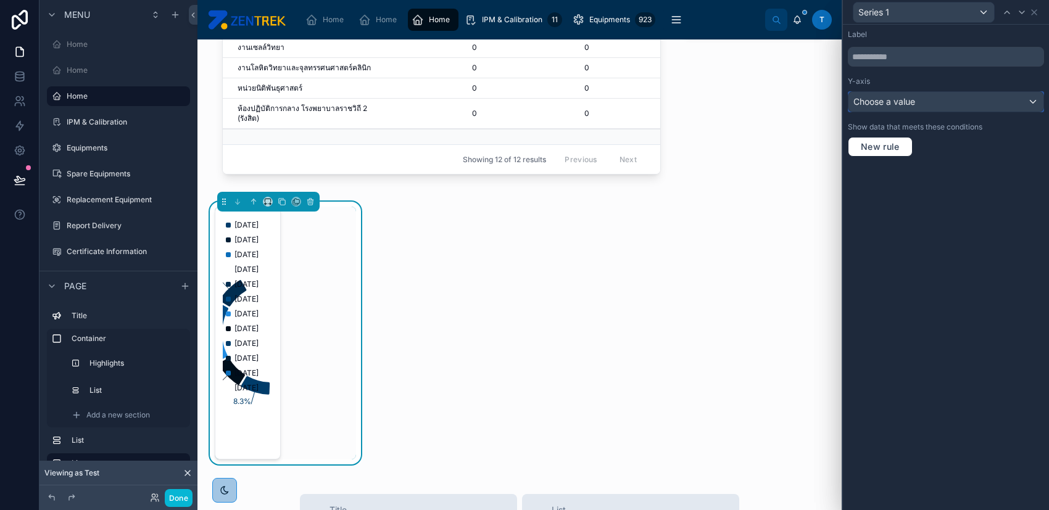
click at [935, 99] on div "Choose a value" at bounding box center [945, 102] width 195 height 20
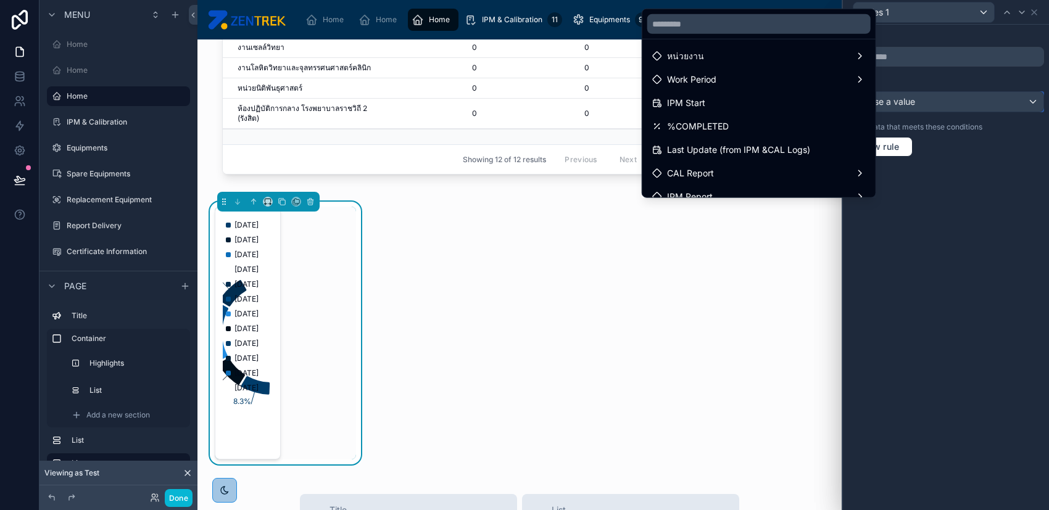
scroll to position [0, 0]
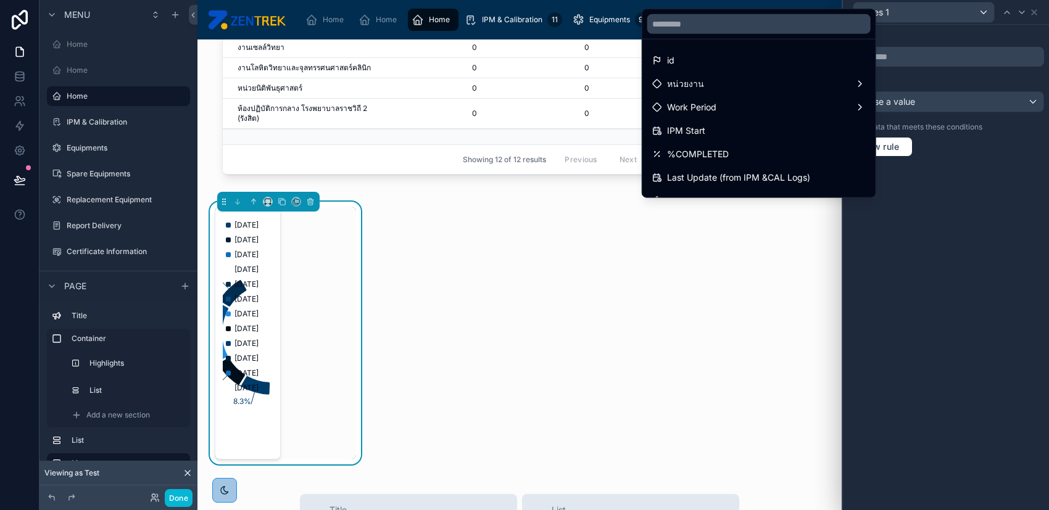
drag, startPoint x: 1032, startPoint y: 201, endPoint x: 1032, endPoint y: 154, distance: 46.3
click at [1033, 201] on div at bounding box center [946, 255] width 206 height 510
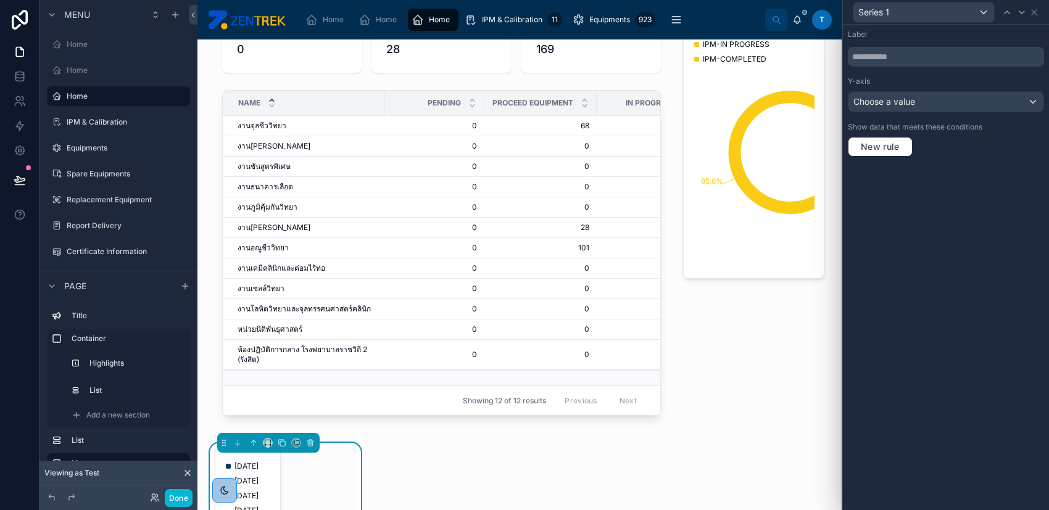
scroll to position [82, 0]
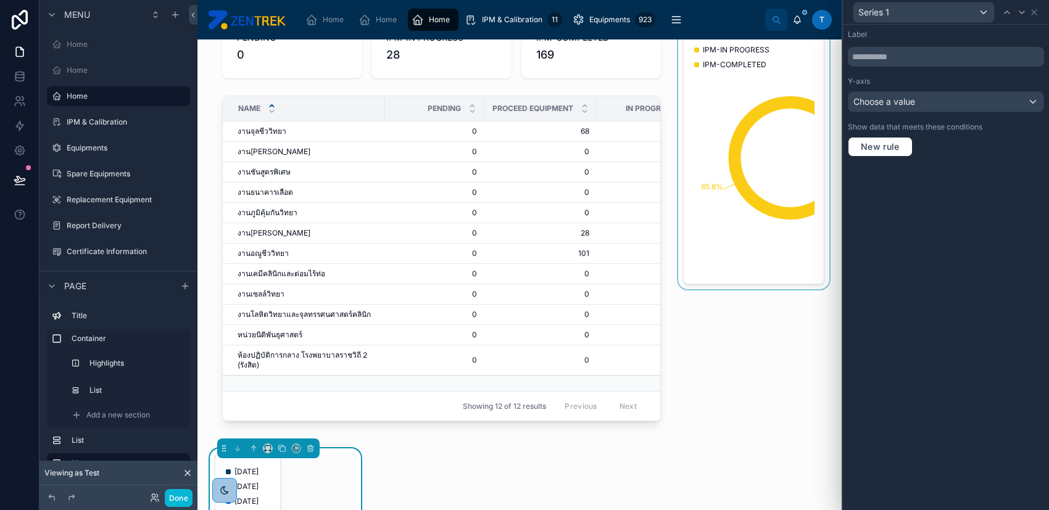
click at [739, 209] on div at bounding box center [754, 221] width 156 height 434
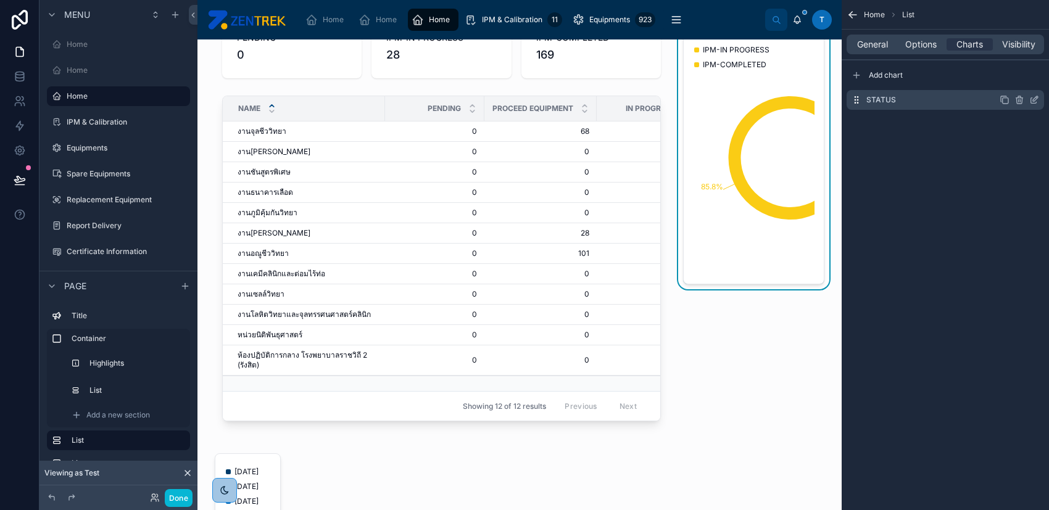
click at [1030, 101] on icon "scrollable content" at bounding box center [1034, 100] width 10 height 10
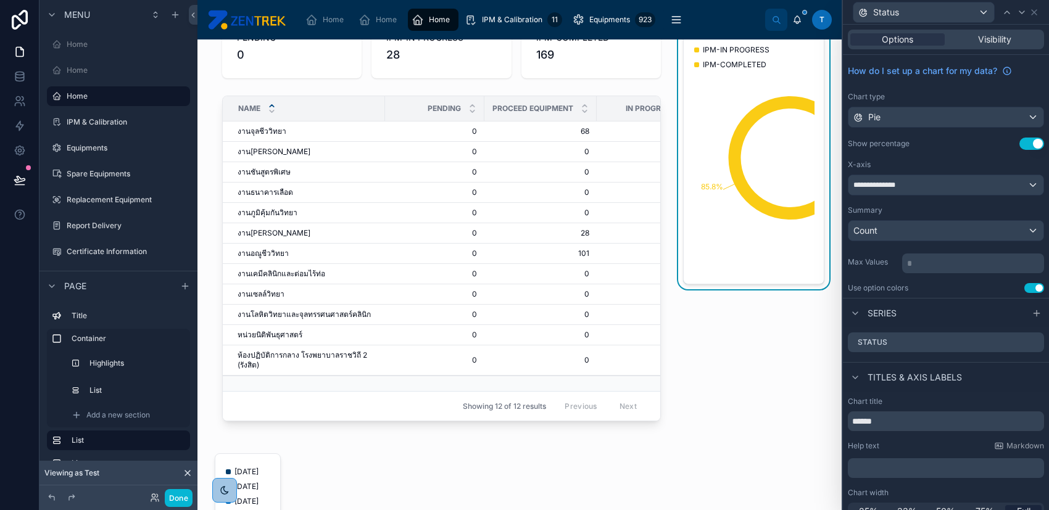
click at [718, 378] on div "Status 14.2% 85.8% IPM-IN PROGRESS IPM-COMPLETED" at bounding box center [754, 221] width 156 height 434
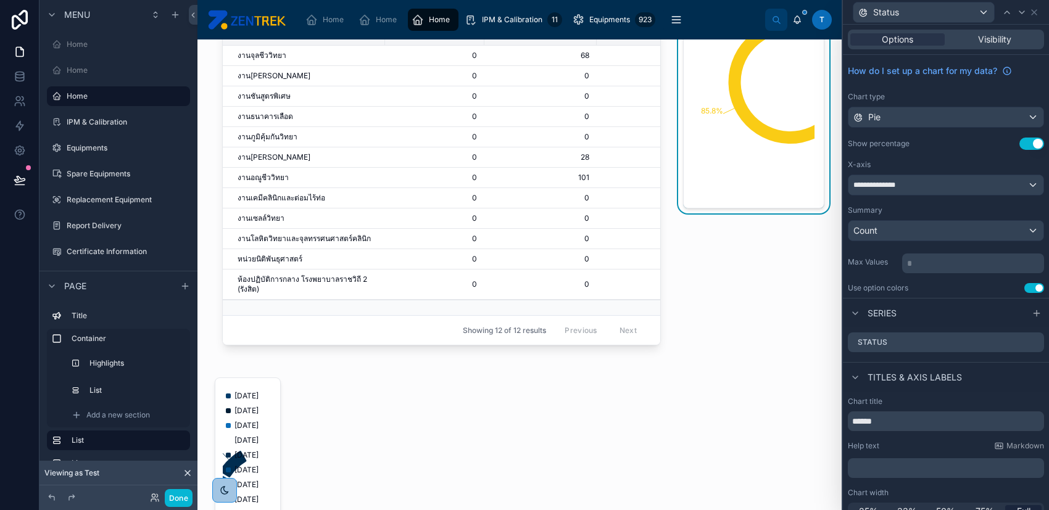
scroll to position [247, 0]
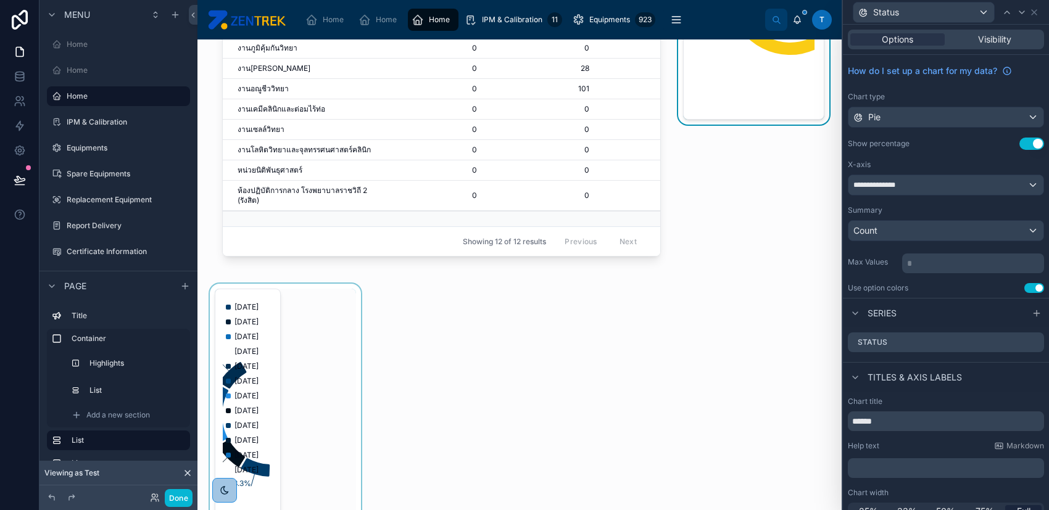
click at [236, 427] on div at bounding box center [285, 415] width 156 height 263
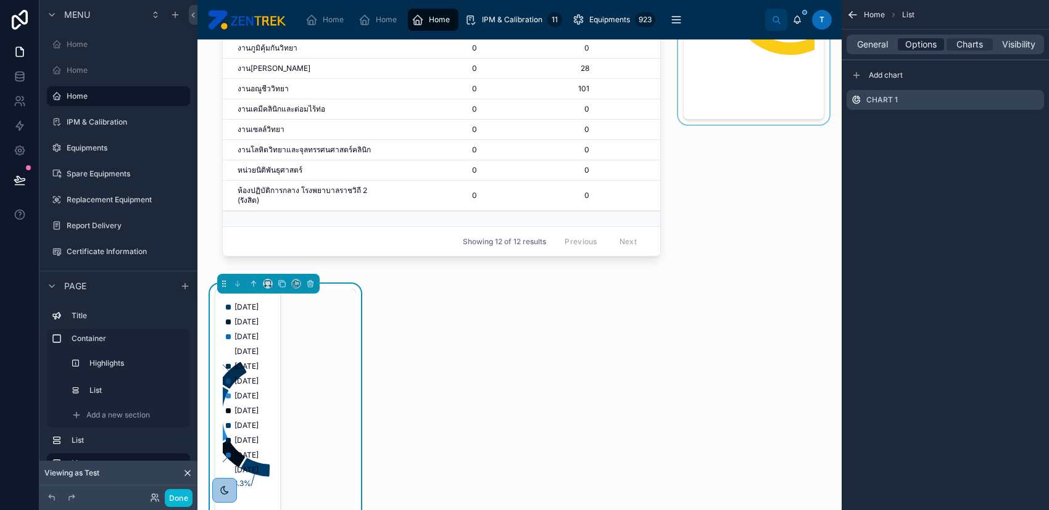
click at [930, 46] on span "Options" at bounding box center [920, 44] width 31 height 12
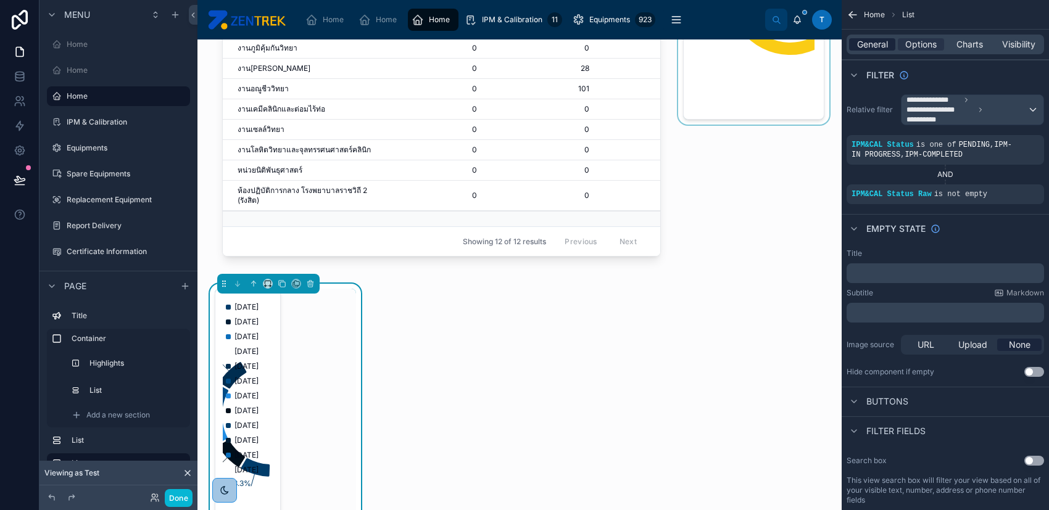
click at [880, 46] on span "General" at bounding box center [872, 44] width 31 height 12
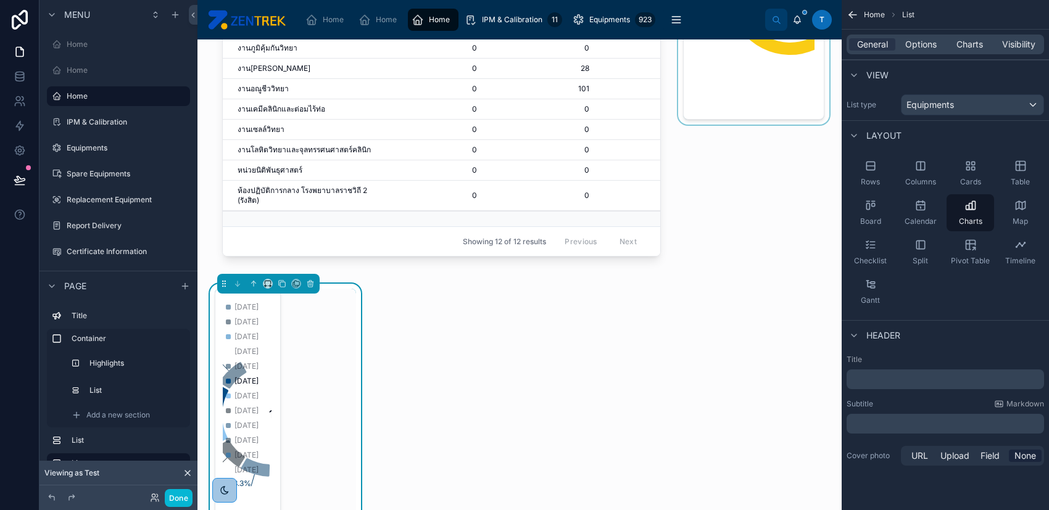
click at [257, 386] on span "6/9/2025" at bounding box center [246, 381] width 24 height 10
click at [925, 51] on div "General Options Charts Visibility" at bounding box center [944, 45] width 197 height 20
click at [924, 48] on span "Options" at bounding box center [920, 44] width 31 height 12
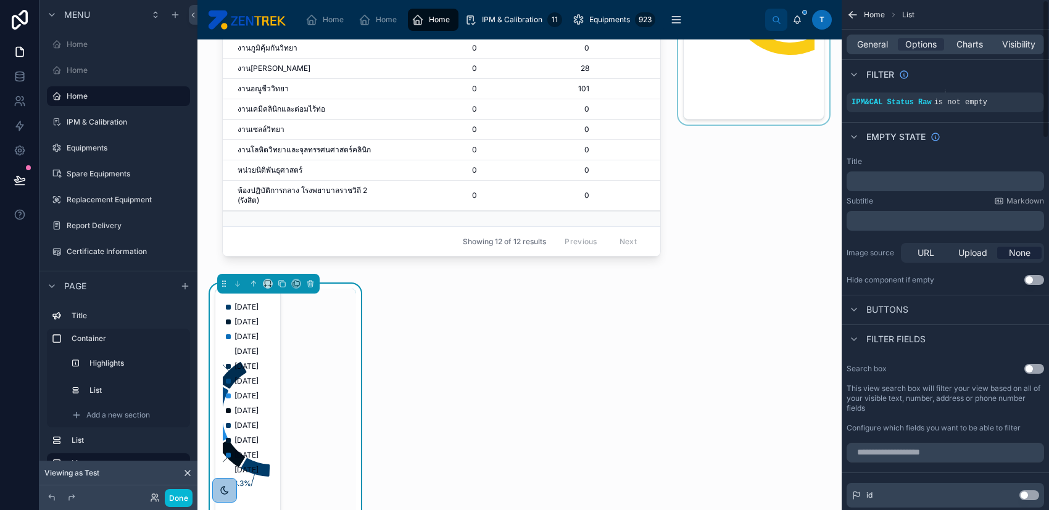
scroll to position [0, 0]
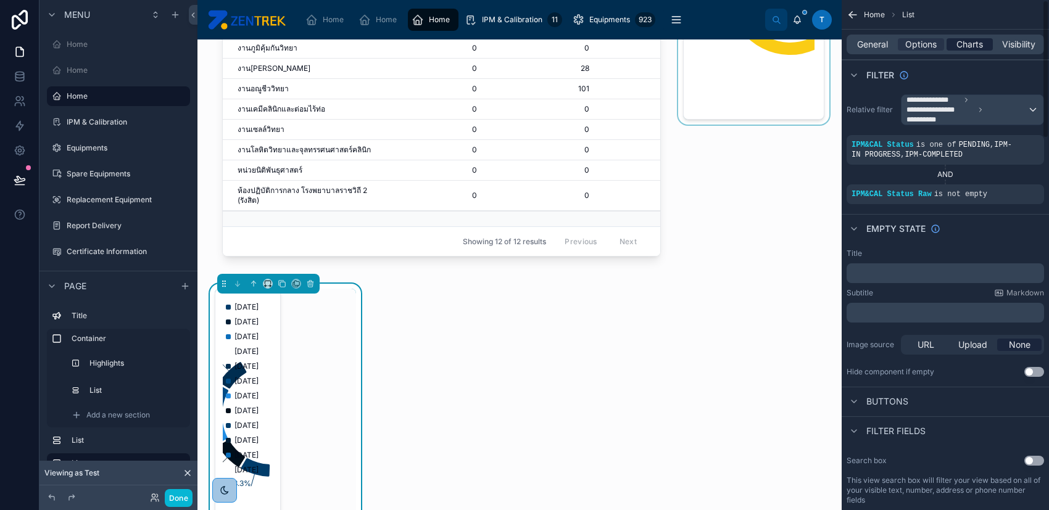
click at [967, 47] on span "Charts" at bounding box center [969, 44] width 27 height 12
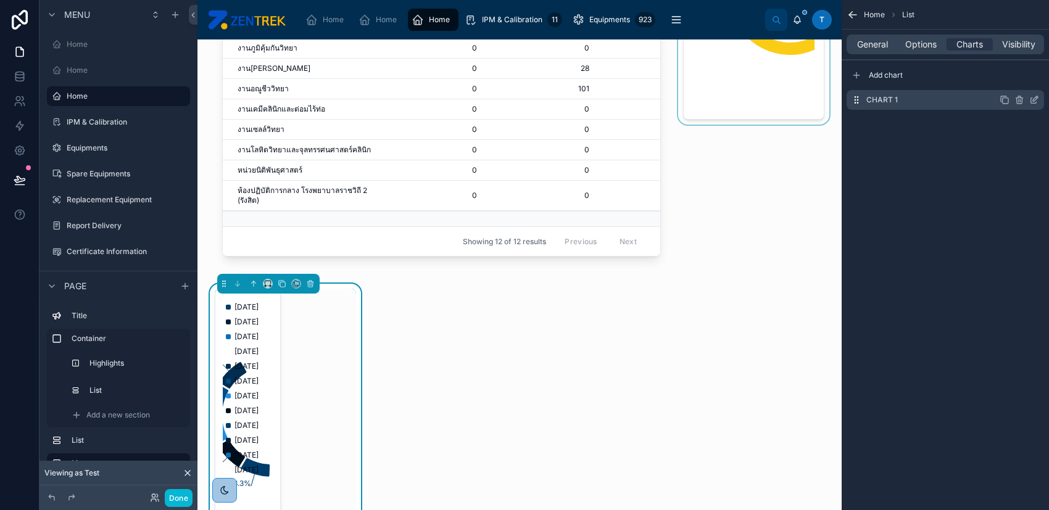
click at [1032, 101] on icon "scrollable content" at bounding box center [1034, 100] width 10 height 10
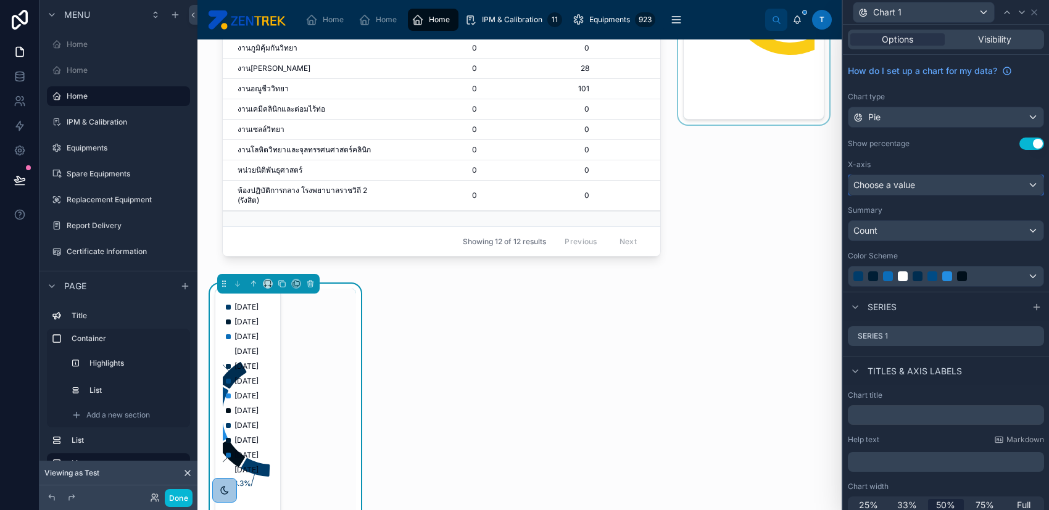
click at [991, 175] on div "Choose a value" at bounding box center [945, 185] width 195 height 20
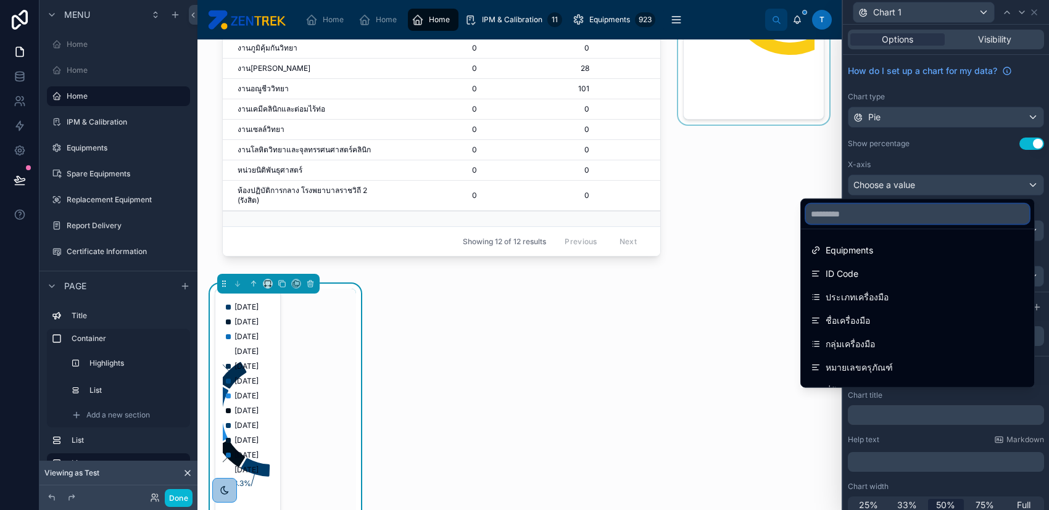
click at [897, 213] on input "text" at bounding box center [917, 214] width 223 height 20
click at [897, 213] on input "***" at bounding box center [917, 214] width 223 height 20
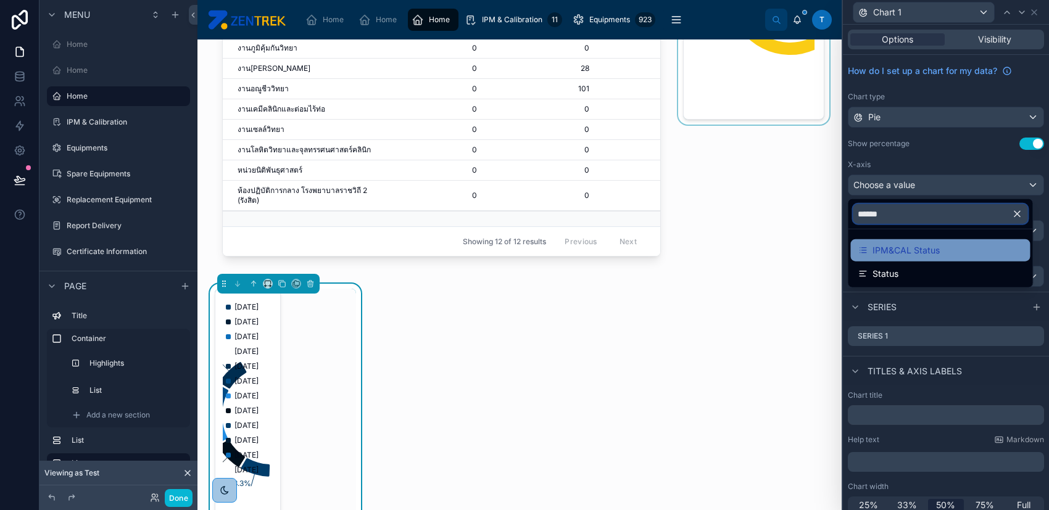
type input "******"
click at [910, 246] on span "IPM&CAL Status" at bounding box center [905, 250] width 67 height 15
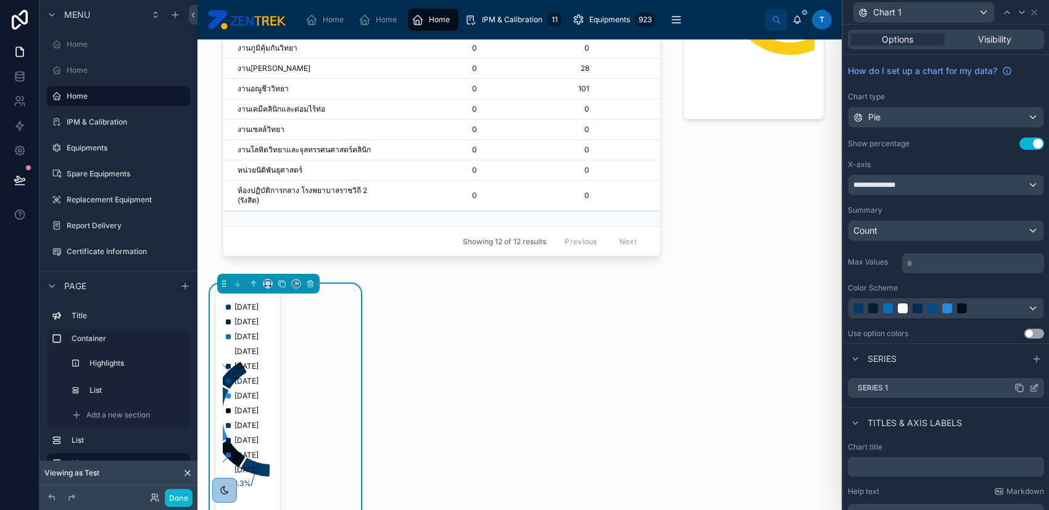
click at [1036, 385] on icon at bounding box center [1036, 385] width 1 height 1
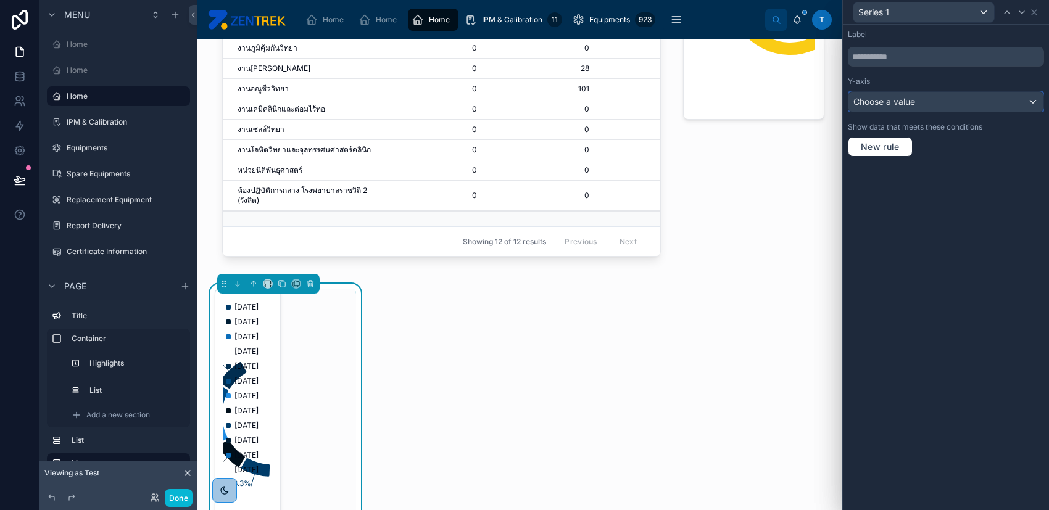
click at [924, 104] on div "Choose a value" at bounding box center [945, 102] width 195 height 20
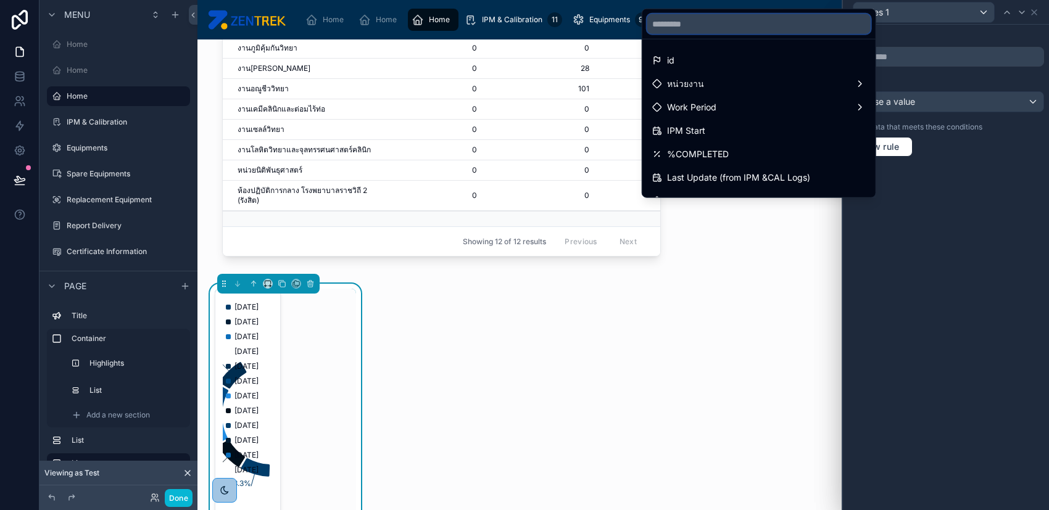
click at [711, 22] on input "text" at bounding box center [758, 24] width 223 height 20
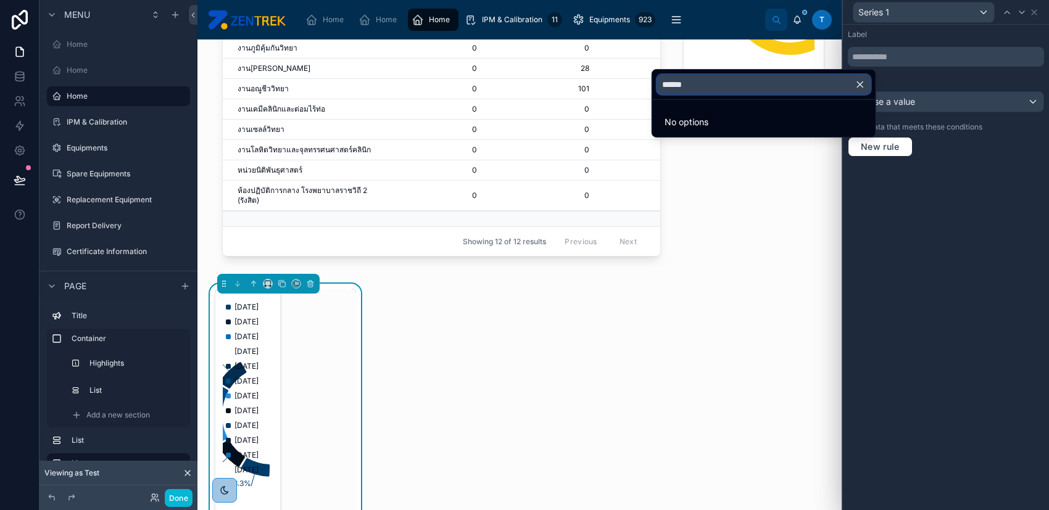
type input "*****"
drag, startPoint x: 1035, startPoint y: 128, endPoint x: 1037, endPoint y: 104, distance: 24.1
click at [1037, 123] on div at bounding box center [946, 255] width 206 height 510
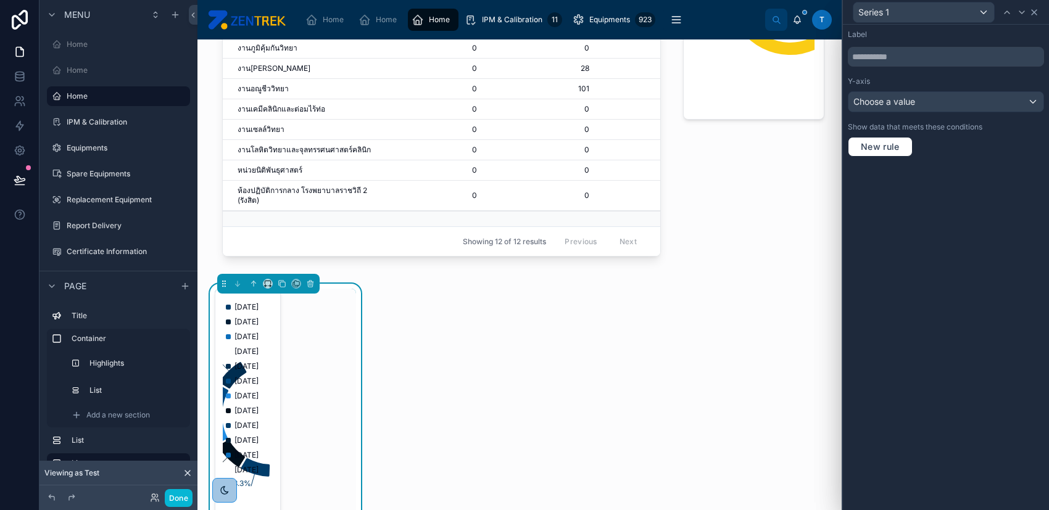
click at [1034, 7] on icon at bounding box center [1034, 12] width 10 height 10
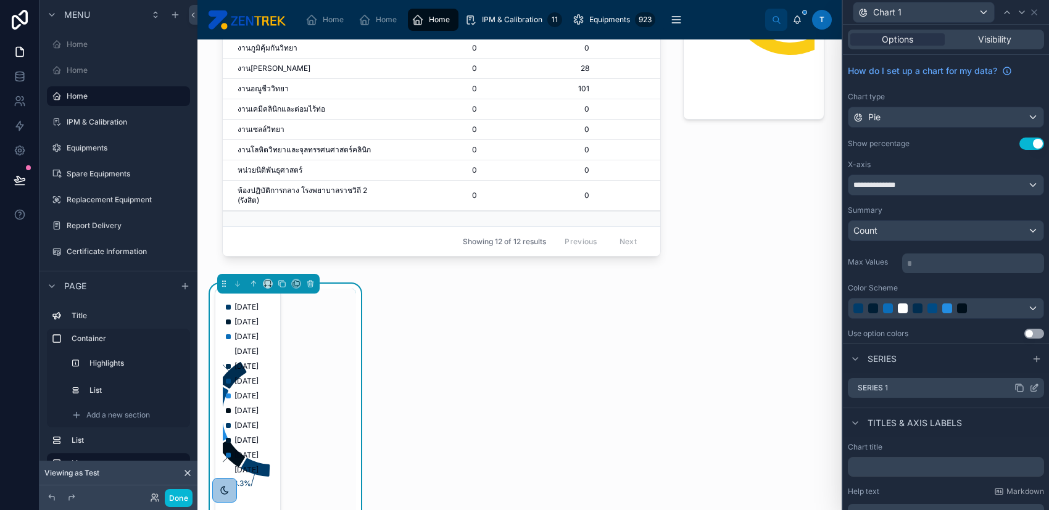
click at [1029, 386] on icon at bounding box center [1034, 388] width 10 height 10
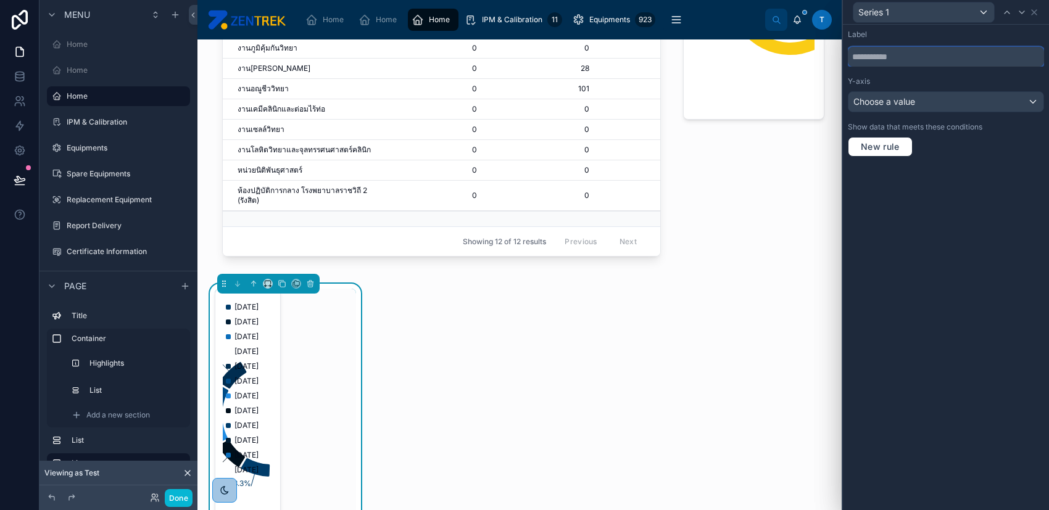
click at [933, 60] on input "text" at bounding box center [946, 57] width 196 height 20
type input "******"
click at [996, 192] on div "Label ****** Y-axis Choose a value Show data that meets these conditions New ru…" at bounding box center [946, 268] width 206 height 486
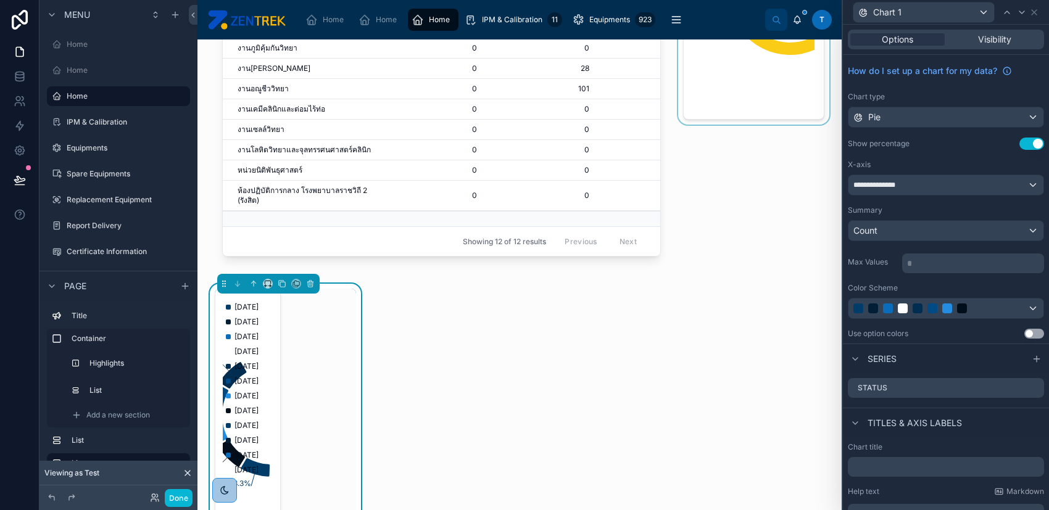
click at [760, 65] on div at bounding box center [754, 57] width 156 height 434
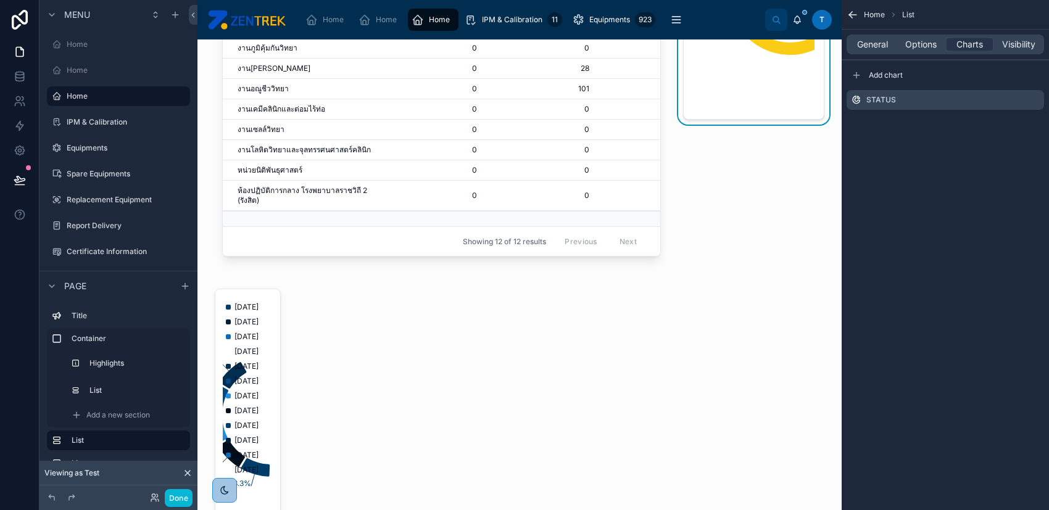
click at [793, 269] on div "Status 14.2% 85.8% IPM-IN PROGRESS IPM-COMPLETED" at bounding box center [754, 57] width 156 height 434
click at [246, 397] on div at bounding box center [285, 415] width 156 height 263
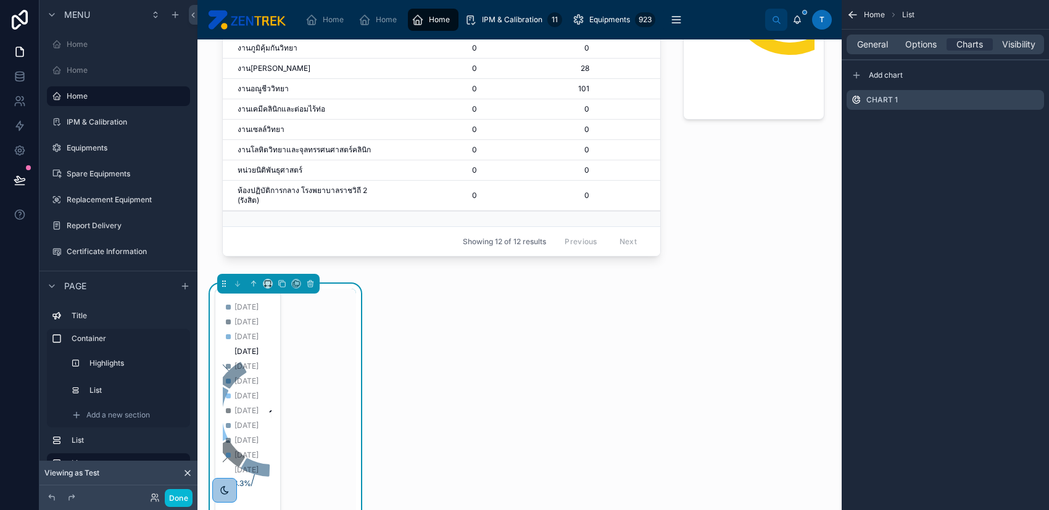
click at [255, 366] on div "1/6/2025 2/10/2025 3/10/2025 4/7/2025 5/5/2025 6/9/2025 7/7/2025 8/4/2025 9/8/2…" at bounding box center [242, 392] width 33 height 185
click at [929, 47] on span "Options" at bounding box center [920, 44] width 31 height 12
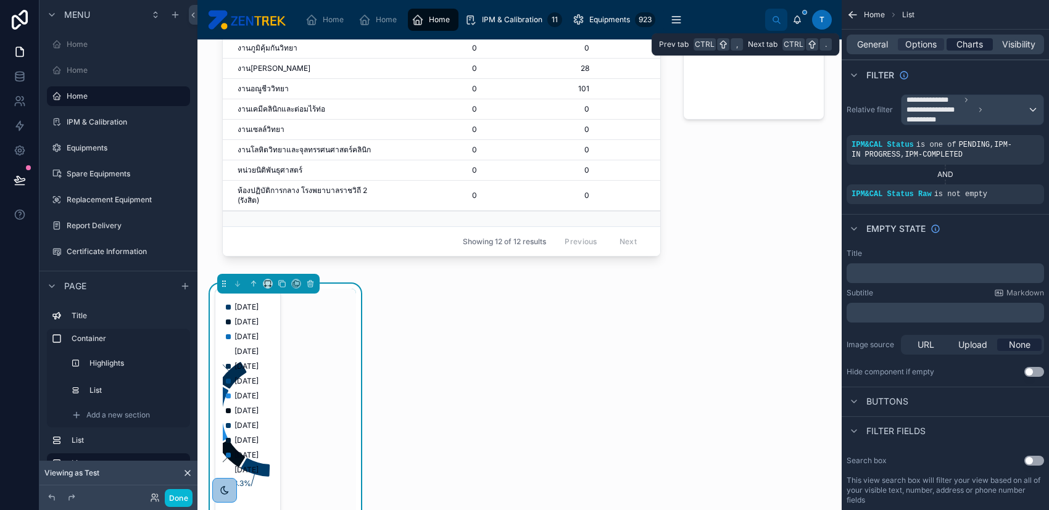
click at [969, 46] on span "Charts" at bounding box center [969, 44] width 27 height 12
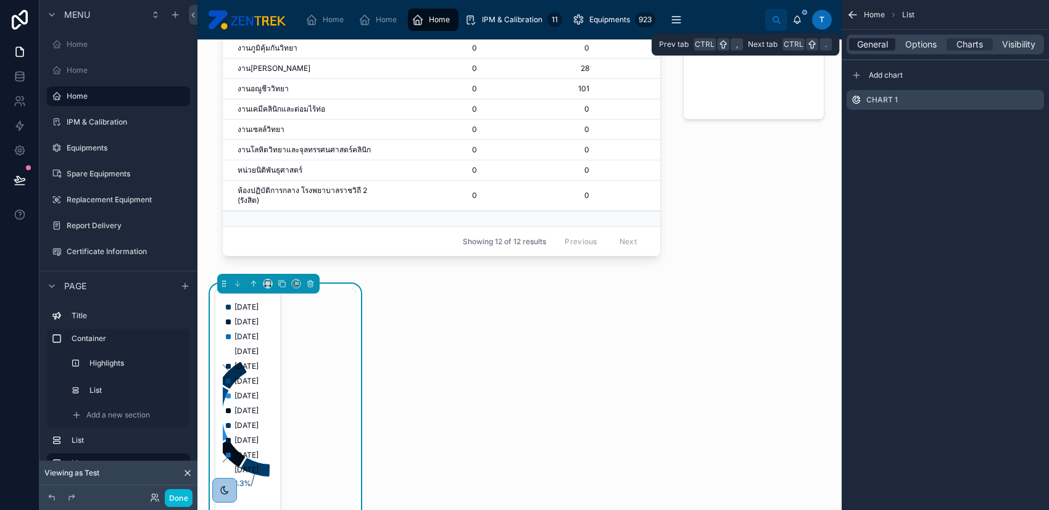
click at [872, 45] on span "General" at bounding box center [872, 44] width 31 height 12
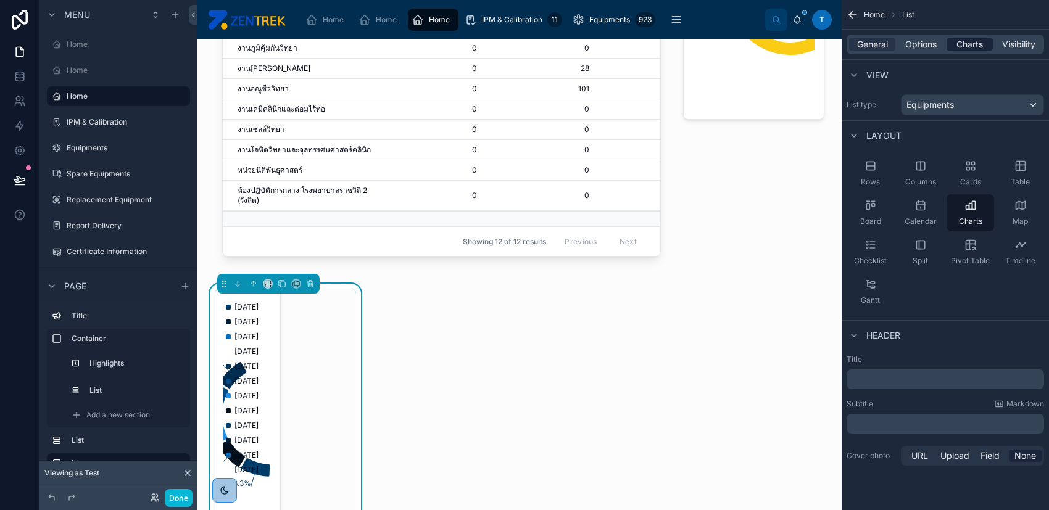
click at [981, 45] on span "Charts" at bounding box center [969, 44] width 27 height 12
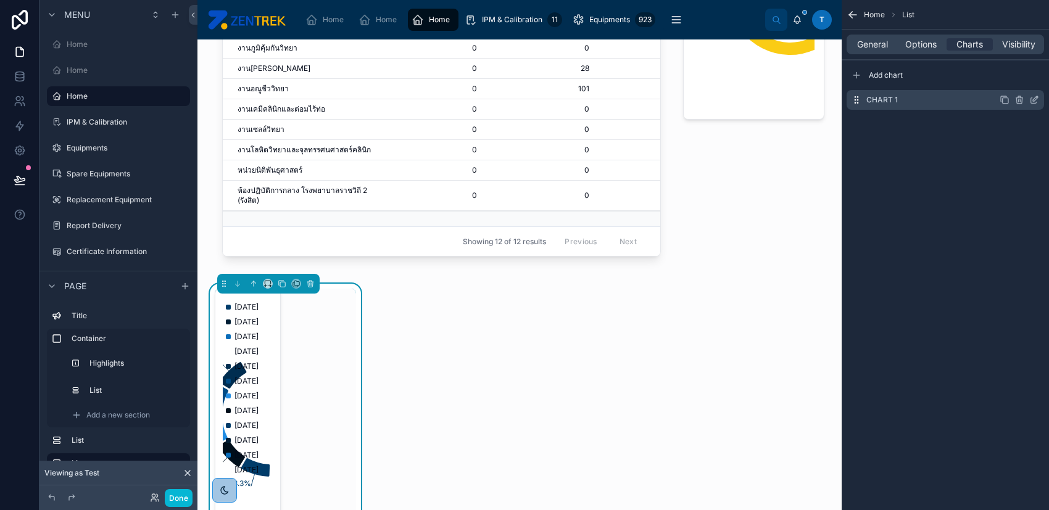
click at [1034, 98] on icon "scrollable content" at bounding box center [1035, 98] width 5 height 5
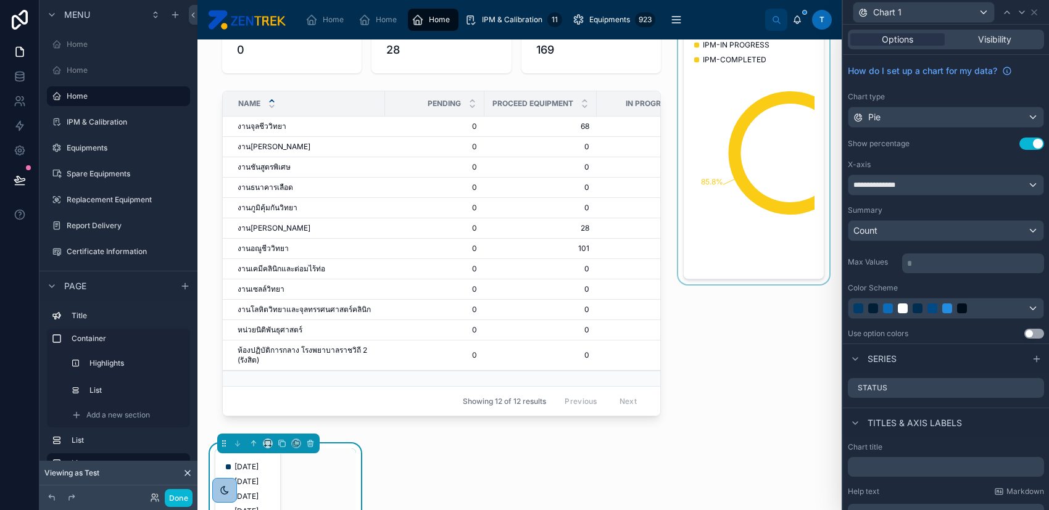
scroll to position [82, 0]
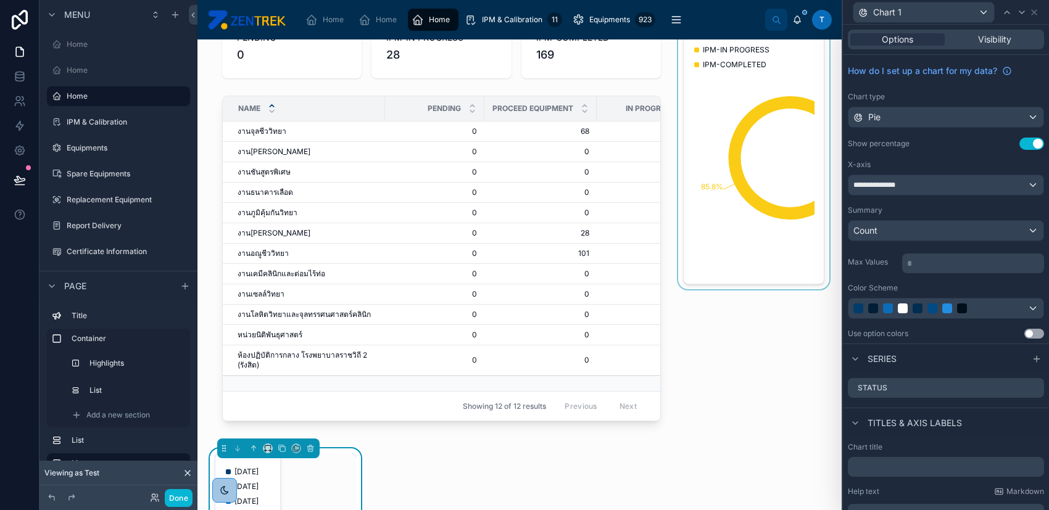
click at [747, 161] on div at bounding box center [754, 221] width 156 height 434
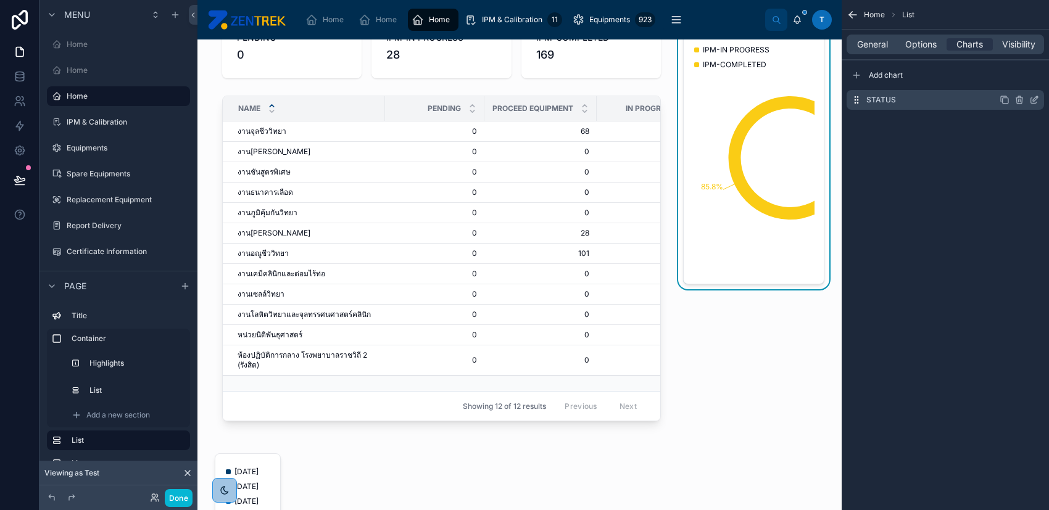
click at [1035, 102] on icon "scrollable content" at bounding box center [1034, 100] width 10 height 10
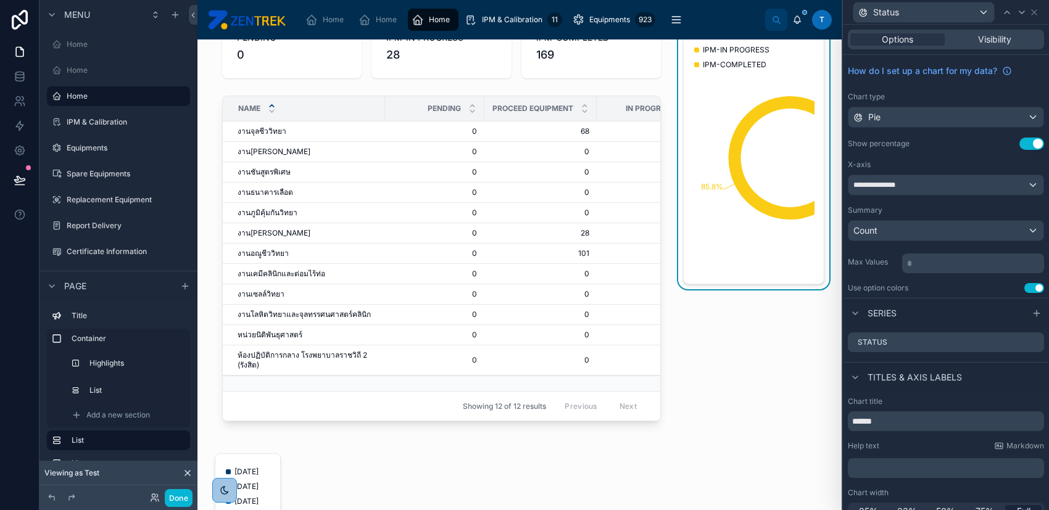
scroll to position [14, 0]
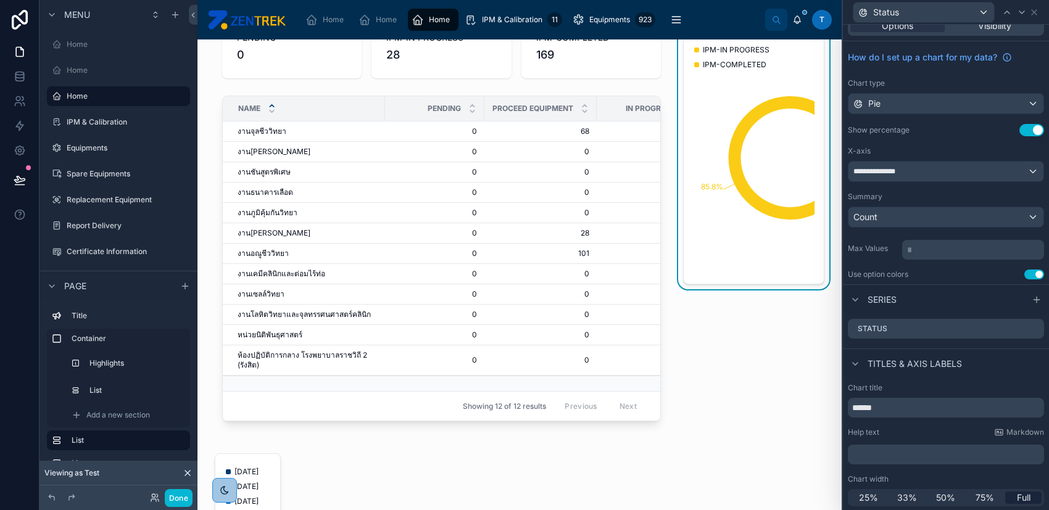
click at [1024, 272] on button "Use setting" at bounding box center [1034, 275] width 20 height 10
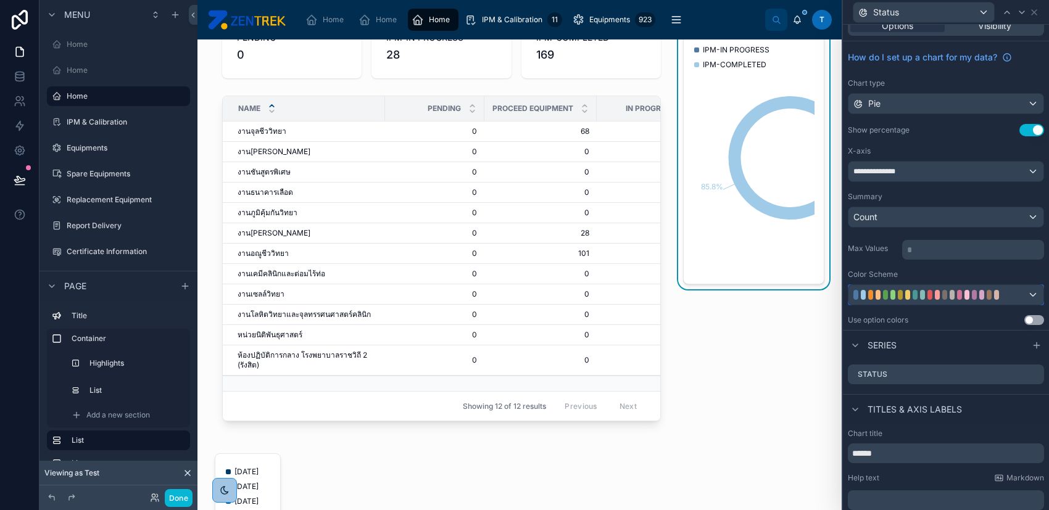
click at [1017, 286] on div at bounding box center [945, 295] width 195 height 20
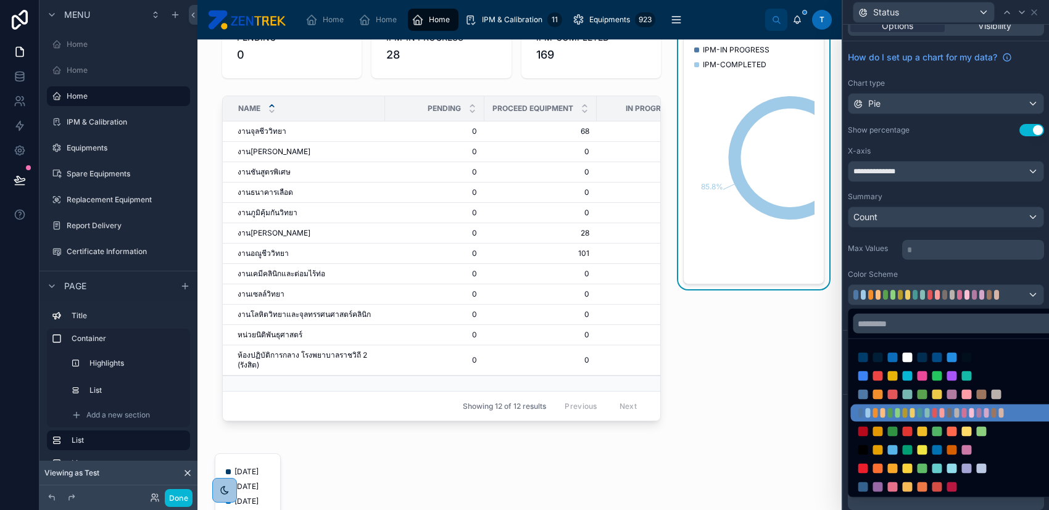
click at [1008, 275] on div at bounding box center [946, 255] width 206 height 510
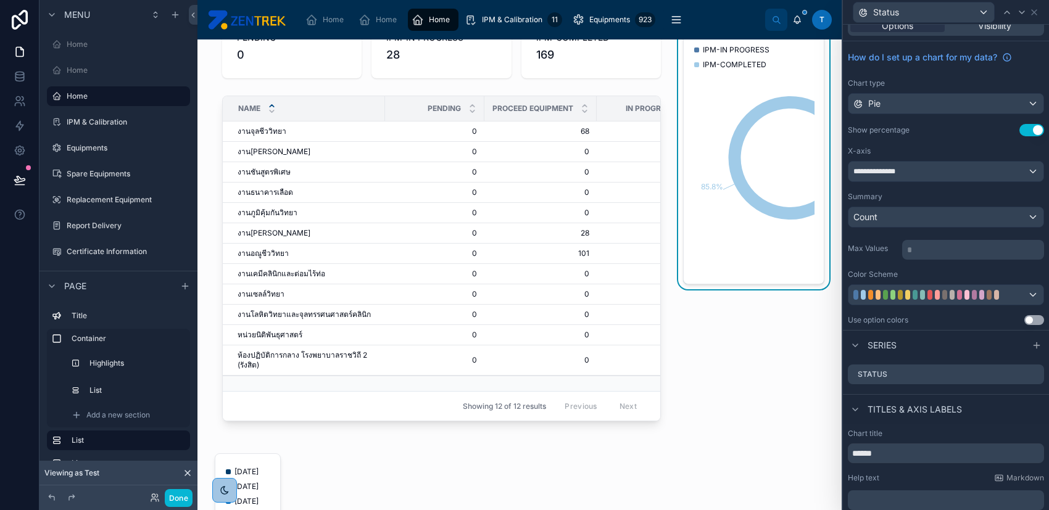
click at [1025, 323] on button "Use setting" at bounding box center [1034, 320] width 20 height 10
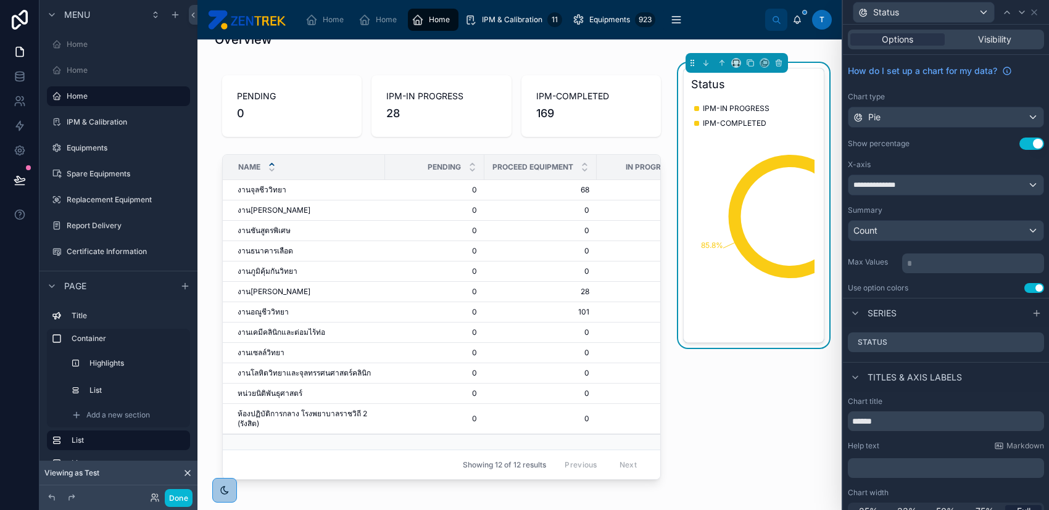
scroll to position [0, 0]
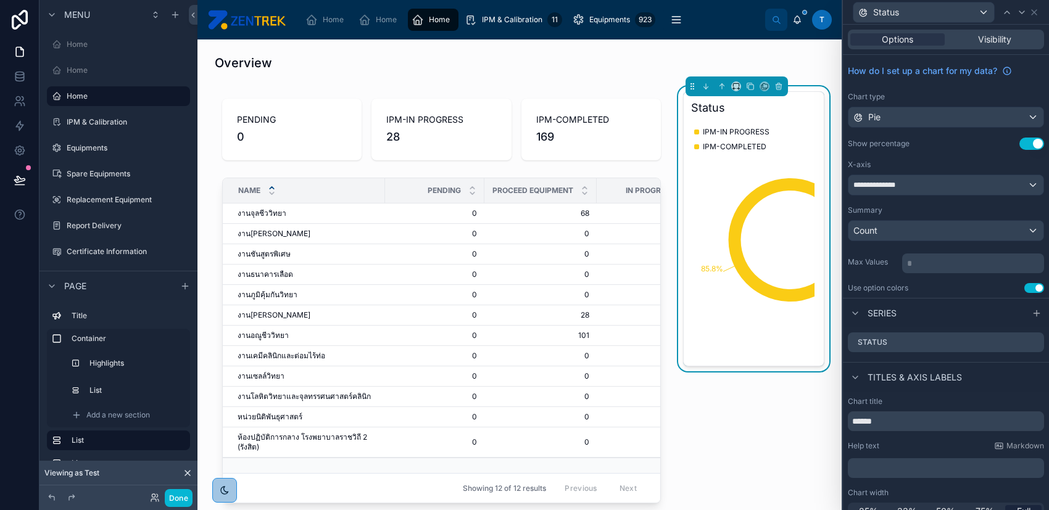
click at [1024, 288] on button "Use setting" at bounding box center [1034, 288] width 20 height 10
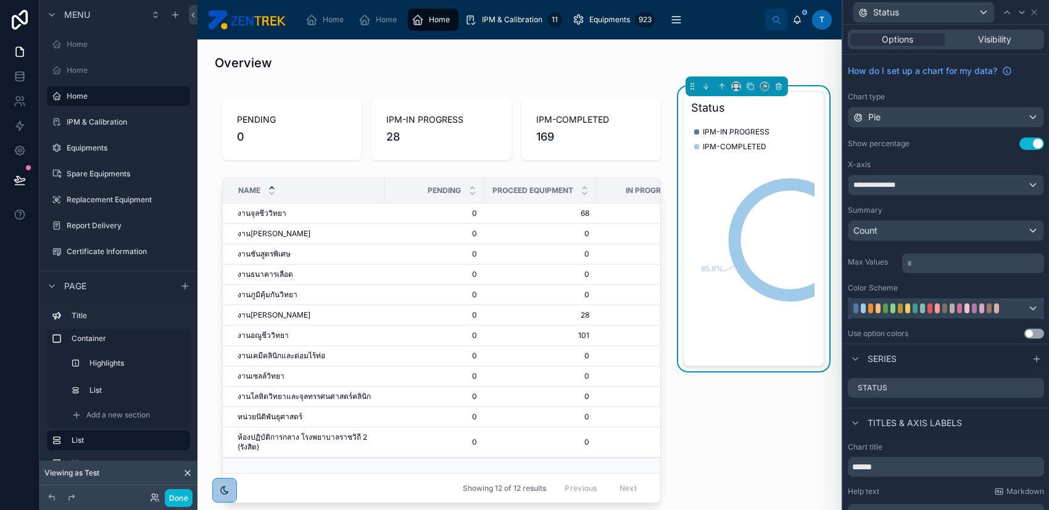
click at [983, 299] on div at bounding box center [945, 309] width 195 height 20
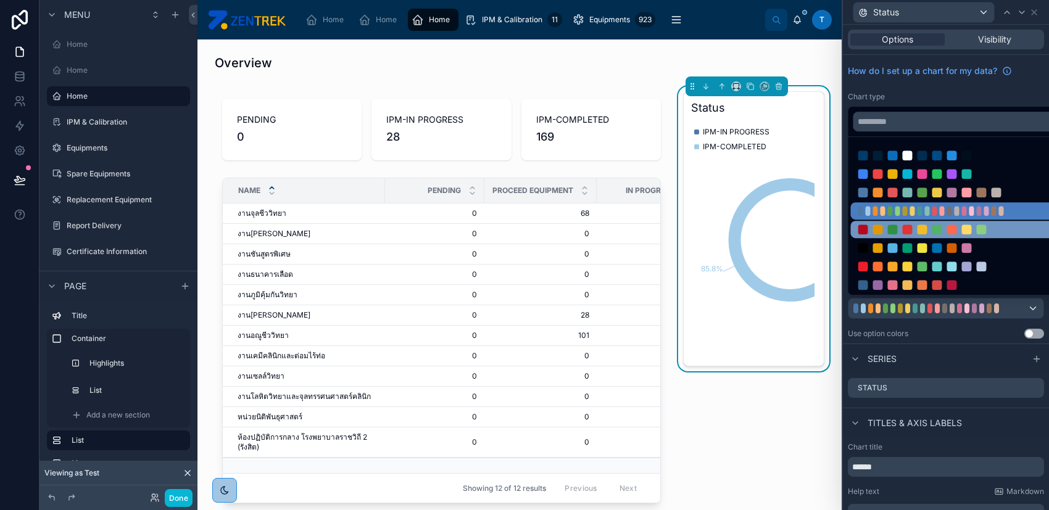
click at [908, 234] on div at bounding box center [907, 230] width 10 height 10
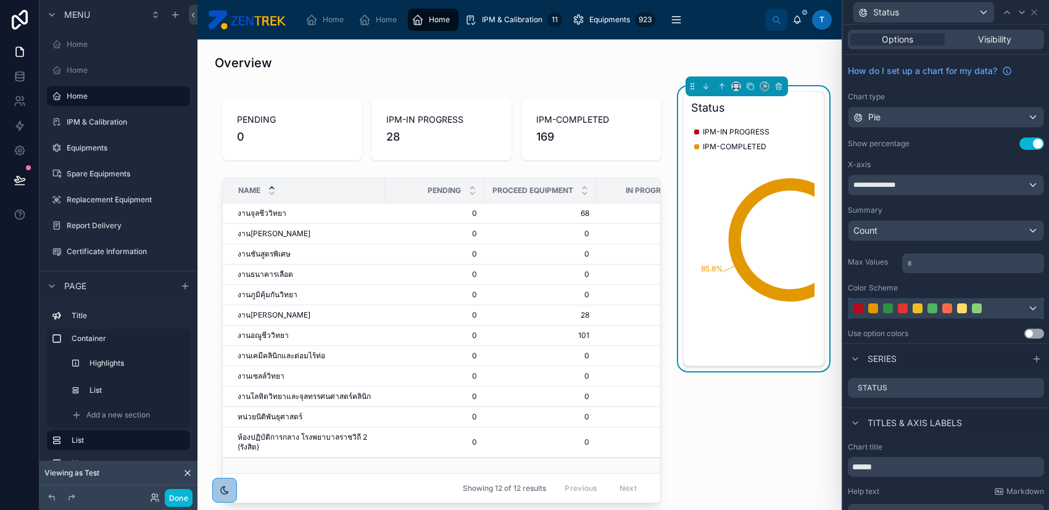
click at [921, 304] on div at bounding box center [918, 309] width 10 height 10
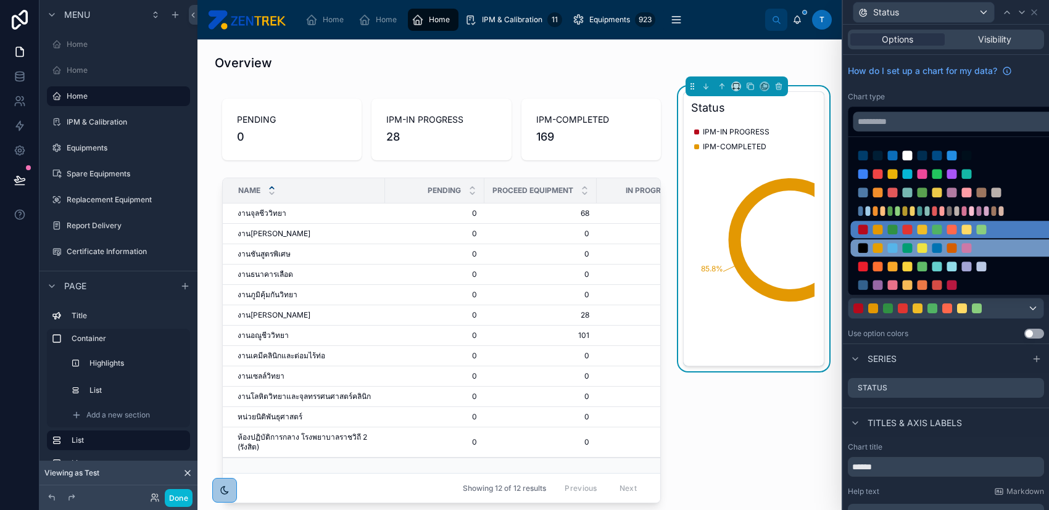
click at [934, 243] on div at bounding box center [937, 248] width 10 height 10
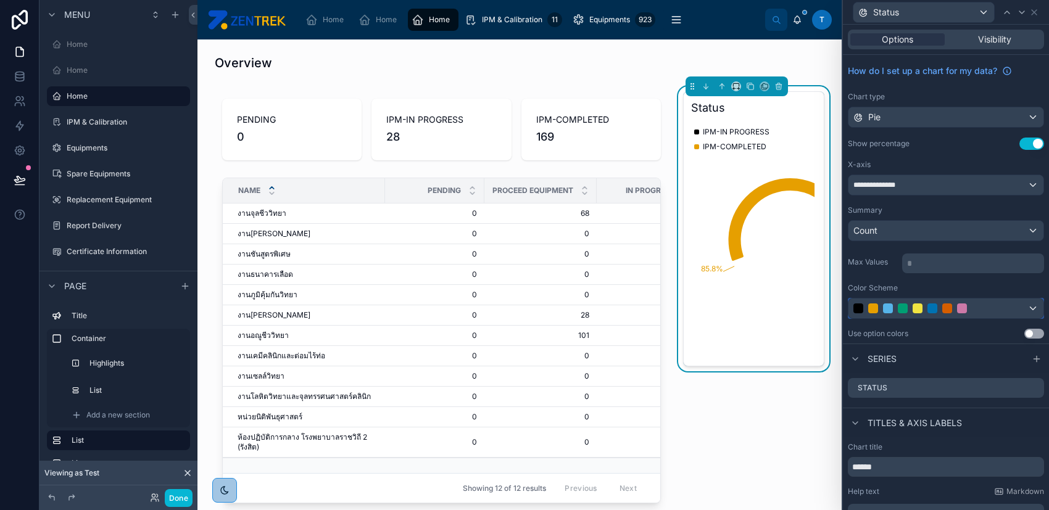
click at [941, 305] on div at bounding box center [932, 309] width 158 height 10
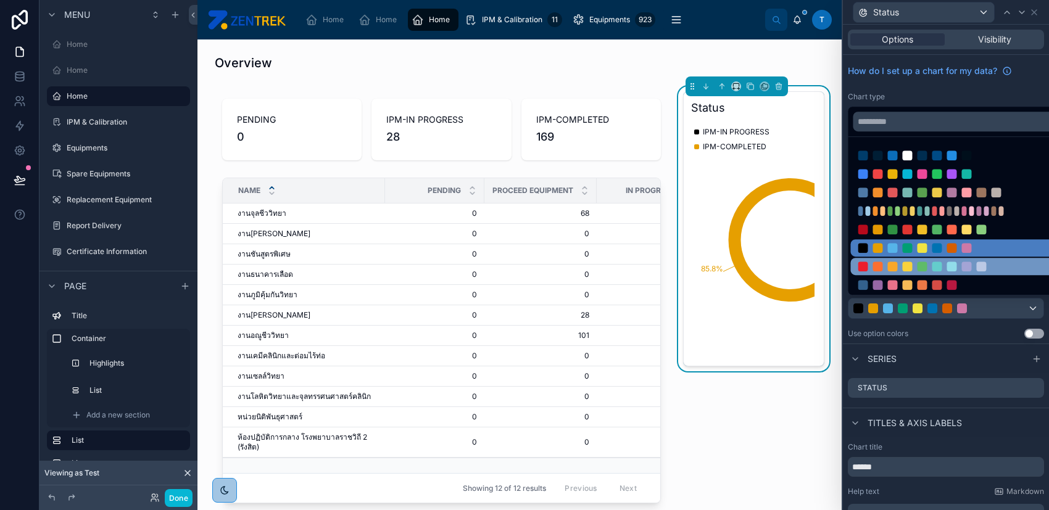
click at [933, 262] on div at bounding box center [937, 267] width 10 height 10
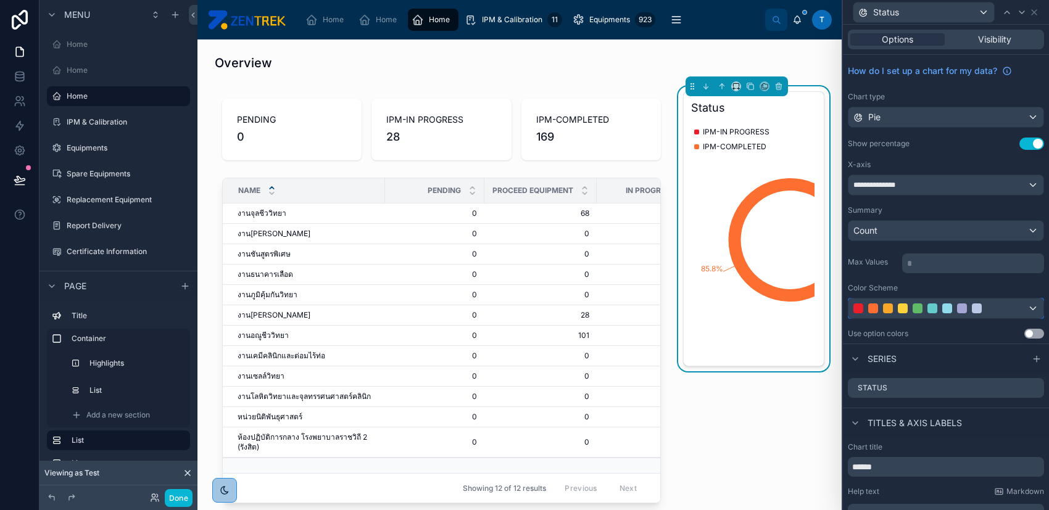
click at [933, 310] on div at bounding box center [932, 309] width 10 height 10
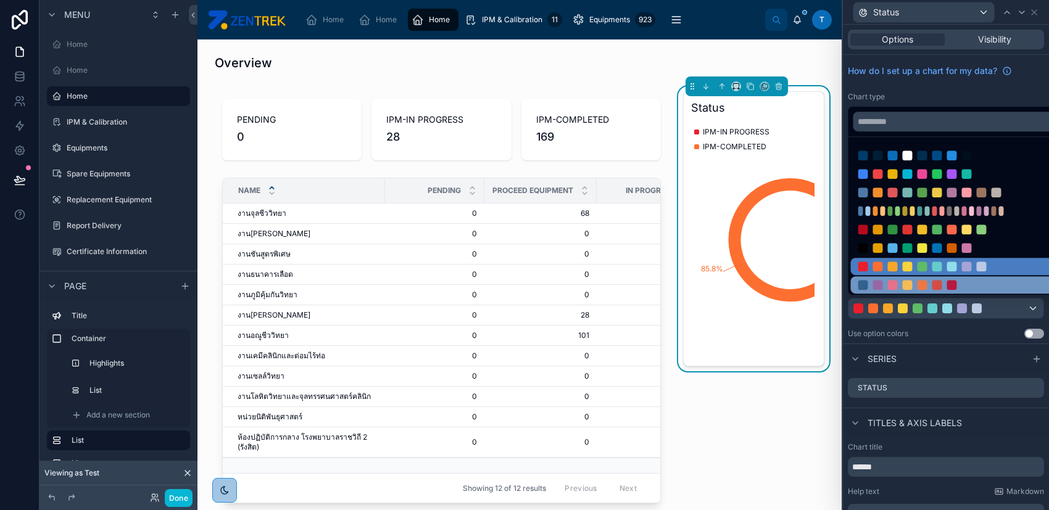
click at [927, 281] on div at bounding box center [937, 285] width 158 height 10
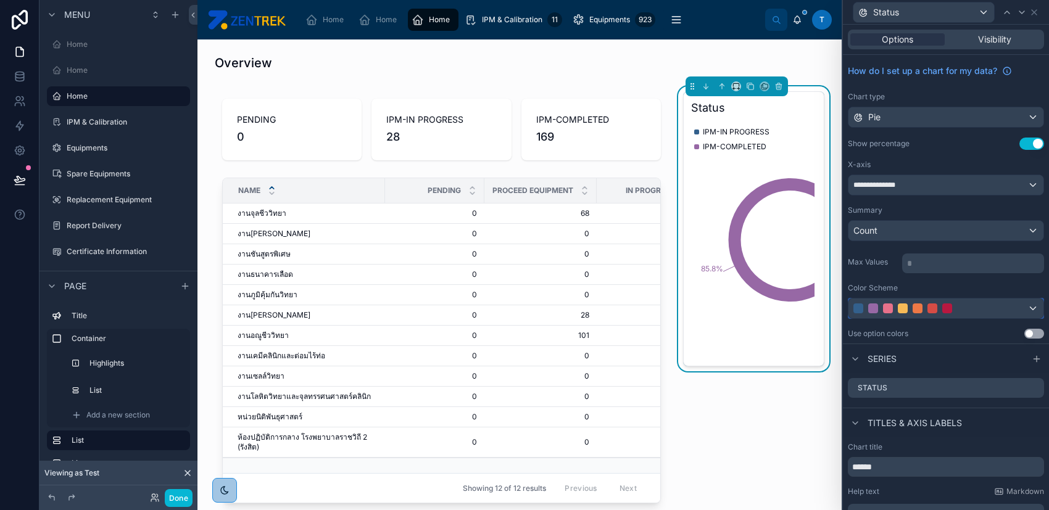
click at [930, 307] on div at bounding box center [932, 309] width 10 height 10
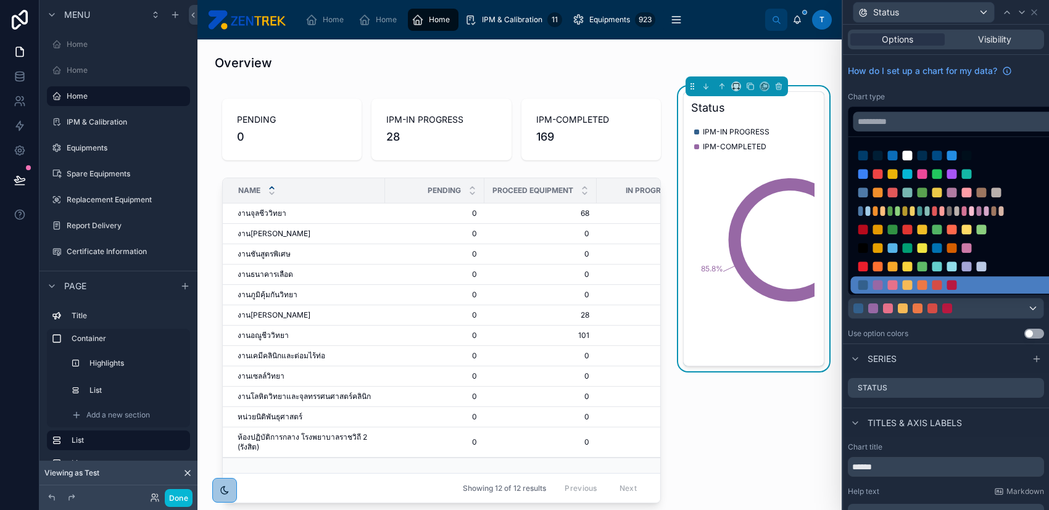
click at [944, 335] on div at bounding box center [946, 255] width 206 height 510
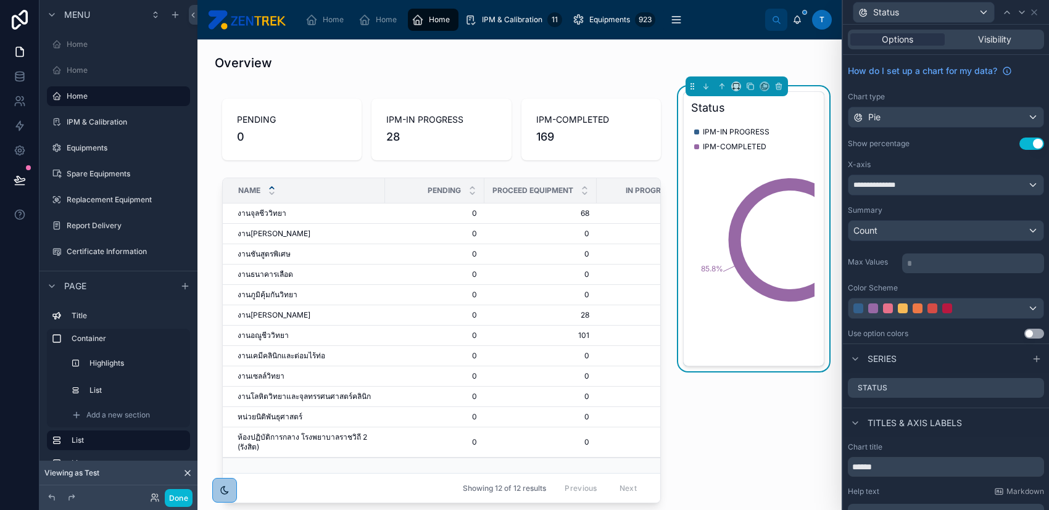
click at [1028, 330] on button "Use setting" at bounding box center [1034, 334] width 20 height 10
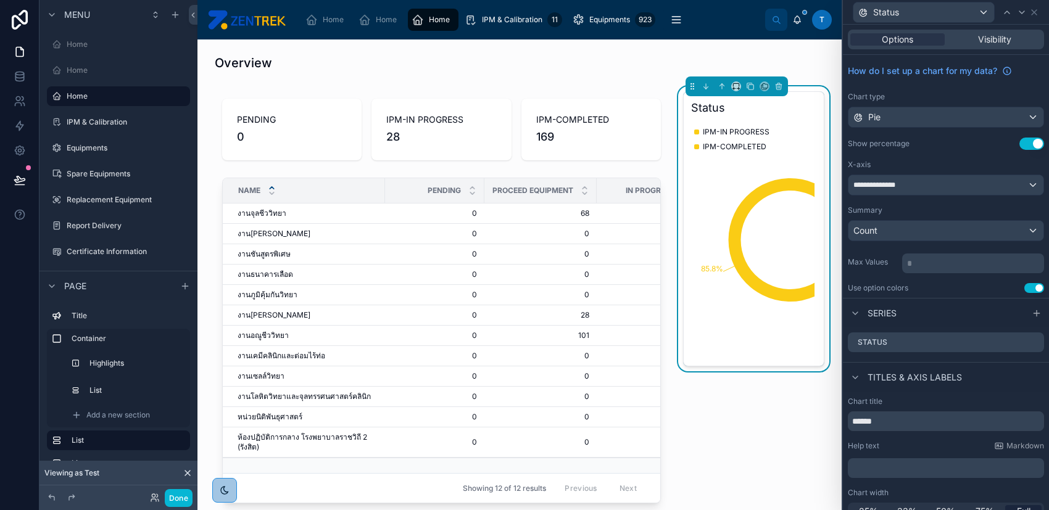
click at [966, 265] on p "* ﻿" at bounding box center [974, 263] width 135 height 12
click at [953, 306] on div "Series" at bounding box center [946, 313] width 206 height 30
click at [1026, 285] on button "Use setting" at bounding box center [1034, 288] width 20 height 10
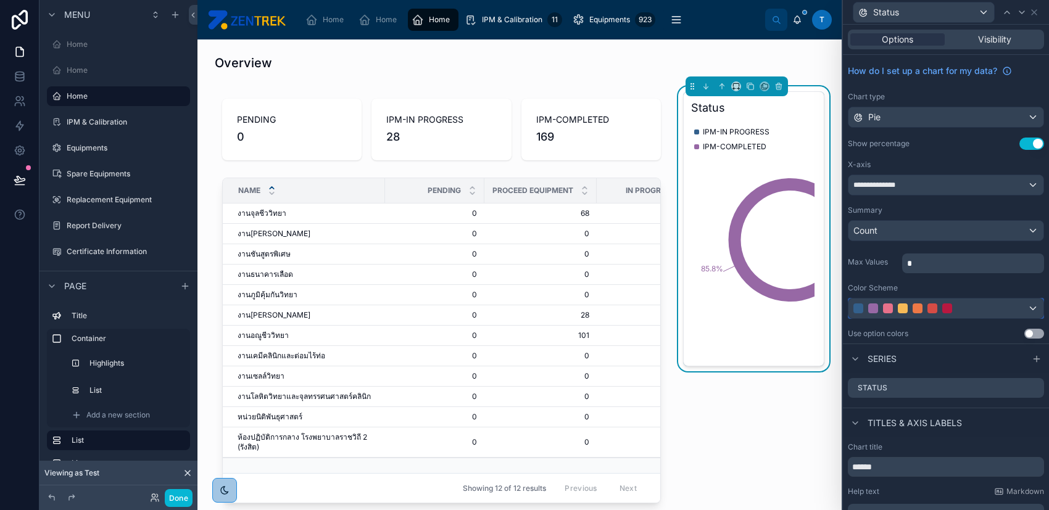
click at [1014, 313] on div at bounding box center [945, 309] width 195 height 20
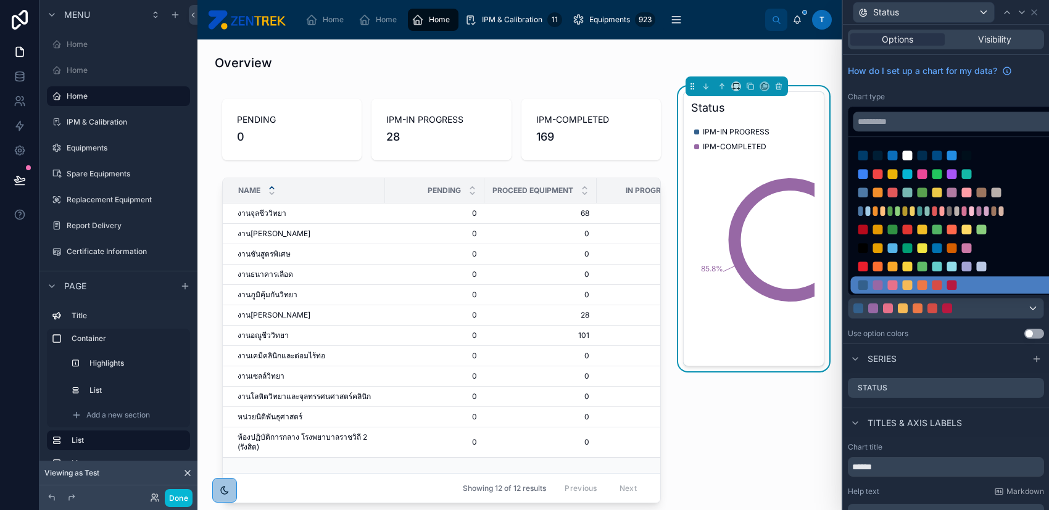
click at [921, 164] on ul at bounding box center [955, 216] width 214 height 158
click at [921, 168] on div at bounding box center [954, 173] width 209 height 17
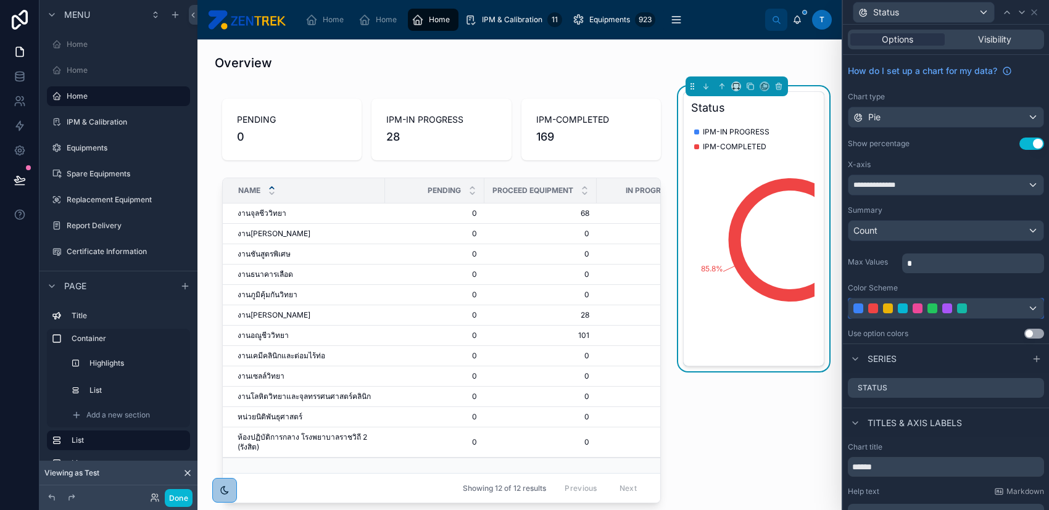
click at [952, 304] on div at bounding box center [932, 309] width 158 height 10
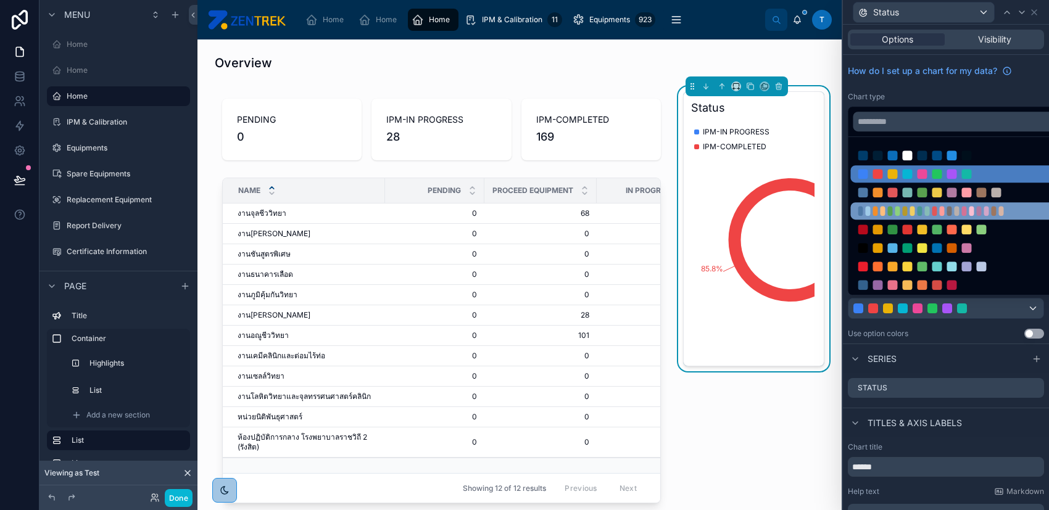
click at [916, 212] on div at bounding box center [937, 211] width 158 height 10
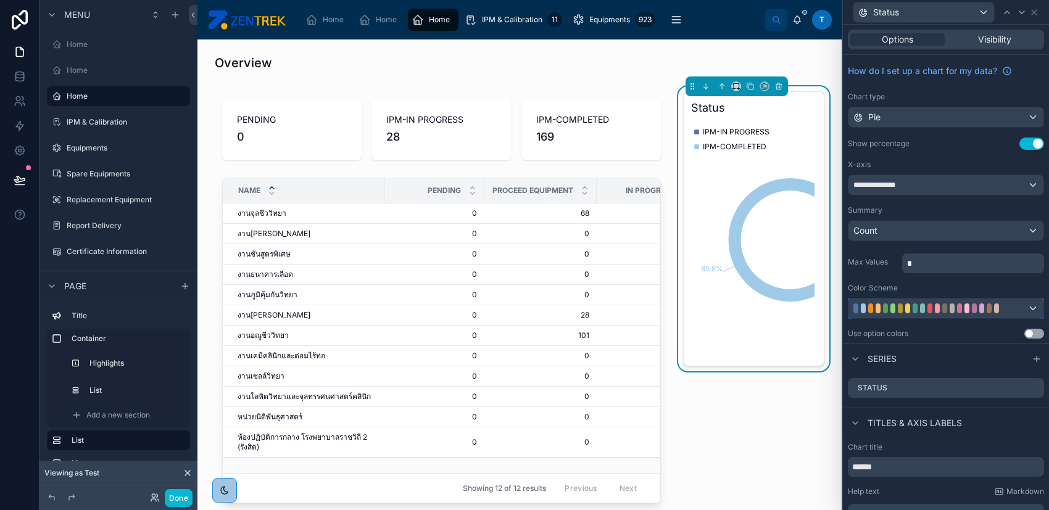
click at [929, 304] on div at bounding box center [929, 309] width 5 height 10
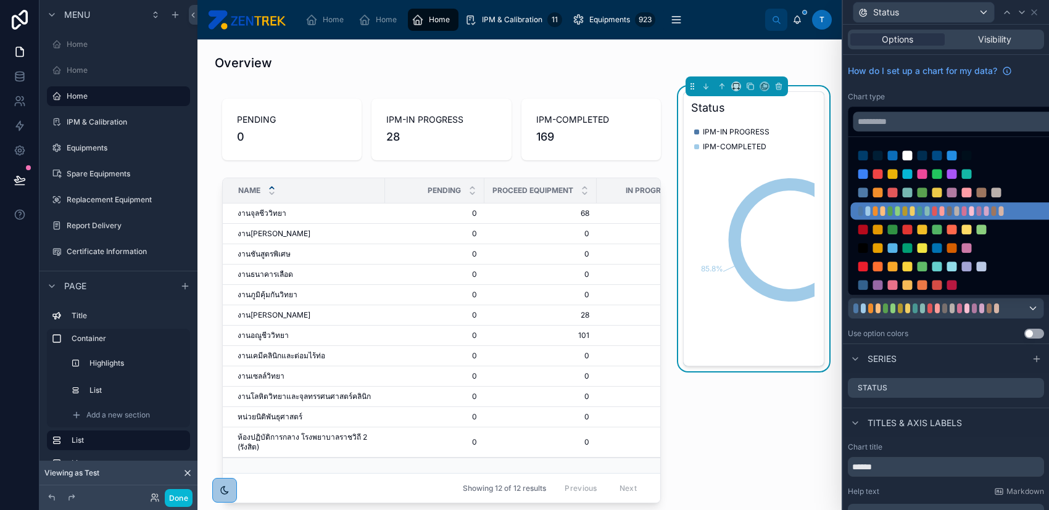
click at [990, 336] on div at bounding box center [946, 255] width 206 height 510
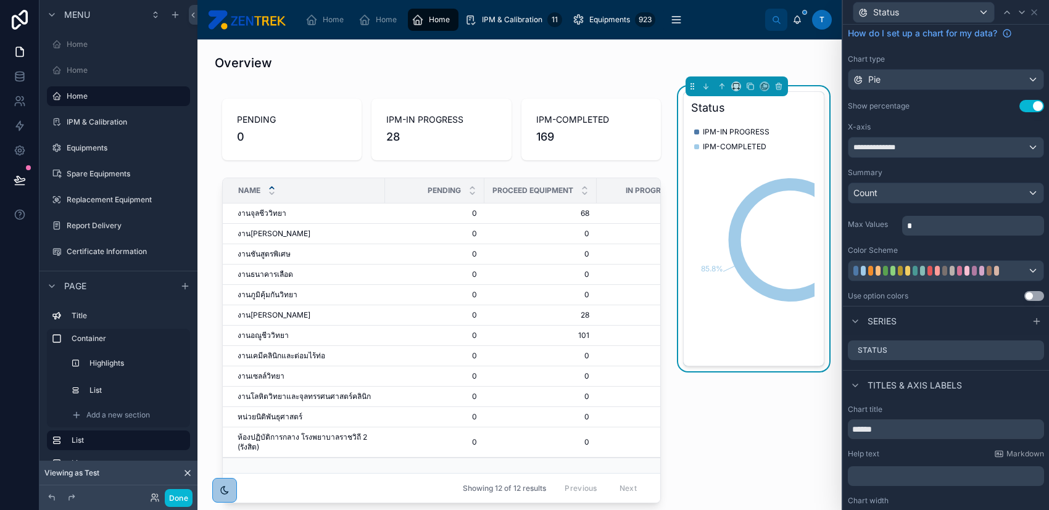
scroll to position [59, 0]
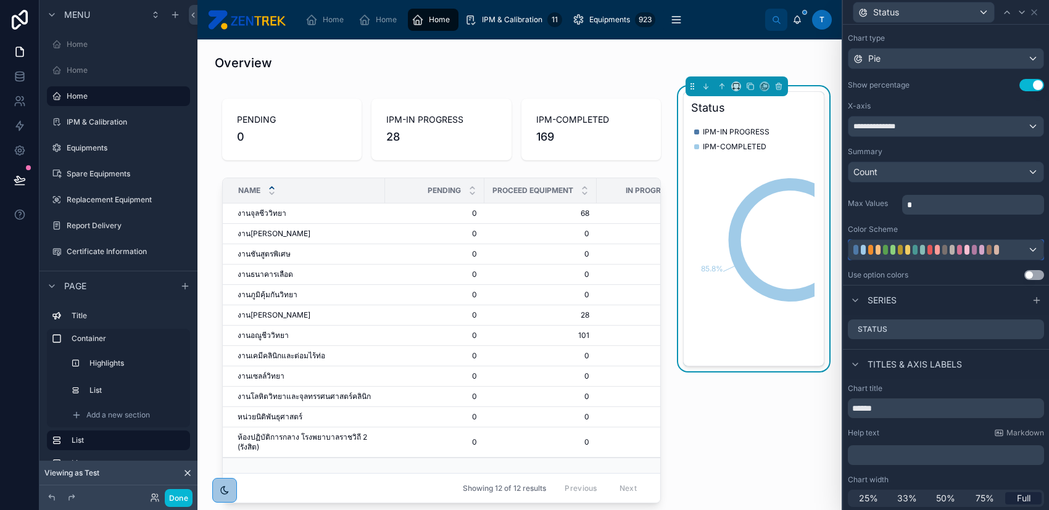
click at [944, 247] on div at bounding box center [944, 250] width 5 height 10
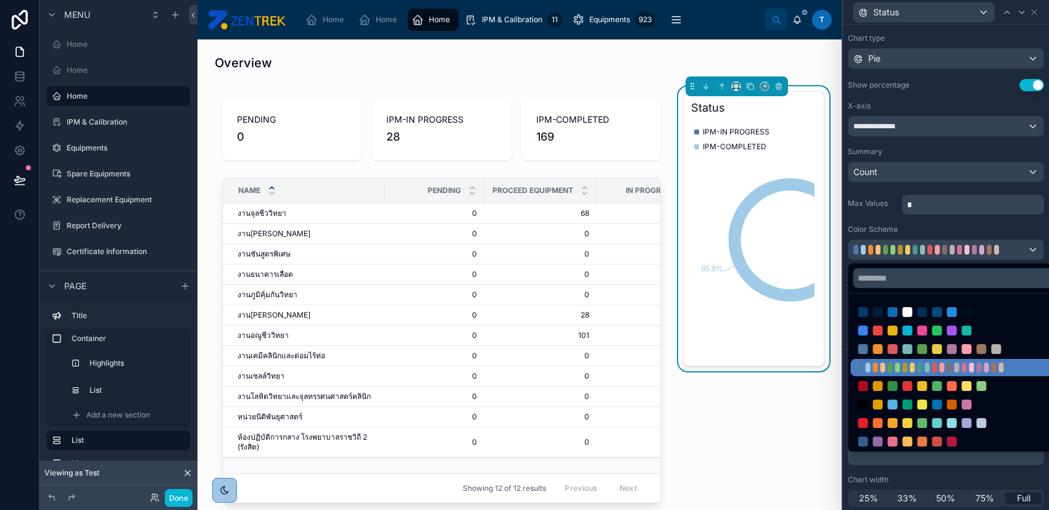
click at [988, 221] on div at bounding box center [946, 255] width 206 height 510
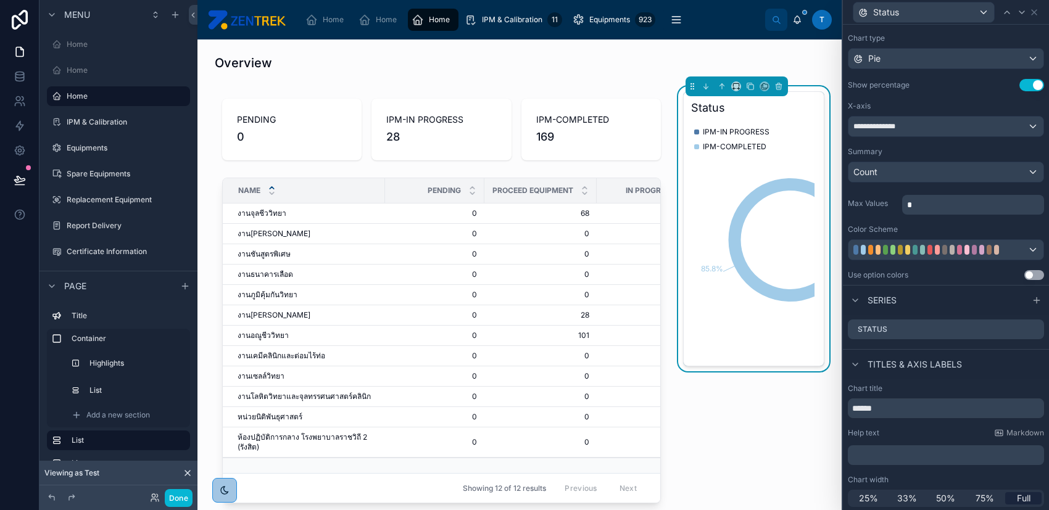
click at [1024, 271] on button "Use setting" at bounding box center [1034, 275] width 20 height 10
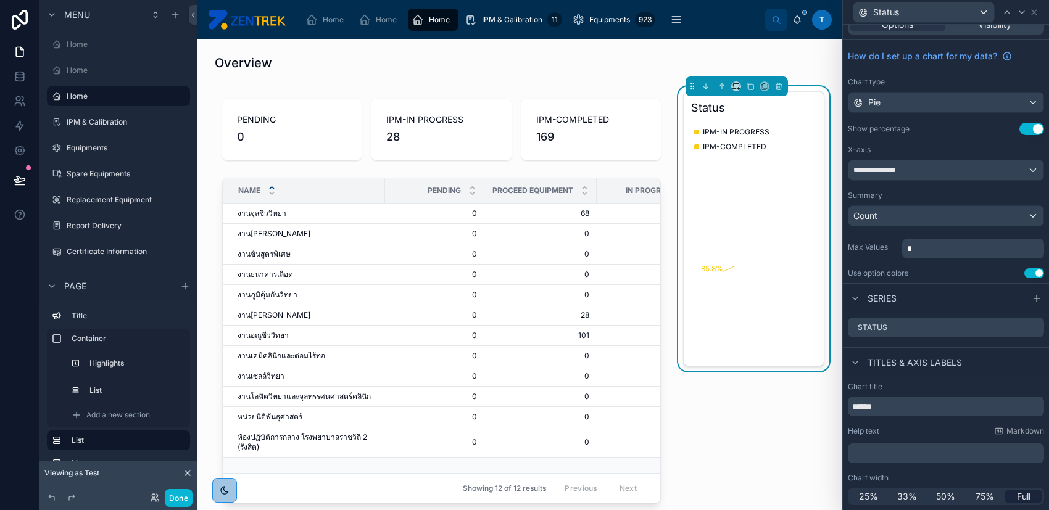
scroll to position [14, 0]
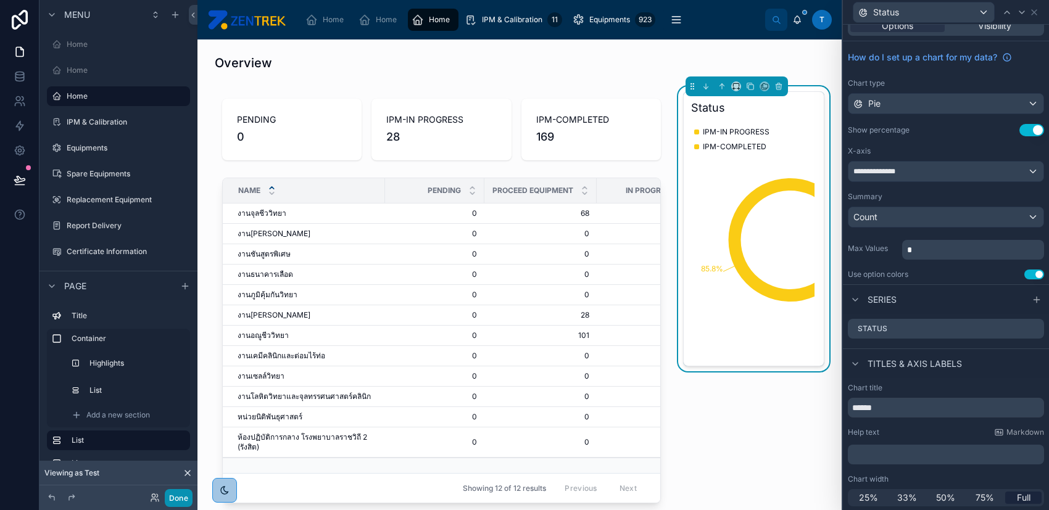
click at [190, 492] on button "Done" at bounding box center [179, 498] width 28 height 18
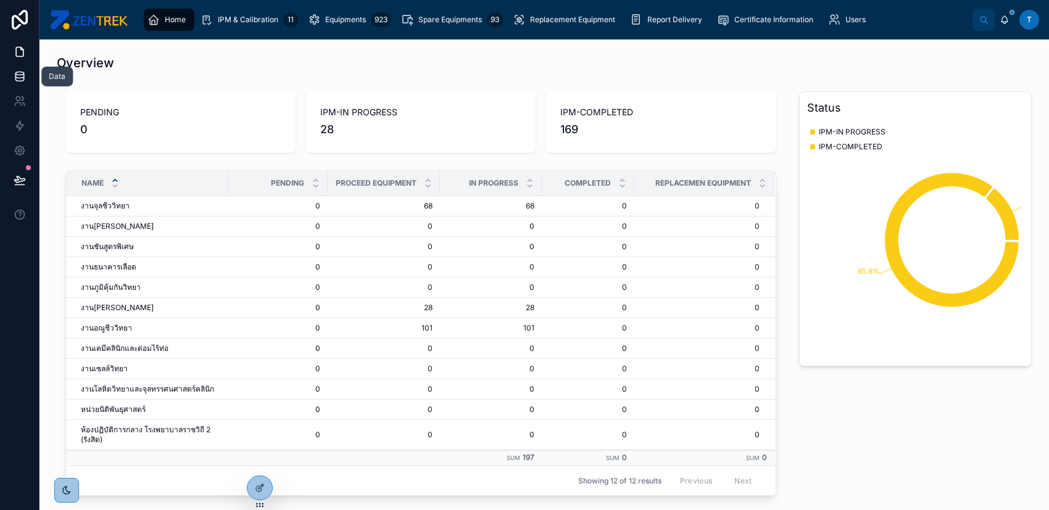
click at [19, 83] on link at bounding box center [19, 76] width 39 height 25
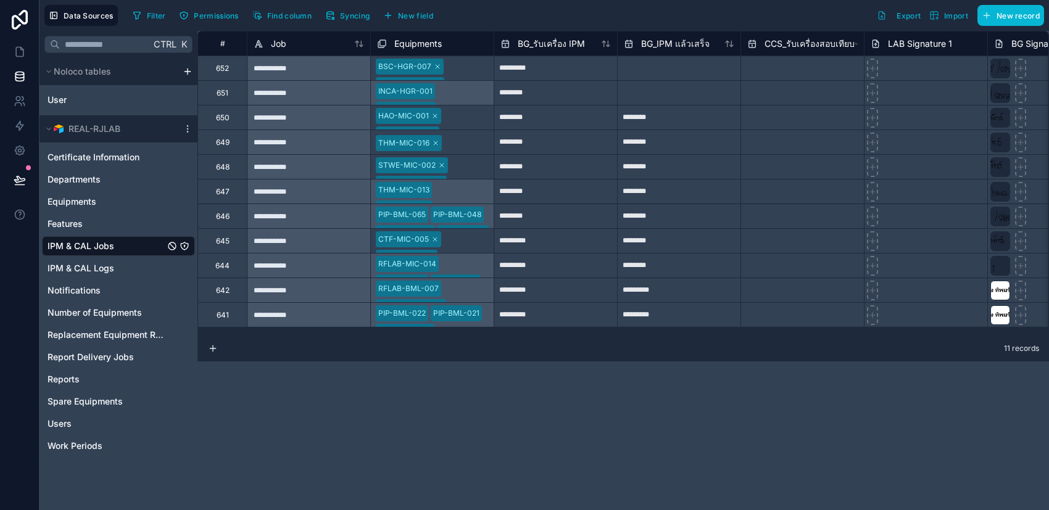
click at [147, 244] on link "IPM & CAL Jobs" at bounding box center [106, 246] width 117 height 12
click at [357, 23] on button "Syncing" at bounding box center [347, 15] width 53 height 19
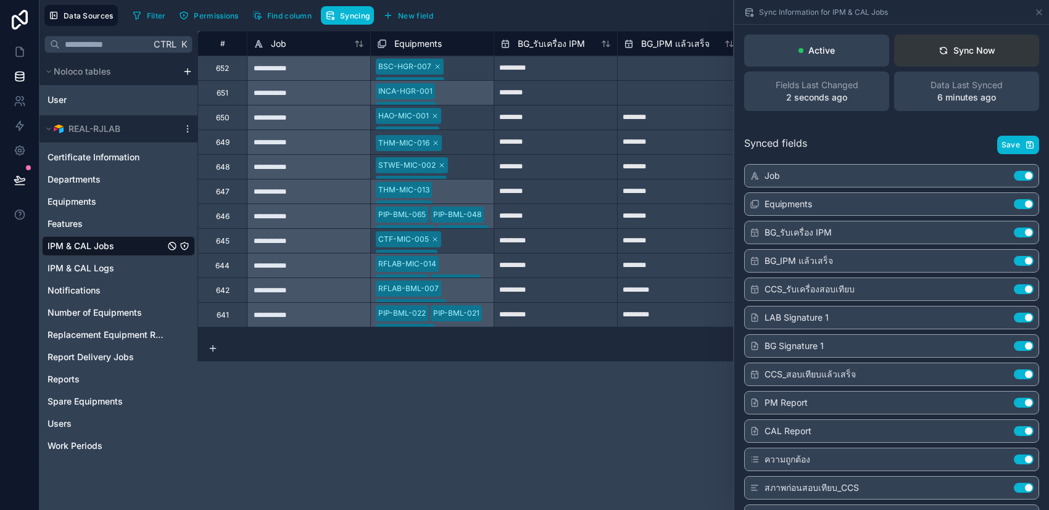
click at [938, 55] on icon at bounding box center [943, 51] width 10 height 10
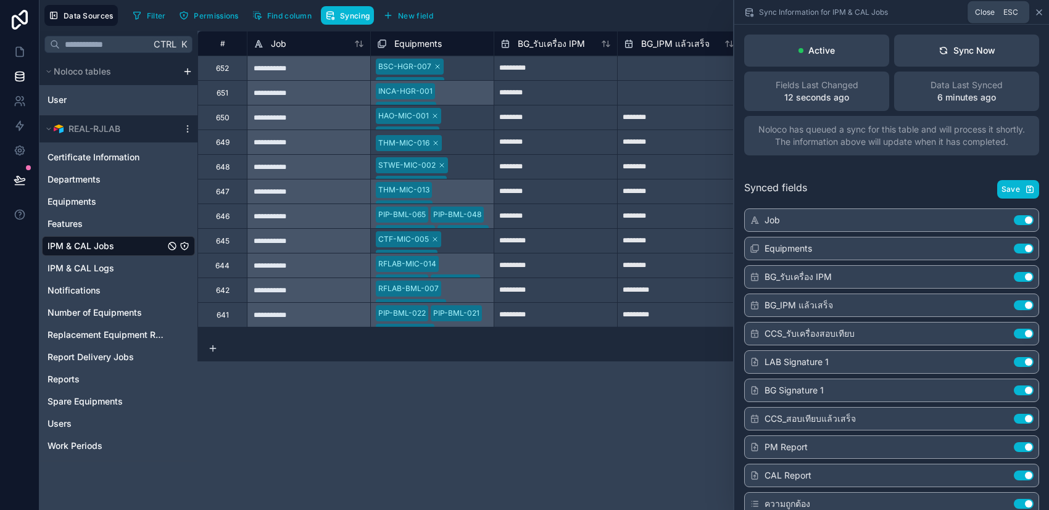
click at [1041, 7] on icon at bounding box center [1039, 12] width 10 height 10
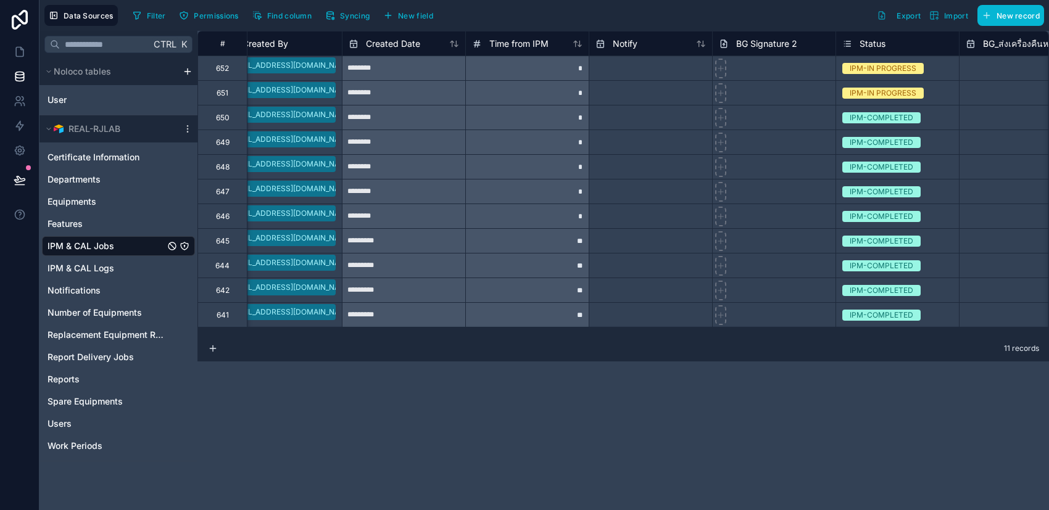
scroll to position [0, 2602]
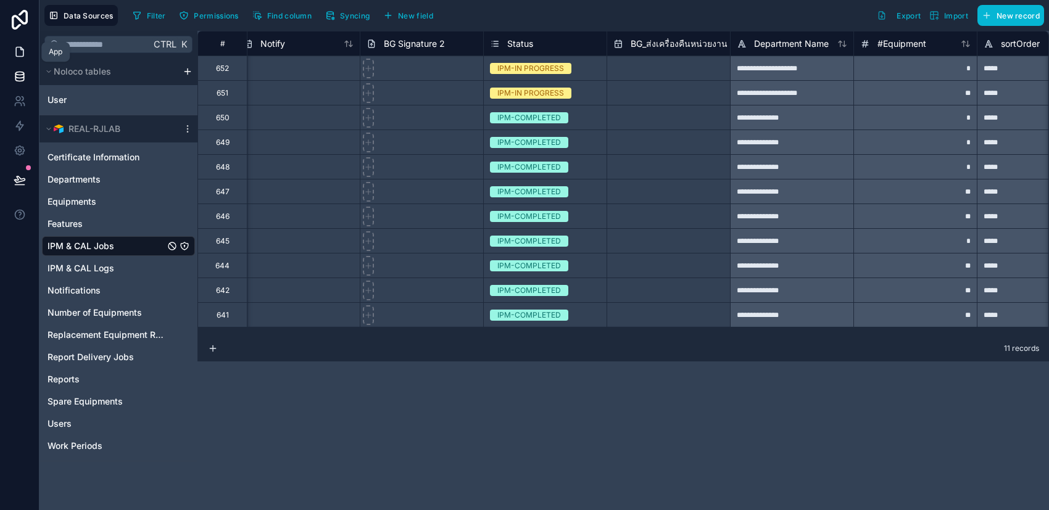
click at [7, 54] on link at bounding box center [19, 51] width 39 height 25
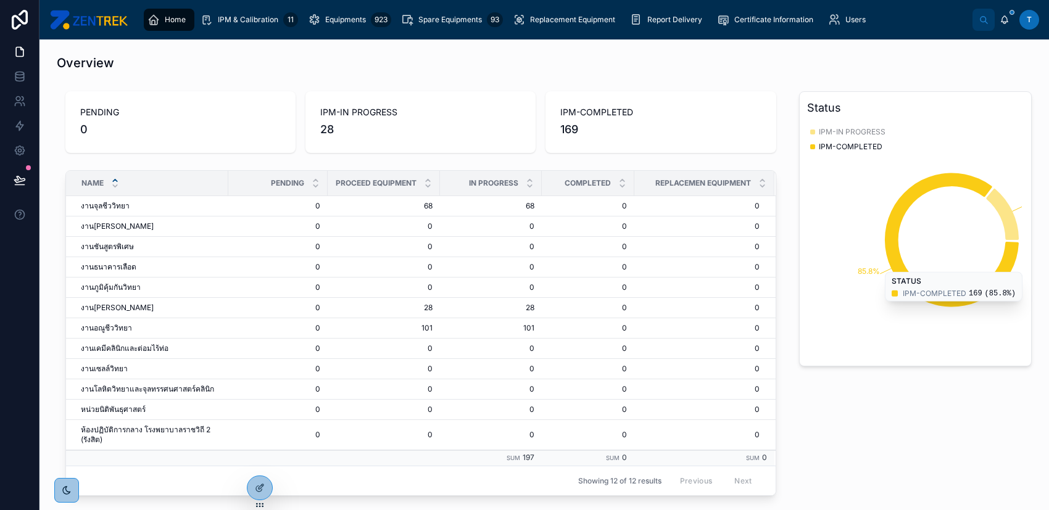
click at [940, 207] on icon "14.2% 85.8%" at bounding box center [914, 240] width 215 height 237
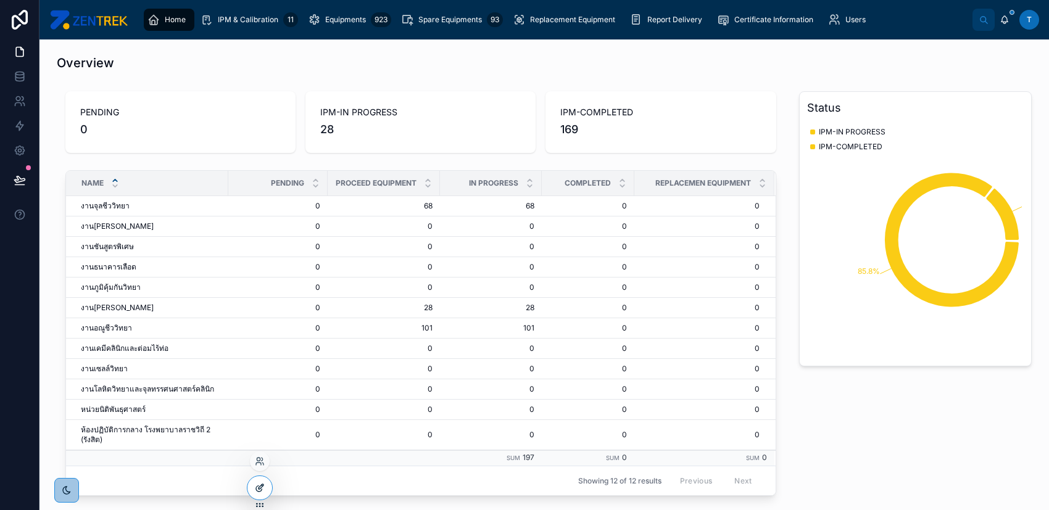
click at [260, 494] on div at bounding box center [259, 487] width 25 height 23
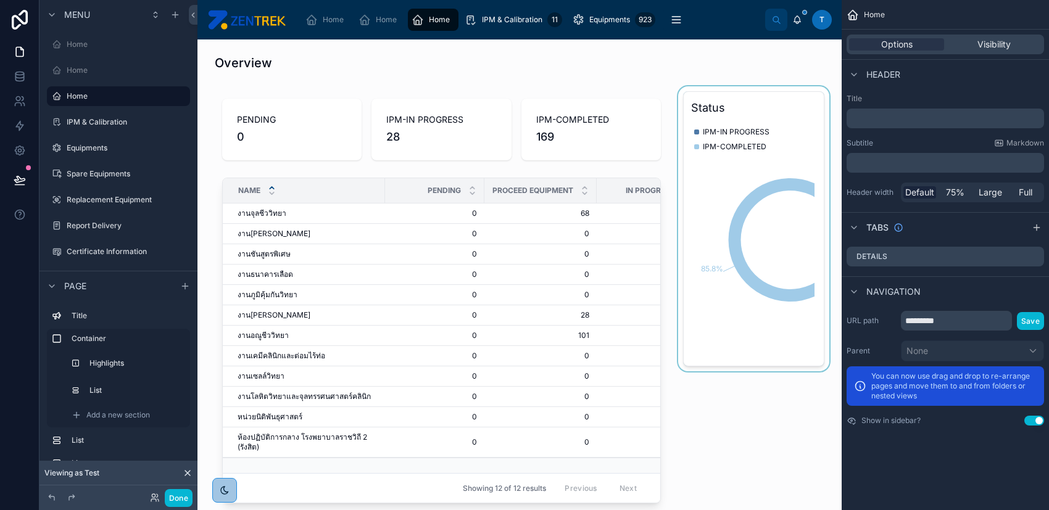
click at [769, 296] on div at bounding box center [754, 303] width 156 height 434
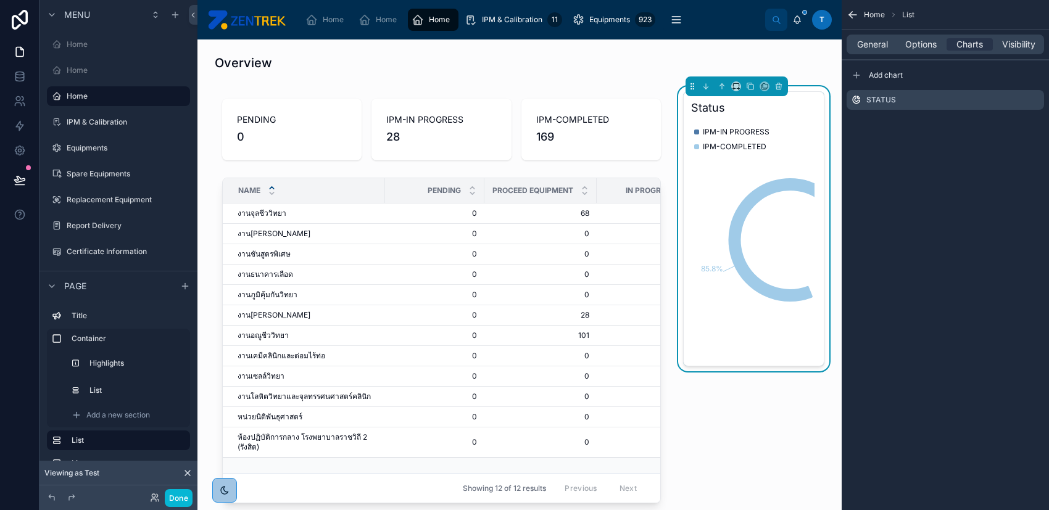
click at [737, 253] on div "IPM-IN PROGRESS IPM-COMPLETED" at bounding box center [731, 243] width 75 height 237
click at [1033, 97] on icon "scrollable content" at bounding box center [1034, 100] width 10 height 10
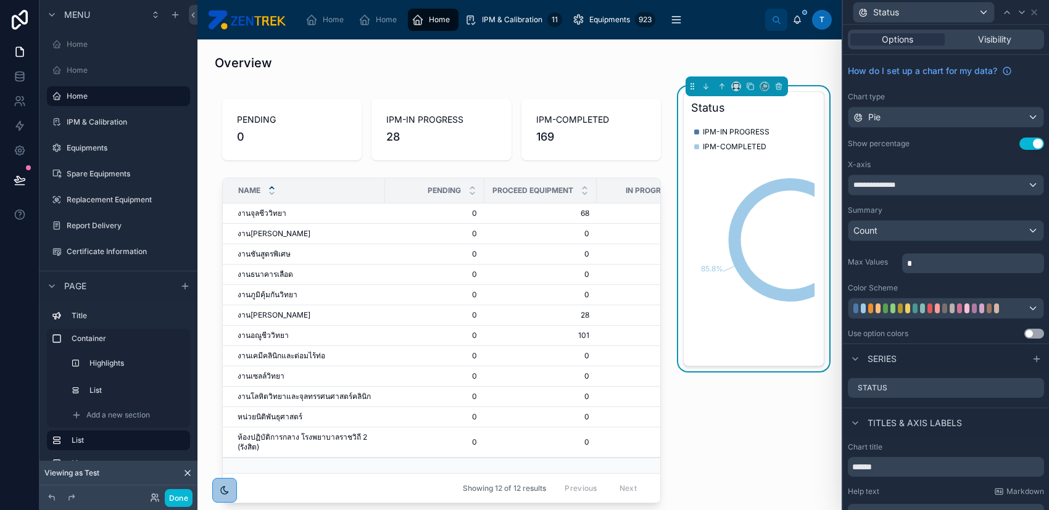
click at [1025, 335] on button "Use setting" at bounding box center [1034, 334] width 20 height 10
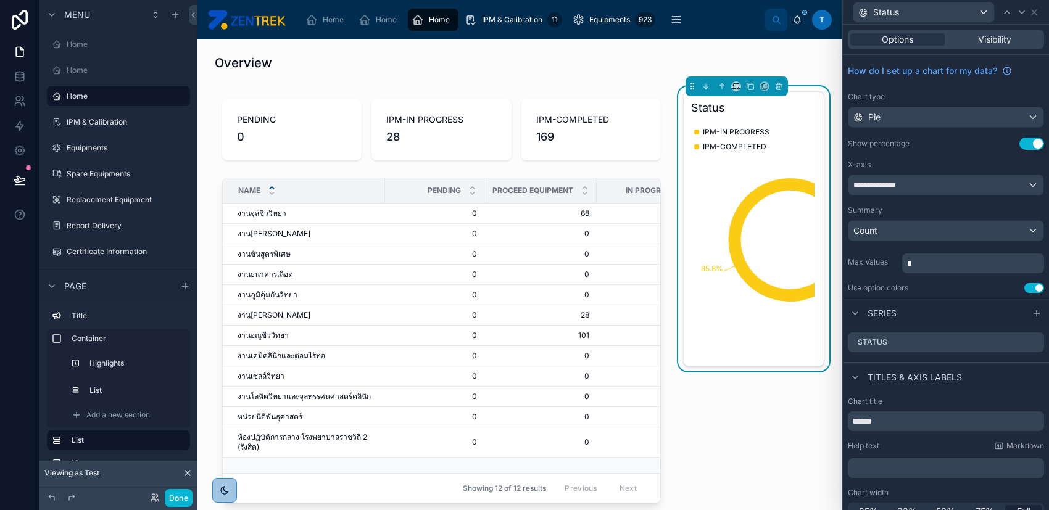
click at [1022, 144] on button "Use setting" at bounding box center [1031, 144] width 25 height 12
click at [1032, 15] on icon at bounding box center [1034, 12] width 10 height 10
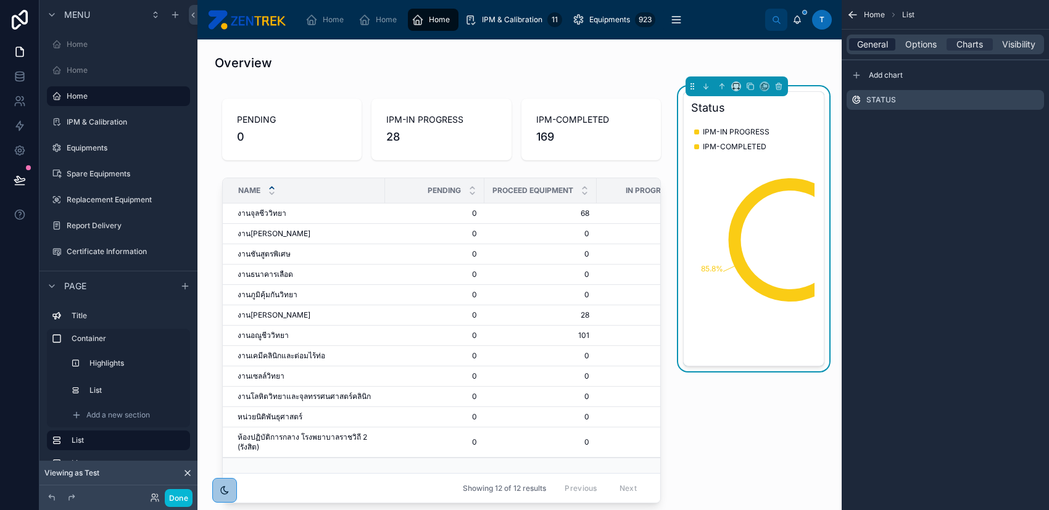
click at [871, 39] on span "General" at bounding box center [872, 44] width 31 height 12
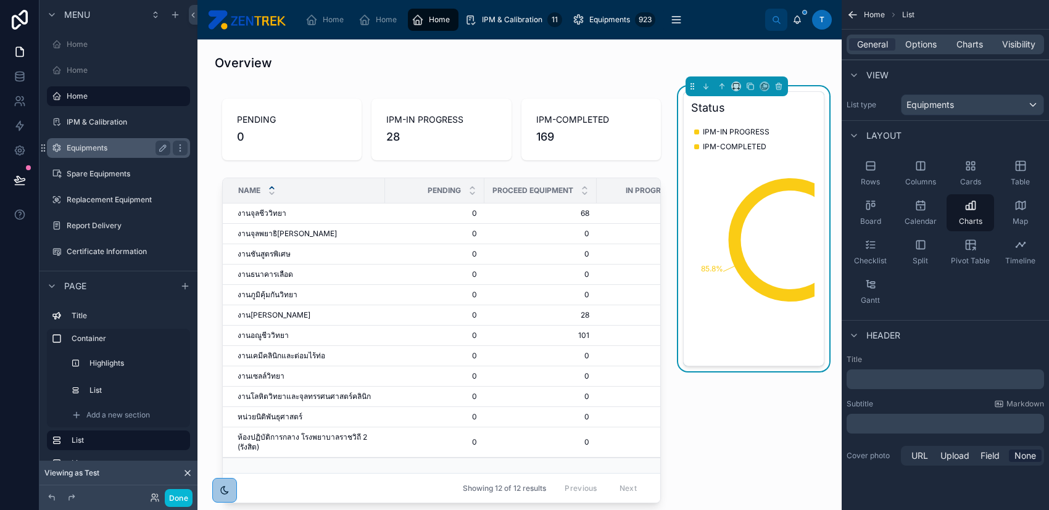
click at [115, 143] on label "Equipments" at bounding box center [116, 148] width 99 height 10
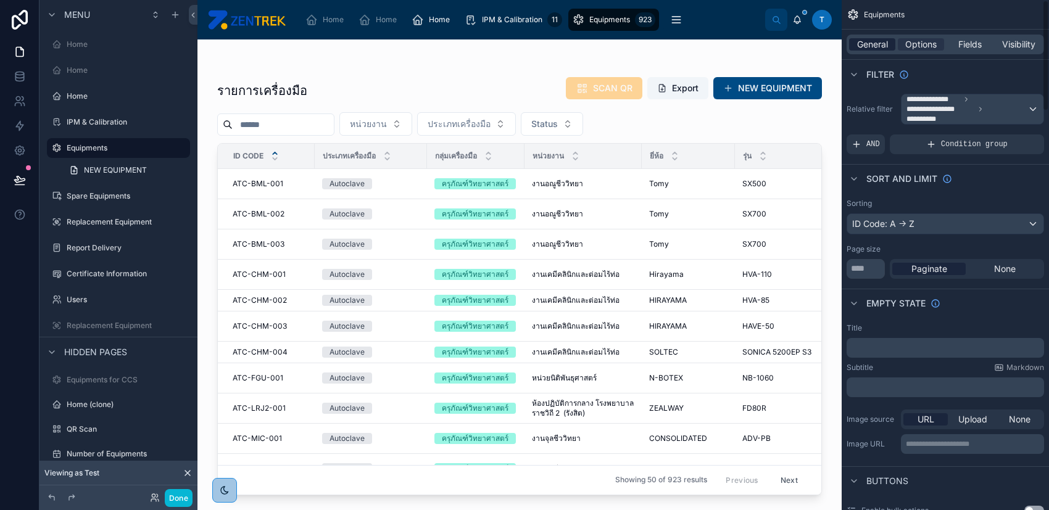
click at [874, 45] on span "General" at bounding box center [872, 44] width 31 height 12
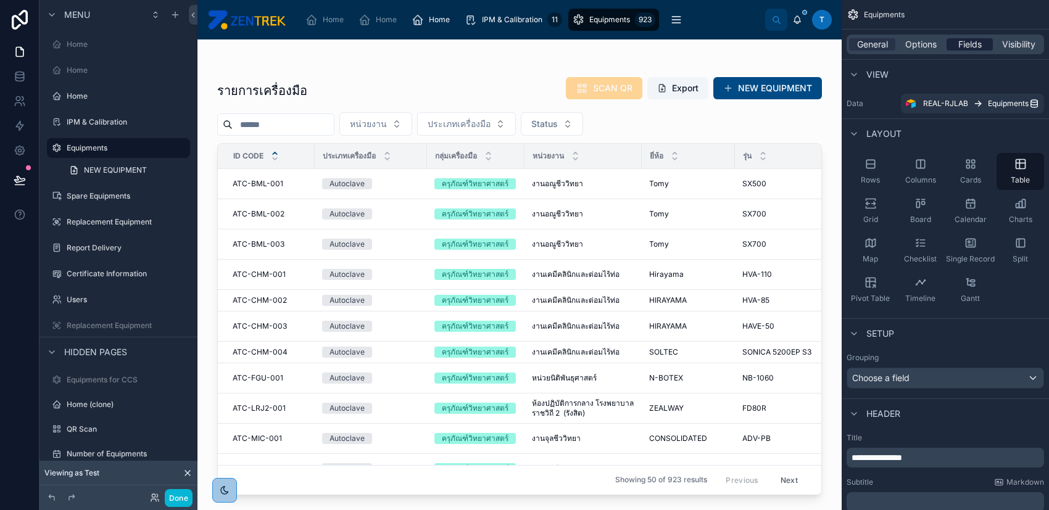
click at [969, 43] on span "Fields" at bounding box center [969, 44] width 23 height 12
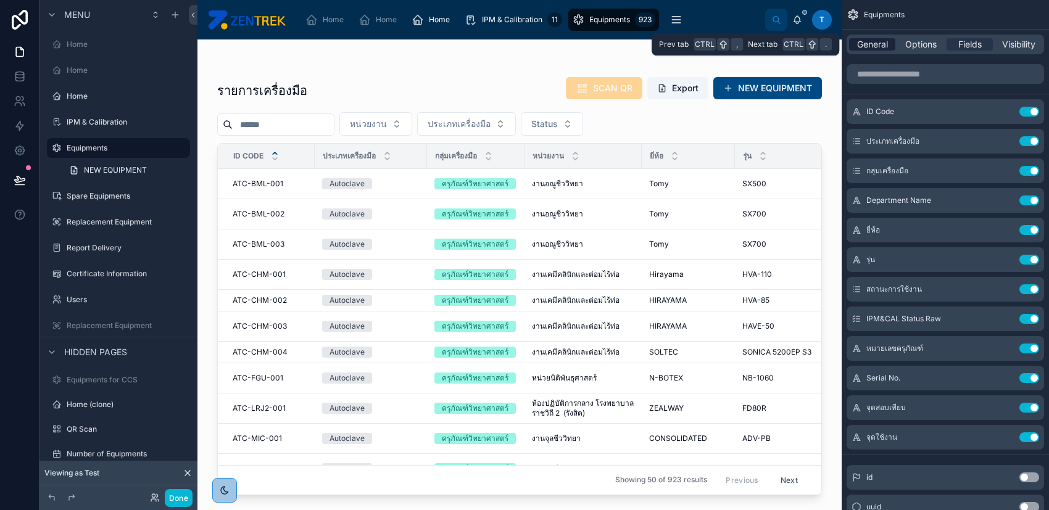
click at [863, 41] on span "General" at bounding box center [872, 44] width 31 height 12
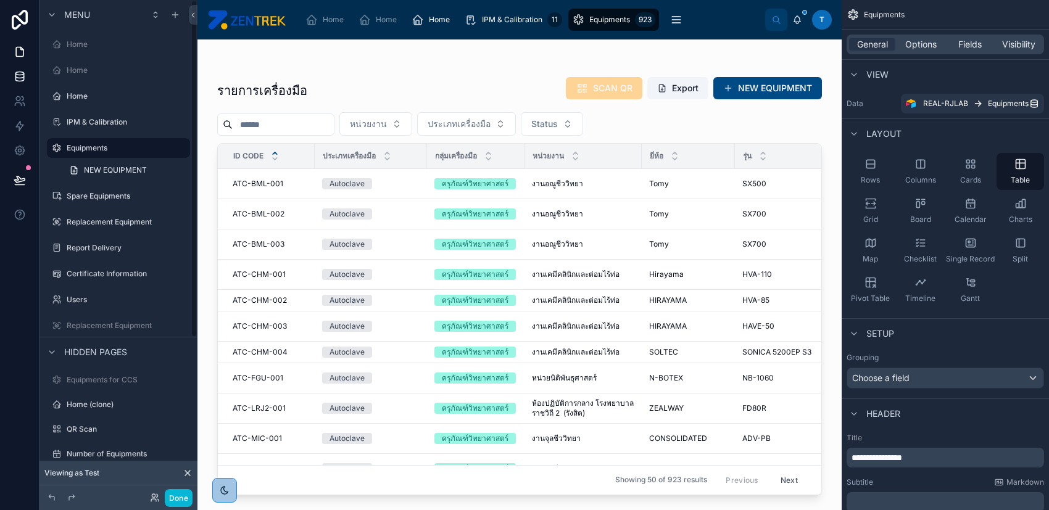
click at [23, 78] on icon at bounding box center [19, 79] width 8 height 5
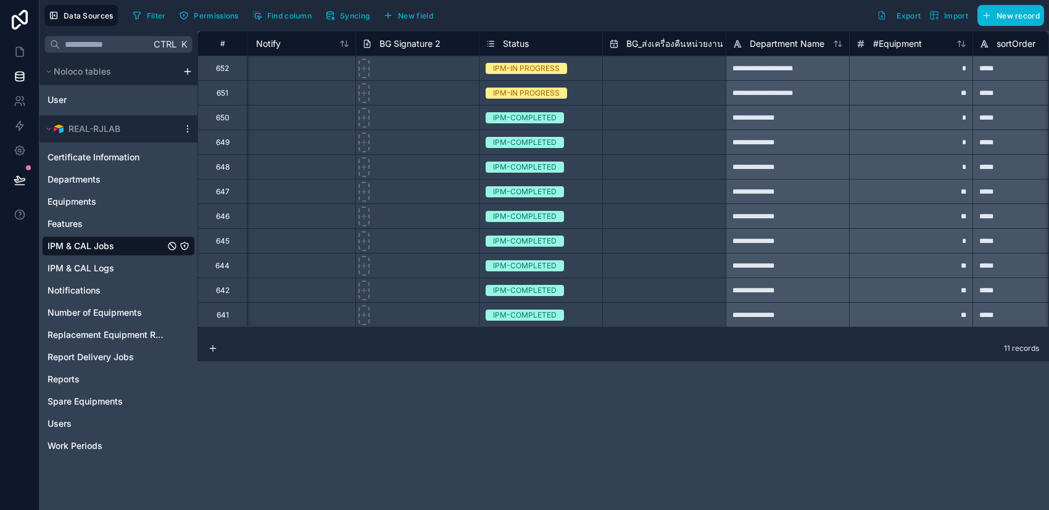
scroll to position [0, 2530]
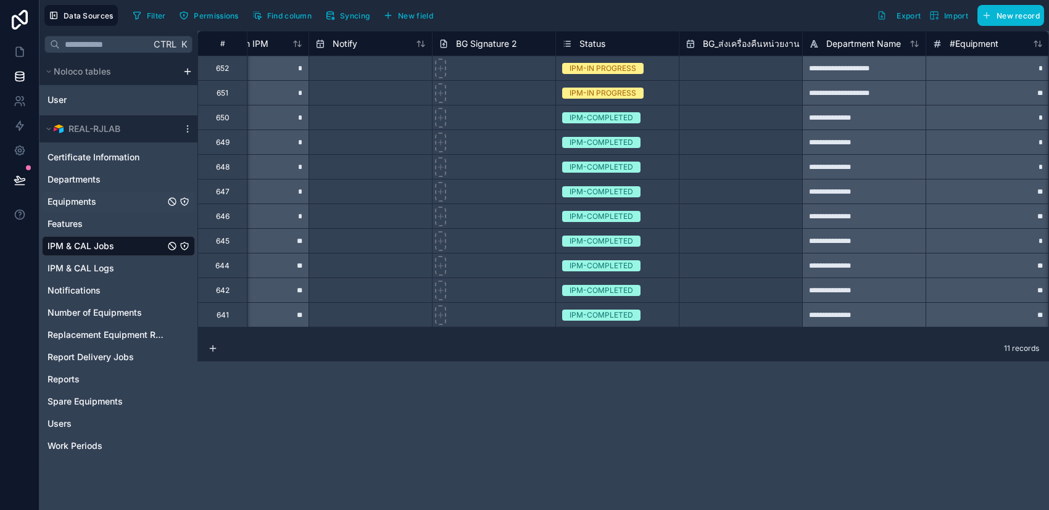
click at [117, 205] on link "Equipments" at bounding box center [106, 202] width 117 height 12
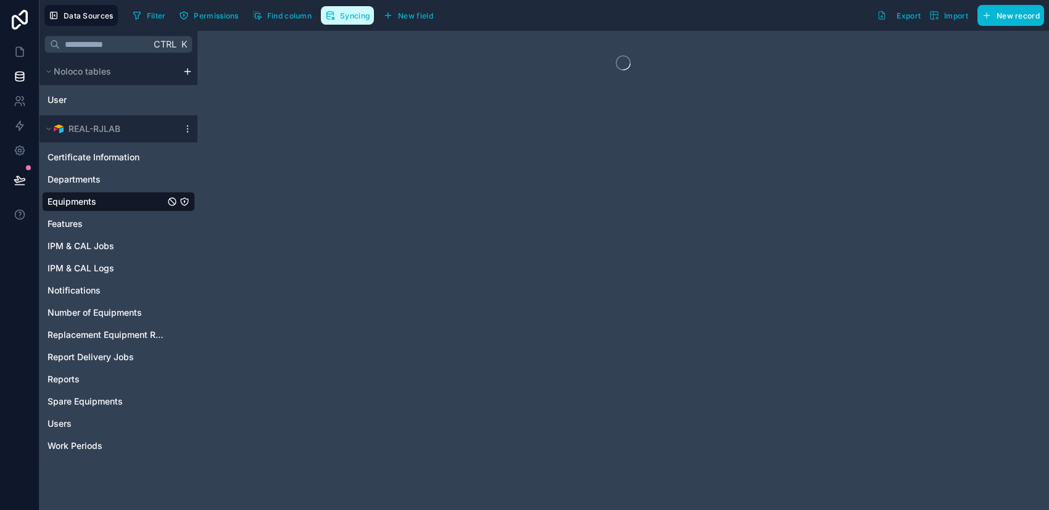
click at [360, 16] on span "Syncing" at bounding box center [355, 15] width 30 height 9
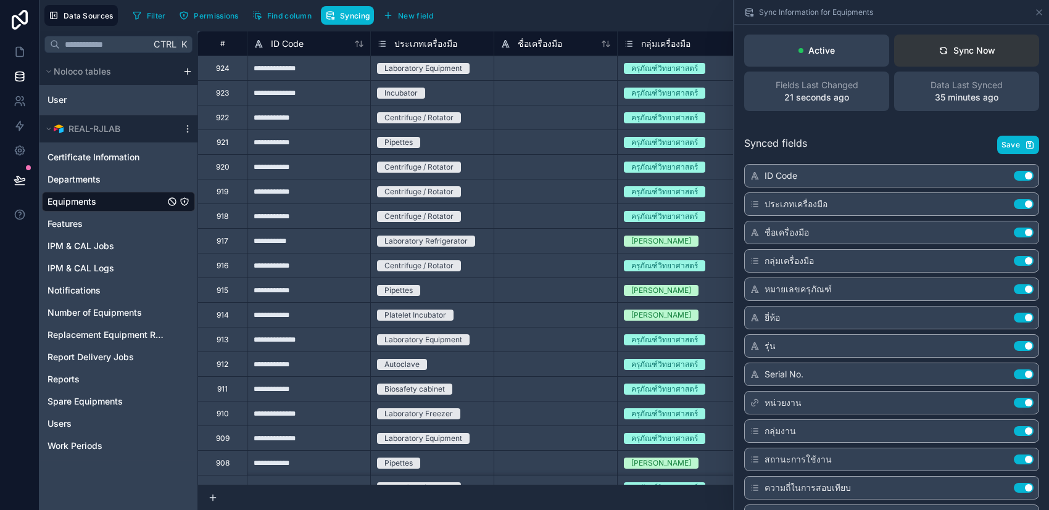
click at [966, 52] on div "Sync Now" at bounding box center [966, 50] width 57 height 12
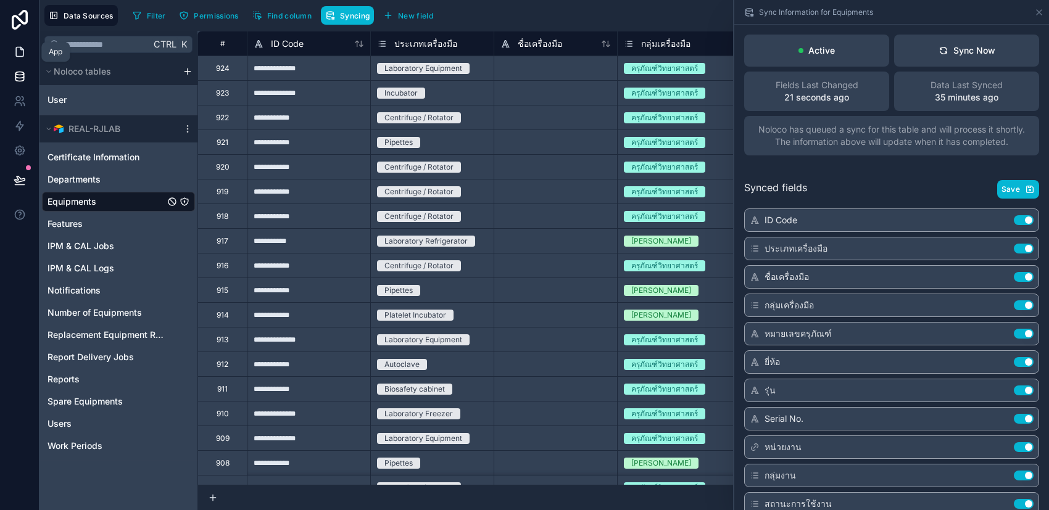
click at [21, 57] on icon at bounding box center [20, 52] width 12 height 12
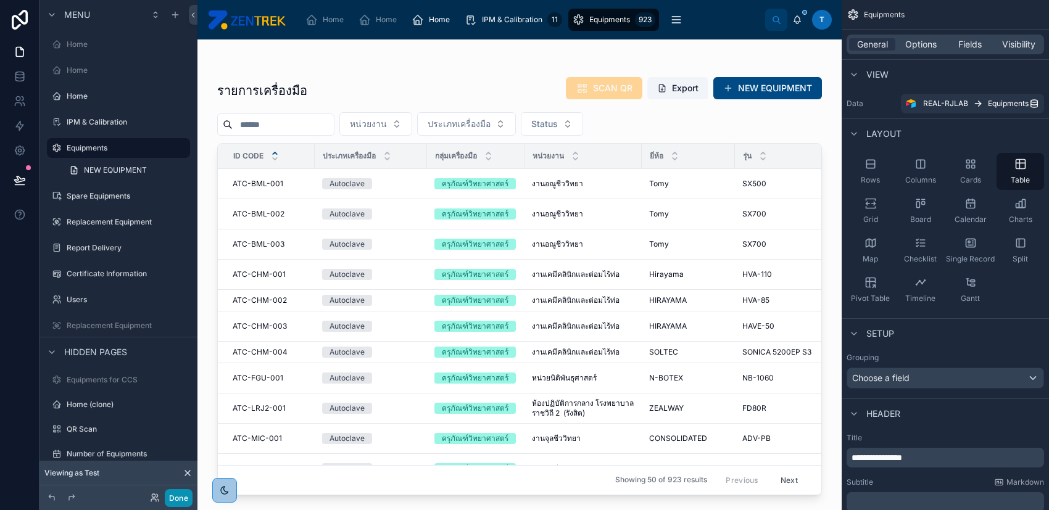
click at [178, 501] on button "Done" at bounding box center [179, 498] width 28 height 18
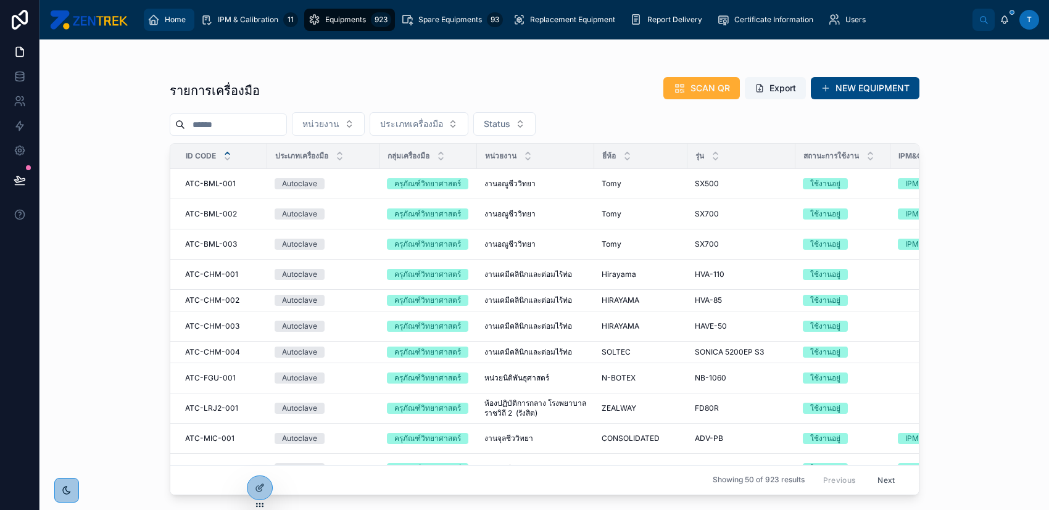
click at [183, 22] on span "Home" at bounding box center [175, 20] width 21 height 10
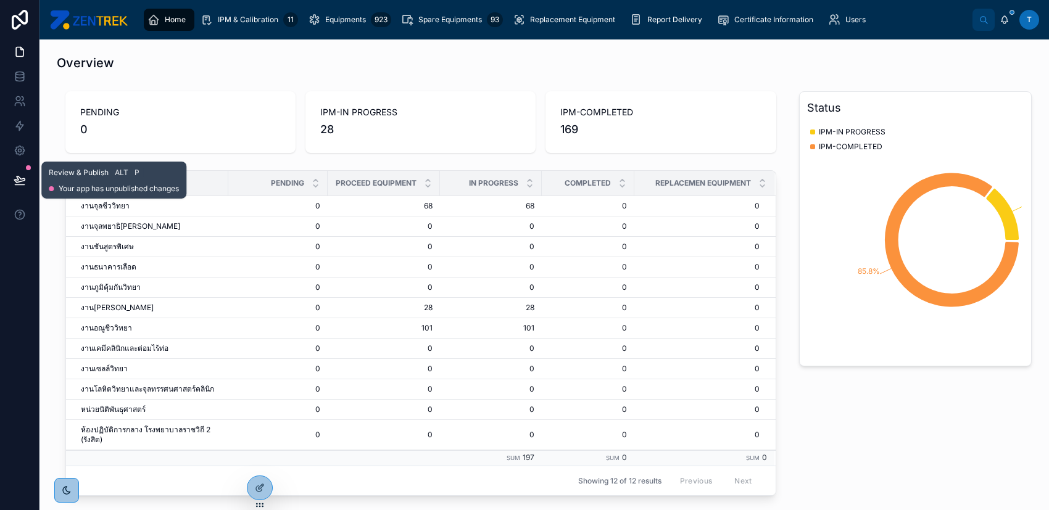
click at [20, 183] on icon at bounding box center [20, 180] width 12 height 12
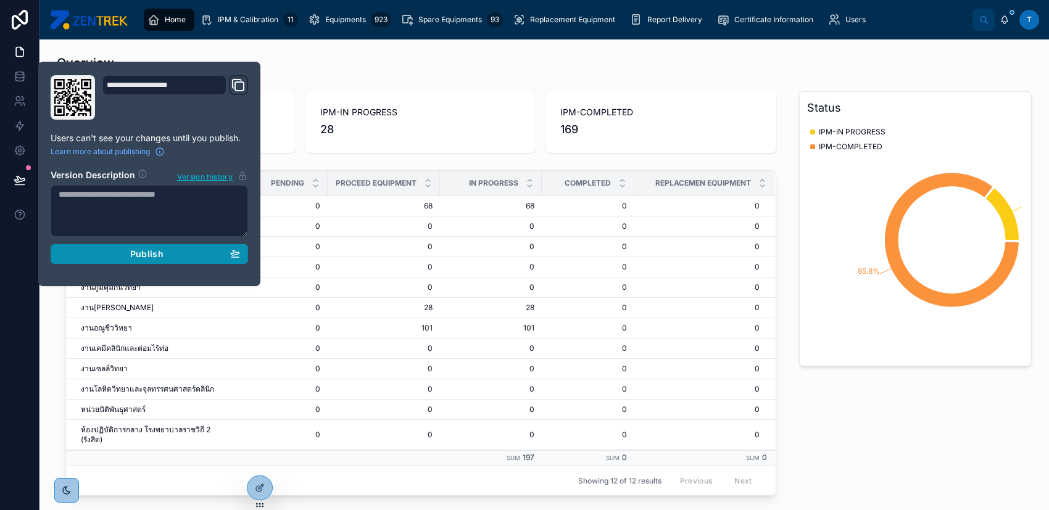
click at [151, 257] on span "Publish" at bounding box center [146, 254] width 33 height 11
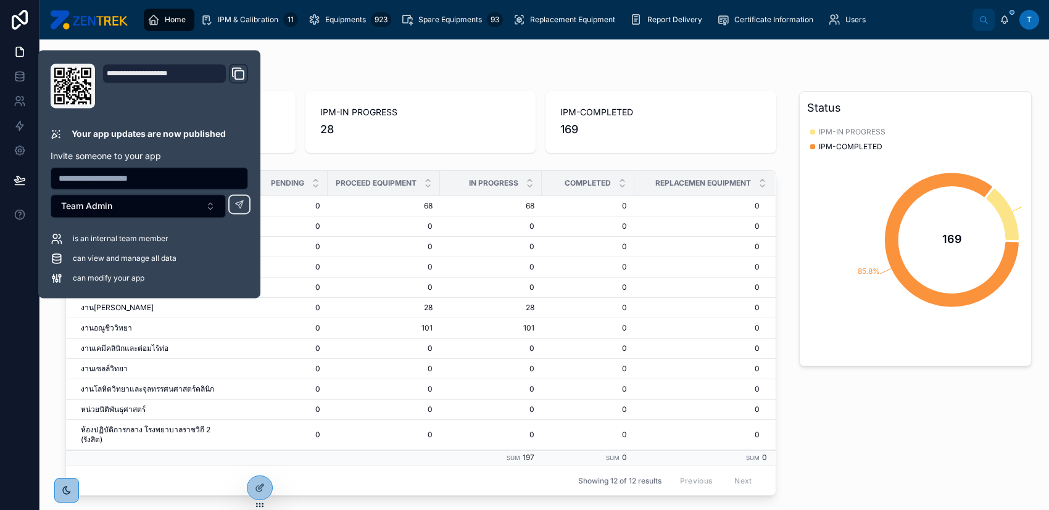
click at [824, 145] on span "IPM-COMPLETED" at bounding box center [851, 147] width 64 height 10
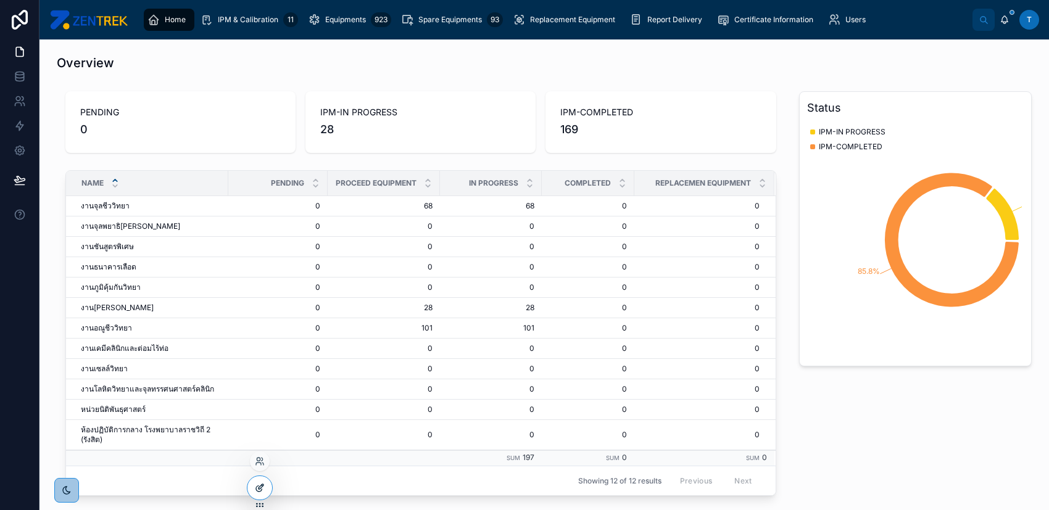
click at [256, 489] on icon at bounding box center [260, 488] width 10 height 10
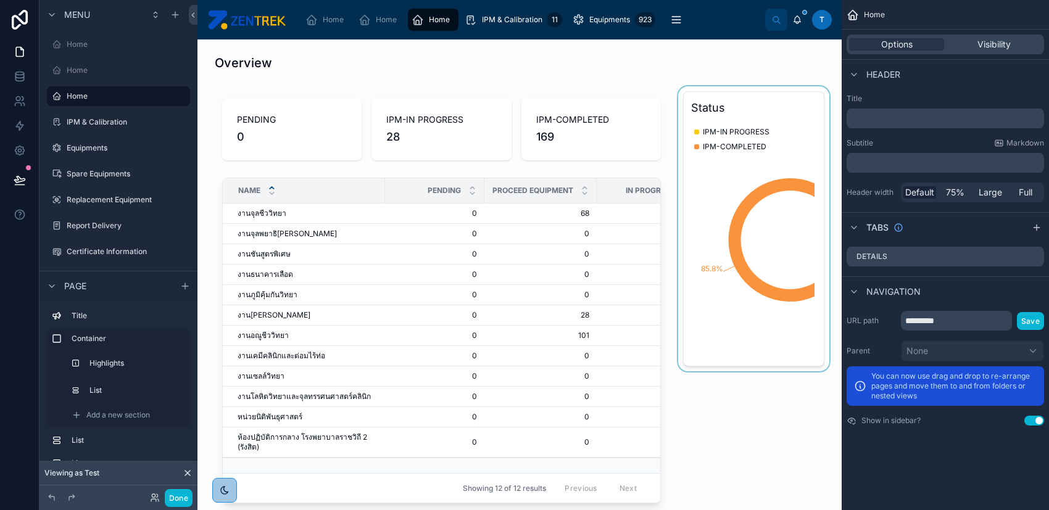
click at [722, 286] on div at bounding box center [754, 303] width 156 height 434
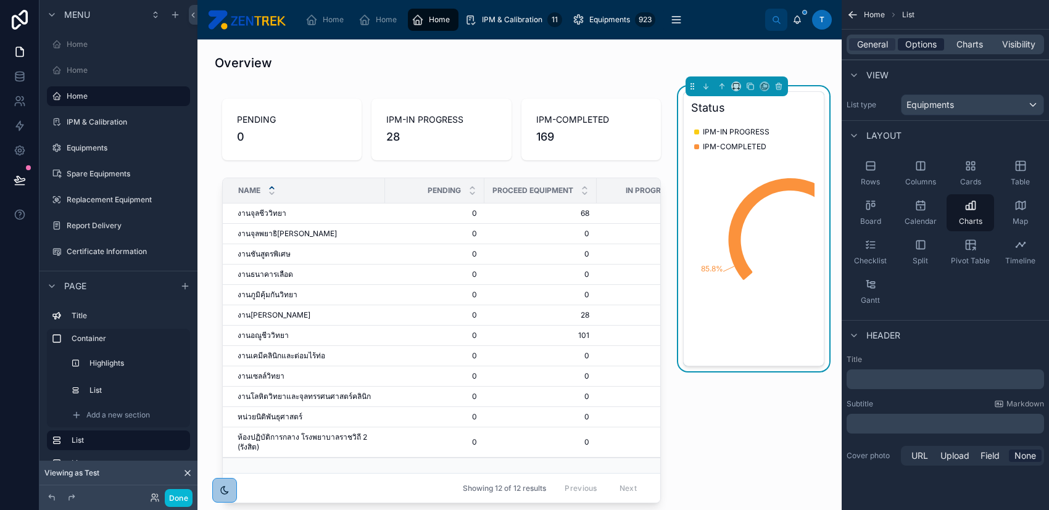
click at [925, 42] on span "Options" at bounding box center [920, 44] width 31 height 12
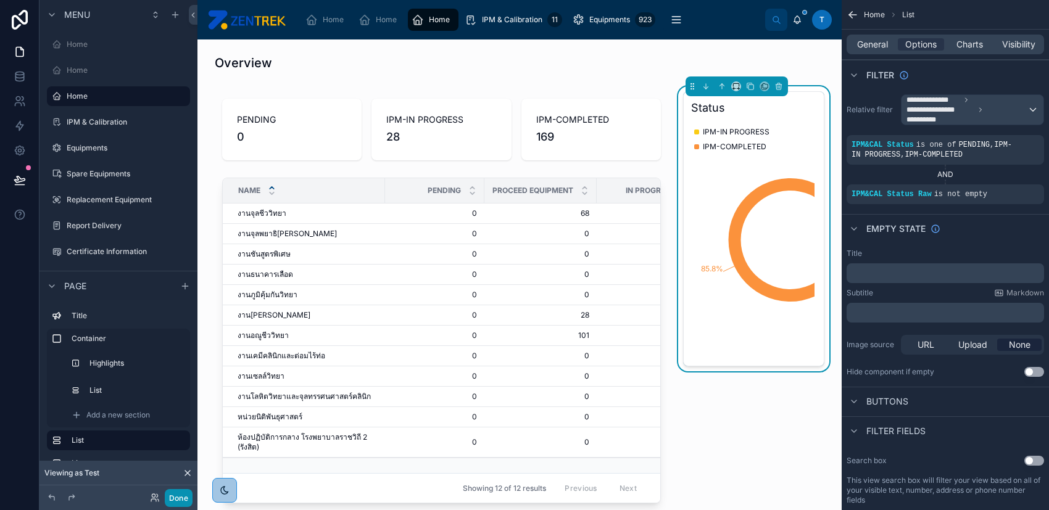
click at [183, 492] on button "Done" at bounding box center [179, 498] width 28 height 18
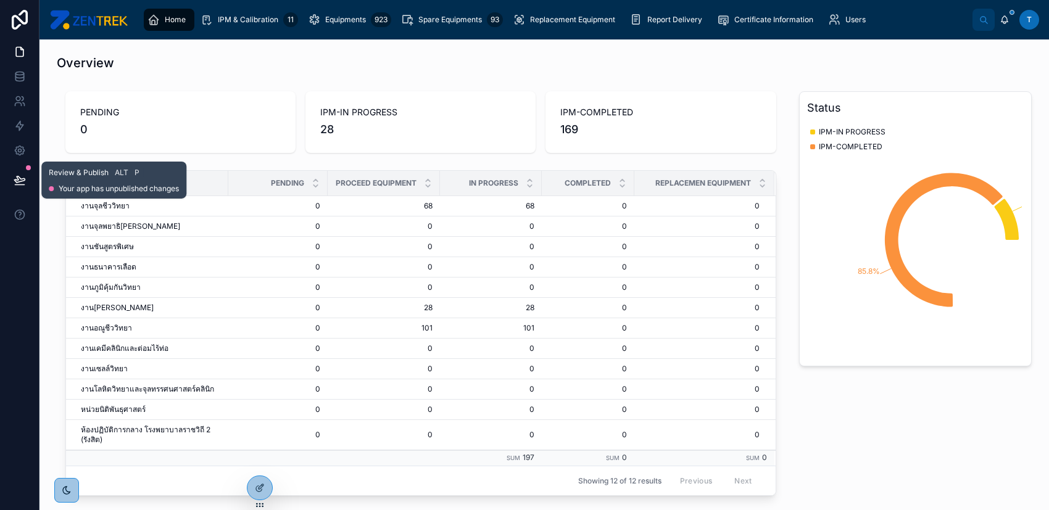
click at [20, 174] on icon at bounding box center [20, 180] width 12 height 12
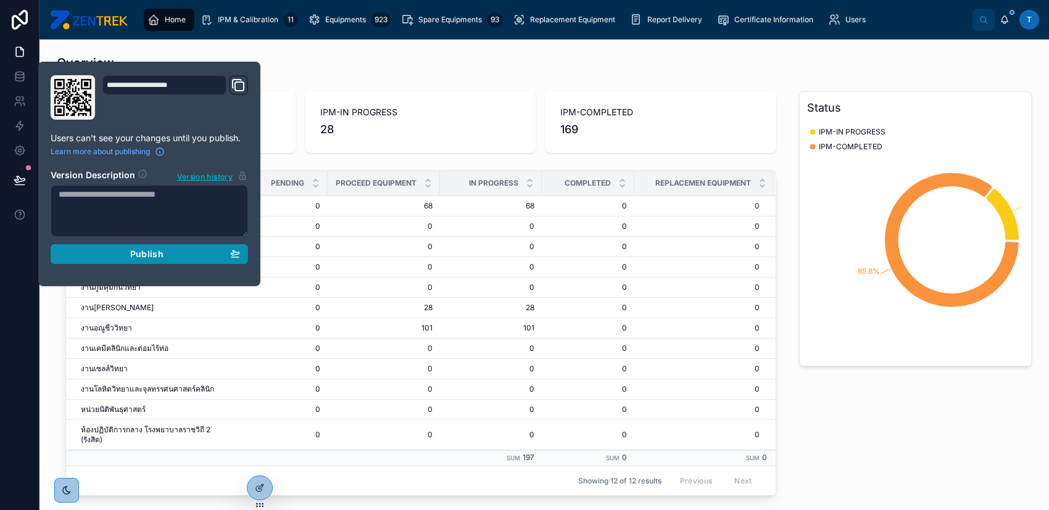
click at [146, 250] on span "Publish" at bounding box center [146, 254] width 33 height 11
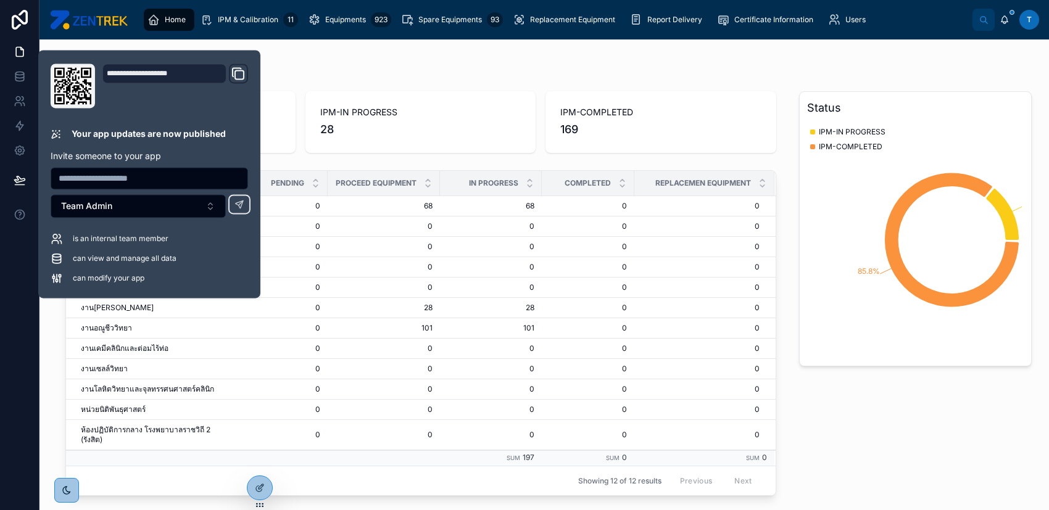
click at [449, 73] on div "Overview" at bounding box center [544, 62] width 990 height 27
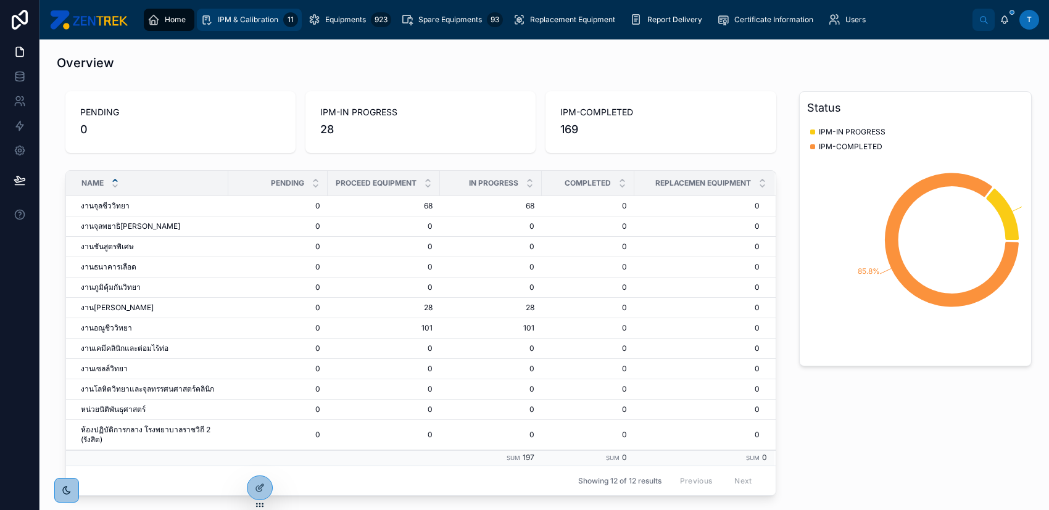
click at [279, 27] on div "IPM & Calibration 11" at bounding box center [249, 20] width 97 height 20
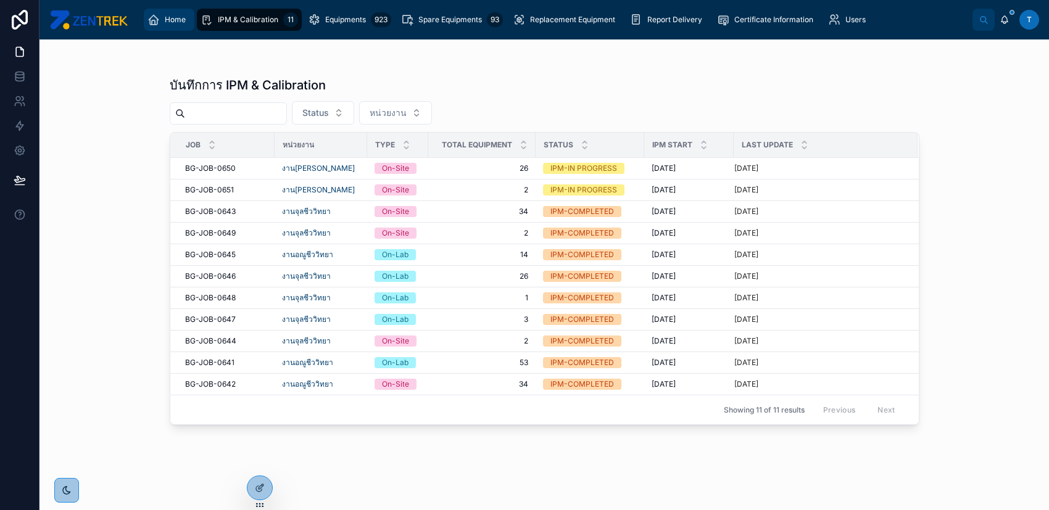
click at [171, 23] on span "Home" at bounding box center [175, 20] width 21 height 10
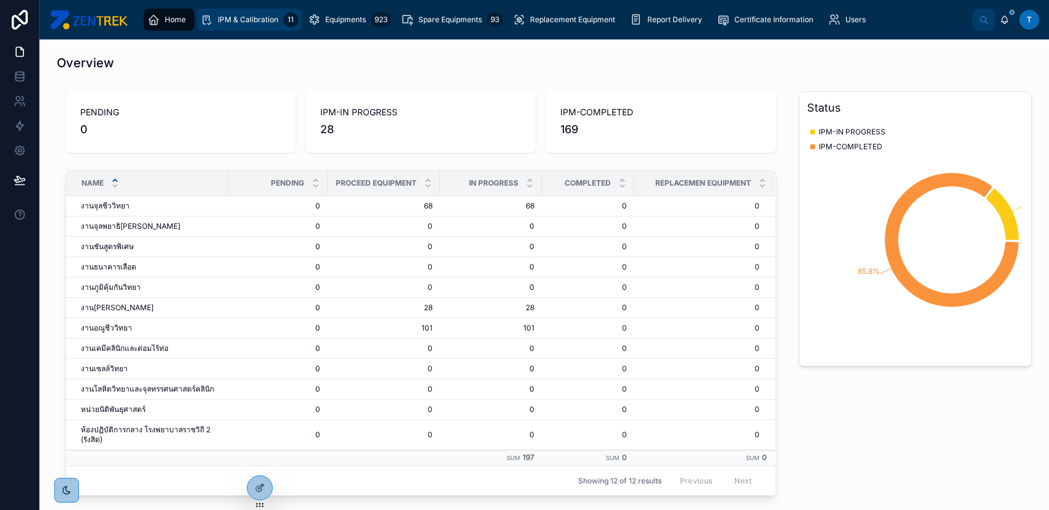
click at [237, 20] on span "IPM & Calibration" at bounding box center [248, 20] width 60 height 10
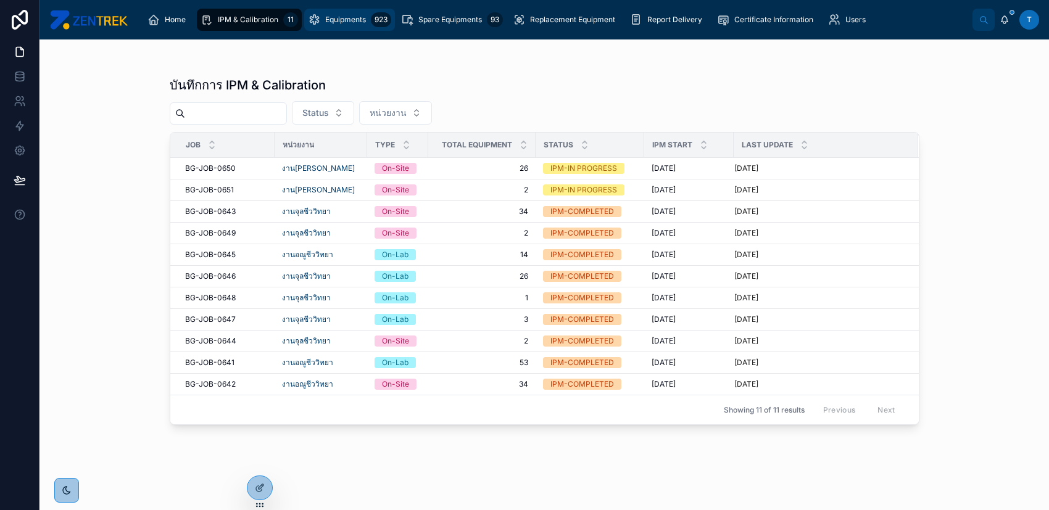
click at [334, 25] on div "Equipments 923" at bounding box center [349, 20] width 83 height 20
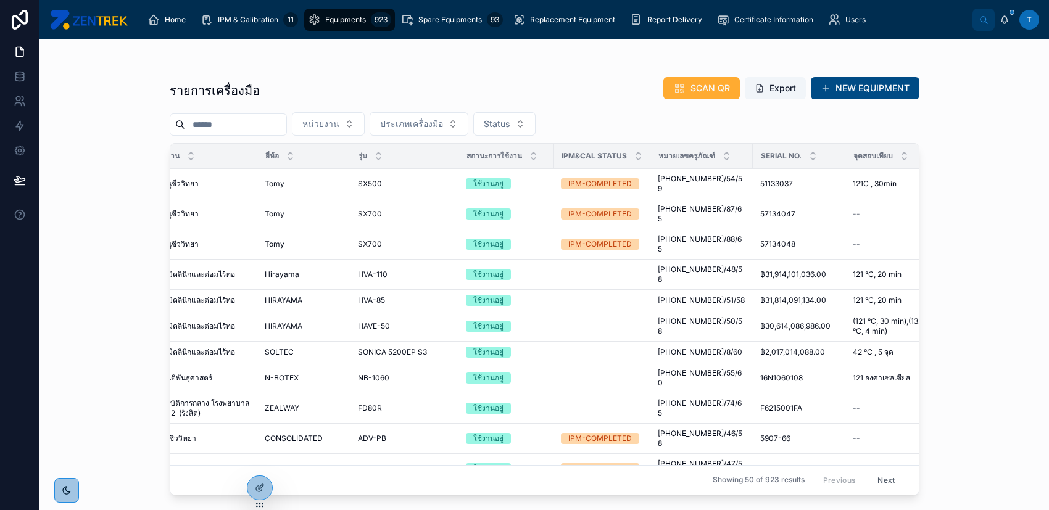
scroll to position [0, 452]
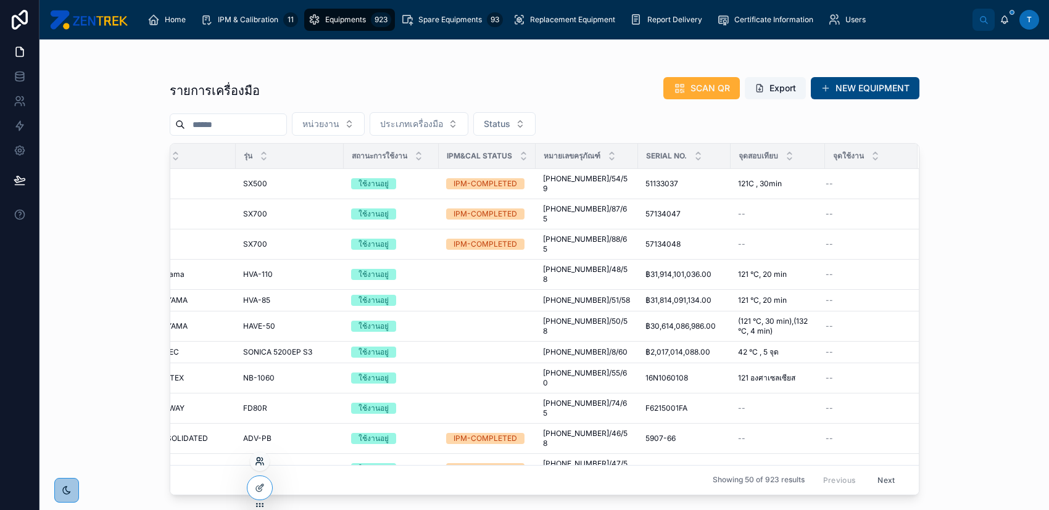
click at [261, 460] on icon at bounding box center [260, 462] width 10 height 10
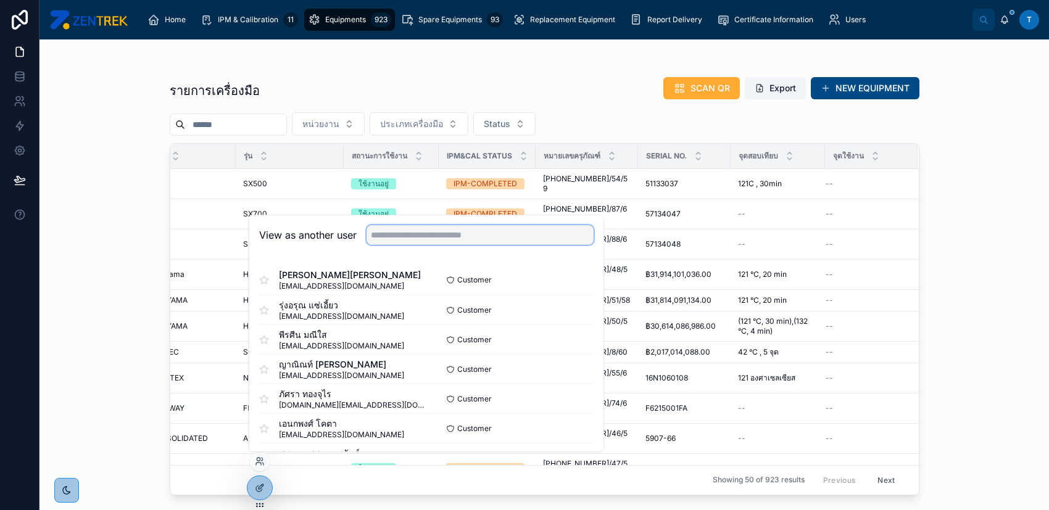
click at [464, 239] on input "text" at bounding box center [479, 235] width 227 height 20
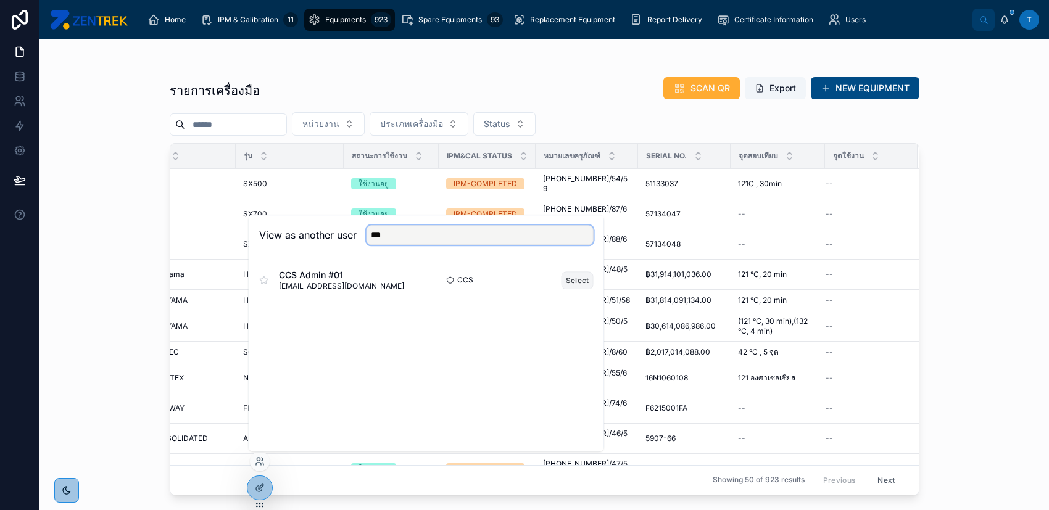
type input "***"
click at [576, 281] on button "Select" at bounding box center [577, 280] width 32 height 18
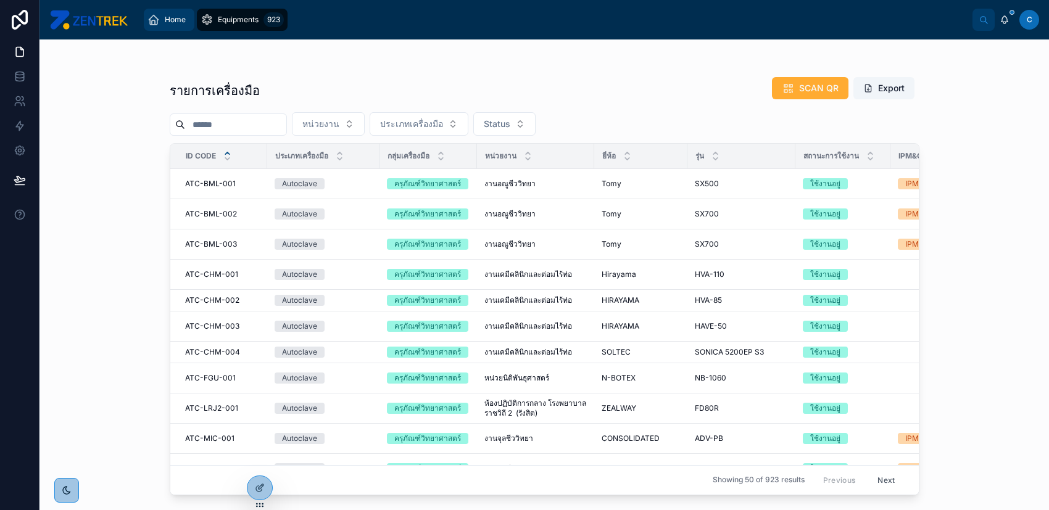
click at [161, 19] on div "Home" at bounding box center [168, 20] width 43 height 20
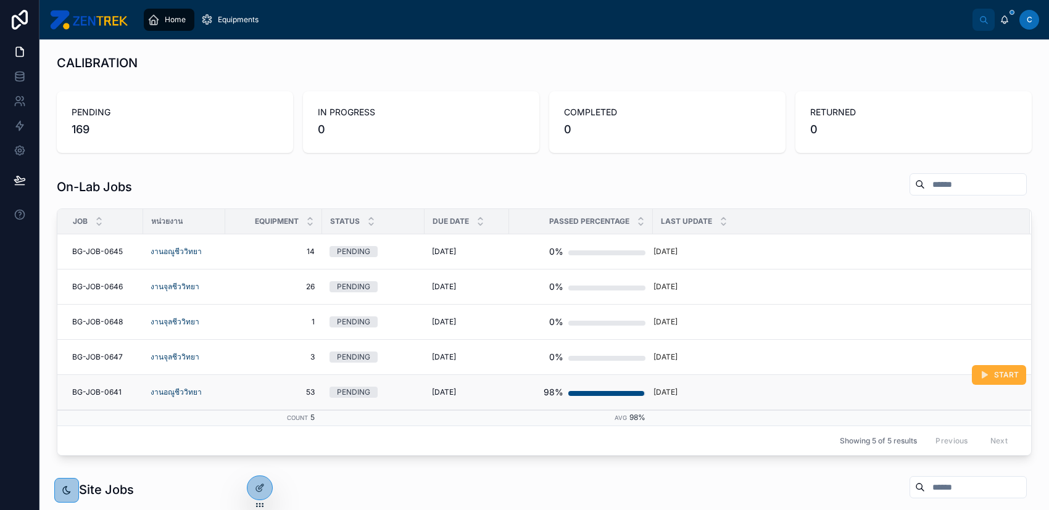
click at [748, 382] on td "[DATE]" at bounding box center [841, 392] width 377 height 35
click at [751, 389] on div "[DATE]" at bounding box center [834, 392] width 362 height 10
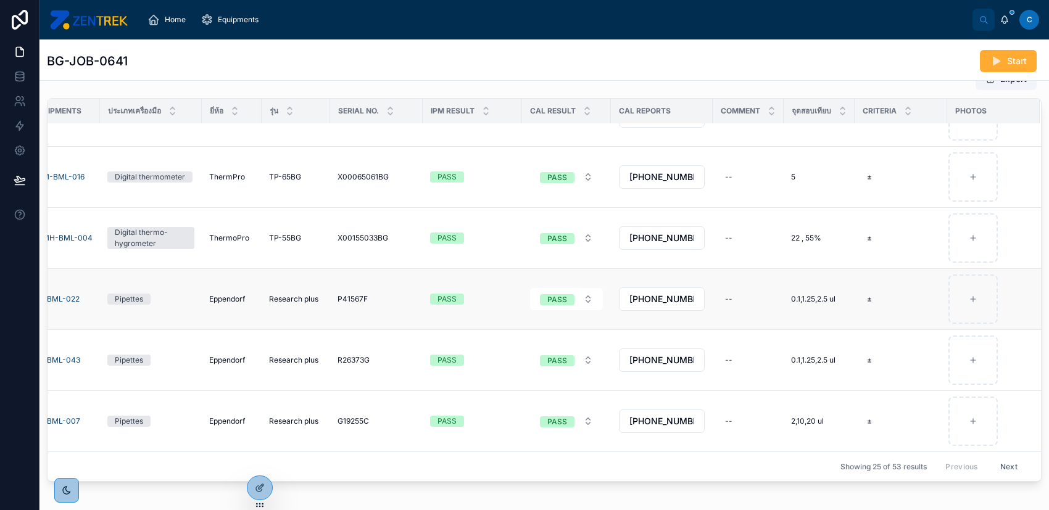
scroll to position [303, 0]
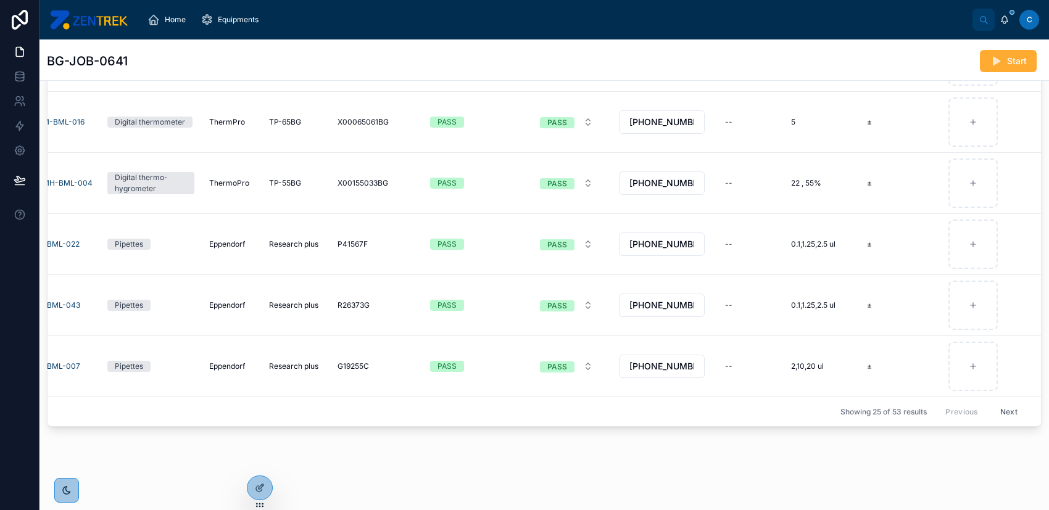
click at [993, 402] on button "Next" at bounding box center [1008, 411] width 35 height 19
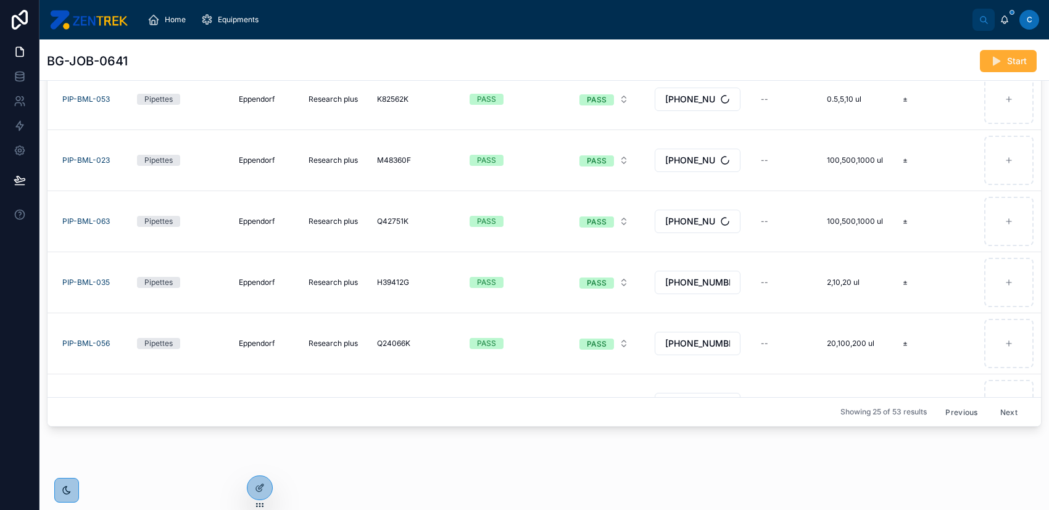
scroll to position [329, 0]
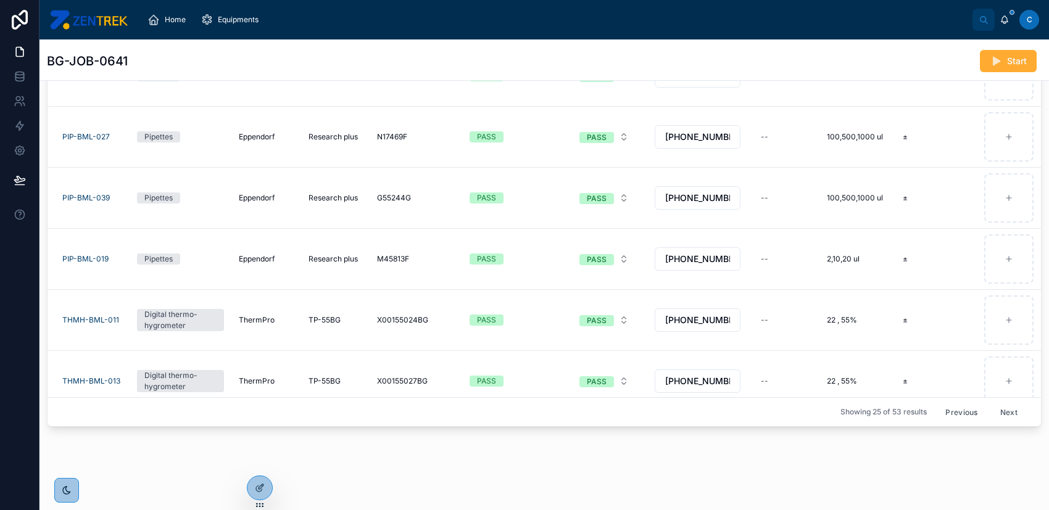
click at [991, 402] on button "Next" at bounding box center [1008, 411] width 35 height 19
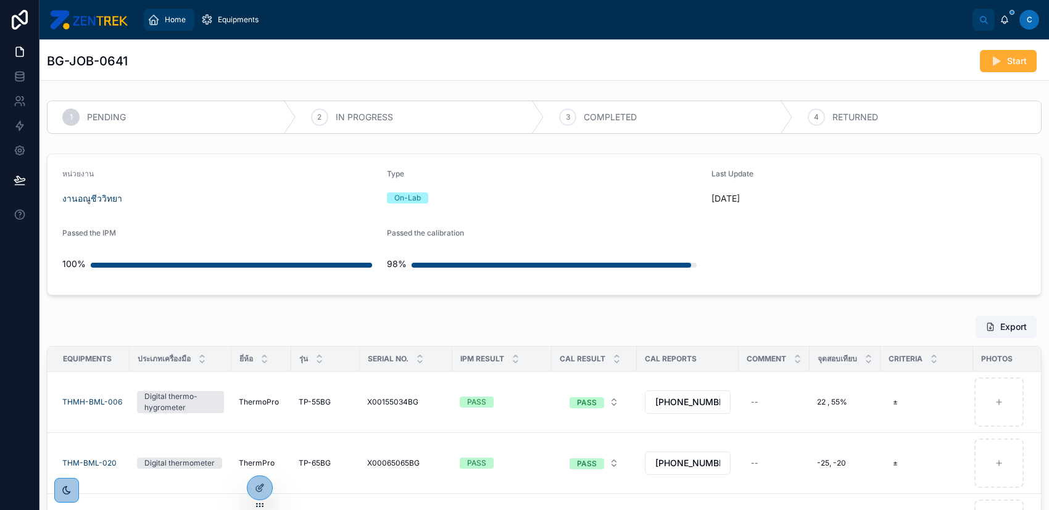
click at [165, 21] on span "Home" at bounding box center [175, 20] width 21 height 10
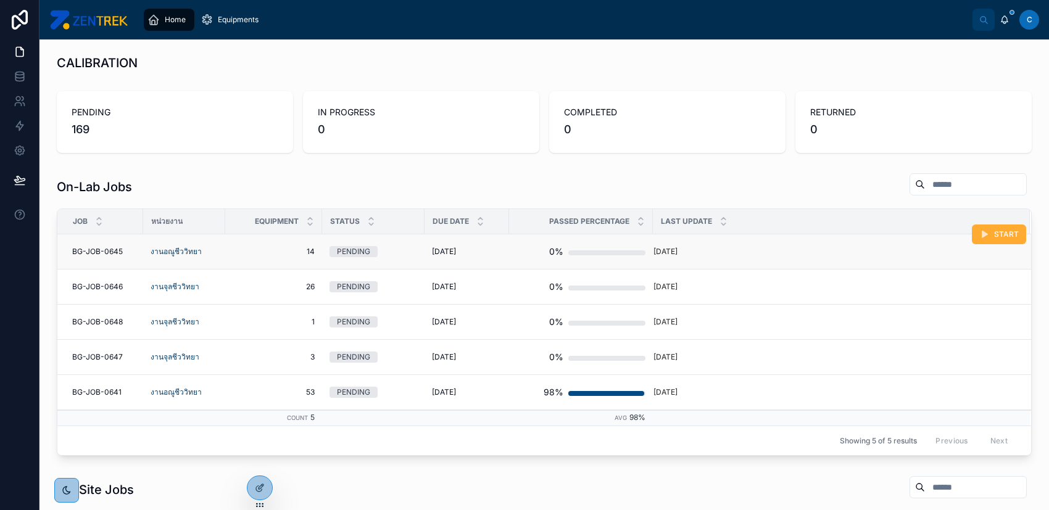
click at [446, 249] on span "[DATE]" at bounding box center [444, 252] width 24 height 10
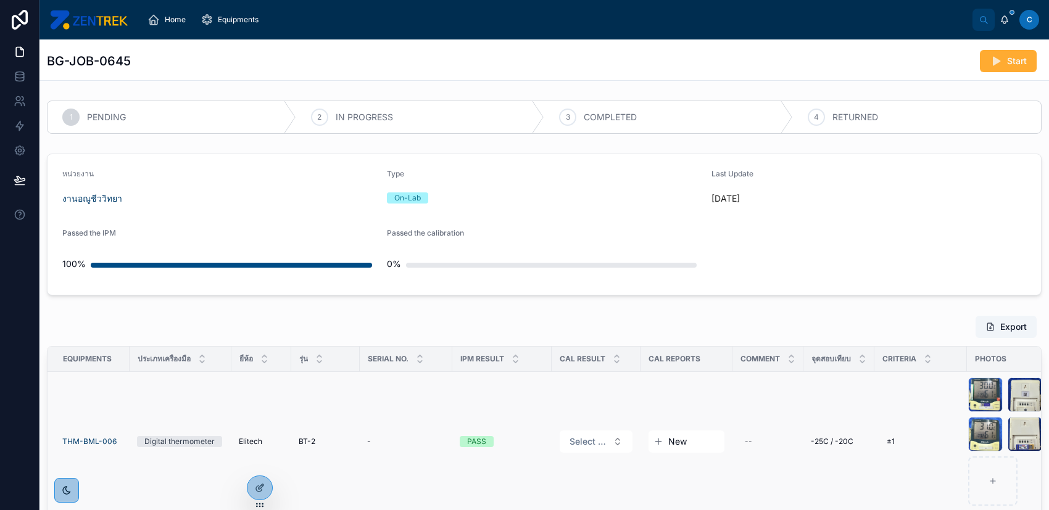
click at [674, 436] on span "New" at bounding box center [677, 442] width 19 height 12
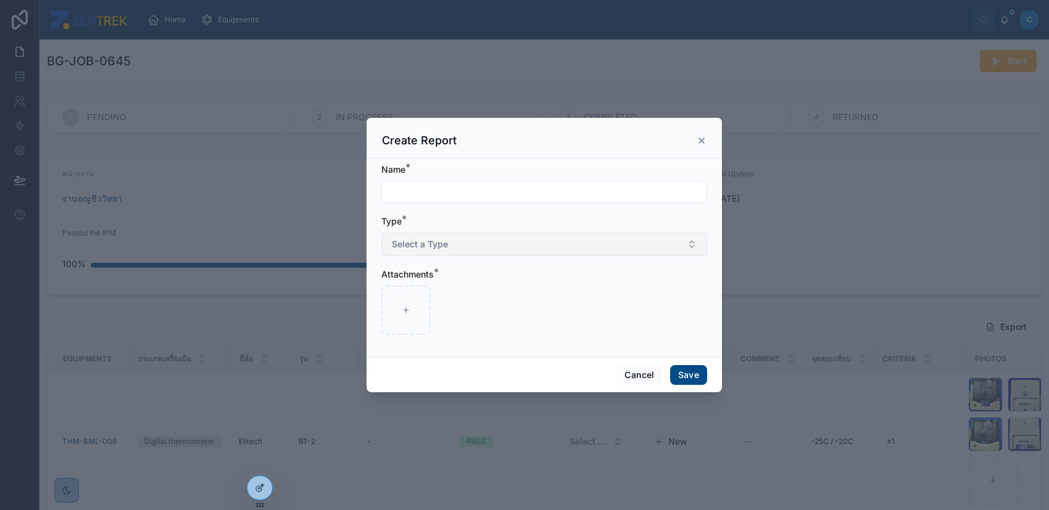
click at [602, 241] on button "Select a Type" at bounding box center [544, 244] width 326 height 23
click at [646, 380] on button "Cancel" at bounding box center [639, 375] width 46 height 20
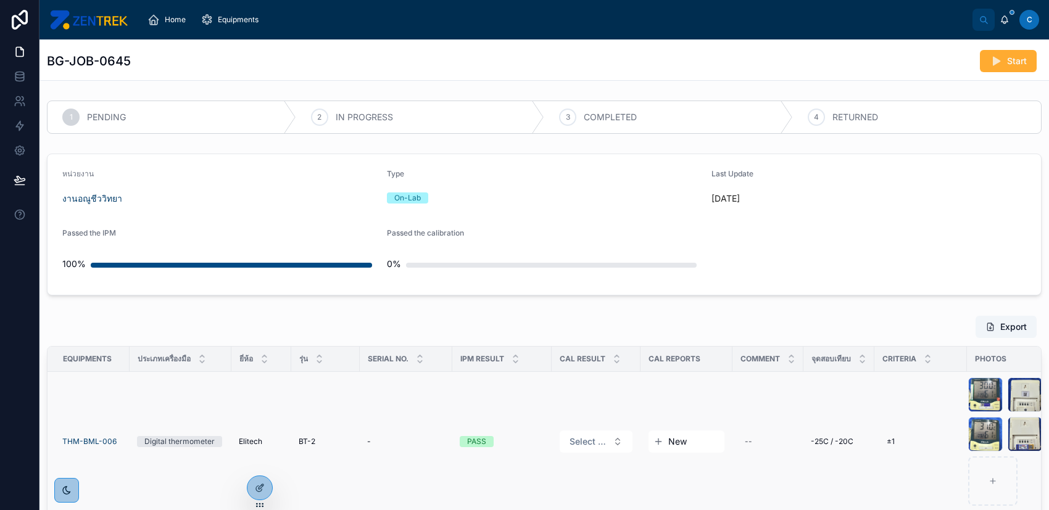
click at [684, 437] on span "New" at bounding box center [677, 442] width 19 height 12
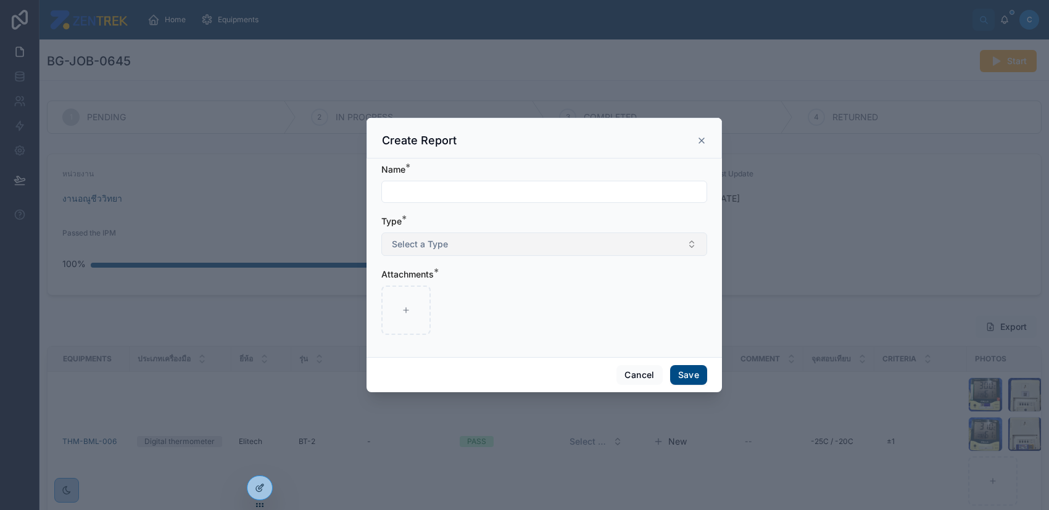
click at [540, 241] on button "Select a Type" at bounding box center [544, 244] width 326 height 23
click at [257, 484] on icon at bounding box center [260, 488] width 10 height 10
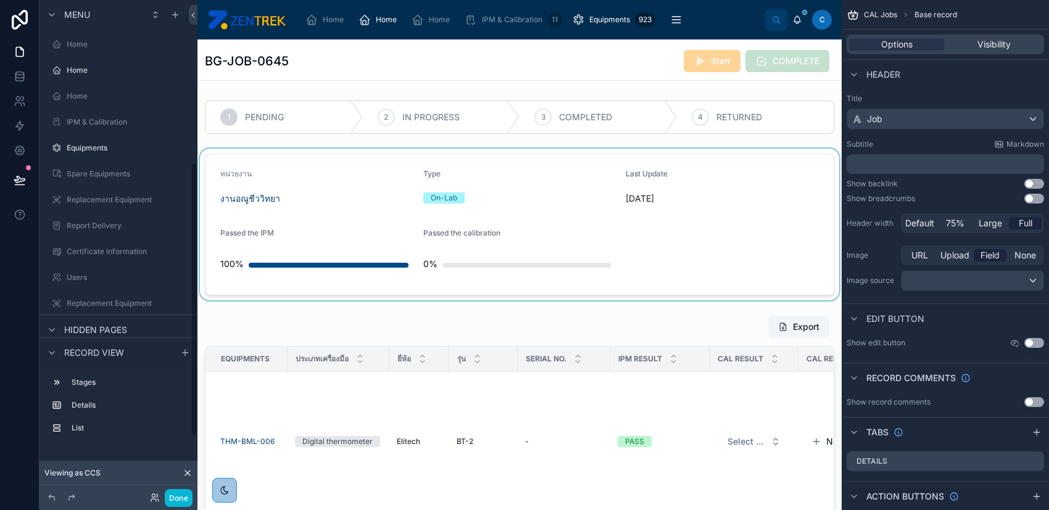
scroll to position [294, 0]
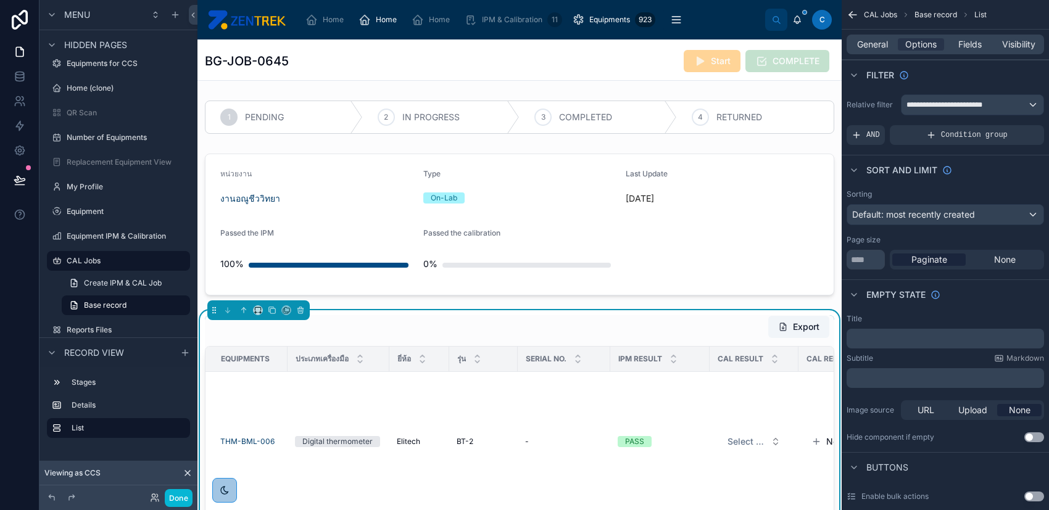
click at [612, 302] on div "1 PENDING 2 IN PROGRESS 3 COMPLETED 4 RETURNED หน่วยงาน งานอณูชีววิทยา Type On-…" at bounding box center [519, 415] width 644 height 639
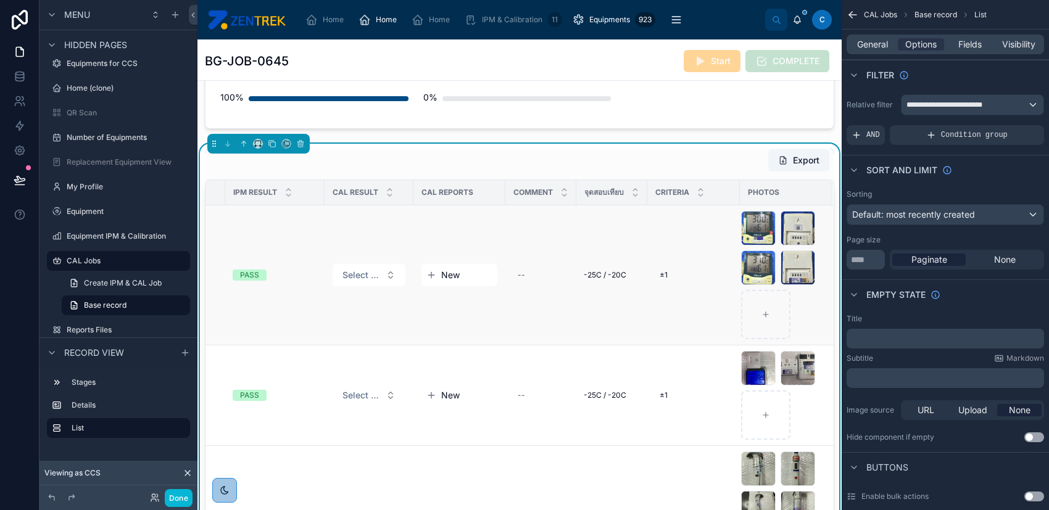
scroll to position [82, 0]
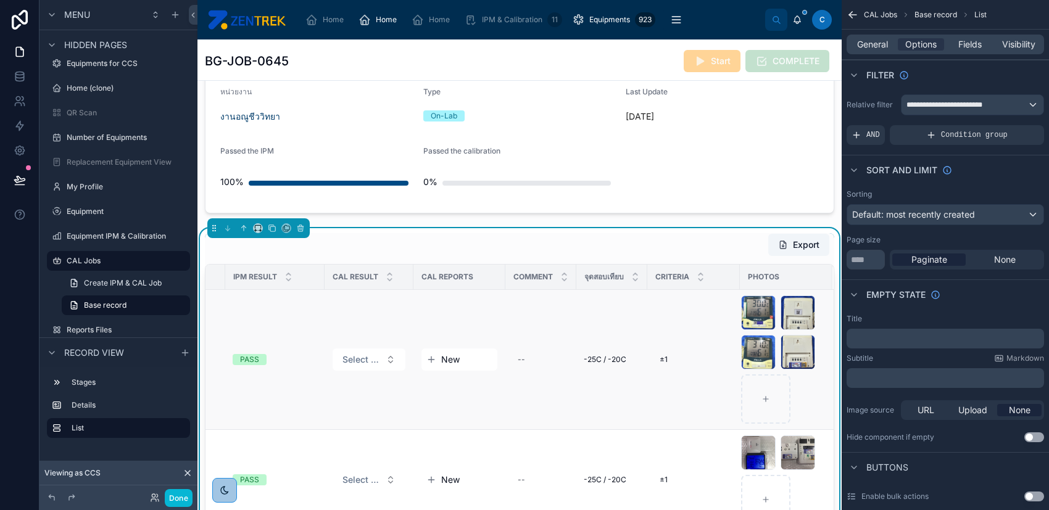
click at [441, 357] on span "New" at bounding box center [450, 360] width 19 height 12
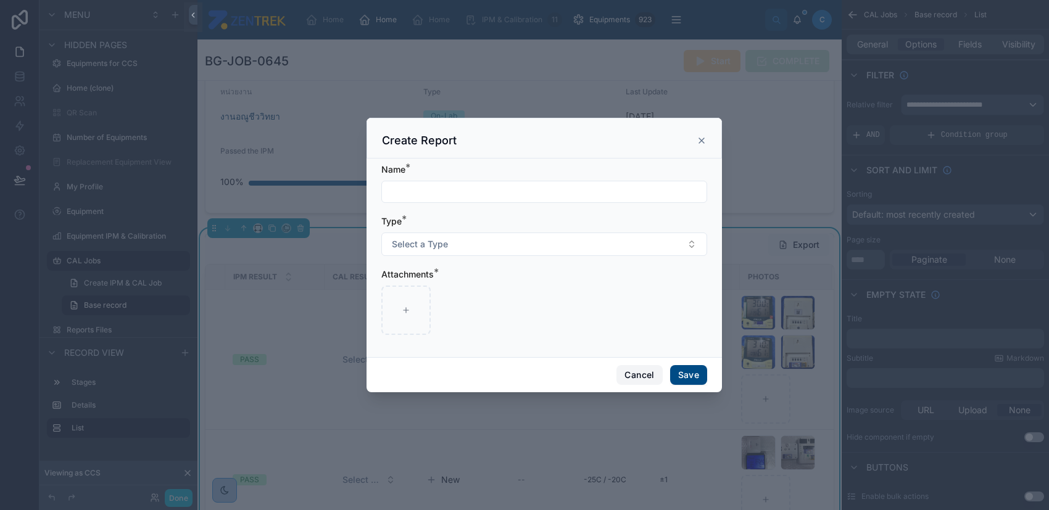
click at [636, 375] on button "Cancel" at bounding box center [639, 375] width 46 height 20
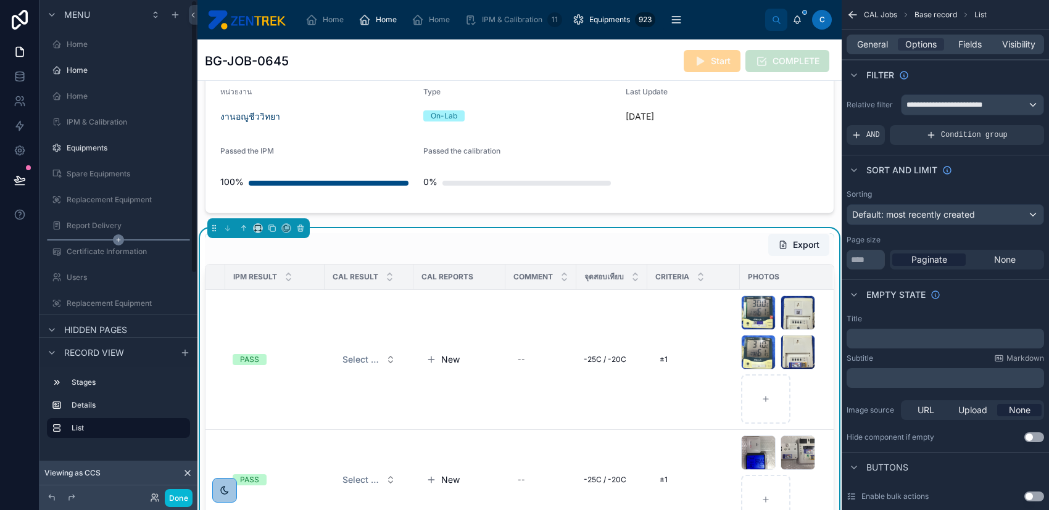
scroll to position [0, 0]
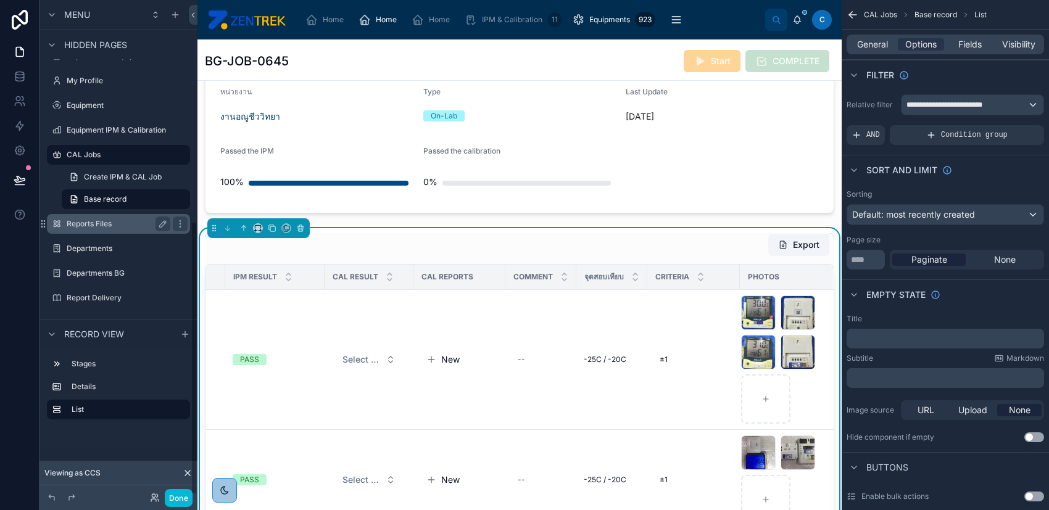
click at [122, 220] on label "Reports Files" at bounding box center [116, 224] width 99 height 10
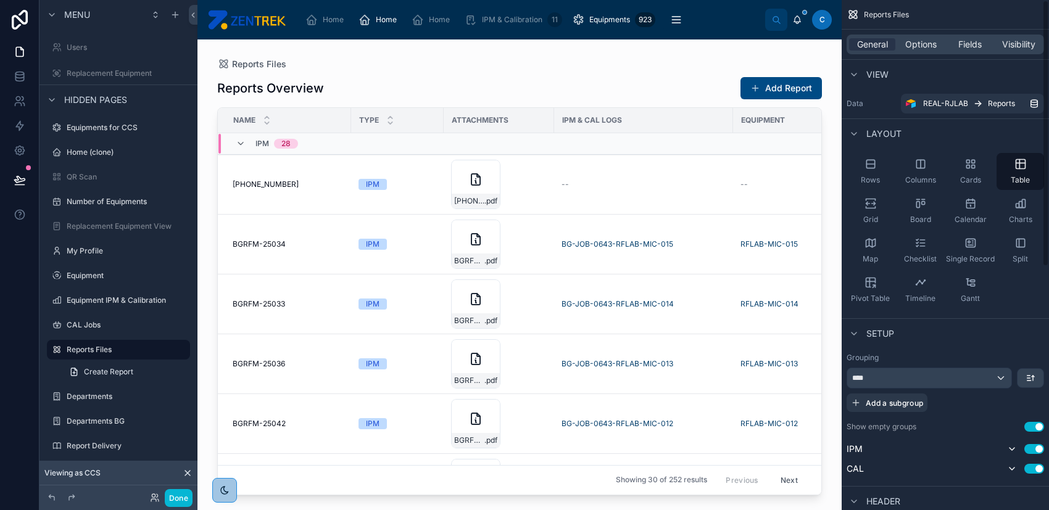
click at [785, 81] on div at bounding box center [519, 267] width 644 height 456
click at [764, 94] on button "Add Report" at bounding box center [780, 88] width 81 height 22
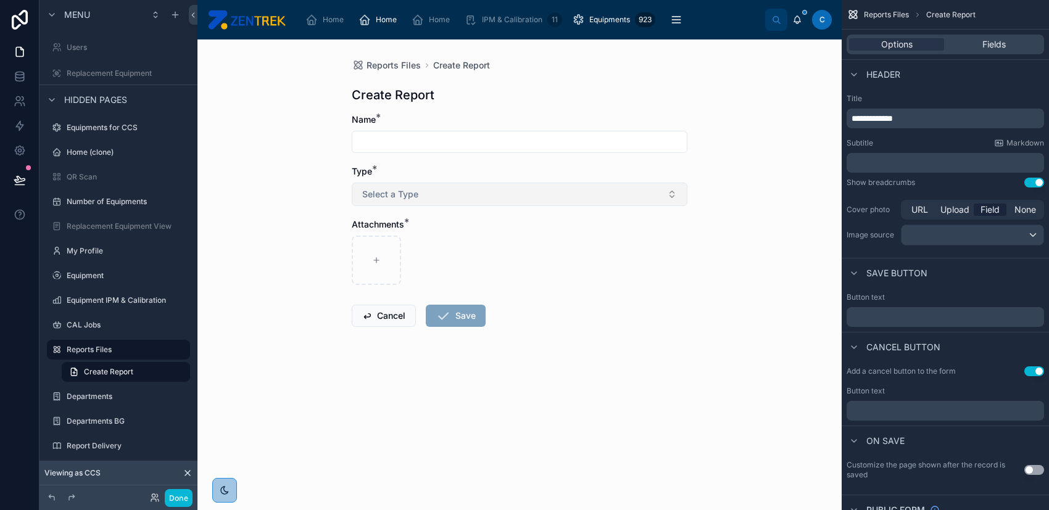
click at [652, 193] on button "Select a Type" at bounding box center [520, 194] width 336 height 23
click at [722, 190] on div "Reports Files Create Report Create Report Name * Type * Select a Type Attachmen…" at bounding box center [519, 274] width 644 height 471
click at [178, 350] on icon "scrollable content" at bounding box center [180, 350] width 10 height 10
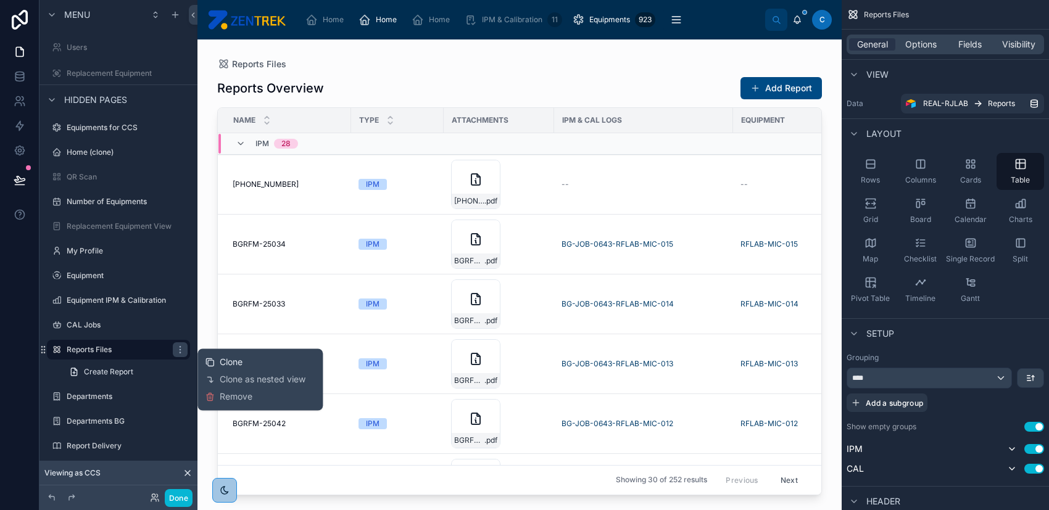
click at [224, 359] on span "Clone" at bounding box center [231, 362] width 23 height 12
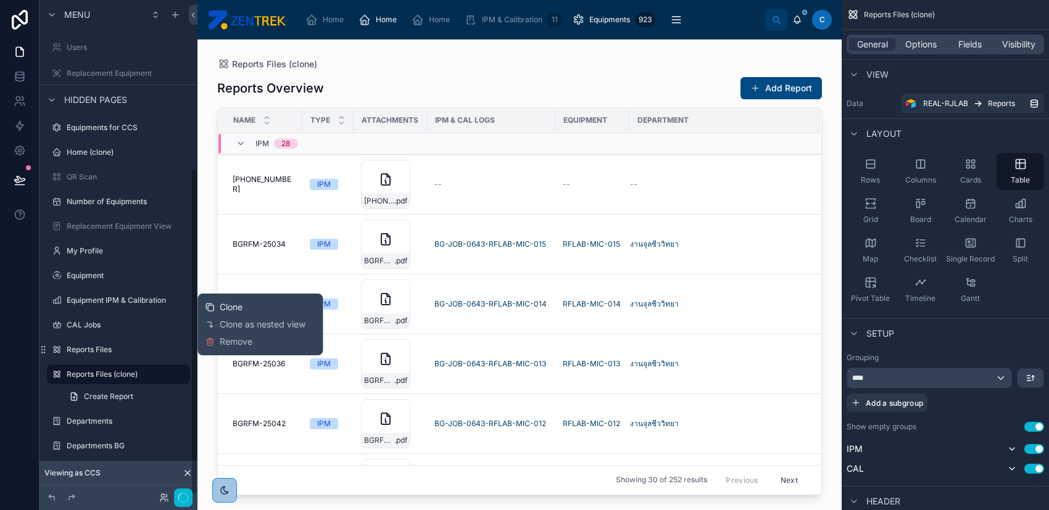
scroll to position [255, 0]
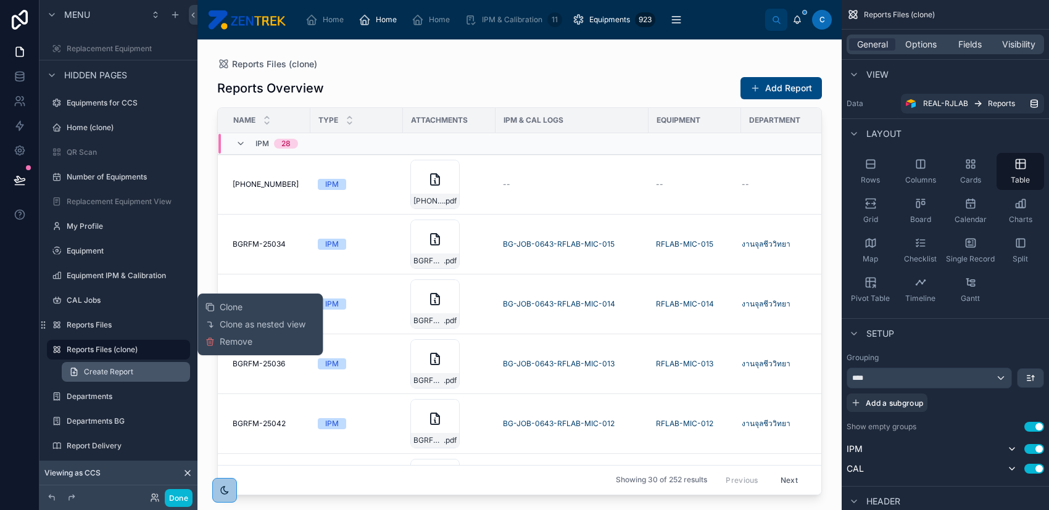
click at [159, 368] on link "Create Report" at bounding box center [126, 372] width 128 height 20
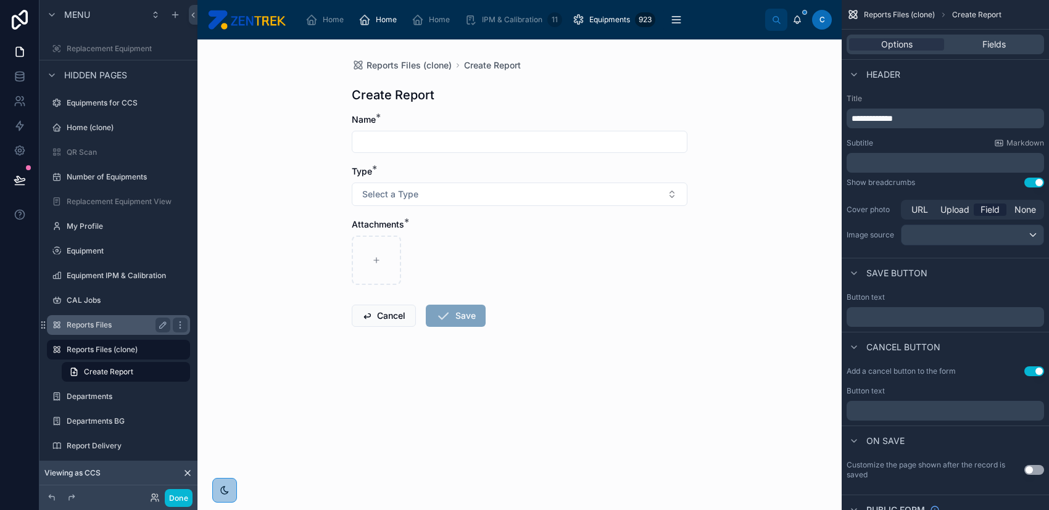
click at [122, 326] on label "Reports Files" at bounding box center [116, 325] width 99 height 10
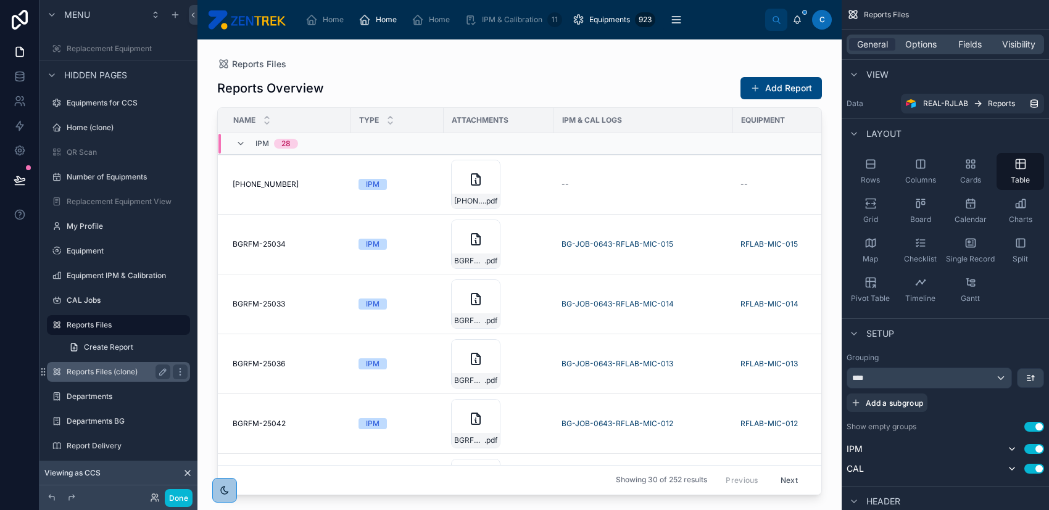
click at [118, 368] on label "Reports Files (clone)" at bounding box center [116, 372] width 99 height 10
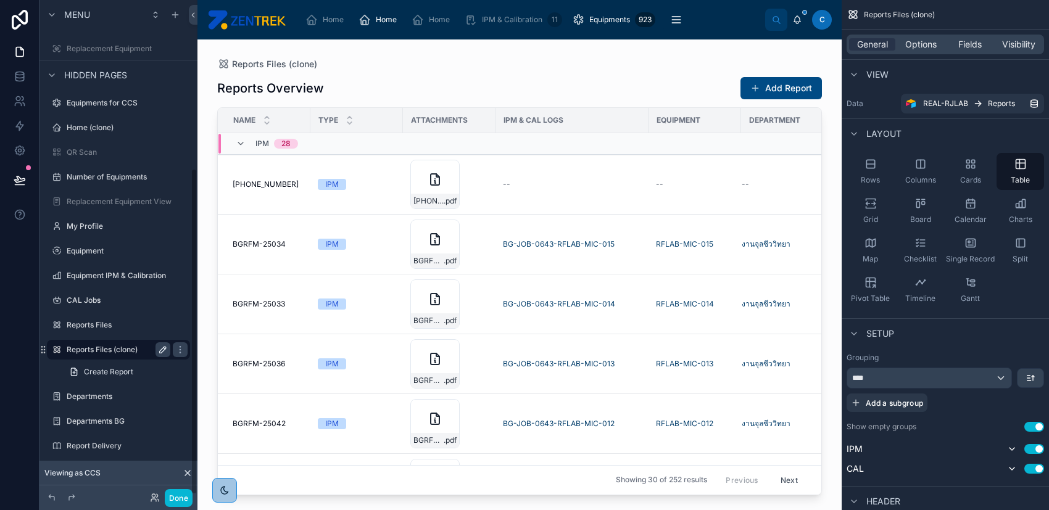
click at [160, 350] on icon "scrollable content" at bounding box center [163, 350] width 6 height 6
click at [128, 320] on label "Reports Files" at bounding box center [116, 325] width 99 height 10
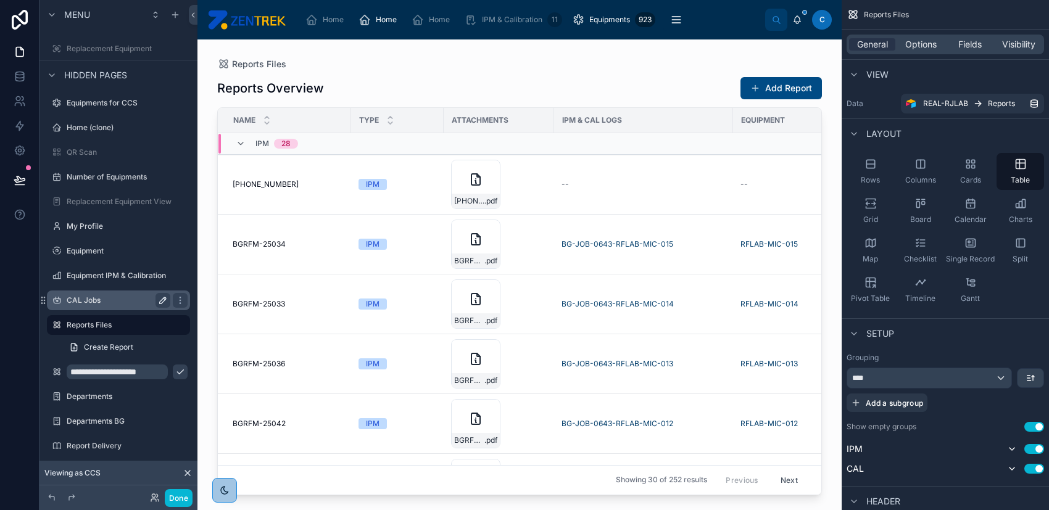
click at [158, 302] on icon "scrollable content" at bounding box center [163, 301] width 10 height 10
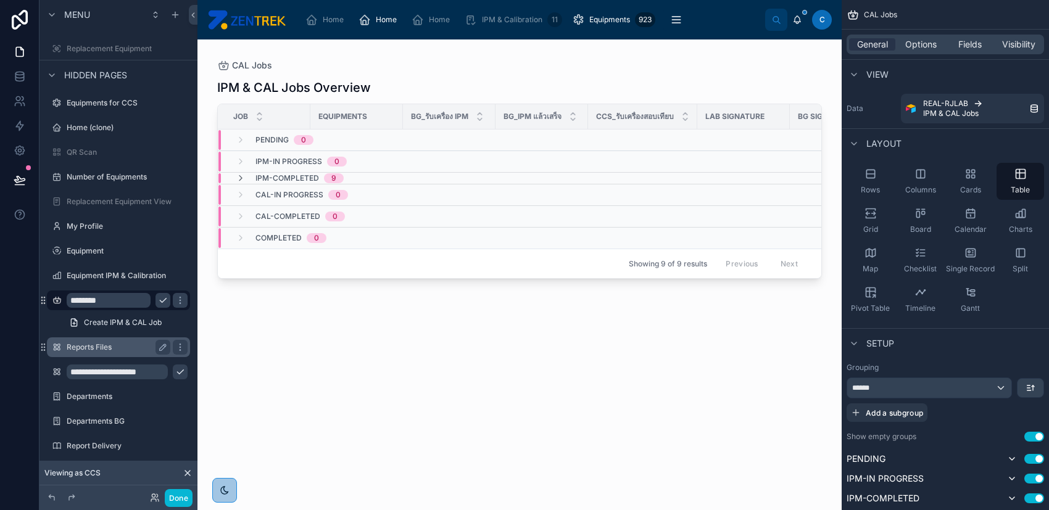
click at [141, 340] on div "Reports Files" at bounding box center [119, 347] width 104 height 15
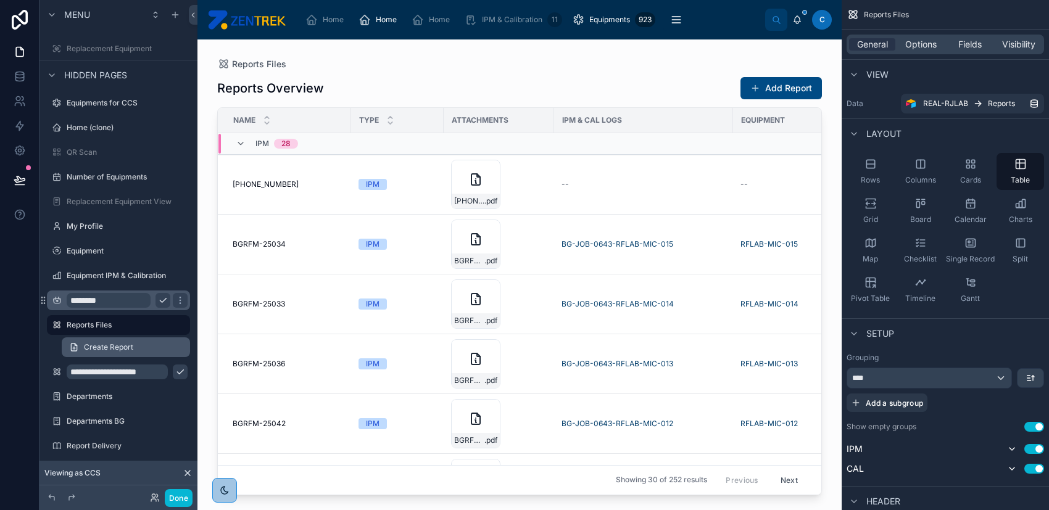
click at [153, 345] on link "Create Report" at bounding box center [126, 347] width 128 height 20
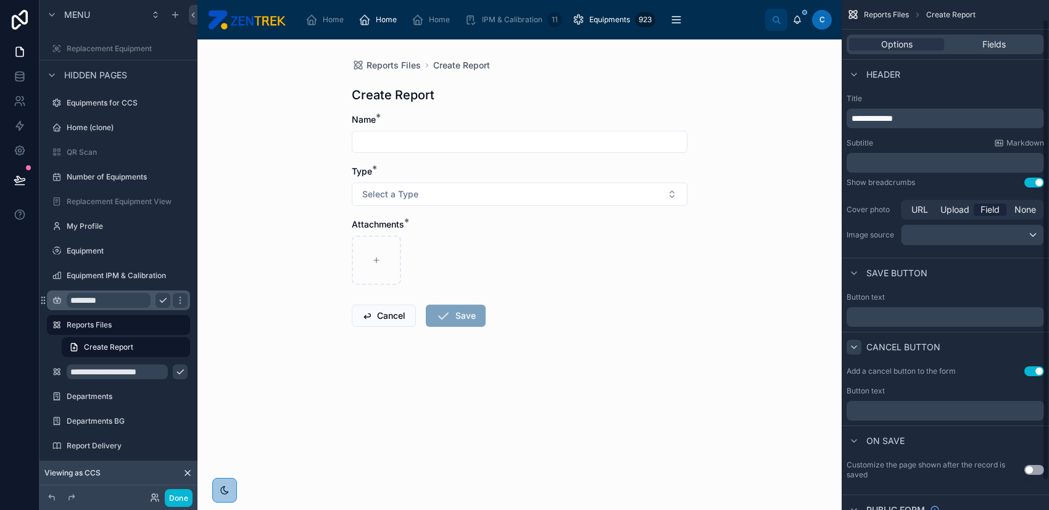
scroll to position [52, 0]
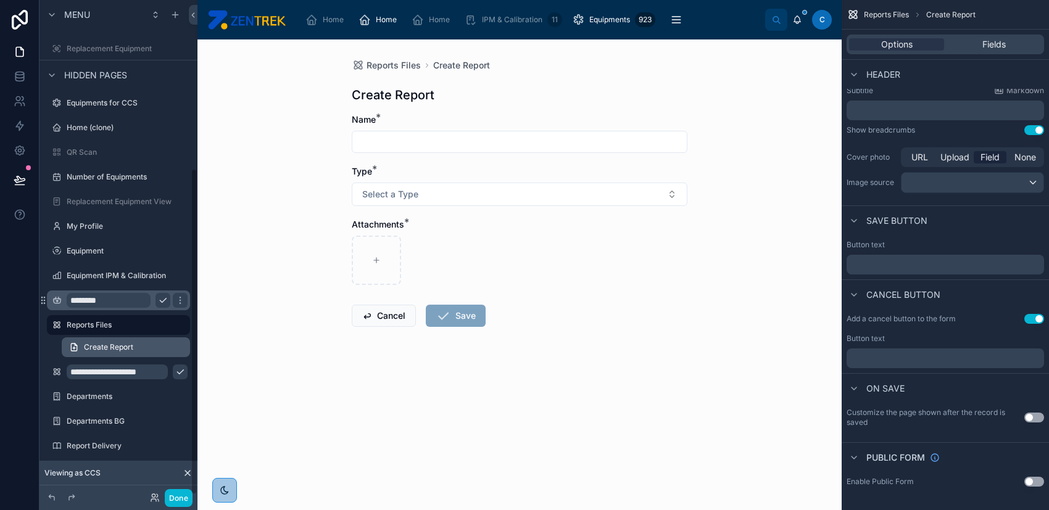
click at [152, 344] on link "Create Report" at bounding box center [126, 347] width 128 height 20
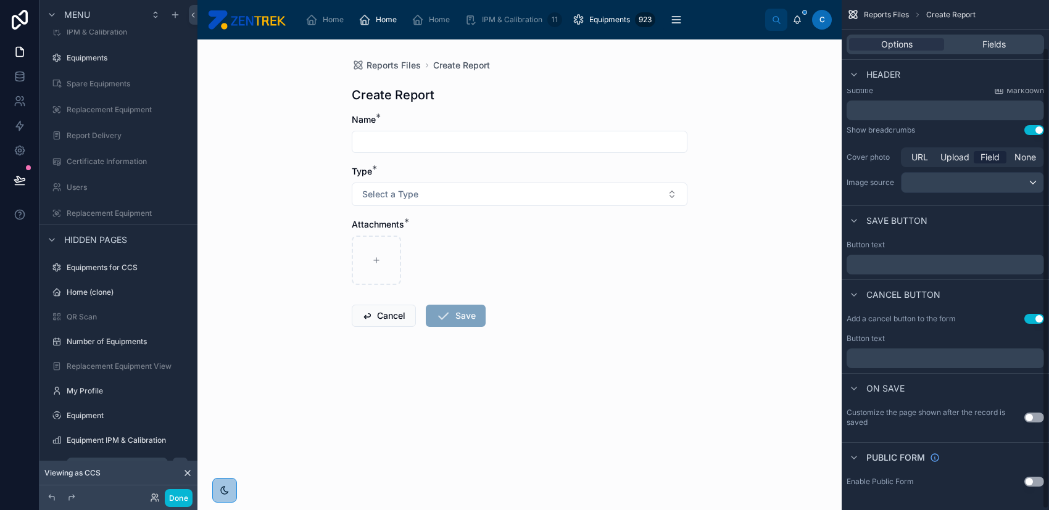
click at [756, 330] on div "Reports Files Create Report Create Report Name * Type * Select a Type Attachmen…" at bounding box center [519, 274] width 644 height 471
click at [355, 19] on link "Home" at bounding box center [380, 20] width 51 height 22
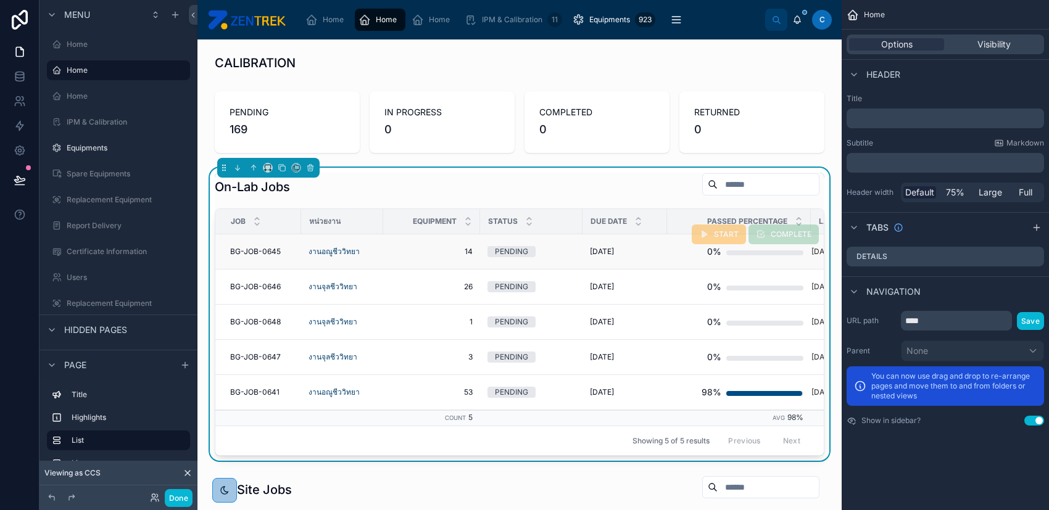
click at [602, 253] on span "[DATE]" at bounding box center [602, 252] width 24 height 10
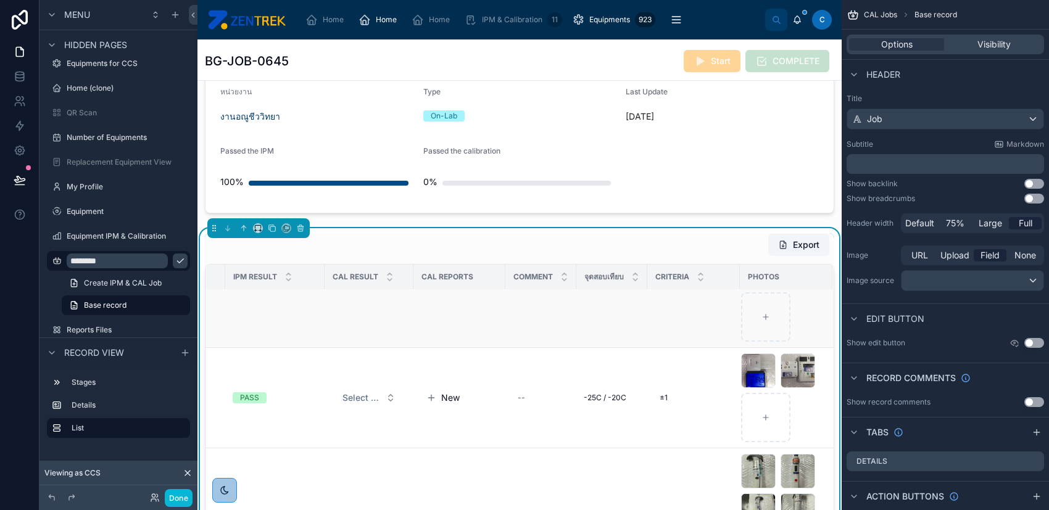
scroll to position [0, 406]
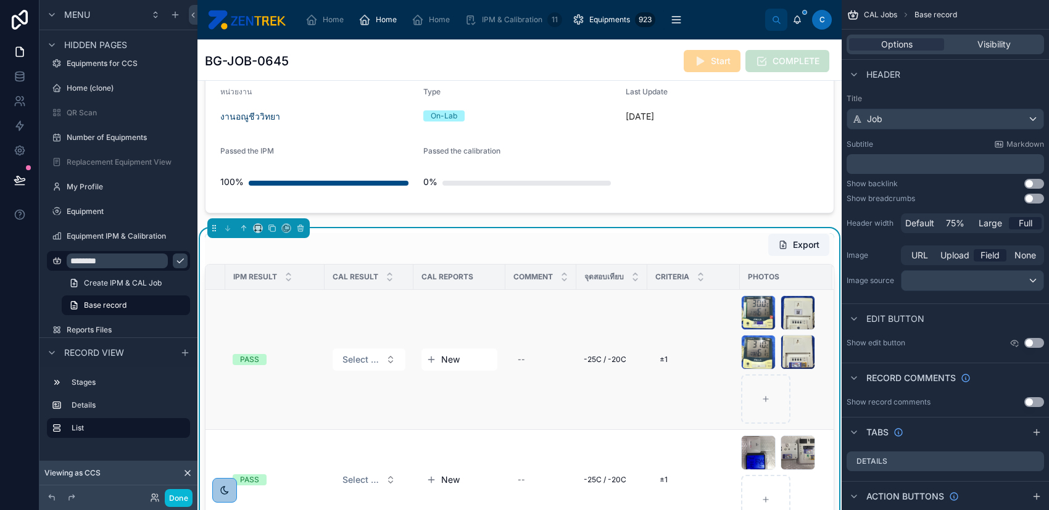
click at [439, 351] on div "New" at bounding box center [459, 360] width 76 height 22
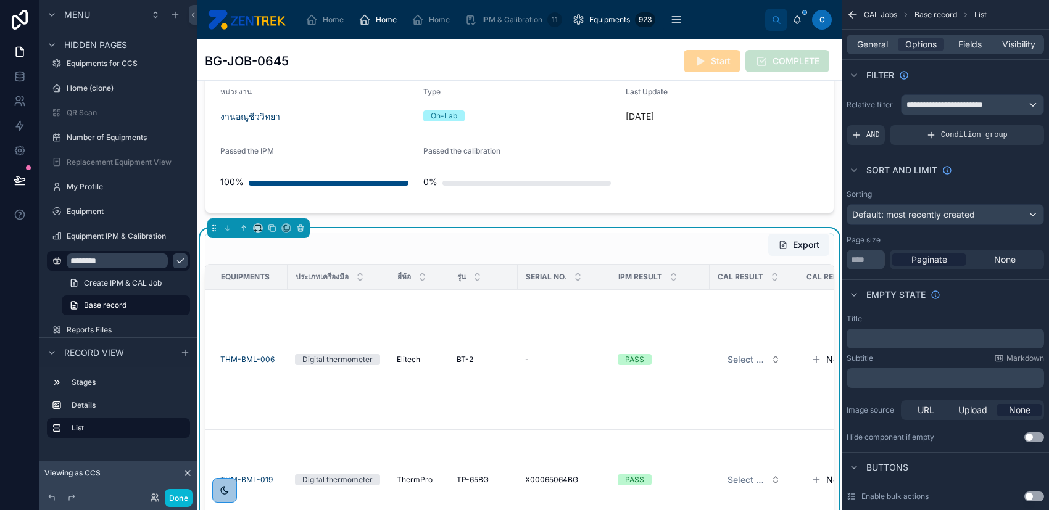
click at [424, 359] on div "Elitech Elitech" at bounding box center [419, 360] width 45 height 10
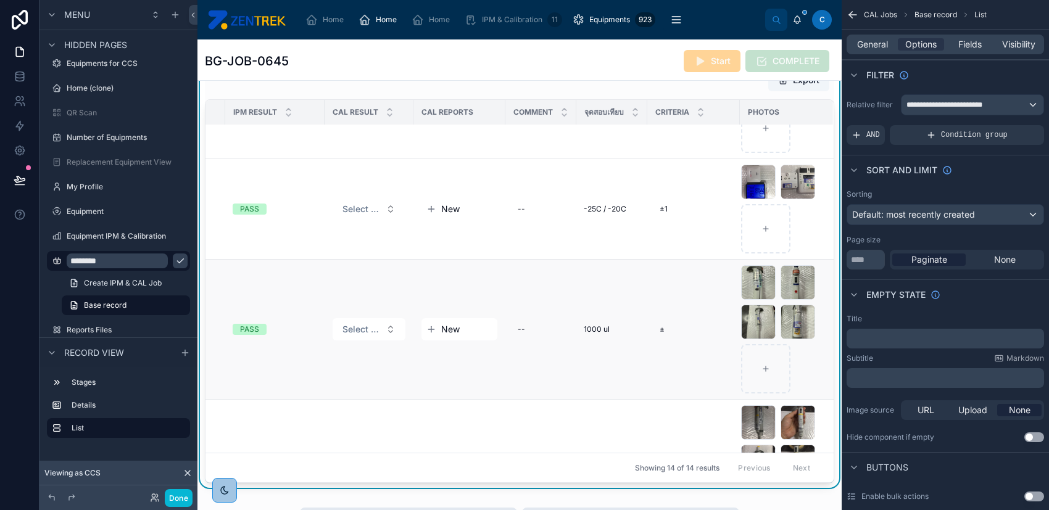
scroll to position [82, 406]
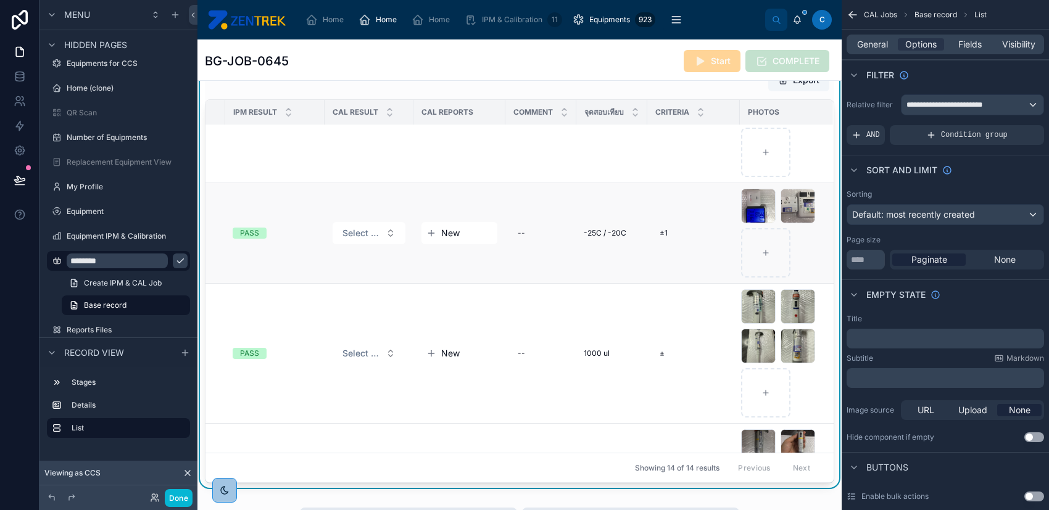
click at [441, 235] on span "New" at bounding box center [450, 233] width 19 height 12
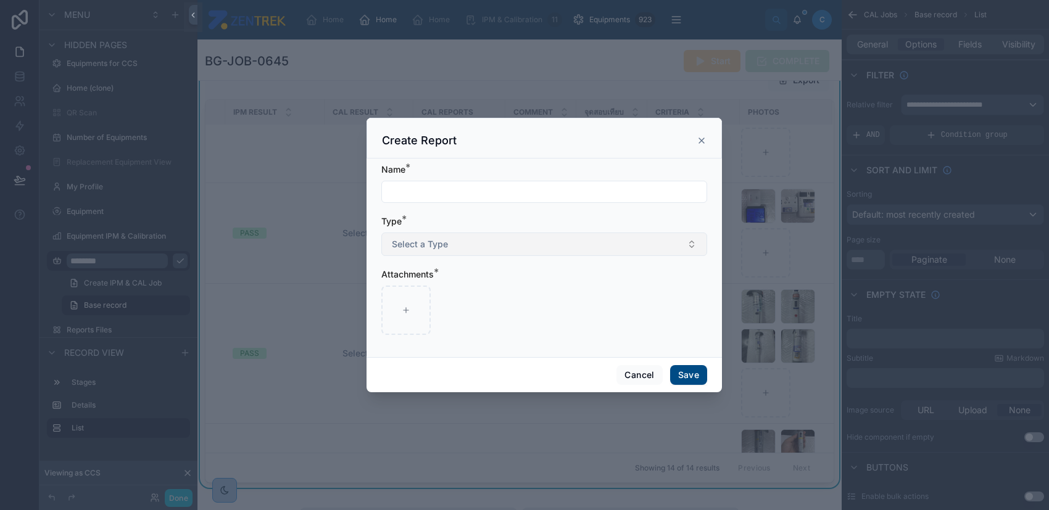
click at [559, 242] on button "Select a Type" at bounding box center [544, 244] width 326 height 23
click at [576, 220] on div "Type *" at bounding box center [544, 221] width 326 height 12
click at [640, 373] on button "Cancel" at bounding box center [639, 375] width 46 height 20
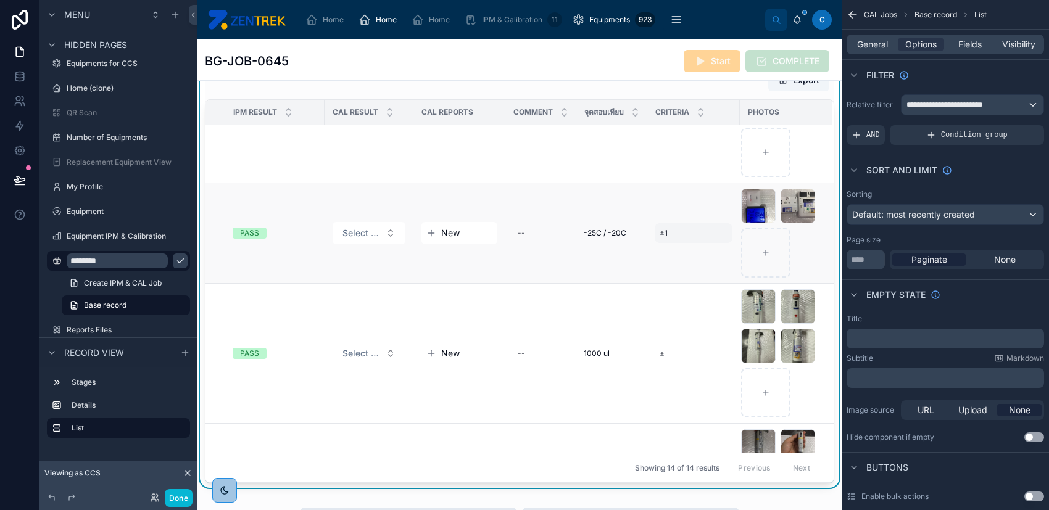
scroll to position [0, 406]
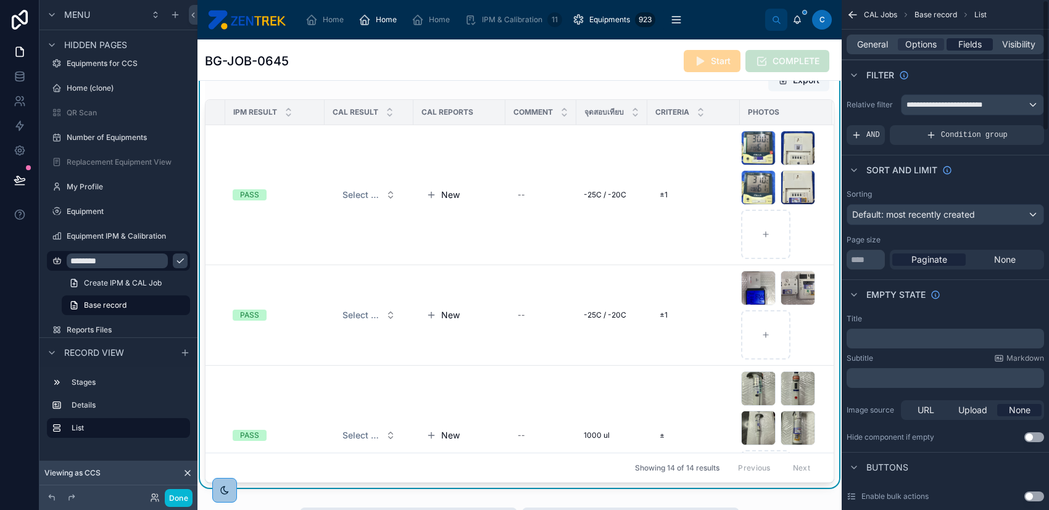
click at [975, 44] on span "Fields" at bounding box center [969, 44] width 23 height 12
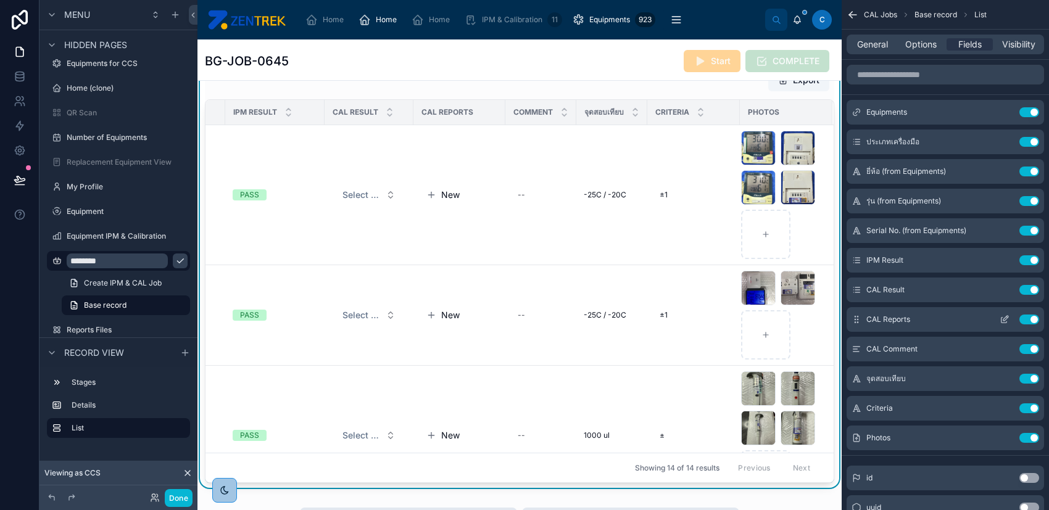
click at [1000, 317] on icon "scrollable content" at bounding box center [1005, 320] width 10 height 10
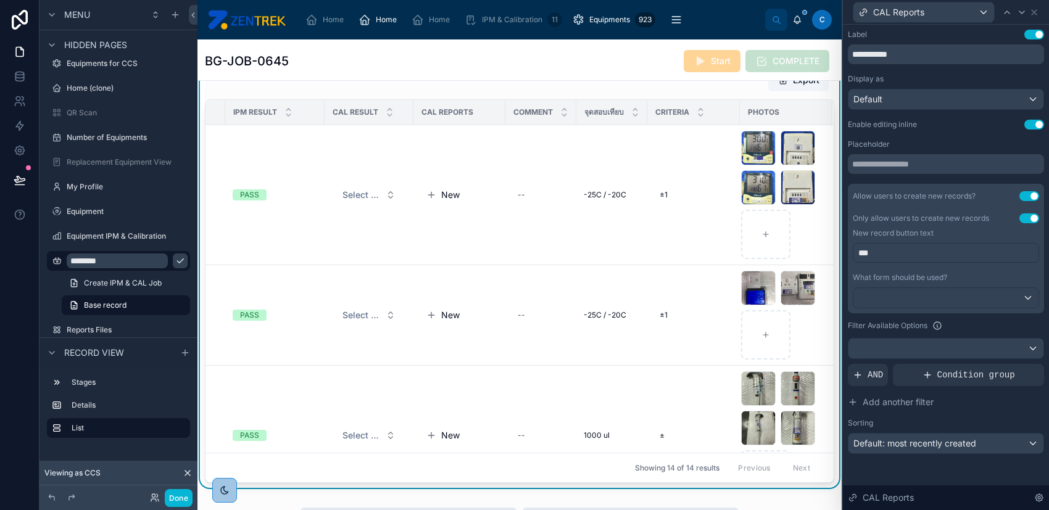
click at [968, 254] on p "***" at bounding box center [947, 253] width 178 height 12
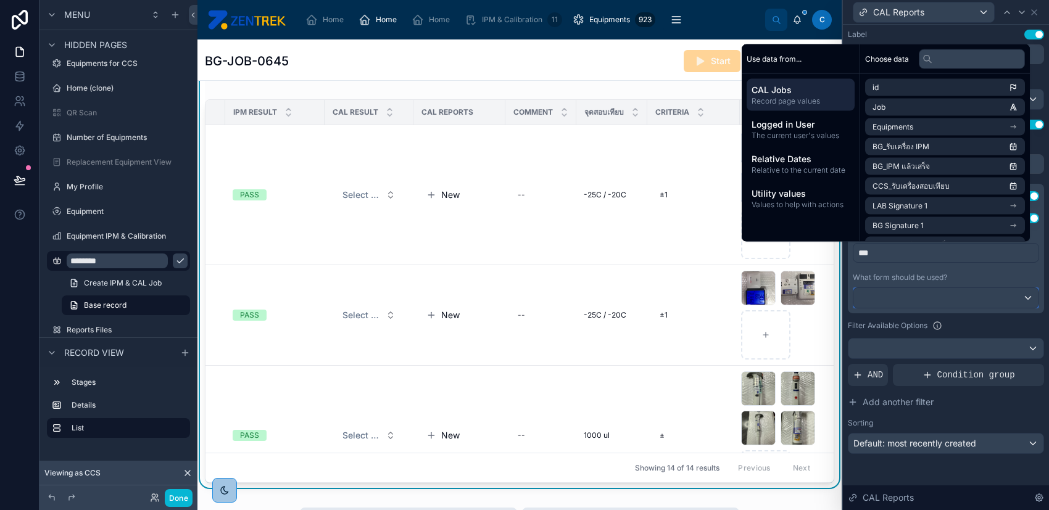
click at [975, 297] on div at bounding box center [945, 298] width 185 height 20
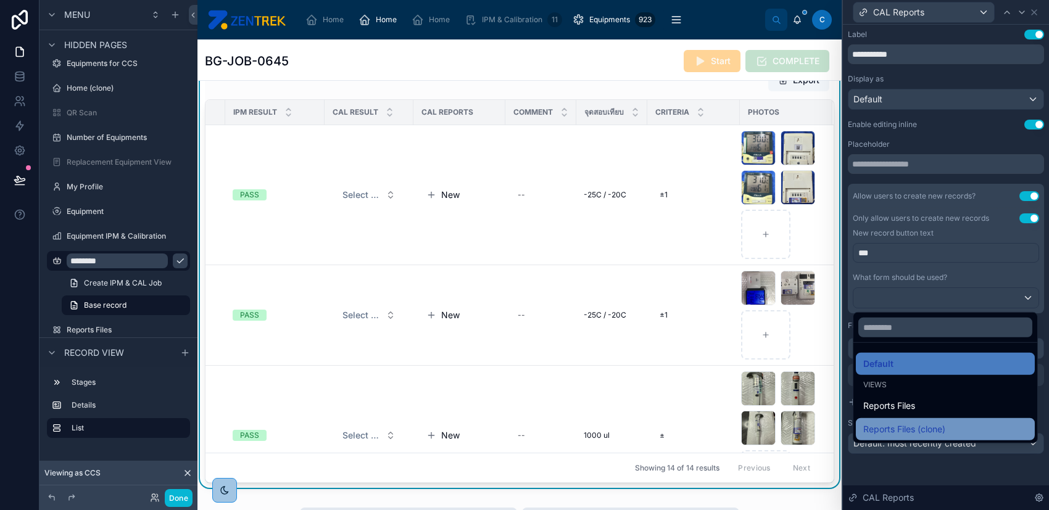
click at [972, 422] on div "Reports Files (clone)" at bounding box center [945, 429] width 164 height 15
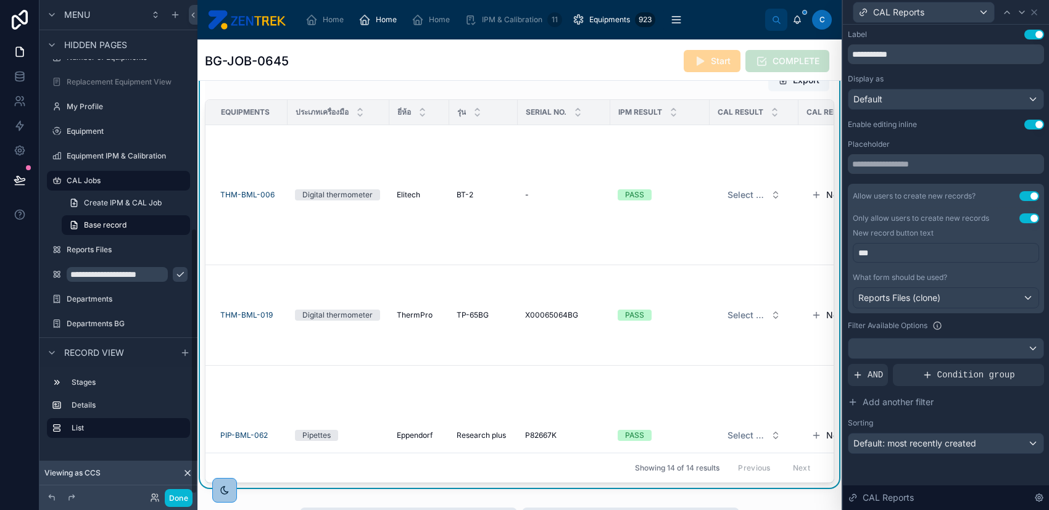
scroll to position [425, 0]
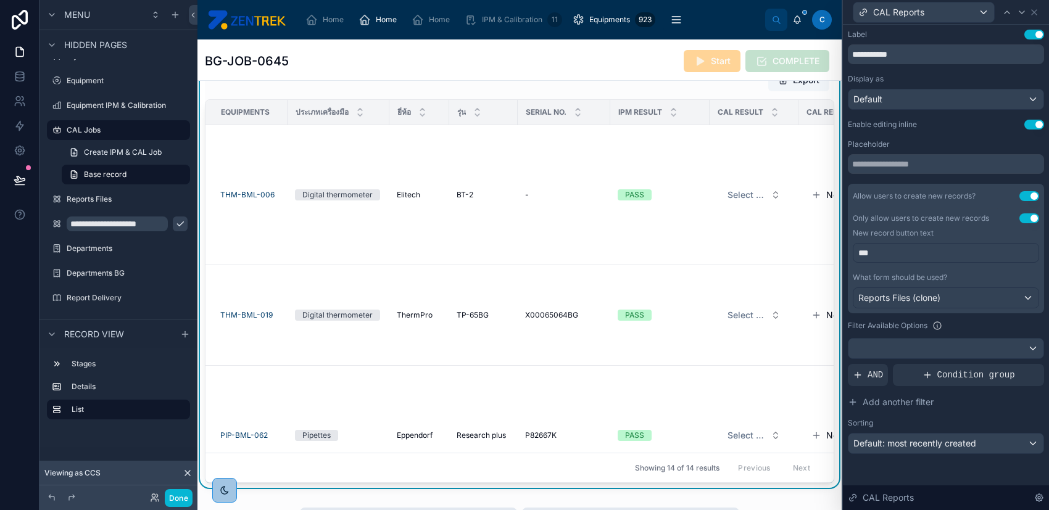
click at [142, 224] on input "**********" at bounding box center [117, 224] width 101 height 15
click at [142, 61] on label "My Profile" at bounding box center [127, 56] width 121 height 10
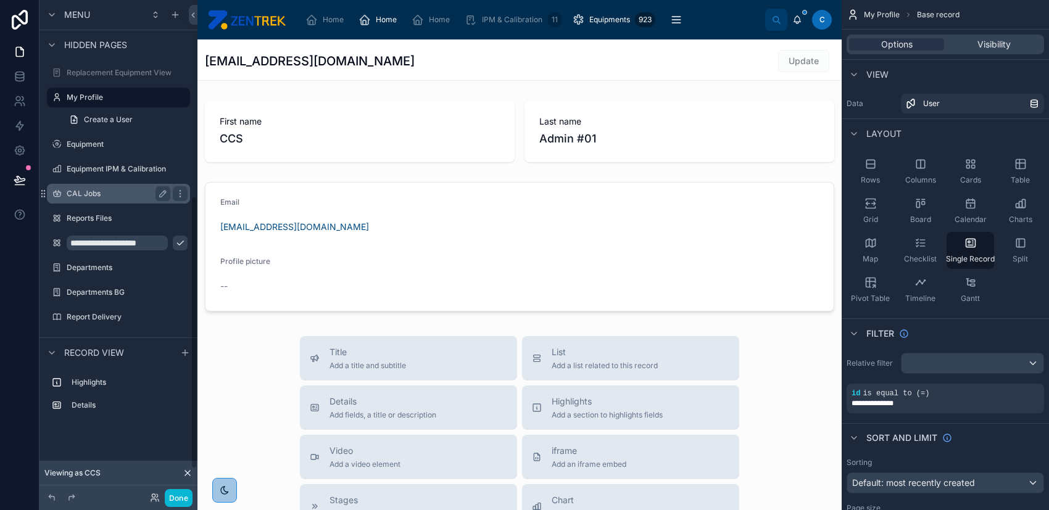
scroll to position [384, 0]
click at [140, 235] on input "**********" at bounding box center [109, 242] width 84 height 15
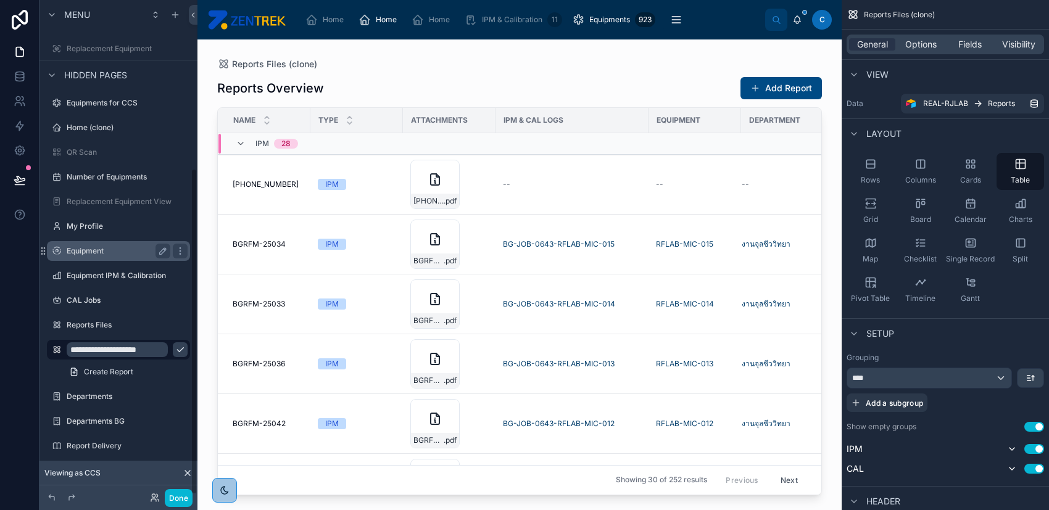
click at [135, 242] on div "Equipment" at bounding box center [118, 251] width 138 height 20
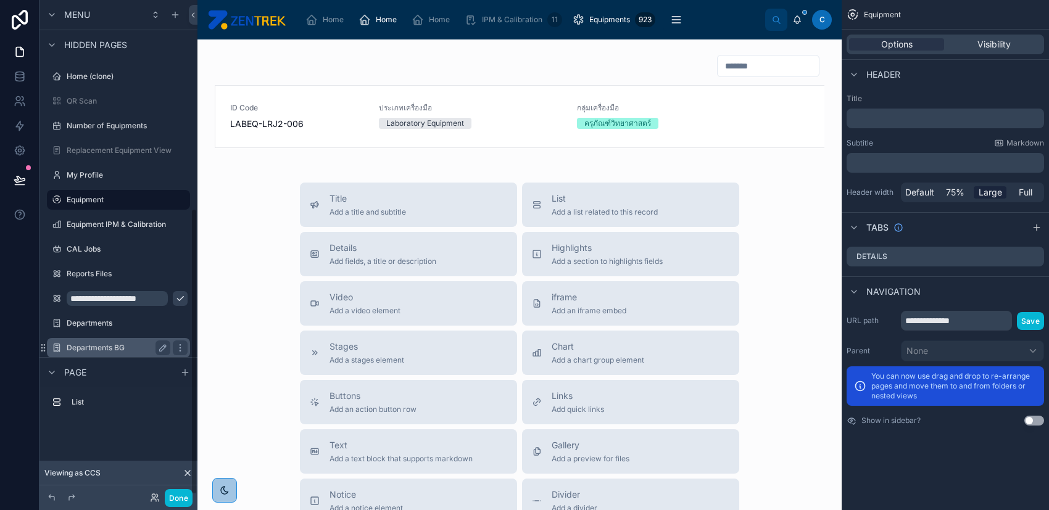
scroll to position [361, 0]
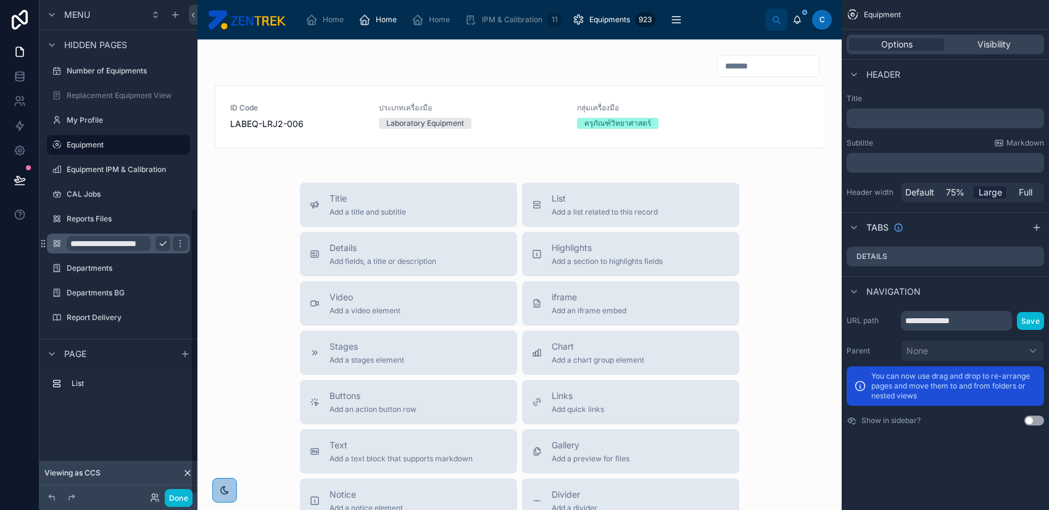
click at [142, 242] on input "**********" at bounding box center [109, 243] width 84 height 15
click at [142, 155] on div "Equipment" at bounding box center [118, 145] width 138 height 20
click at [147, 242] on input "**********" at bounding box center [109, 243] width 84 height 15
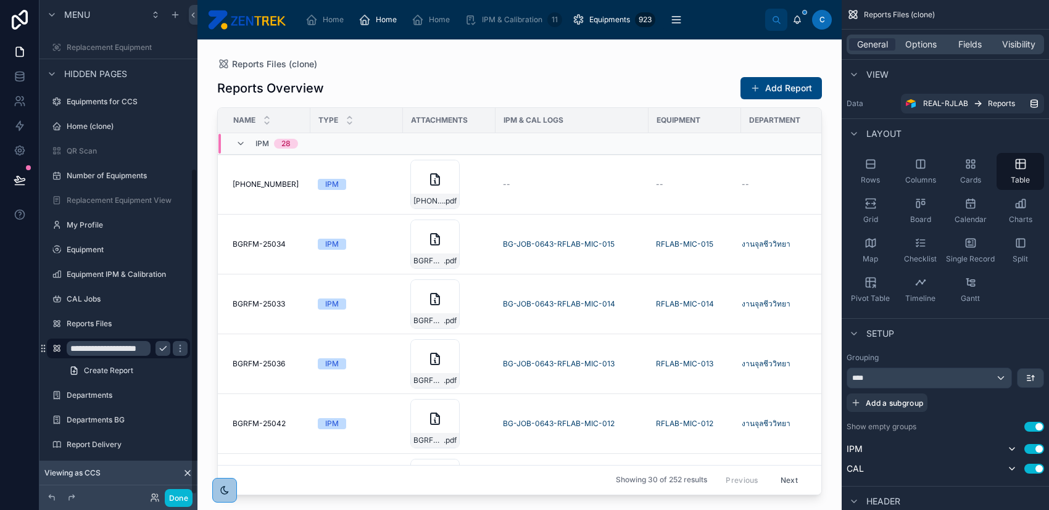
scroll to position [255, 0]
type input "**********"
click at [175, 348] on icon "scrollable content" at bounding box center [180, 350] width 10 height 10
click at [161, 321] on icon "scrollable content" at bounding box center [163, 325] width 10 height 10
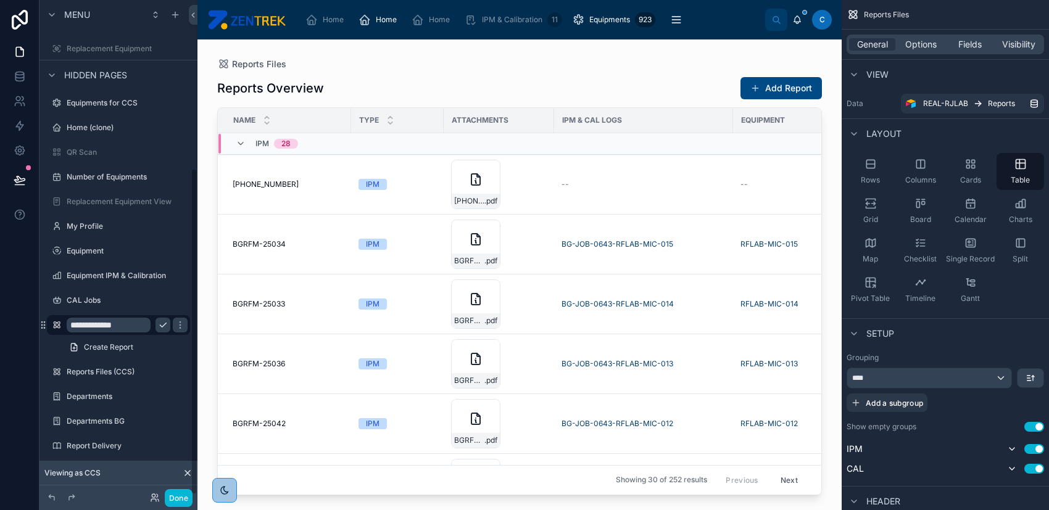
click at [135, 326] on input "**********" at bounding box center [109, 325] width 84 height 15
type input "**********"
click at [137, 365] on div "Reports Files (CCS)" at bounding box center [119, 372] width 104 height 15
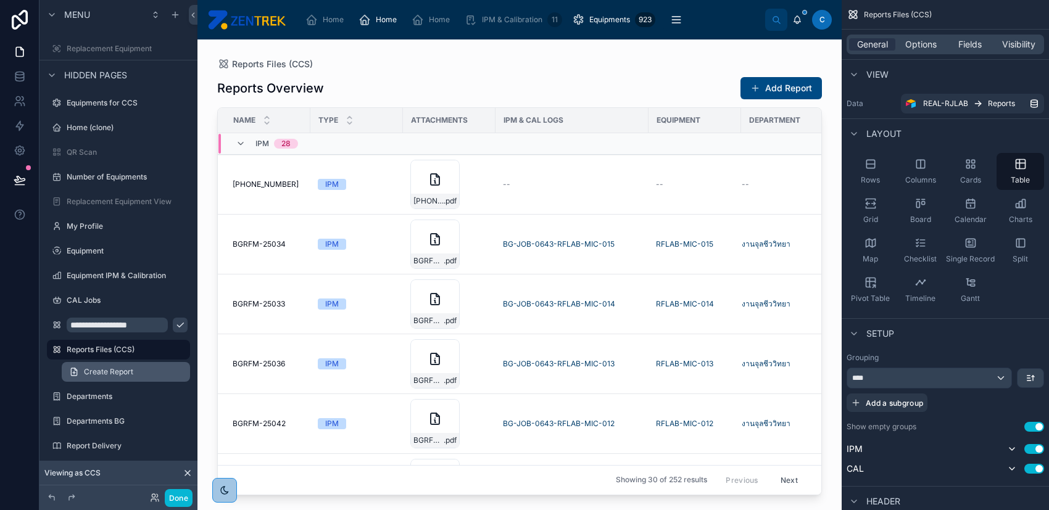
click at [125, 365] on link "Create Report" at bounding box center [126, 372] width 128 height 20
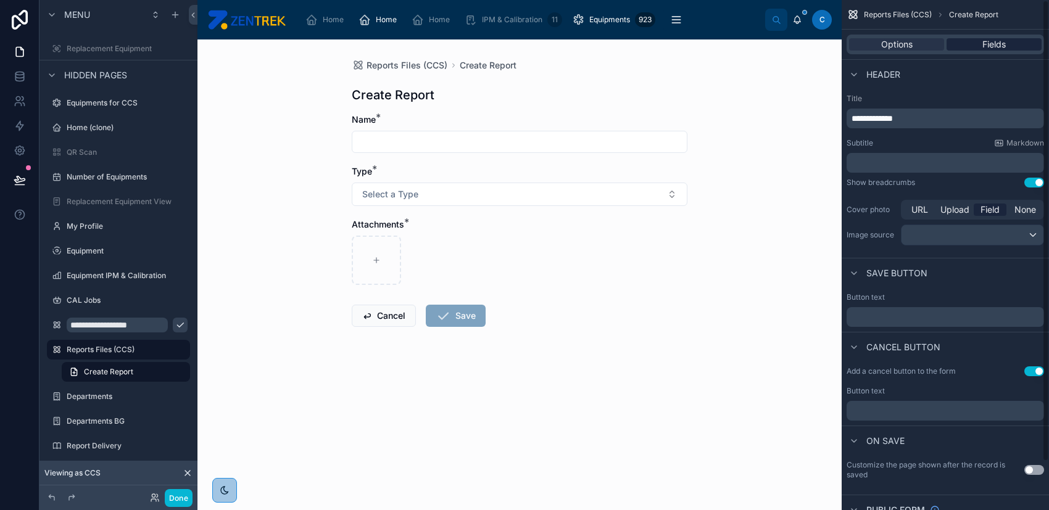
click at [974, 45] on div "Fields" at bounding box center [993, 44] width 95 height 12
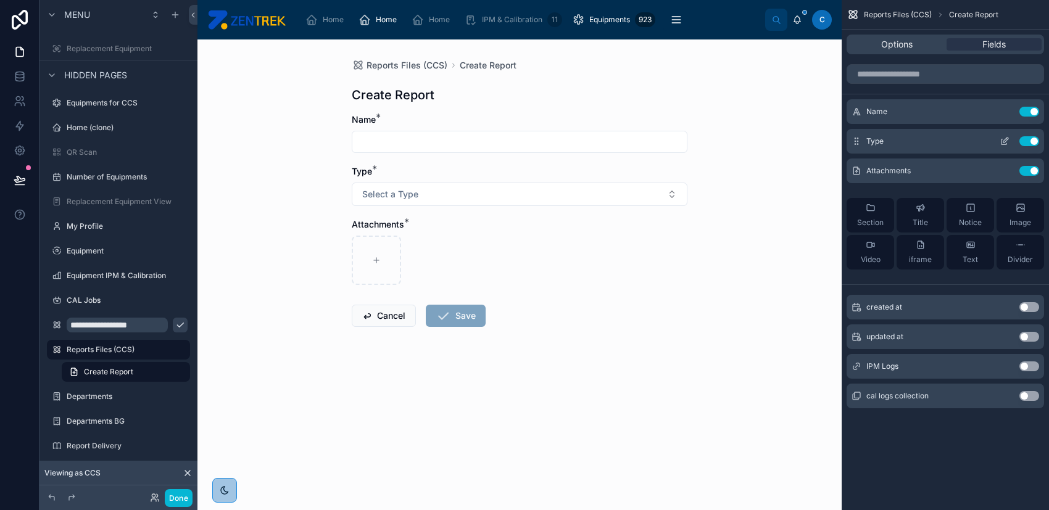
click at [1009, 136] on icon "scrollable content" at bounding box center [1005, 141] width 10 height 10
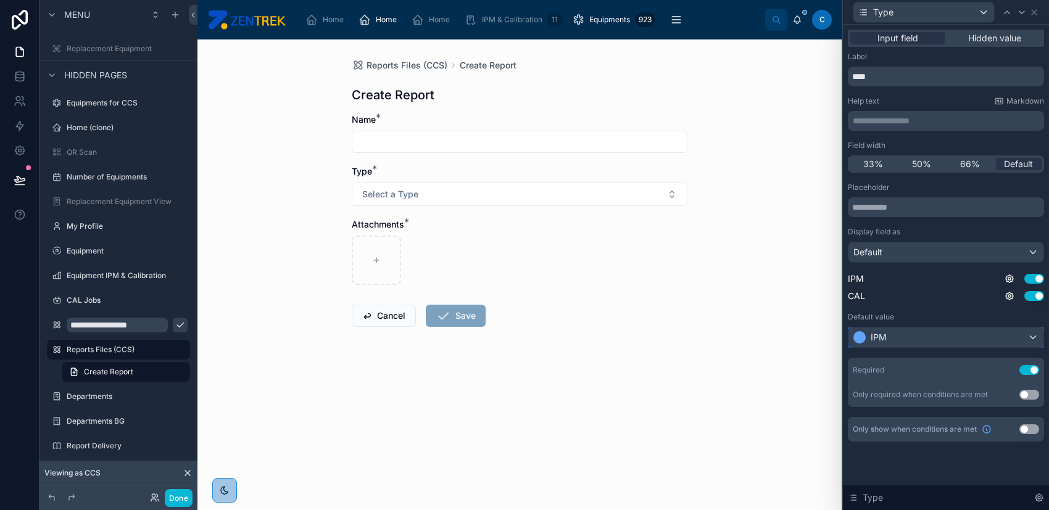
click at [967, 334] on div "IPM" at bounding box center [945, 338] width 195 height 20
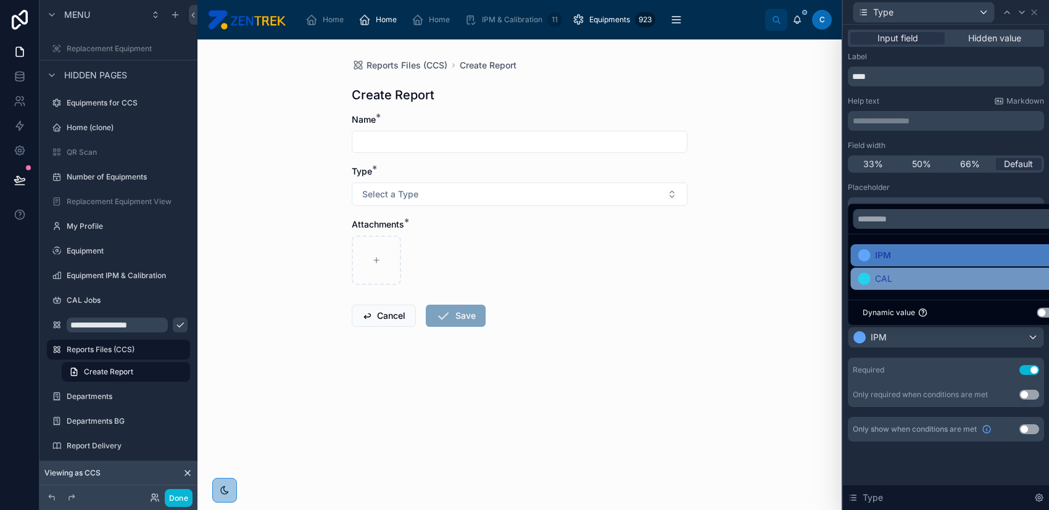
click at [949, 285] on div "CAL" at bounding box center [960, 278] width 204 height 15
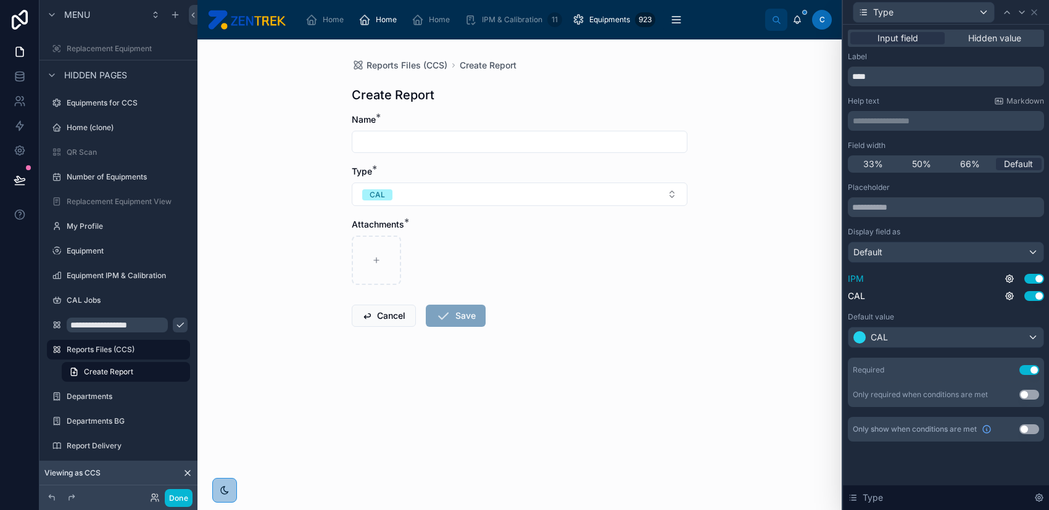
click at [1030, 279] on button "Use setting" at bounding box center [1034, 279] width 20 height 10
click at [897, 333] on div "CAL" at bounding box center [945, 338] width 195 height 20
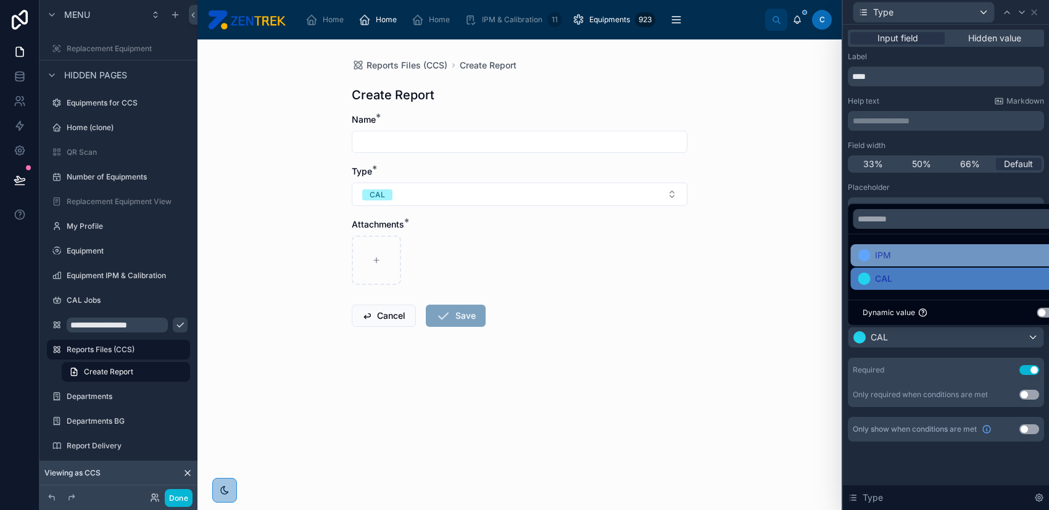
click at [903, 255] on div "IPM" at bounding box center [960, 255] width 204 height 15
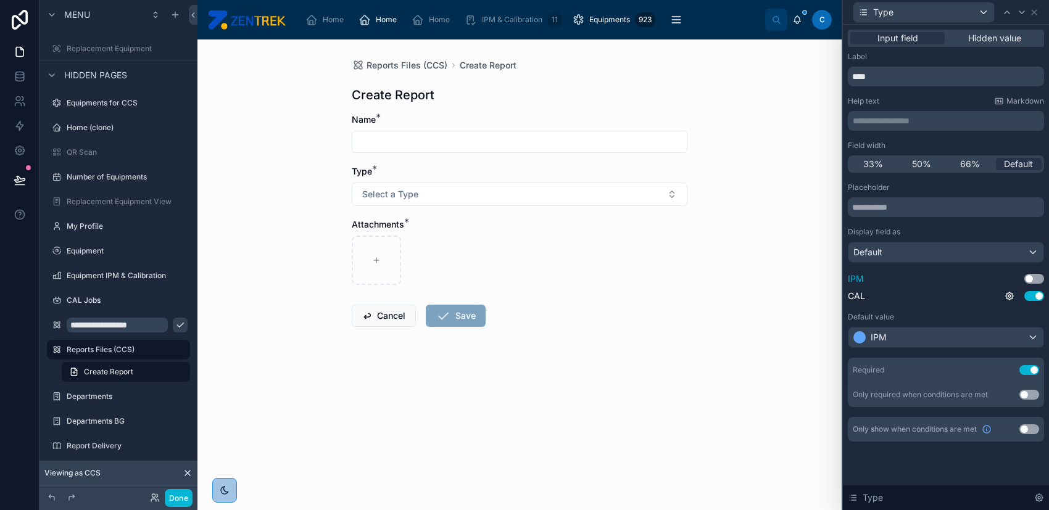
click at [1036, 281] on button "Use setting" at bounding box center [1034, 279] width 20 height 10
click at [118, 371] on span "Create Report" at bounding box center [108, 372] width 49 height 10
click at [141, 293] on div "CAL Jobs" at bounding box center [119, 300] width 104 height 15
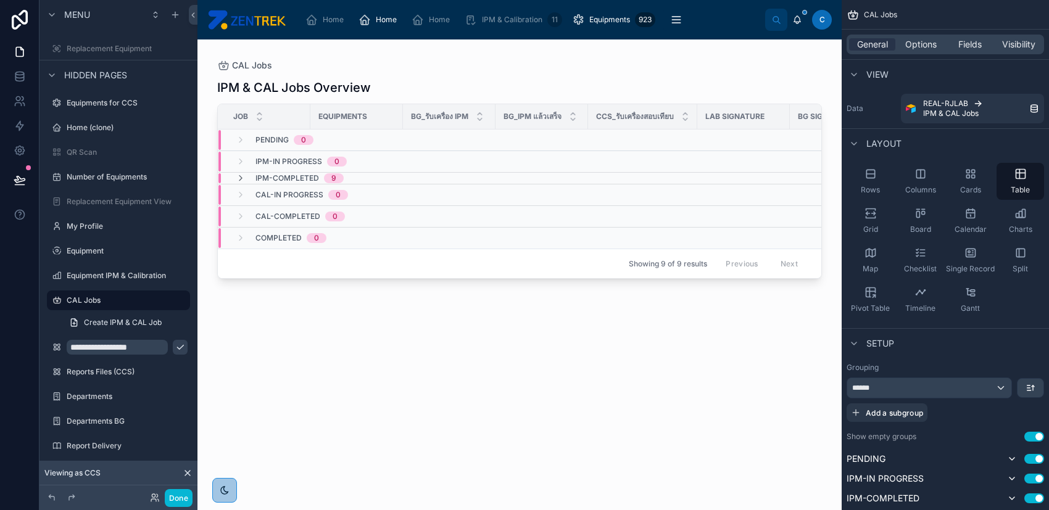
click at [175, 349] on icon "scrollable content" at bounding box center [180, 347] width 10 height 10
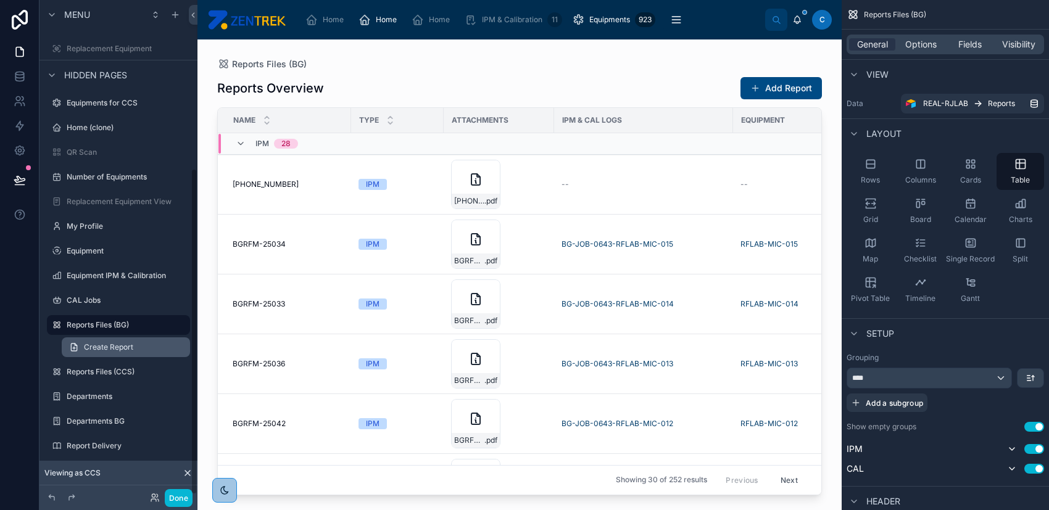
click at [151, 349] on link "Create Report" at bounding box center [126, 347] width 128 height 20
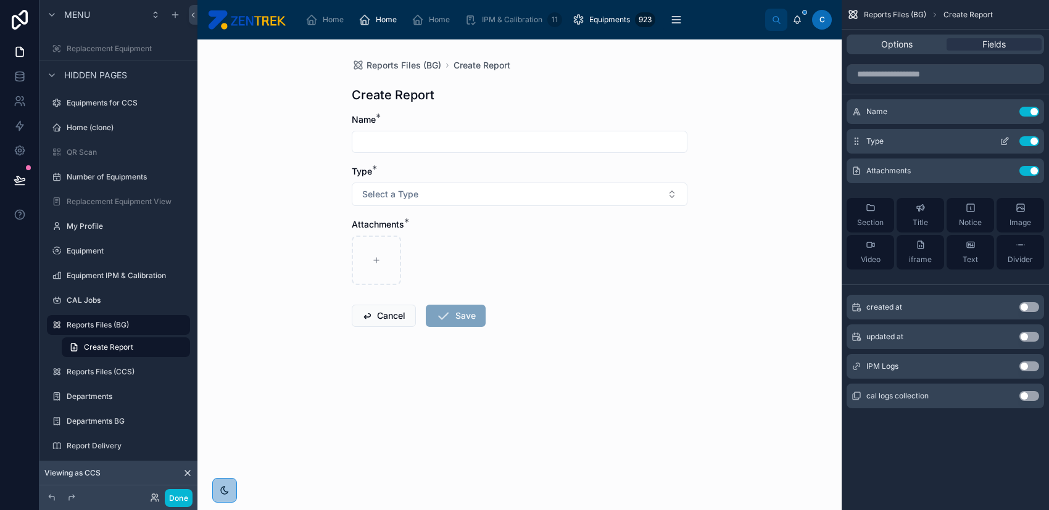
click at [1008, 141] on icon "scrollable content" at bounding box center [1005, 141] width 10 height 10
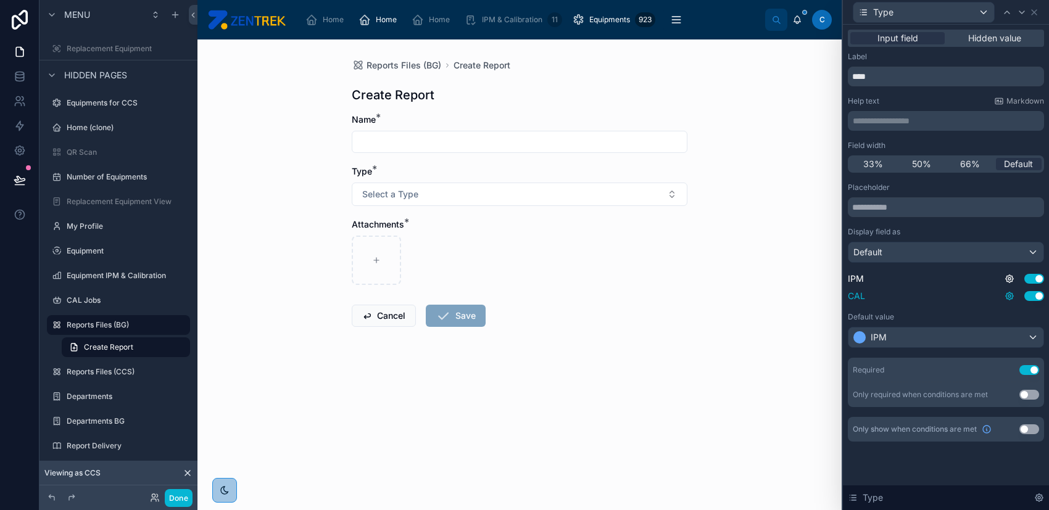
click at [1010, 291] on icon at bounding box center [1009, 296] width 10 height 10
click at [982, 292] on div "CAL Use setting" at bounding box center [946, 296] width 196 height 12
click at [1011, 276] on icon at bounding box center [1009, 278] width 7 height 7
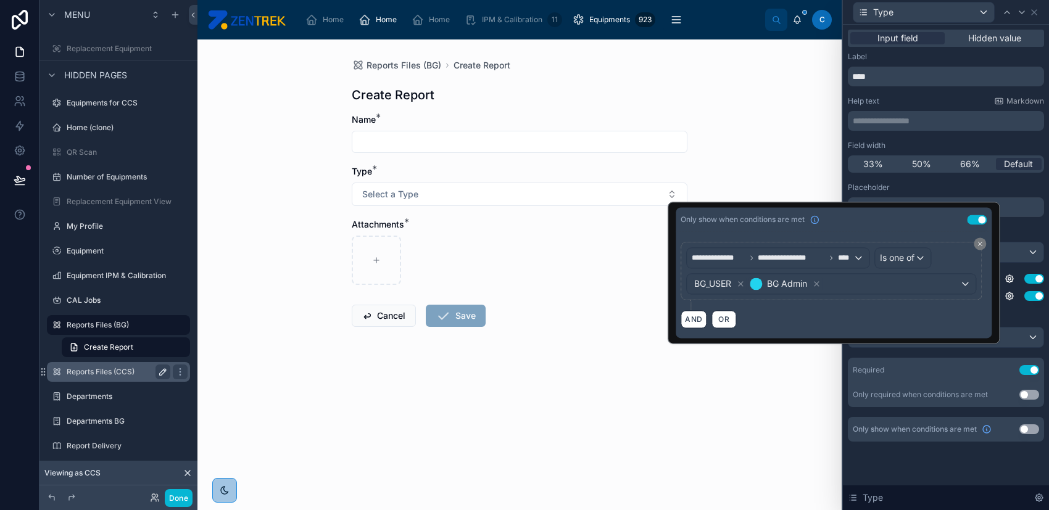
click at [128, 368] on label "Reports Files (CCS)" at bounding box center [116, 372] width 99 height 10
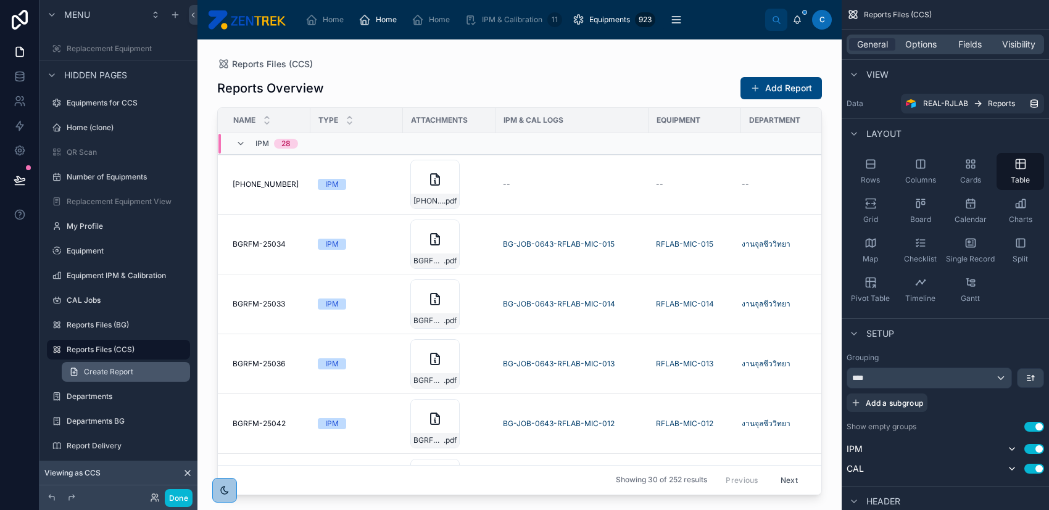
click at [128, 371] on span "Create Report" at bounding box center [108, 372] width 49 height 10
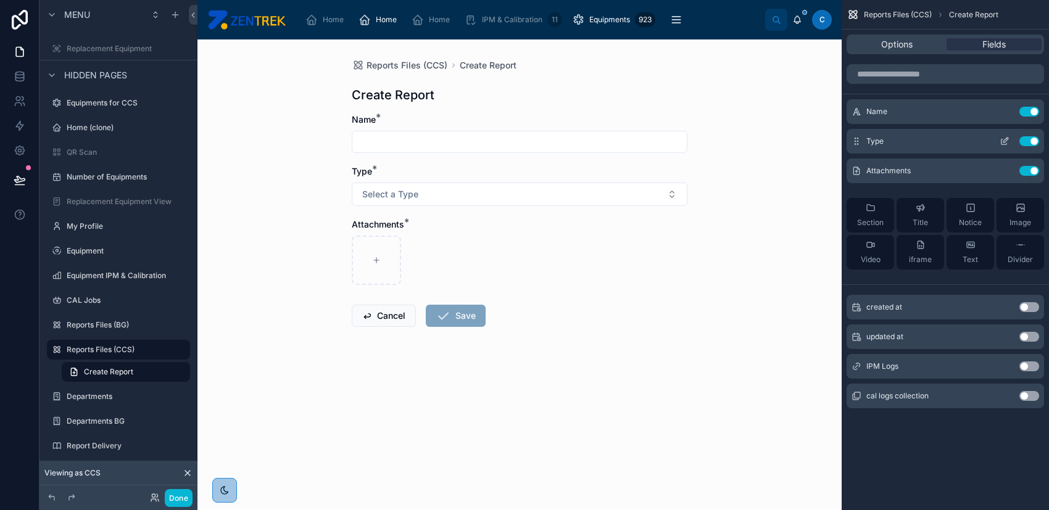
click at [1003, 141] on icon "scrollable content" at bounding box center [1005, 140] width 5 height 5
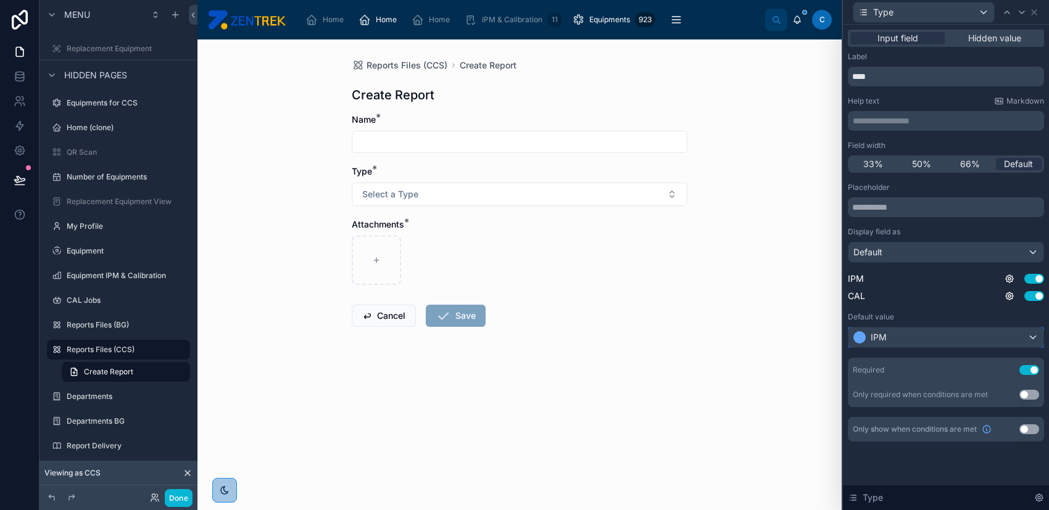
click at [912, 333] on div "IPM" at bounding box center [945, 338] width 195 height 20
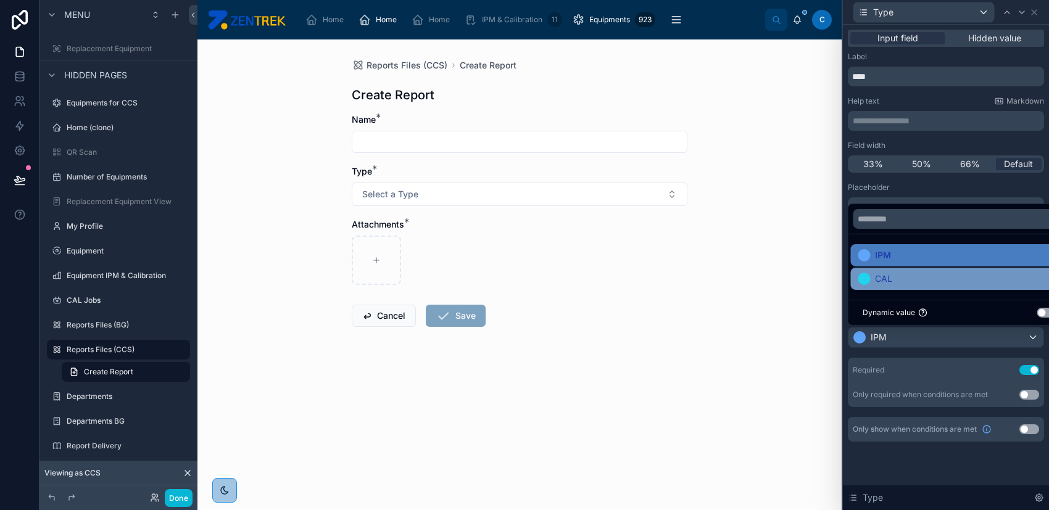
click at [904, 284] on div "CAL" at bounding box center [960, 278] width 204 height 15
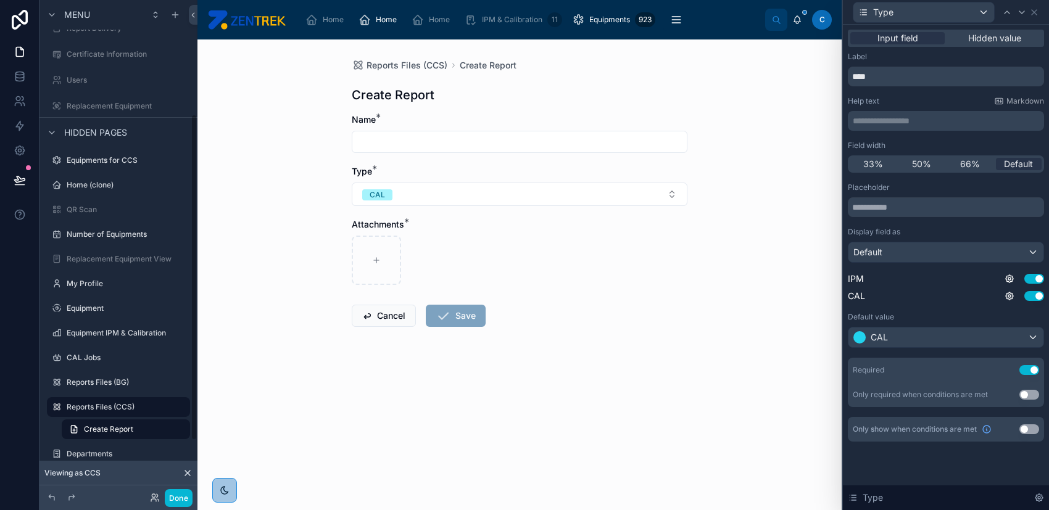
scroll to position [172, 0]
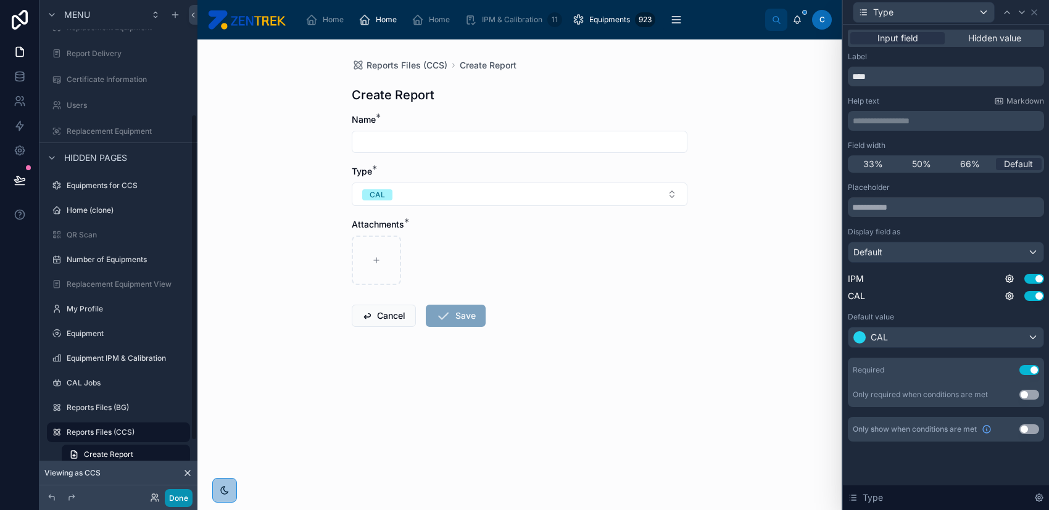
click at [178, 499] on button "Done" at bounding box center [179, 498] width 28 height 18
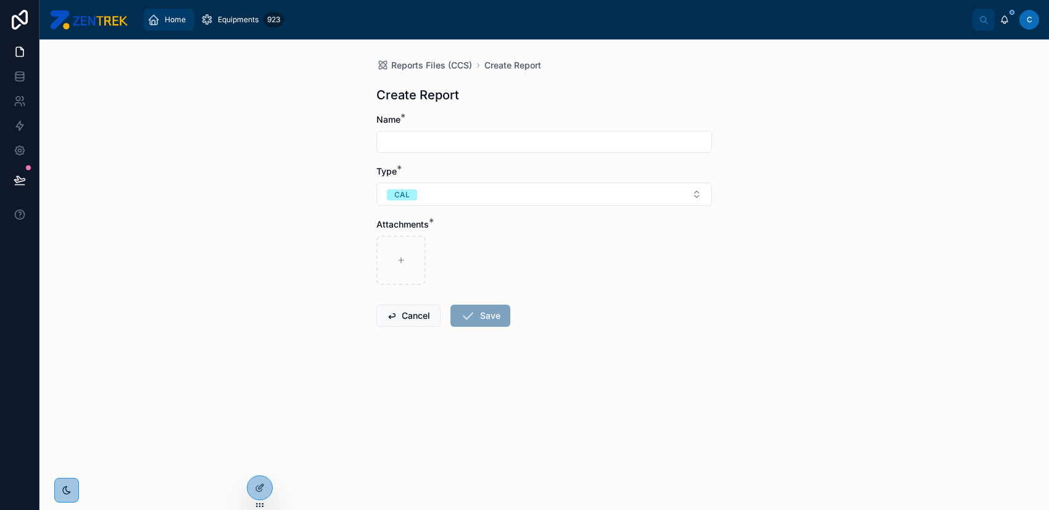
click at [164, 25] on div "Home" at bounding box center [168, 20] width 43 height 20
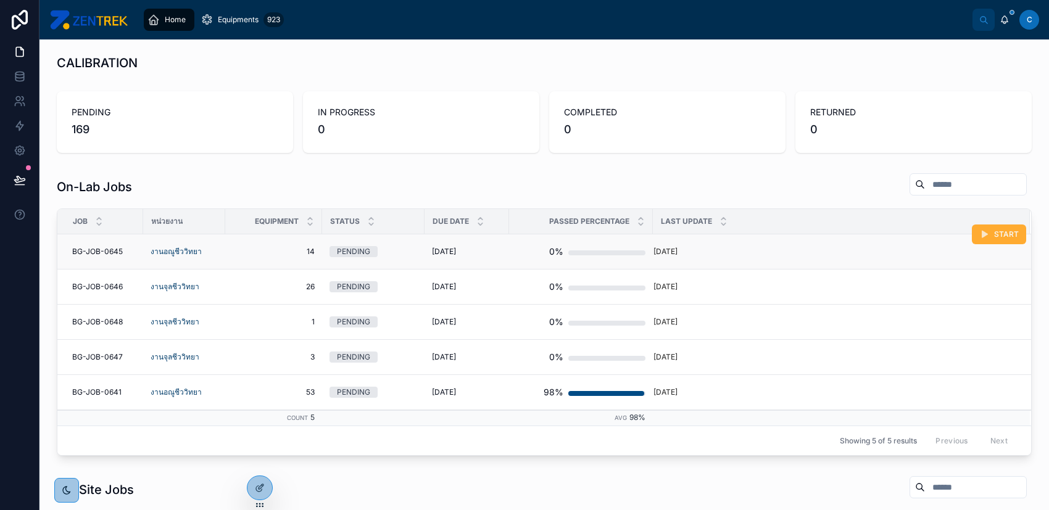
click at [809, 258] on td "[DATE]" at bounding box center [841, 251] width 377 height 35
click at [734, 255] on div "[DATE]" at bounding box center [834, 252] width 362 height 10
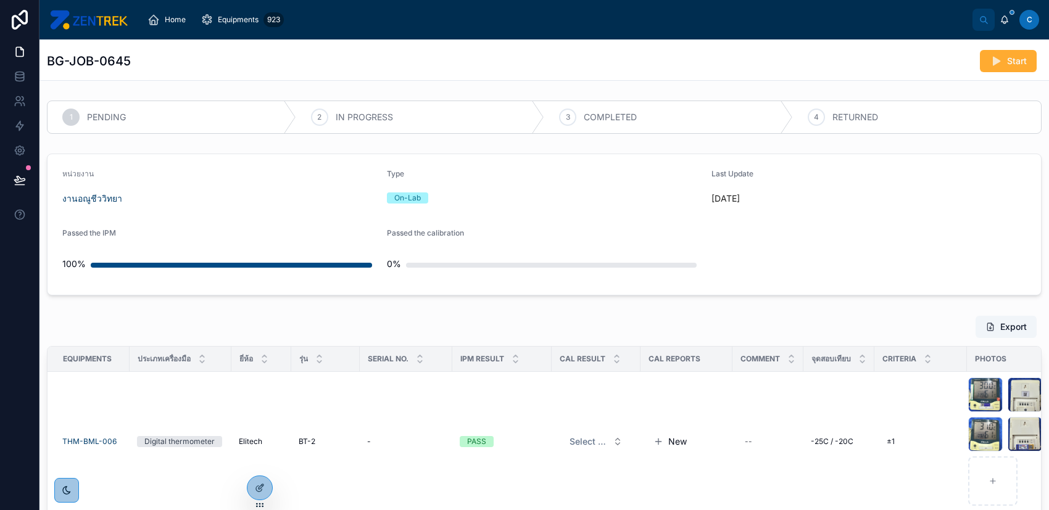
scroll to position [82, 0]
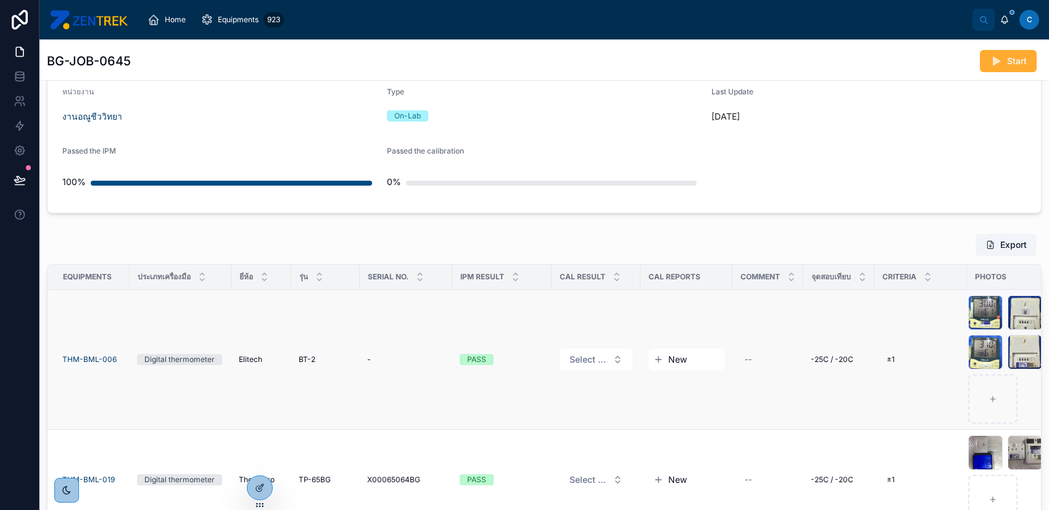
click at [671, 354] on span "New" at bounding box center [677, 360] width 19 height 12
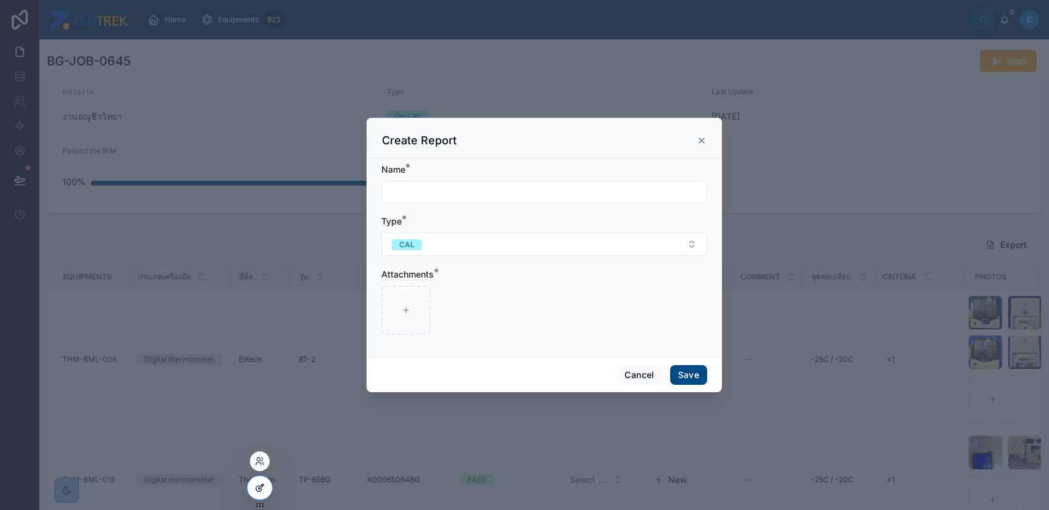
click at [263, 489] on icon at bounding box center [260, 488] width 10 height 10
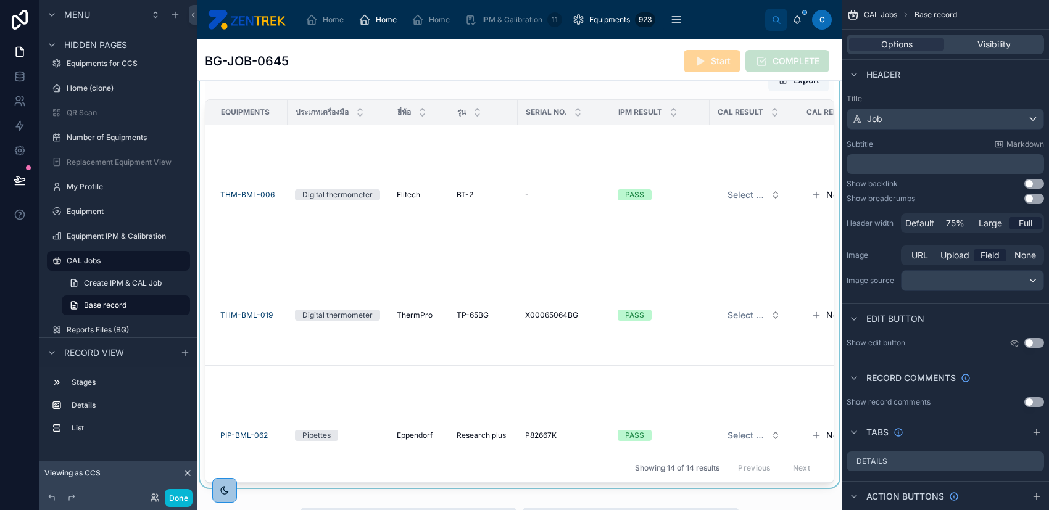
scroll to position [164, 0]
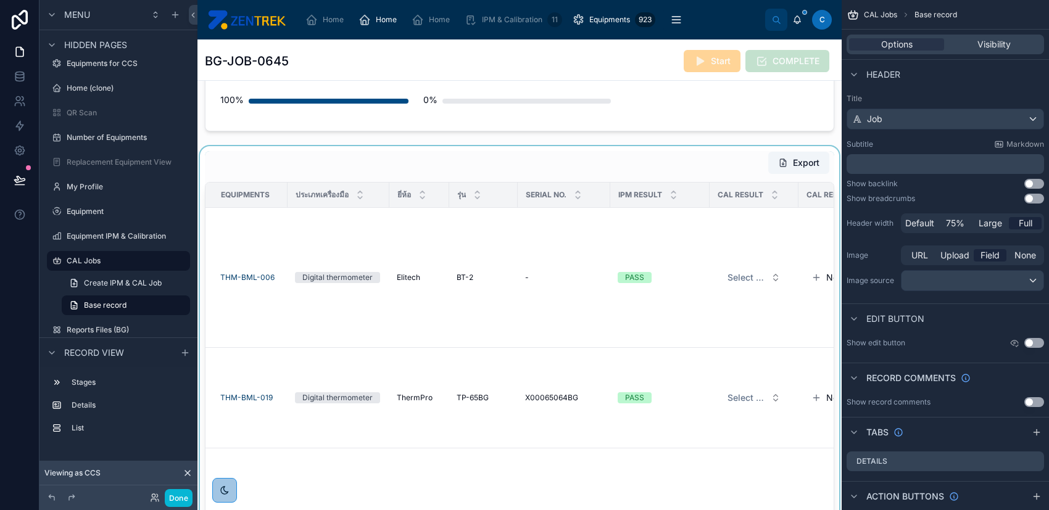
click at [631, 164] on div at bounding box center [519, 358] width 644 height 424
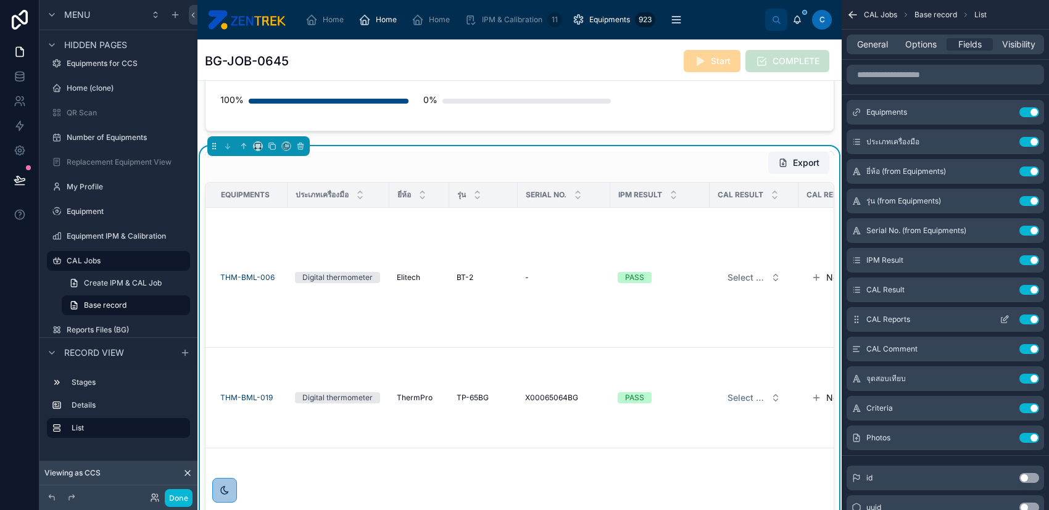
click at [1006, 318] on icon "scrollable content" at bounding box center [1005, 318] width 5 height 5
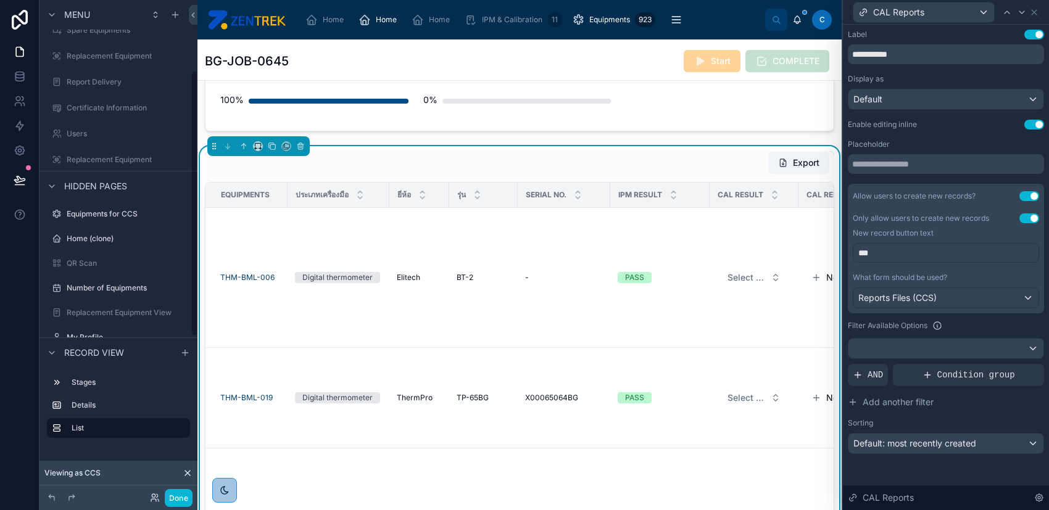
scroll to position [130, 0]
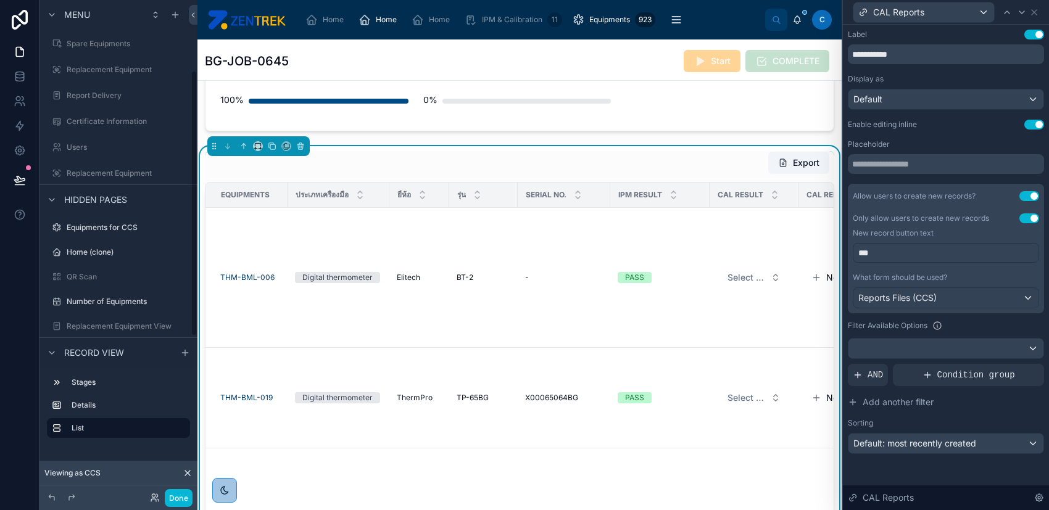
click at [23, 183] on icon at bounding box center [20, 180] width 12 height 12
click at [24, 181] on icon at bounding box center [20, 180] width 12 height 12
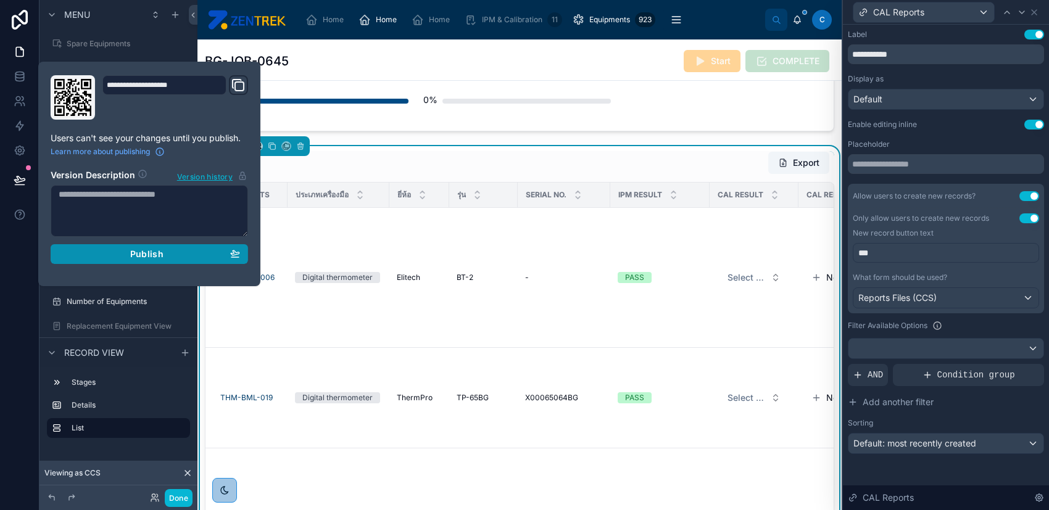
click at [89, 246] on button "Publish" at bounding box center [149, 254] width 197 height 20
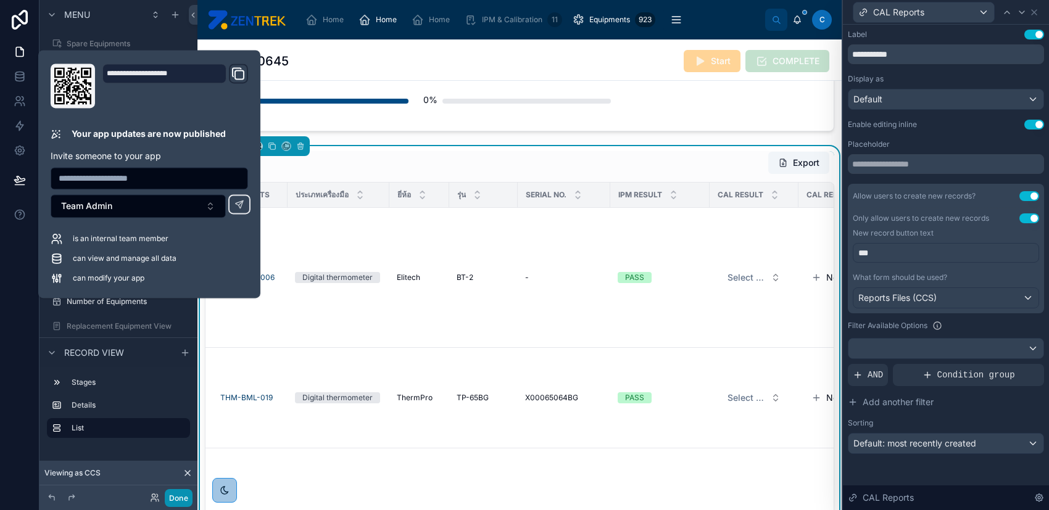
click at [171, 492] on button "Done" at bounding box center [179, 498] width 28 height 18
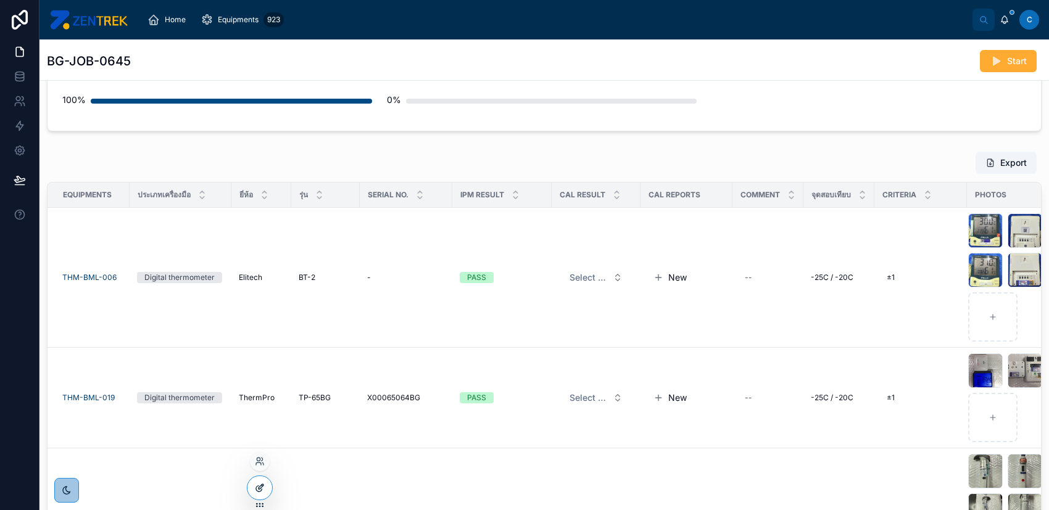
click at [260, 489] on icon at bounding box center [261, 486] width 5 height 5
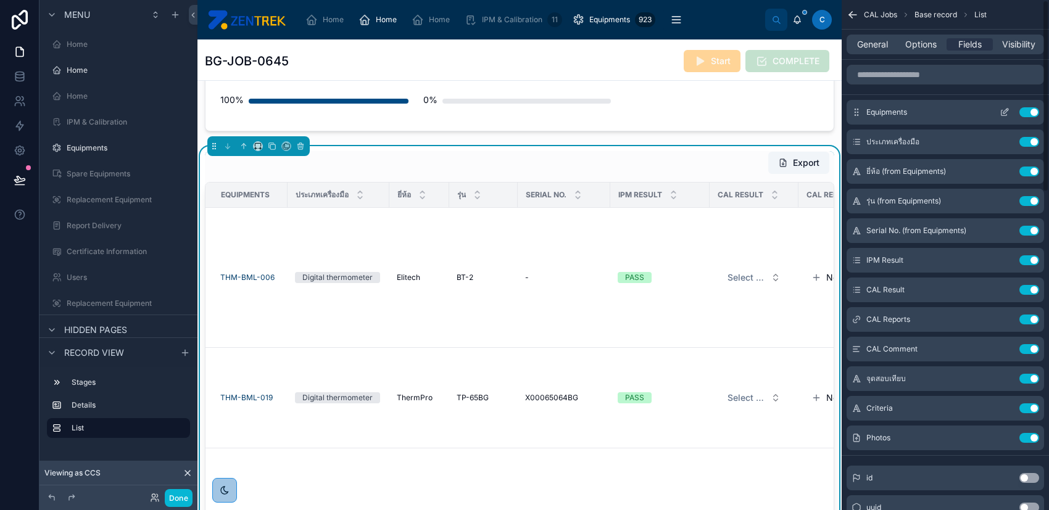
scroll to position [294, 0]
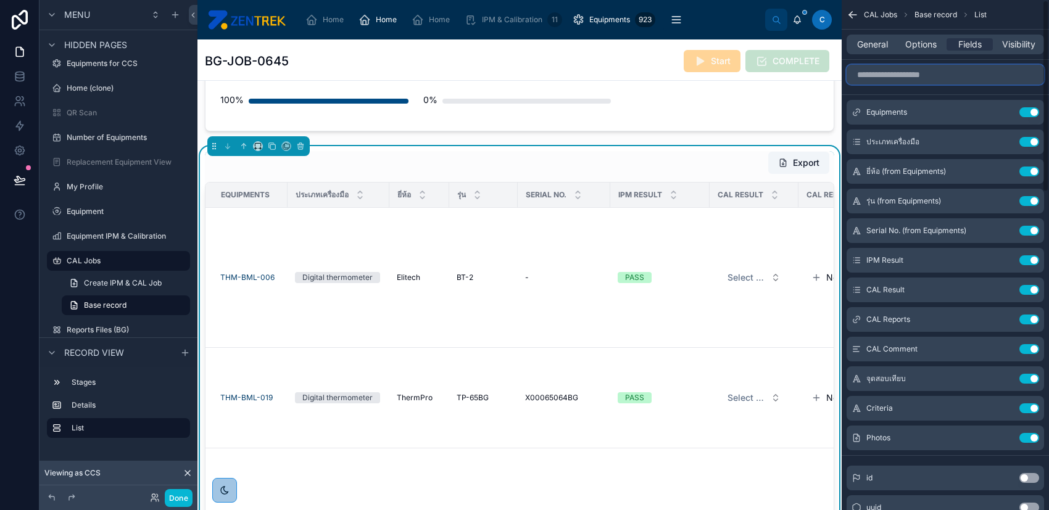
click at [910, 78] on input "scrollable content" at bounding box center [944, 75] width 197 height 20
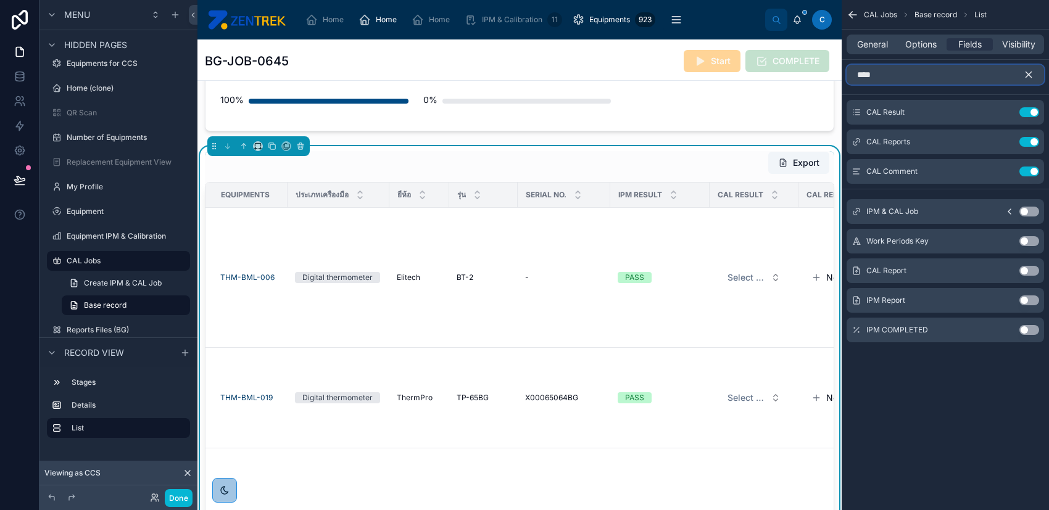
type input "***"
click at [1032, 266] on button "Use setting" at bounding box center [1029, 271] width 20 height 10
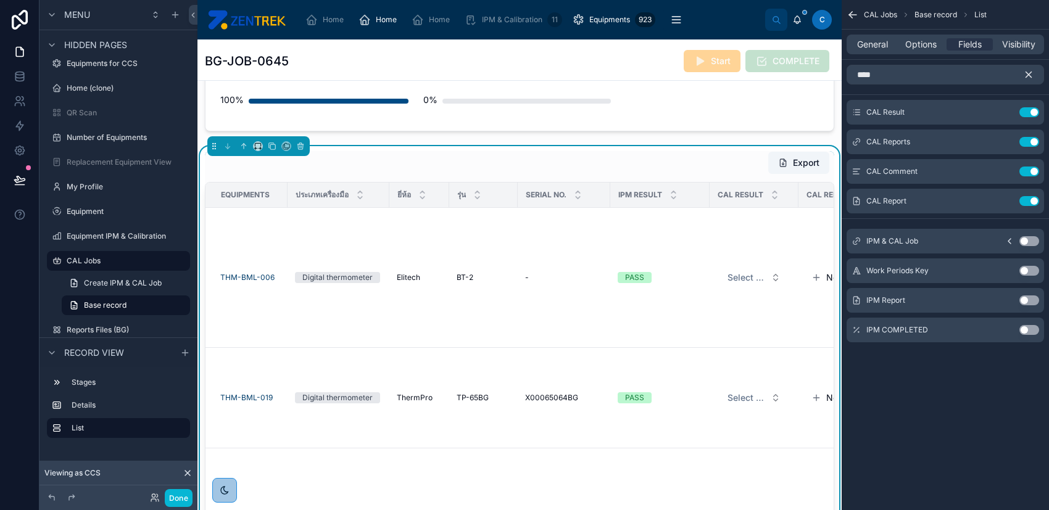
click at [1027, 75] on icon "scrollable content" at bounding box center [1029, 75] width 6 height 6
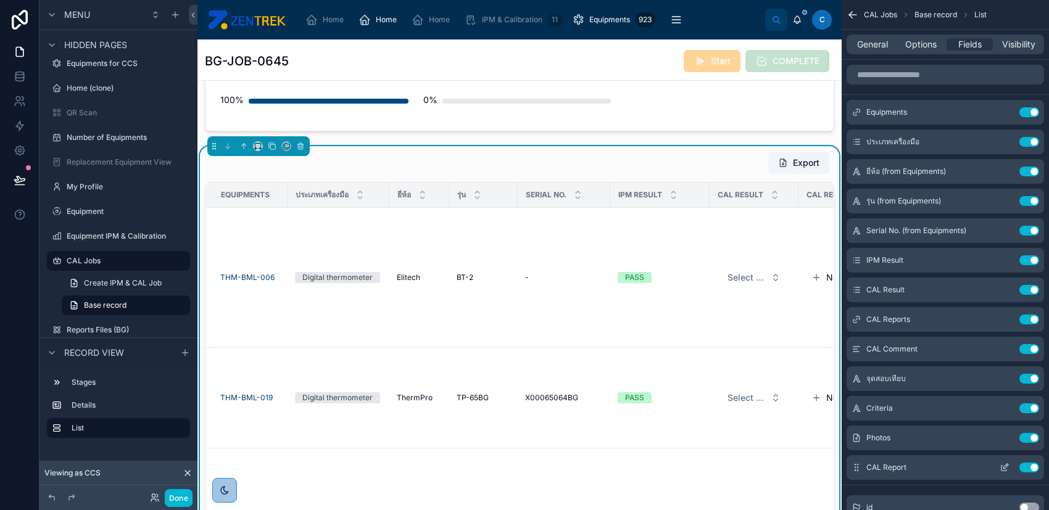
click at [1003, 470] on icon "scrollable content" at bounding box center [1004, 469] width 6 height 6
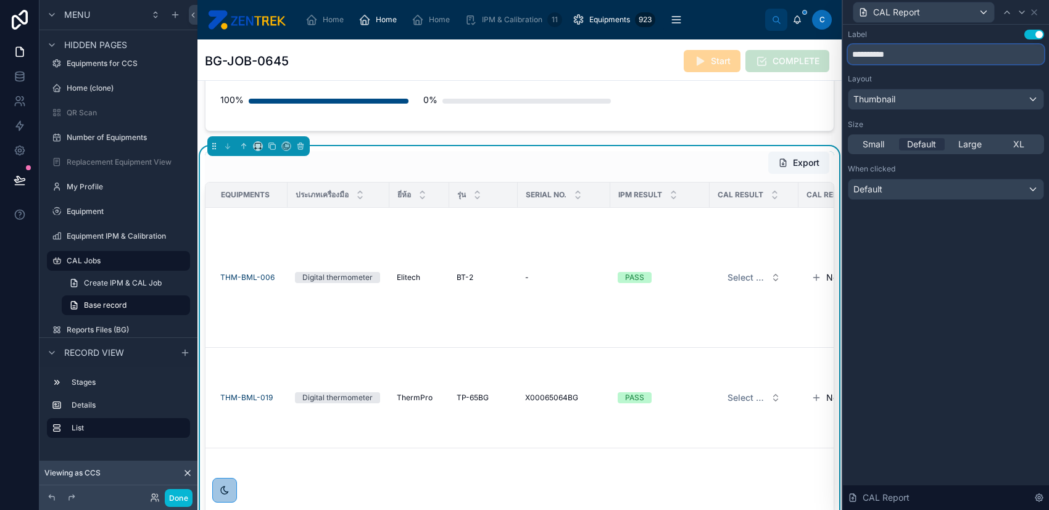
click at [863, 52] on input "**********" at bounding box center [946, 54] width 196 height 20
drag, startPoint x: 891, startPoint y: 47, endPoint x: 923, endPoint y: 54, distance: 32.9
click at [893, 47] on input "**********" at bounding box center [946, 54] width 196 height 20
type input "****"
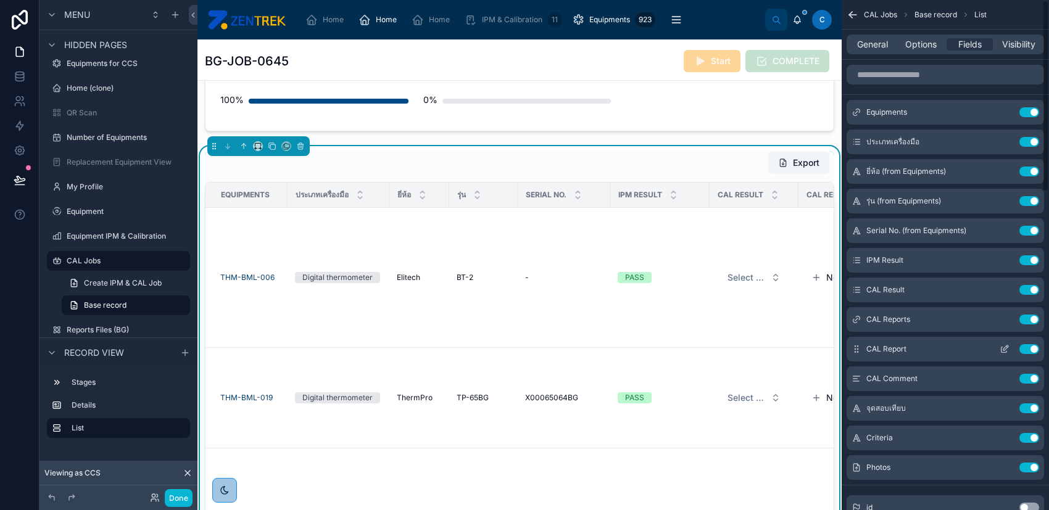
click at [1001, 345] on icon "scrollable content" at bounding box center [1005, 349] width 10 height 10
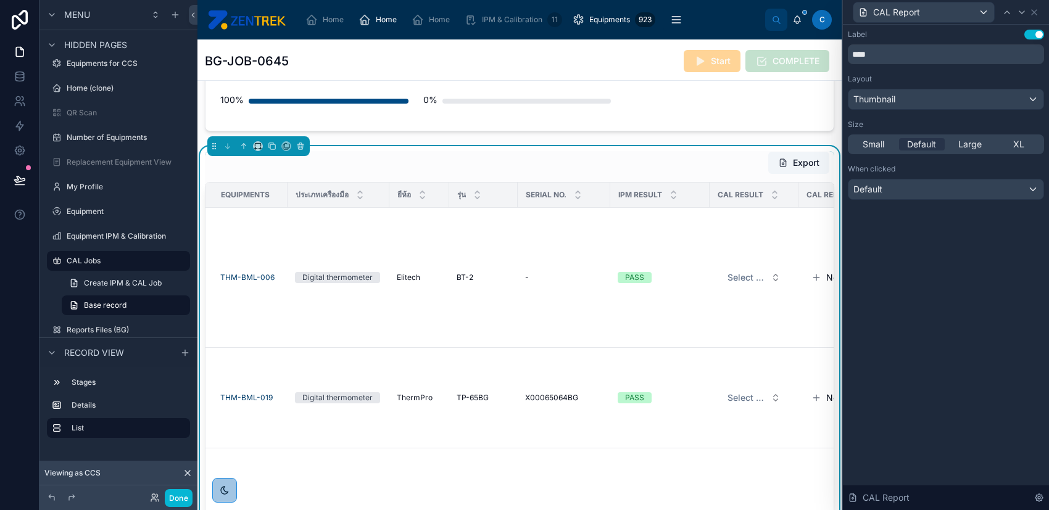
click at [866, 136] on div "Small Default Large XL" at bounding box center [946, 145] width 196 height 20
click at [868, 143] on span "Small" at bounding box center [874, 144] width 22 height 12
click at [177, 502] on button "Done" at bounding box center [179, 498] width 28 height 18
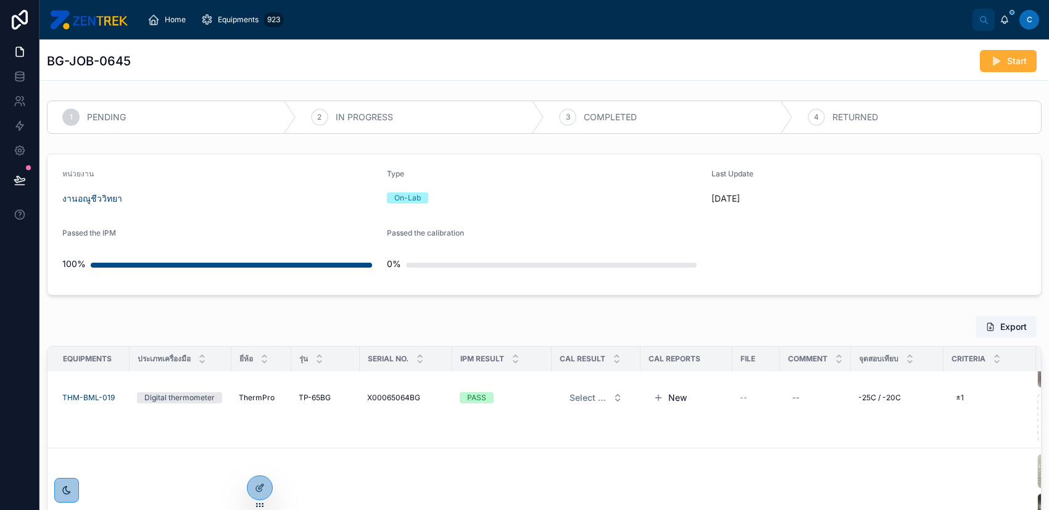
scroll to position [0, 0]
click at [158, 22] on icon "scrollable content" at bounding box center [153, 20] width 12 height 12
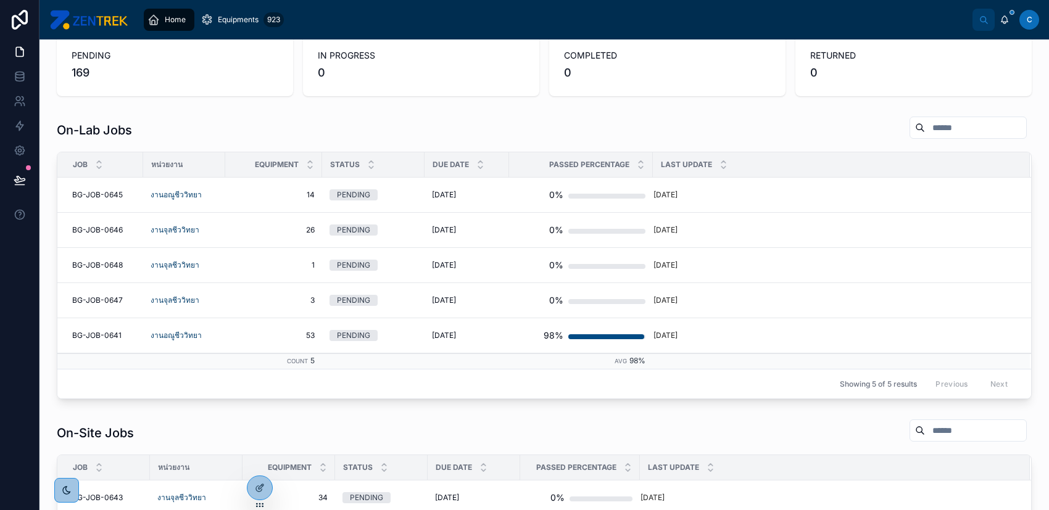
scroll to position [82, 0]
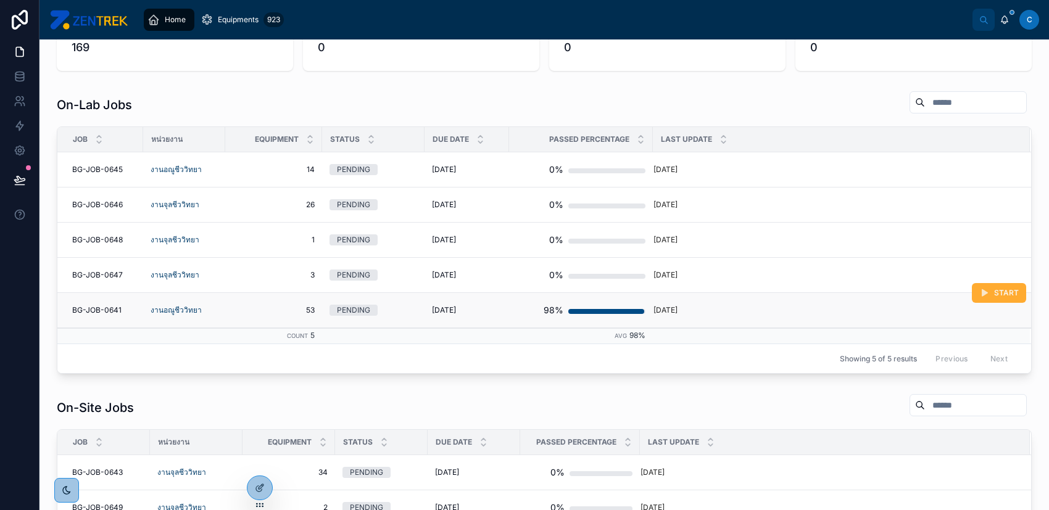
click at [730, 307] on div "[DATE]" at bounding box center [834, 310] width 362 height 10
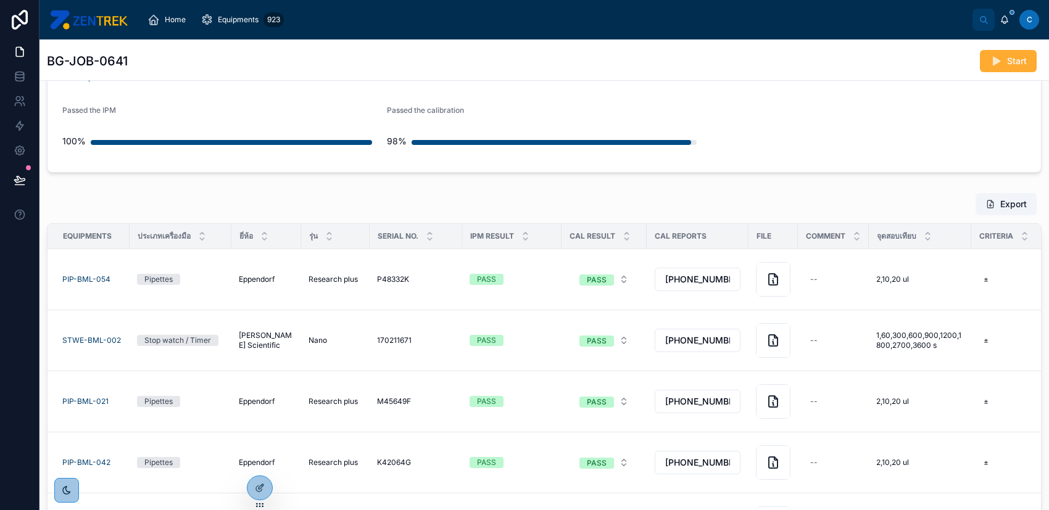
scroll to position [164, 0]
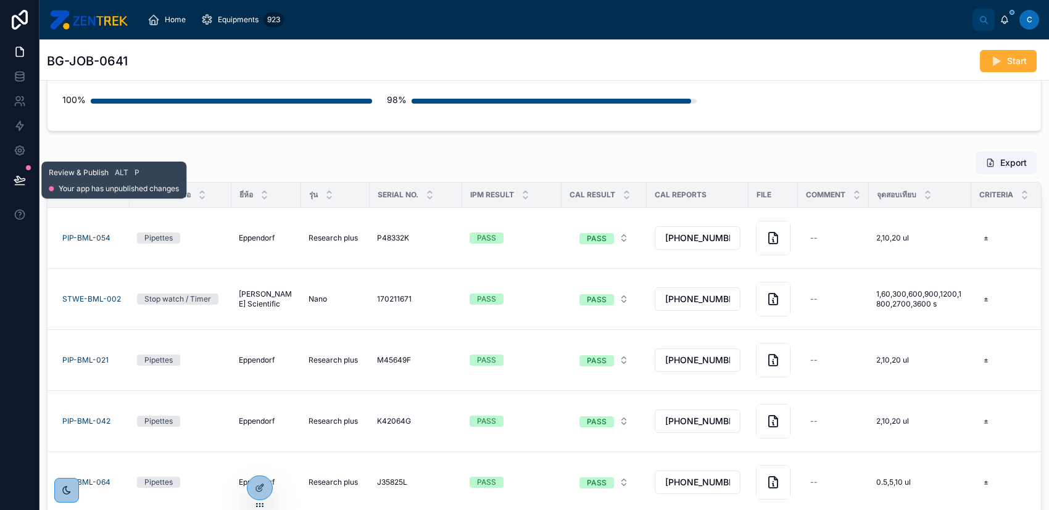
click at [22, 178] on icon at bounding box center [19, 179] width 10 height 6
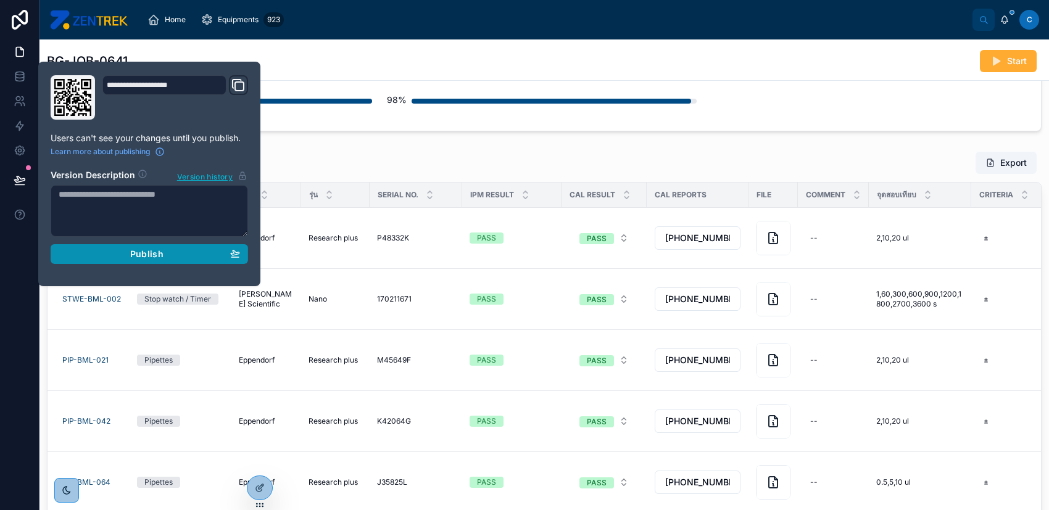
click at [140, 255] on span "Publish" at bounding box center [146, 254] width 33 height 11
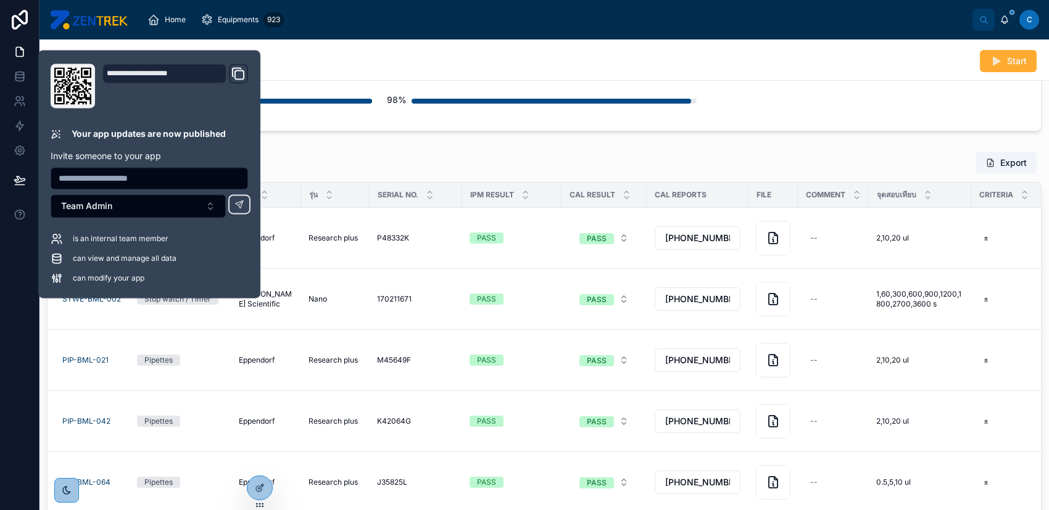
click at [867, 80] on div "BG-JOB-0641 Start" at bounding box center [543, 59] width 1009 height 41
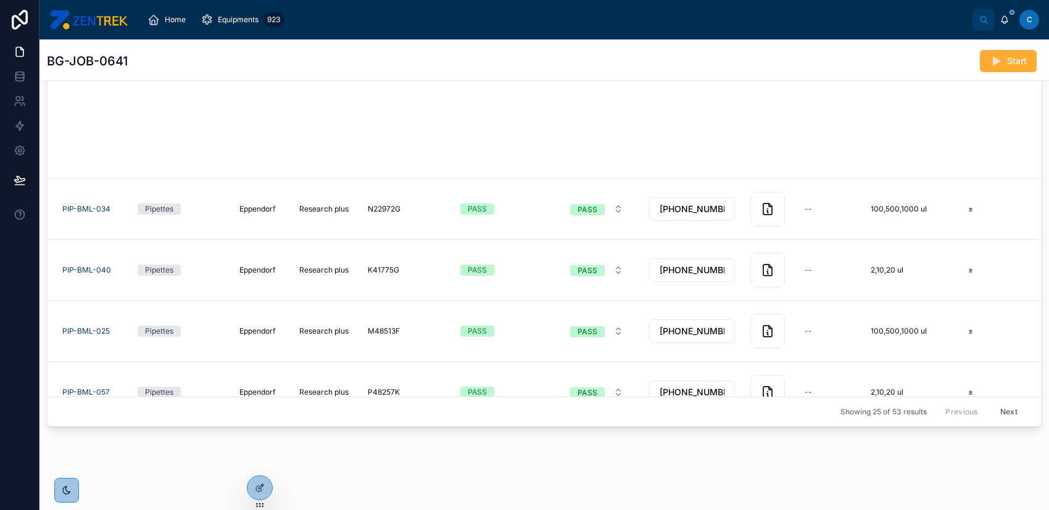
scroll to position [906, 0]
